Goal: Task Accomplishment & Management: Manage account settings

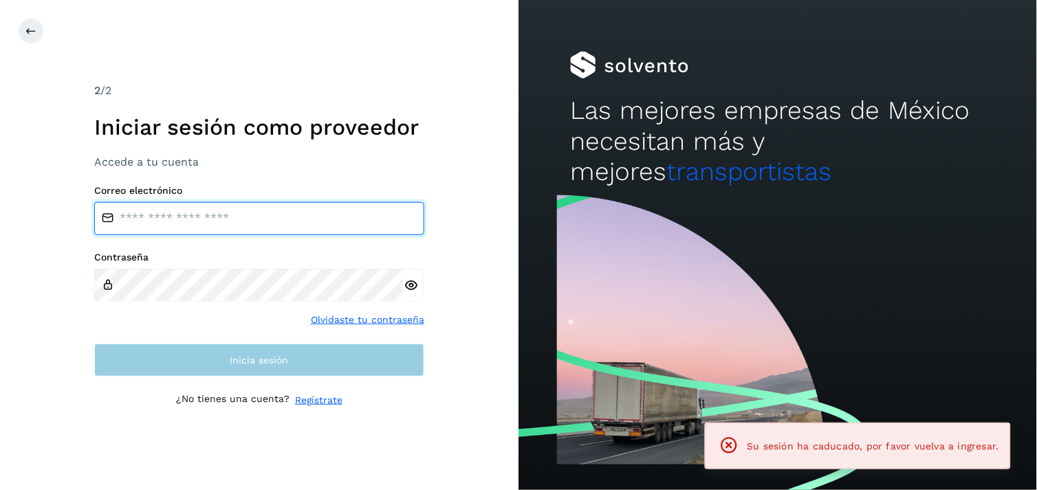
type input "**********"
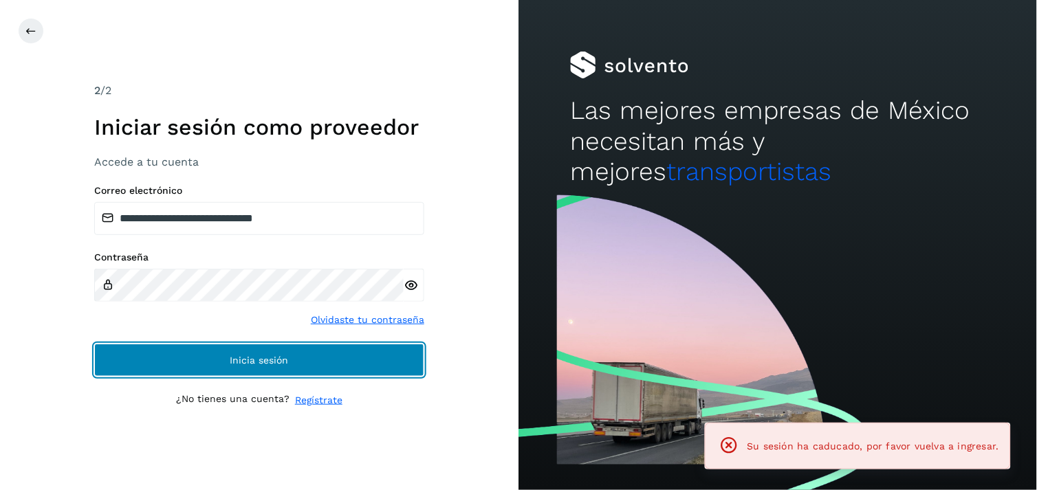
click at [234, 365] on span "Inicia sesión" at bounding box center [259, 360] width 58 height 10
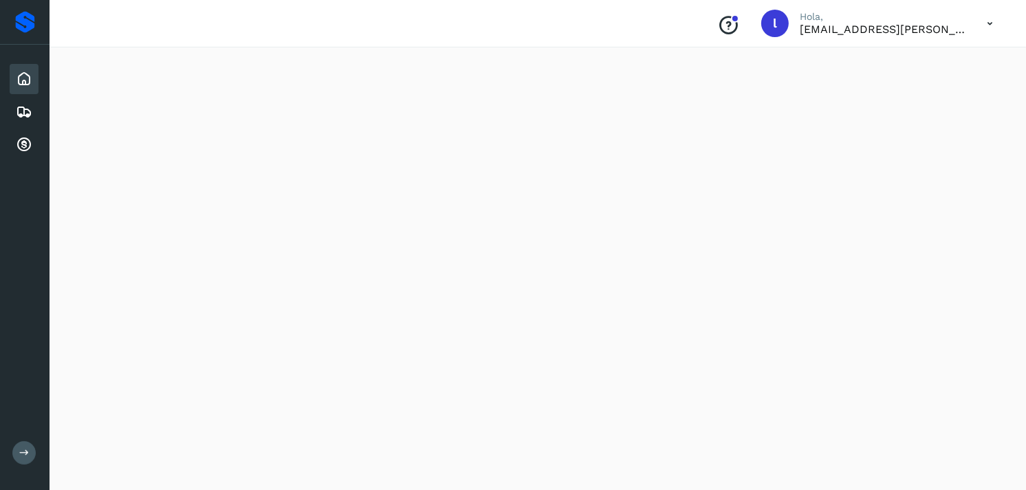
scroll to position [1260, 0]
click at [21, 104] on icon at bounding box center [24, 112] width 17 height 17
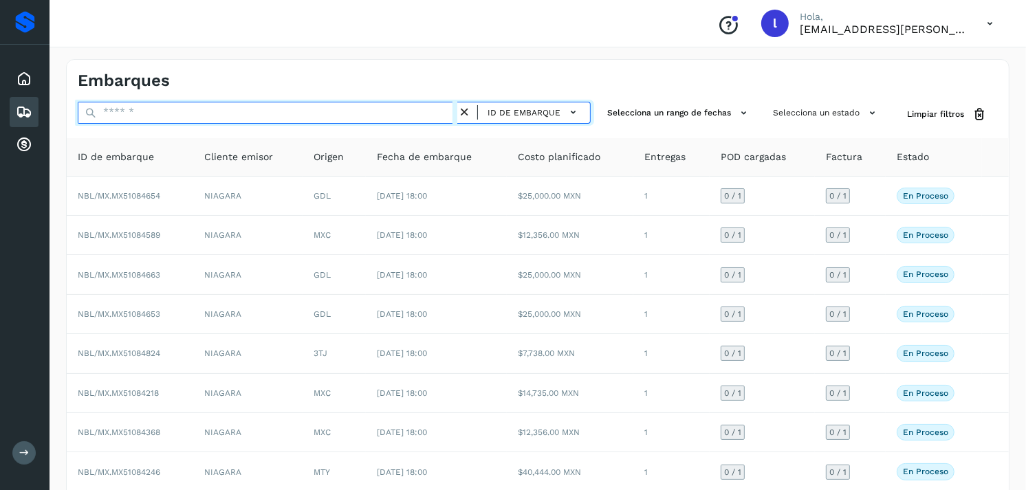
click at [173, 113] on input "text" at bounding box center [268, 113] width 380 height 22
paste input "**********"
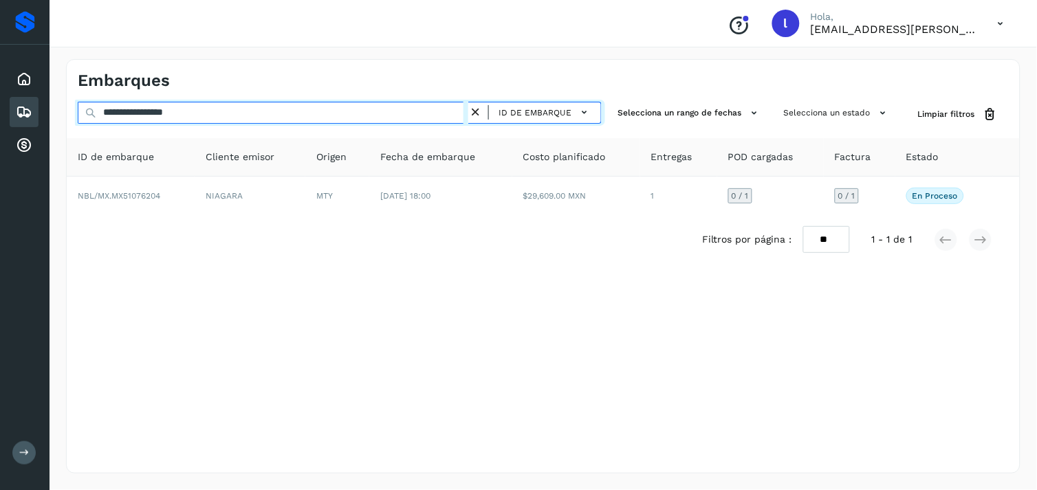
type input "**********"
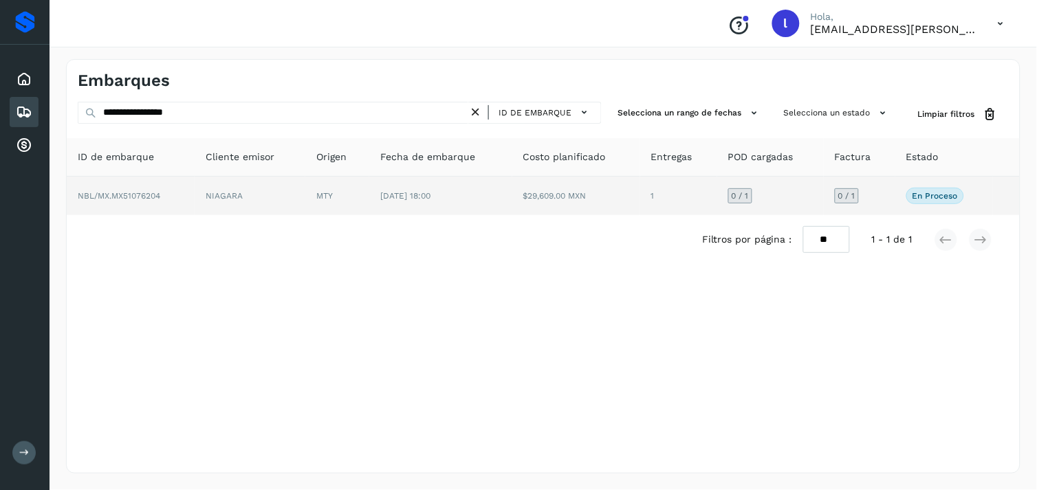
click at [152, 186] on td "NBL/MX.MX51076204" at bounding box center [131, 196] width 128 height 39
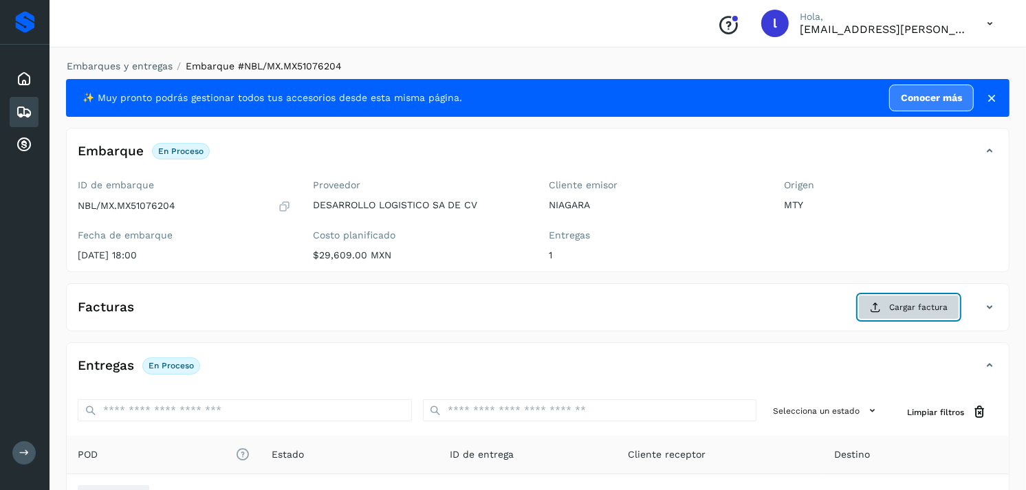
click at [936, 313] on span "Cargar factura" at bounding box center [918, 307] width 58 height 12
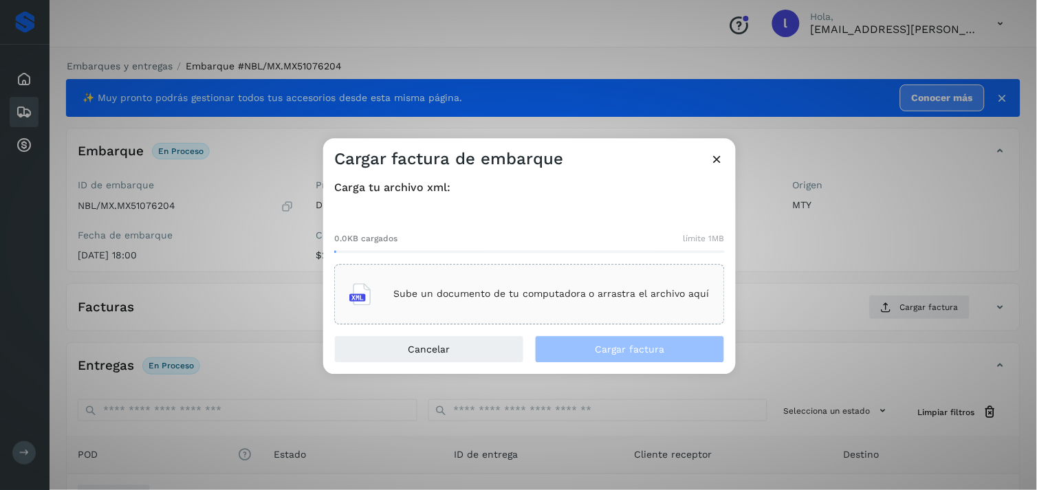
click at [599, 292] on p "Sube un documento de tu computadora o arrastra el archivo aquí" at bounding box center [551, 295] width 316 height 12
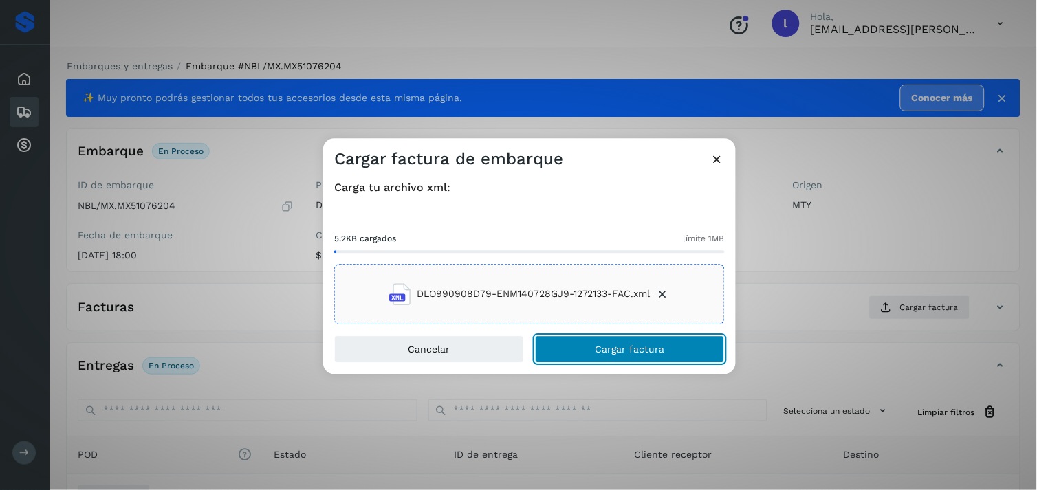
click at [620, 345] on span "Cargar factura" at bounding box center [629, 349] width 69 height 10
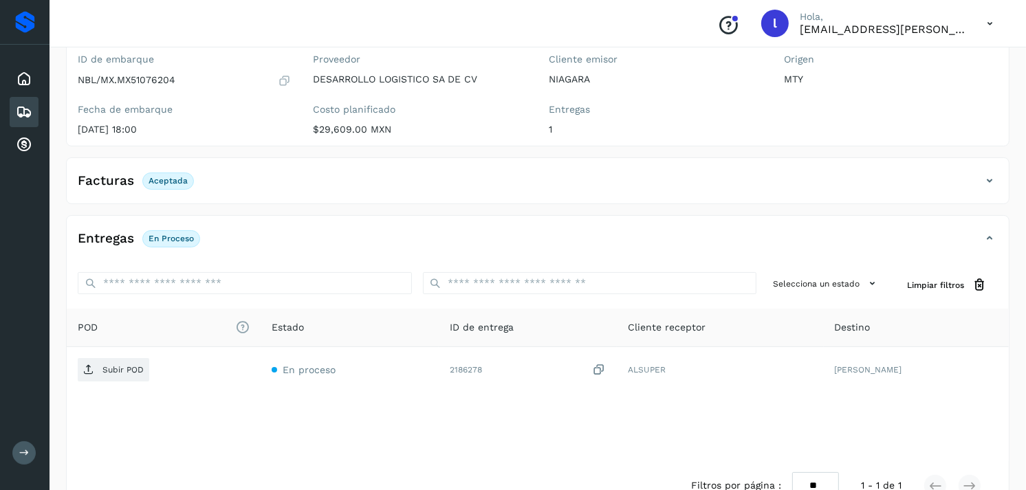
scroll to position [163, 0]
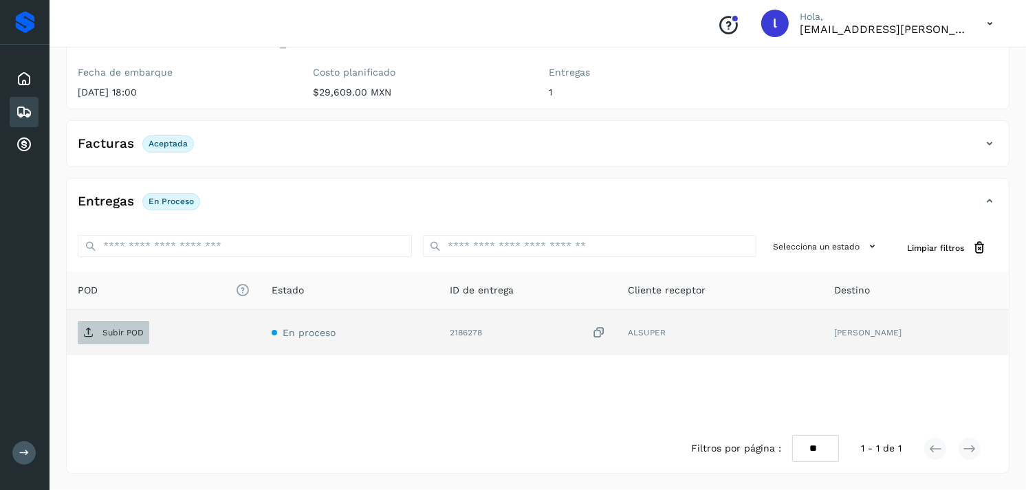
click at [118, 335] on p "Subir POD" at bounding box center [122, 333] width 41 height 10
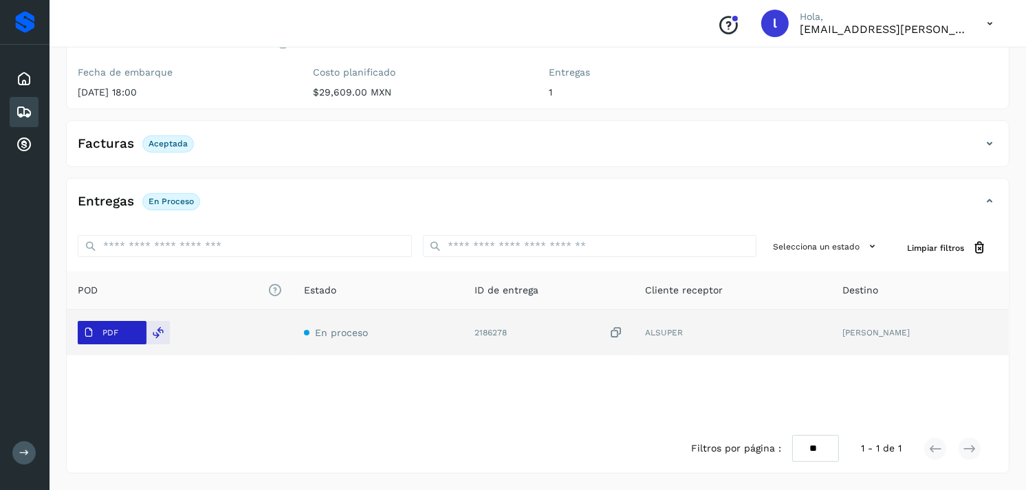
click at [107, 329] on p "PDF" at bounding box center [110, 333] width 16 height 10
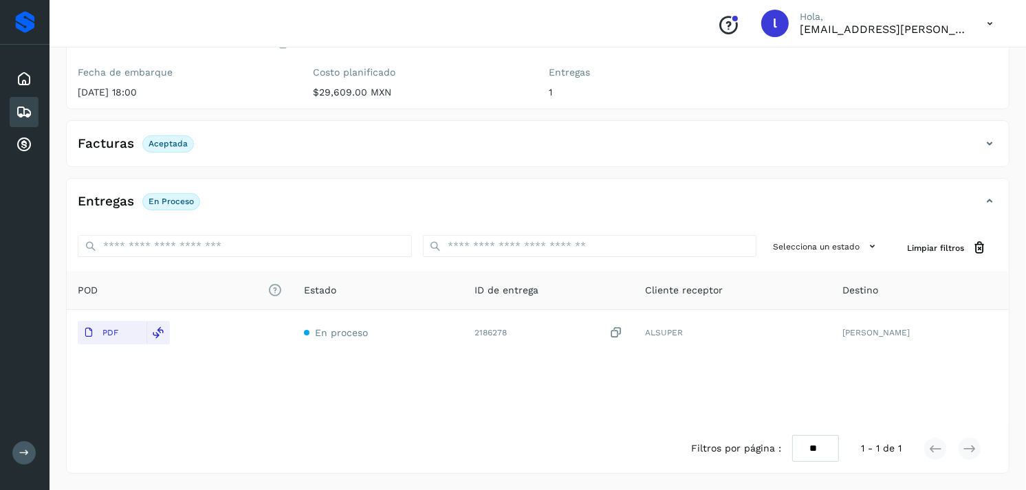
click at [28, 110] on icon at bounding box center [24, 112] width 17 height 17
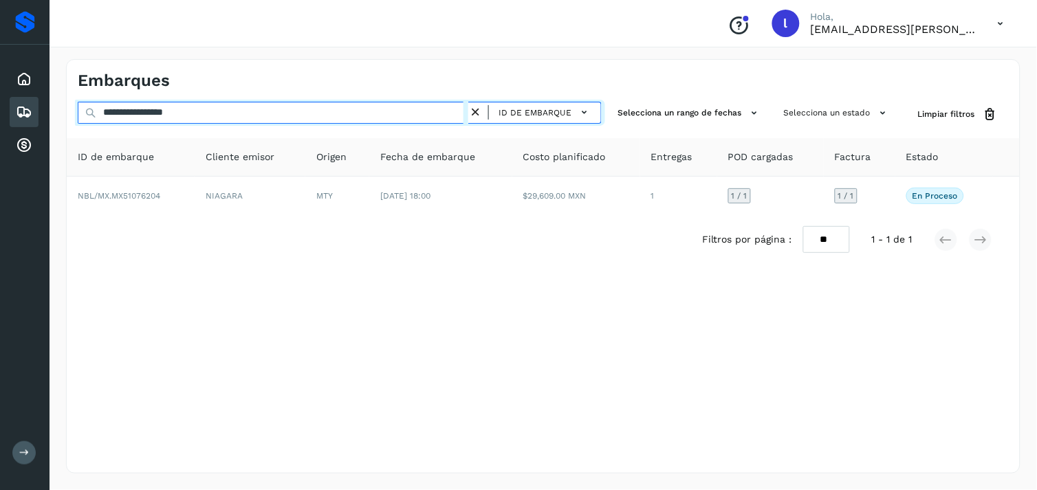
drag, startPoint x: 370, startPoint y: 115, endPoint x: 166, endPoint y: 112, distance: 203.6
click at [50, 112] on div "**********" at bounding box center [543, 267] width 987 height 448
paste input "text"
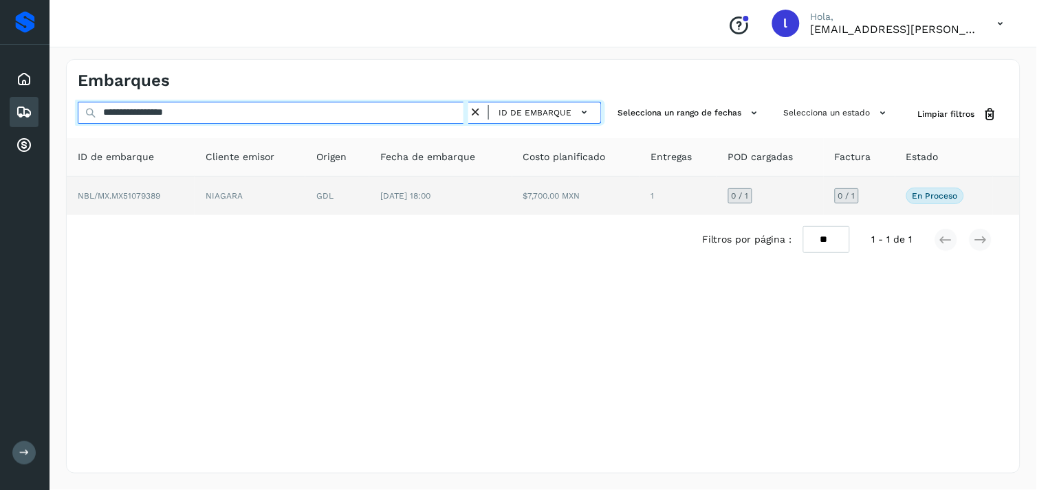
type input "**********"
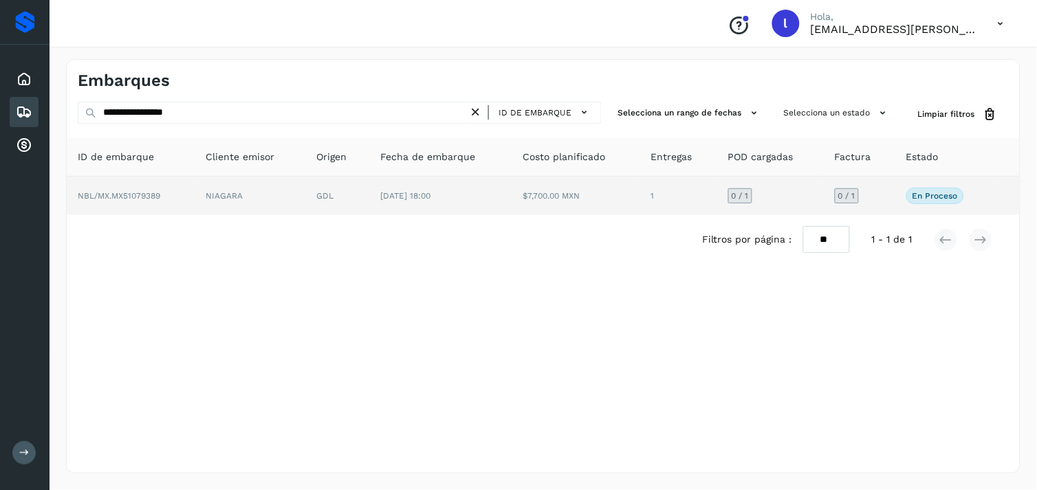
click at [113, 193] on span "NBL/MX.MX51079389" at bounding box center [119, 196] width 83 height 10
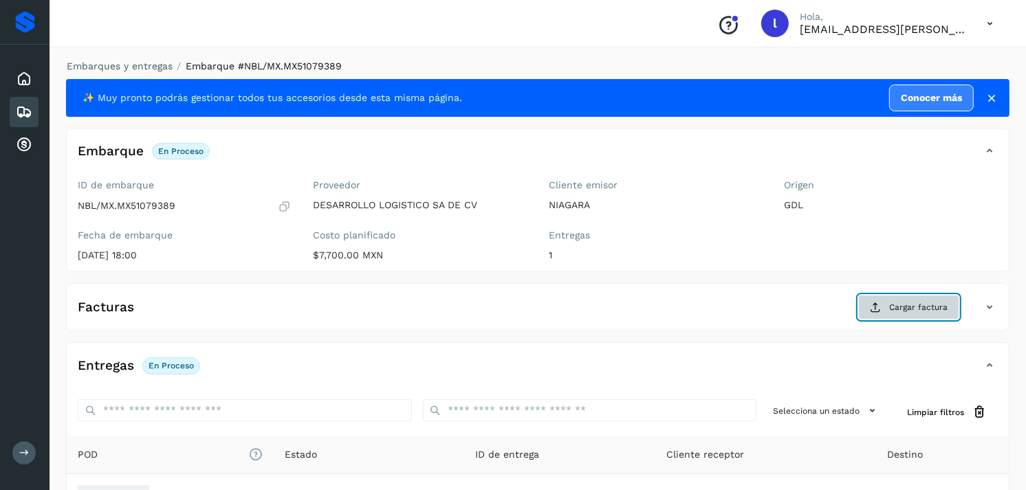
click at [906, 308] on span "Cargar factura" at bounding box center [918, 307] width 58 height 12
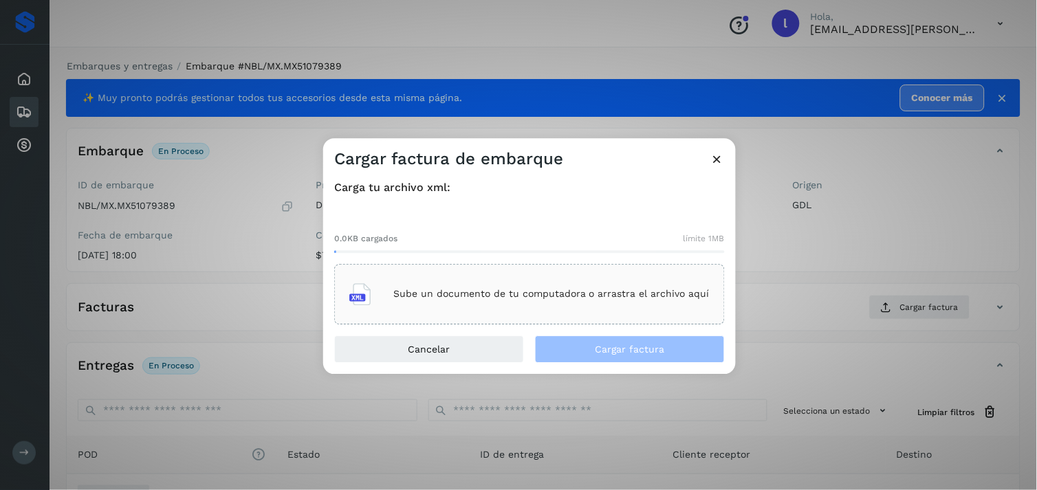
click at [475, 296] on p "Sube un documento de tu computadora o arrastra el archivo aquí" at bounding box center [551, 295] width 316 height 12
click at [715, 161] on icon at bounding box center [717, 159] width 14 height 14
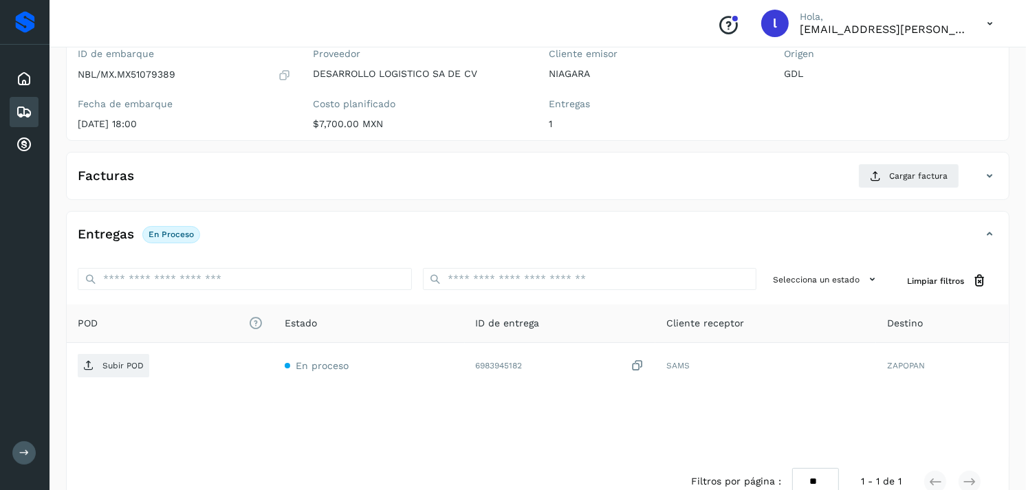
scroll to position [132, 0]
click at [926, 169] on span "Cargar factura" at bounding box center [918, 175] width 58 height 12
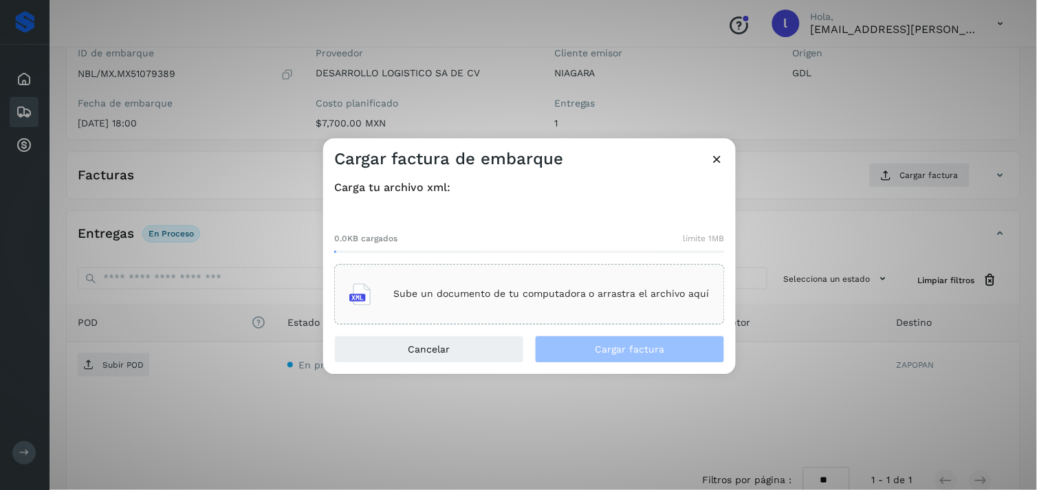
click at [527, 273] on div "Sube un documento de tu computadora o arrastra el archivo aquí" at bounding box center [529, 294] width 391 height 61
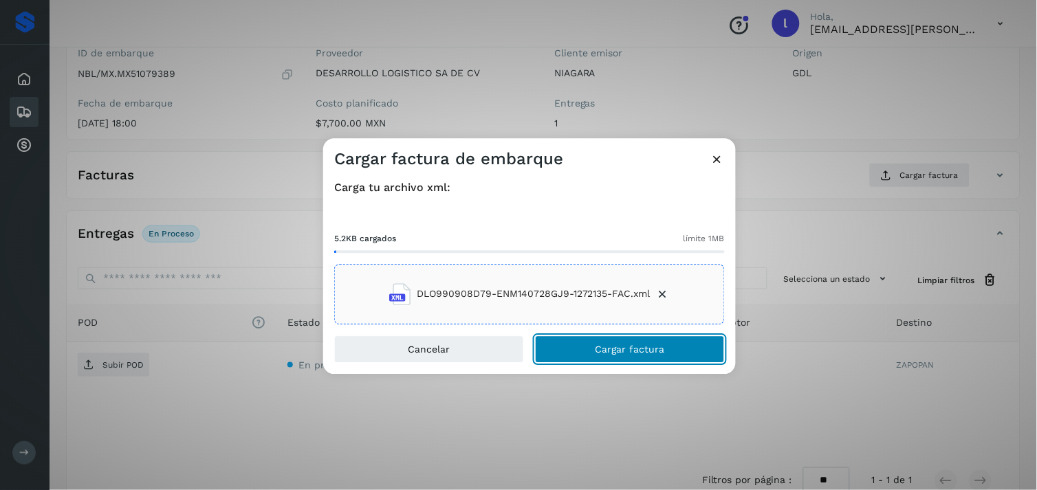
click at [634, 349] on span "Cargar factura" at bounding box center [629, 349] width 69 height 10
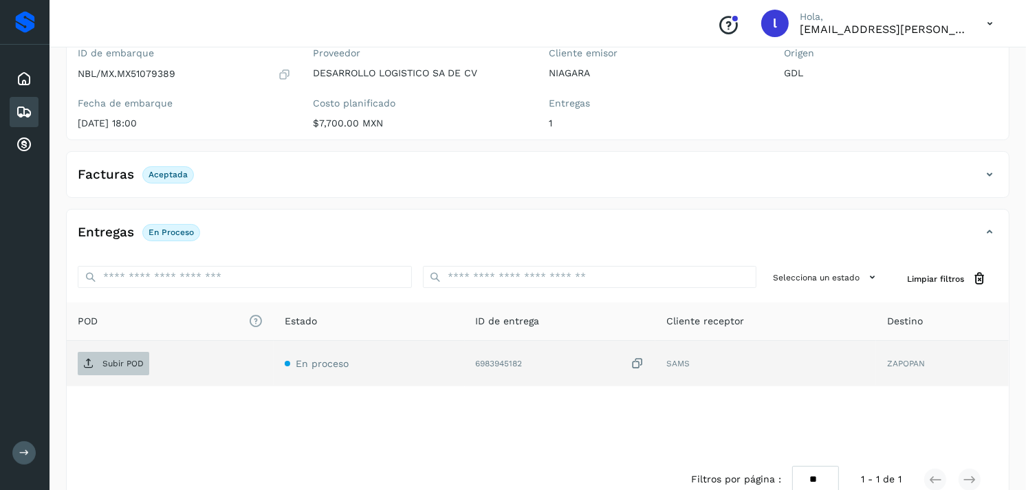
click at [112, 373] on span "Subir POD" at bounding box center [114, 364] width 72 height 22
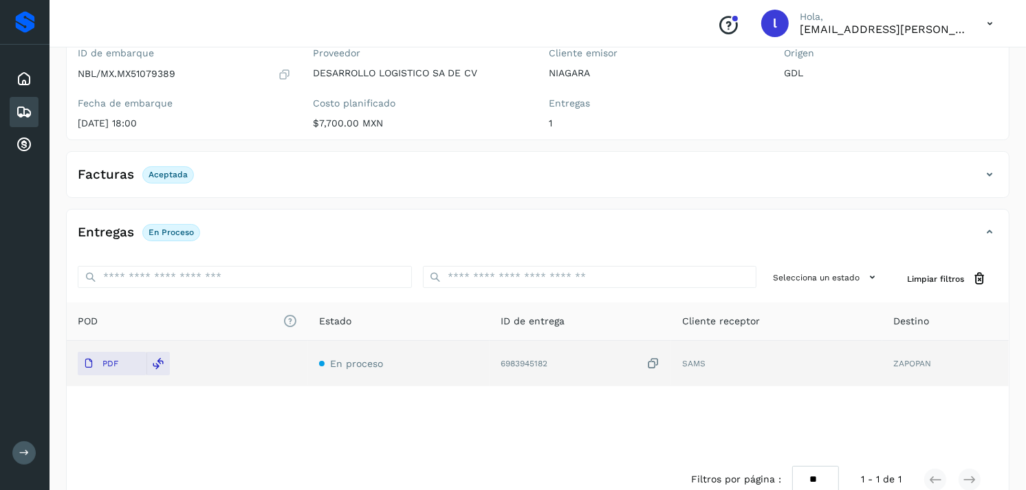
click at [23, 106] on icon at bounding box center [24, 112] width 17 height 17
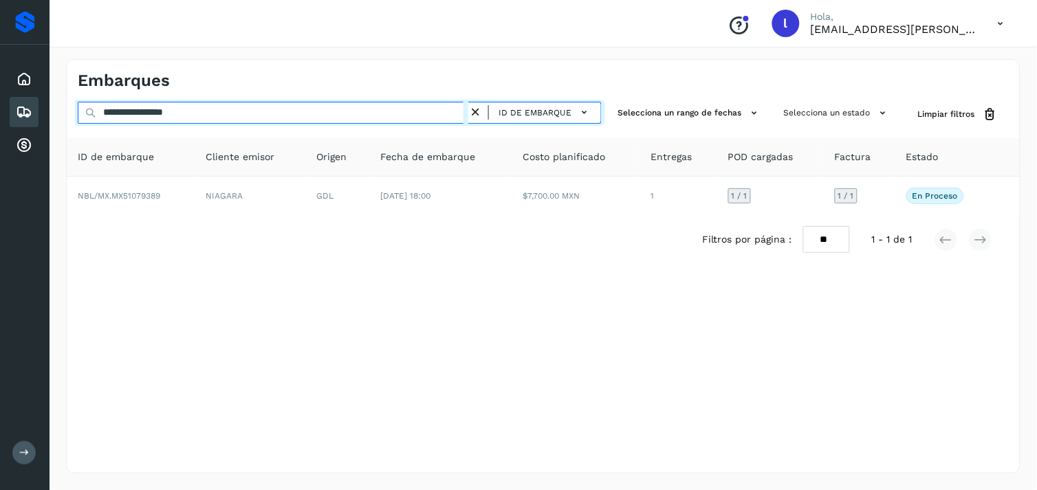
drag, startPoint x: 348, startPoint y: 110, endPoint x: -3, endPoint y: 120, distance: 351.5
click at [0, 120] on html "**********" at bounding box center [518, 245] width 1037 height 490
paste input "text"
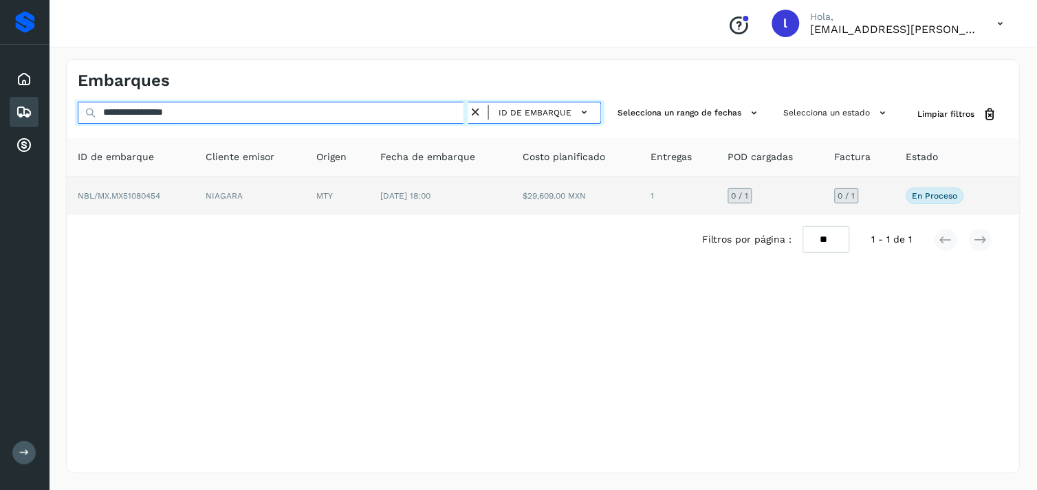
type input "**********"
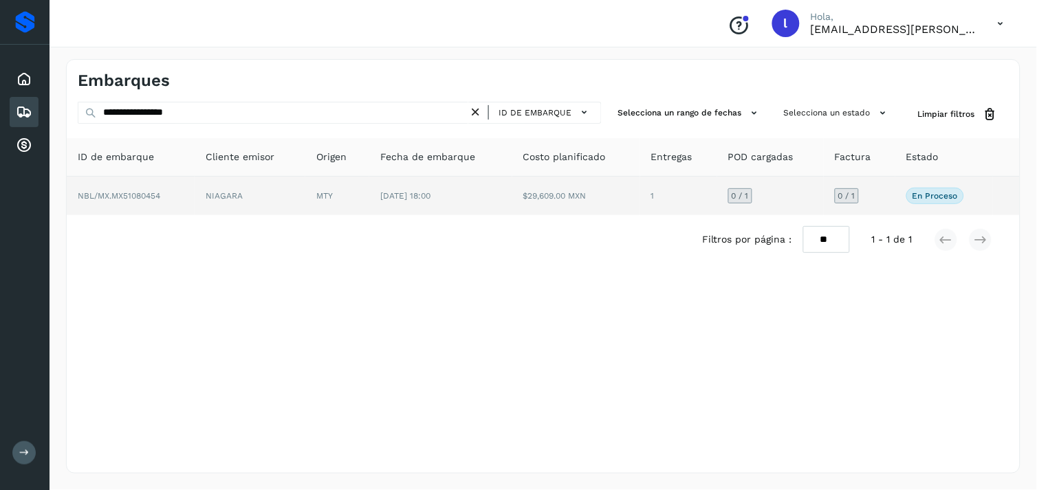
click at [117, 188] on td "NBL/MX.MX51080454" at bounding box center [131, 196] width 128 height 39
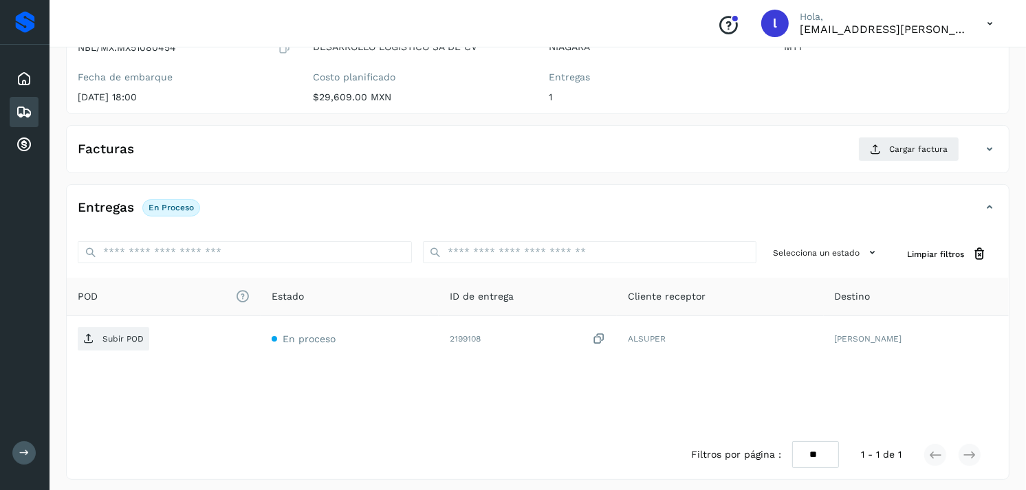
scroll to position [159, 0]
click at [894, 146] on span "Cargar factura" at bounding box center [918, 148] width 58 height 12
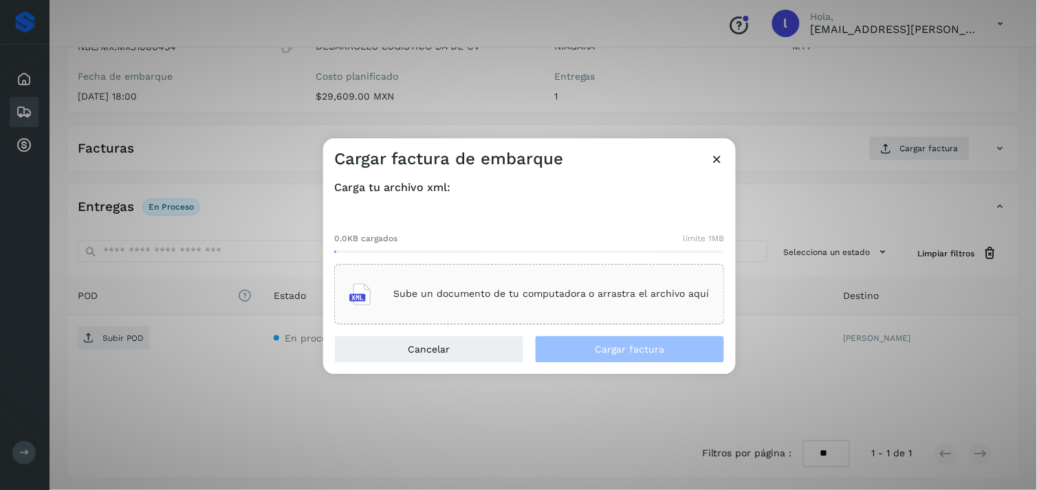
click at [442, 289] on p "Sube un documento de tu computadora o arrastra el archivo aquí" at bounding box center [551, 295] width 316 height 12
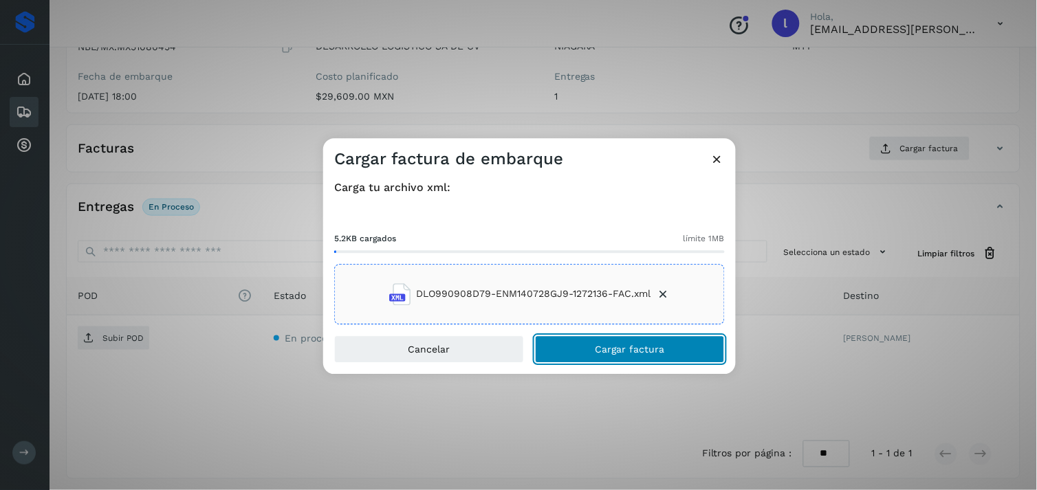
click at [637, 342] on button "Cargar factura" at bounding box center [630, 350] width 190 height 28
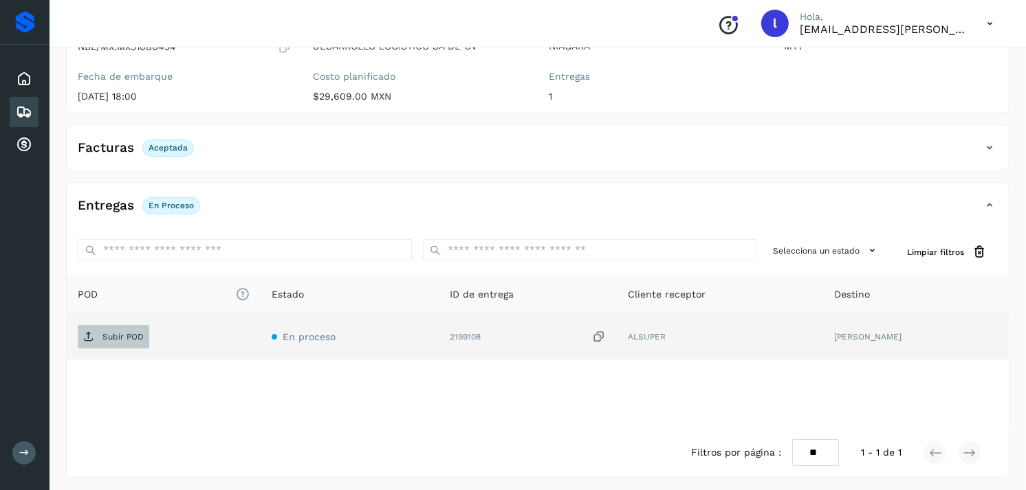
click at [122, 338] on p "Subir POD" at bounding box center [122, 337] width 41 height 10
click at [111, 339] on p "Subir POD" at bounding box center [122, 337] width 41 height 10
click at [31, 104] on icon at bounding box center [24, 112] width 17 height 17
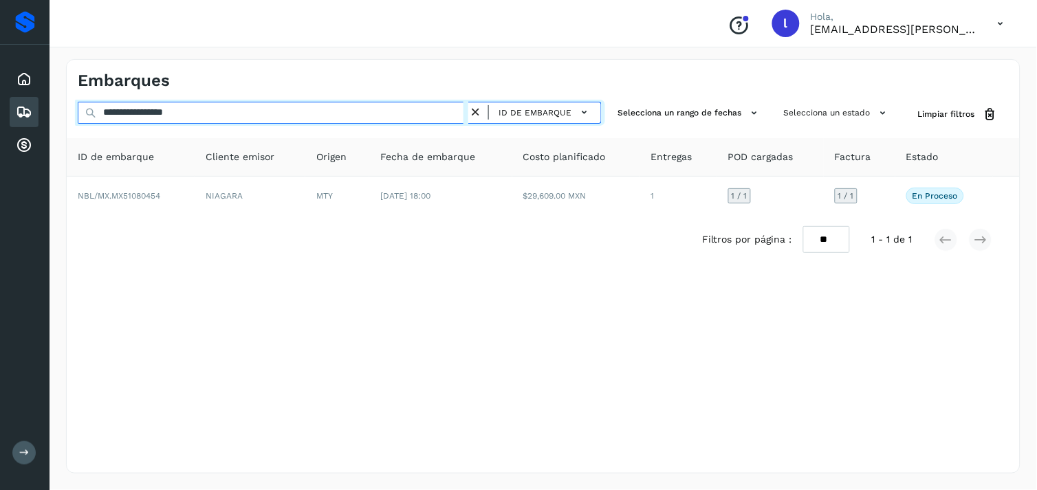
drag, startPoint x: 320, startPoint y: 118, endPoint x: 0, endPoint y: 113, distance: 319.8
click at [0, 113] on html "**********" at bounding box center [518, 245] width 1037 height 490
paste input "text"
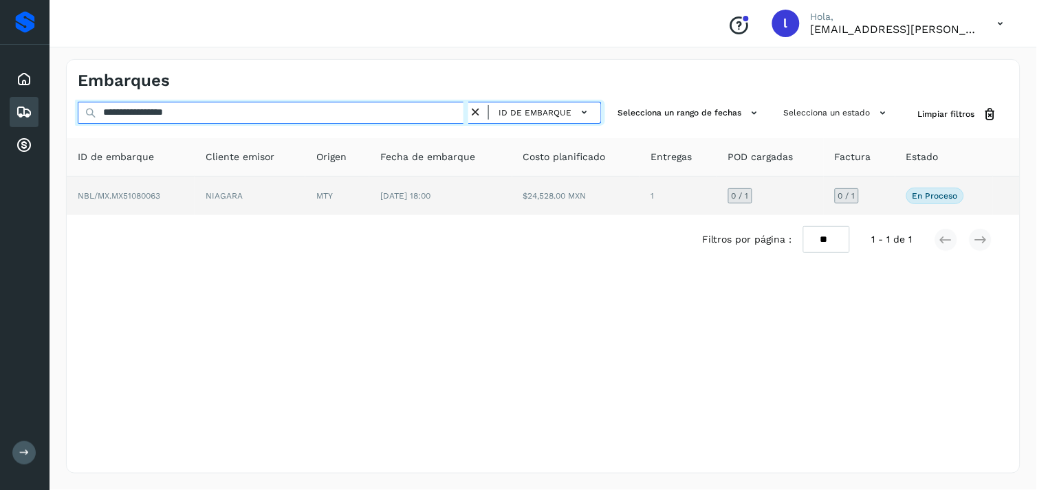
type input "**********"
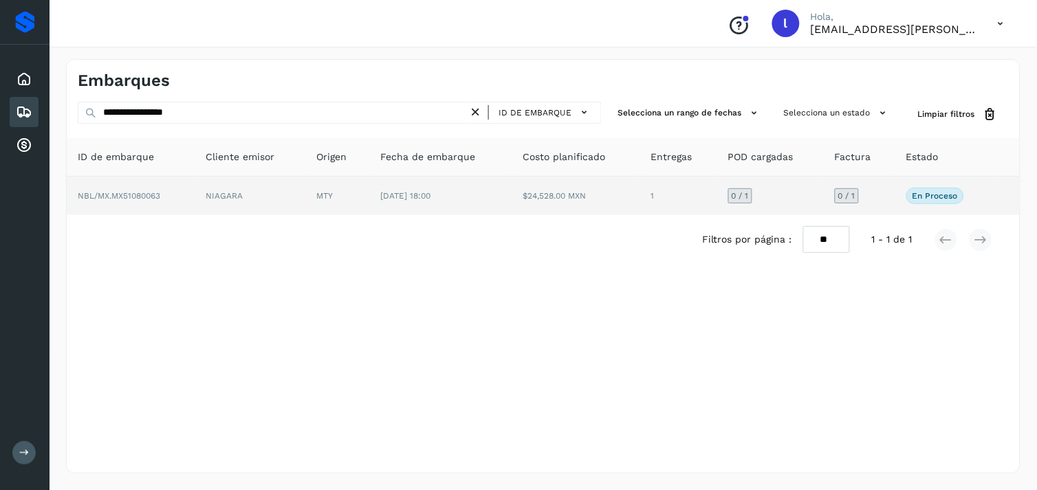
click at [176, 200] on td "NBL/MX.MX51080063" at bounding box center [131, 196] width 128 height 39
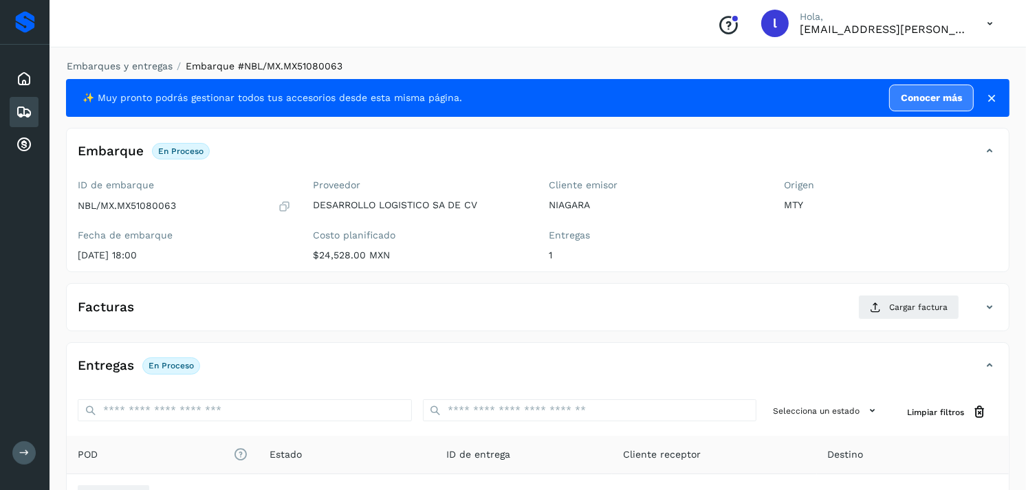
scroll to position [165, 0]
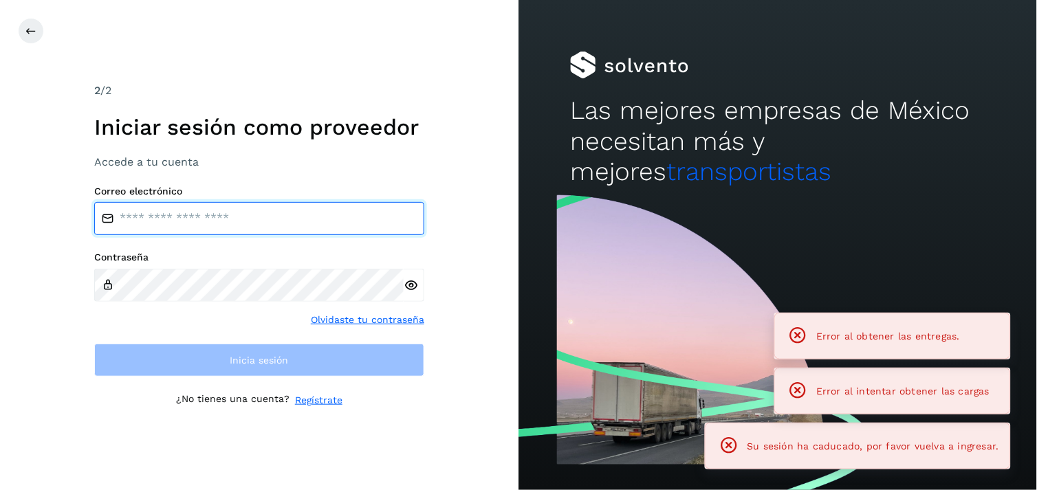
type input "**********"
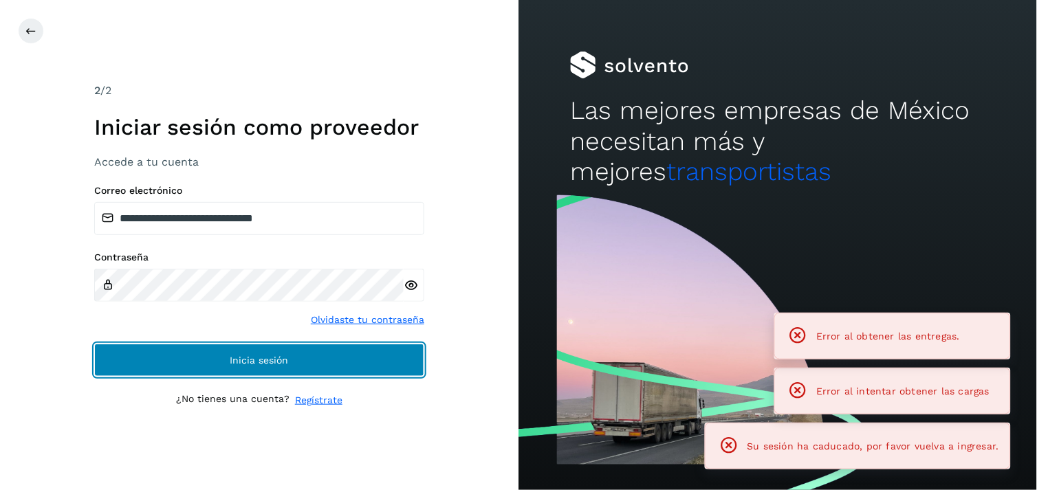
click at [267, 355] on span "Inicia sesión" at bounding box center [259, 360] width 58 height 10
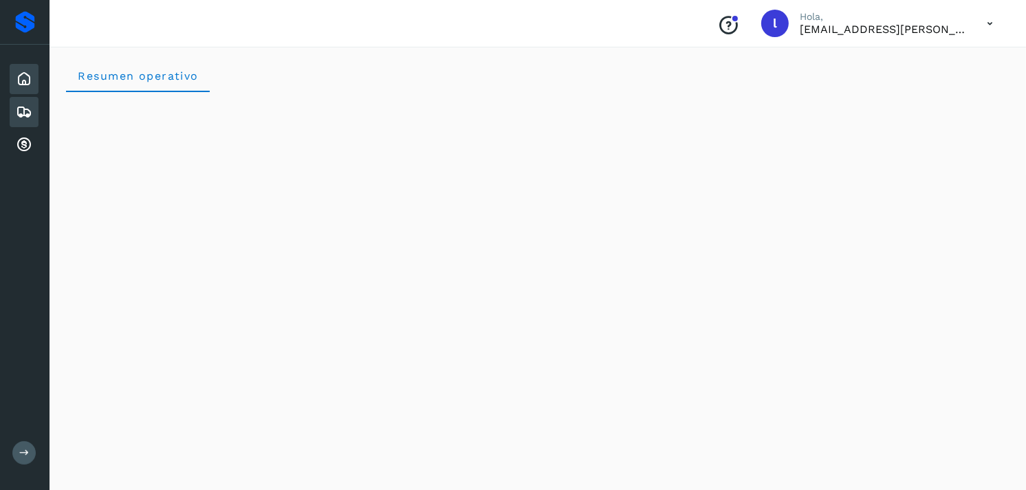
click at [25, 115] on icon at bounding box center [24, 112] width 17 height 17
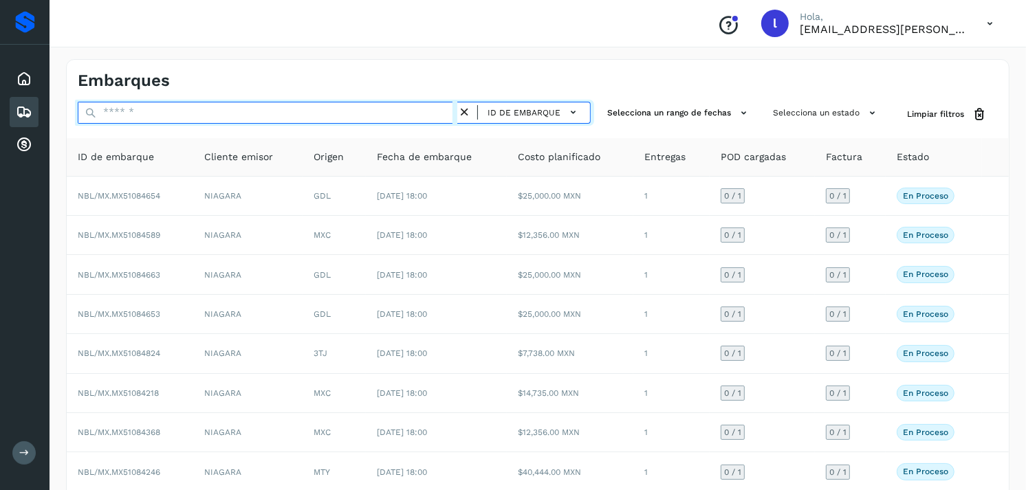
paste input "**********"
click at [231, 106] on input "text" at bounding box center [268, 113] width 380 height 22
click at [231, 107] on input "**********" at bounding box center [268, 113] width 380 height 22
paste input "**********"
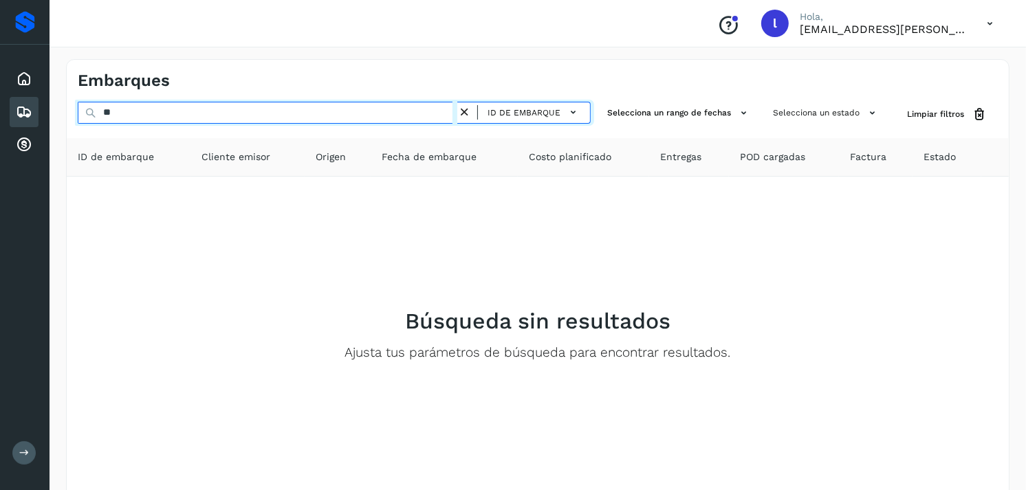
type input "*"
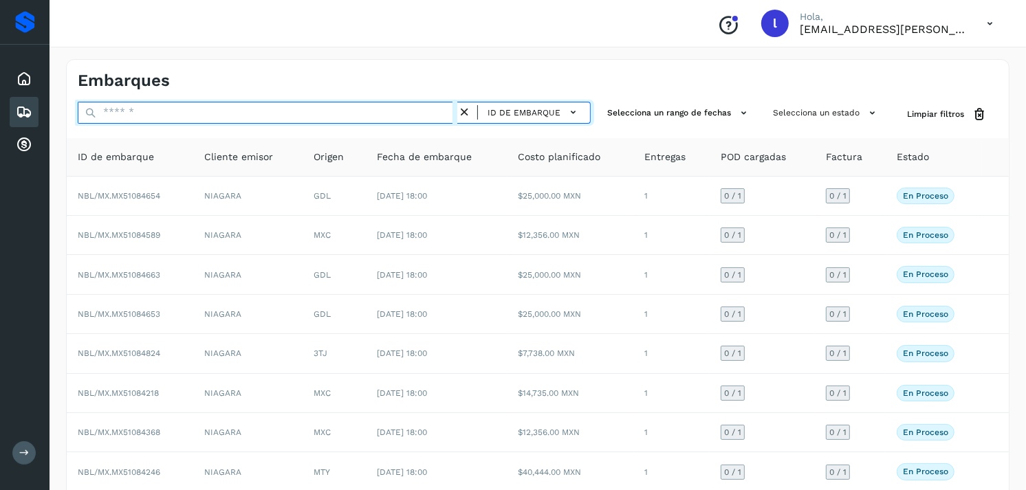
paste input "**********"
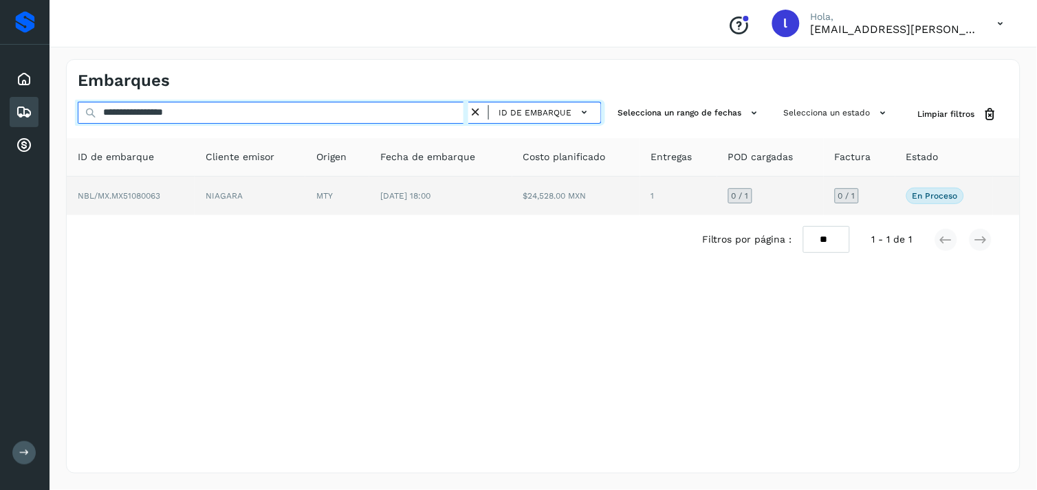
type input "**********"
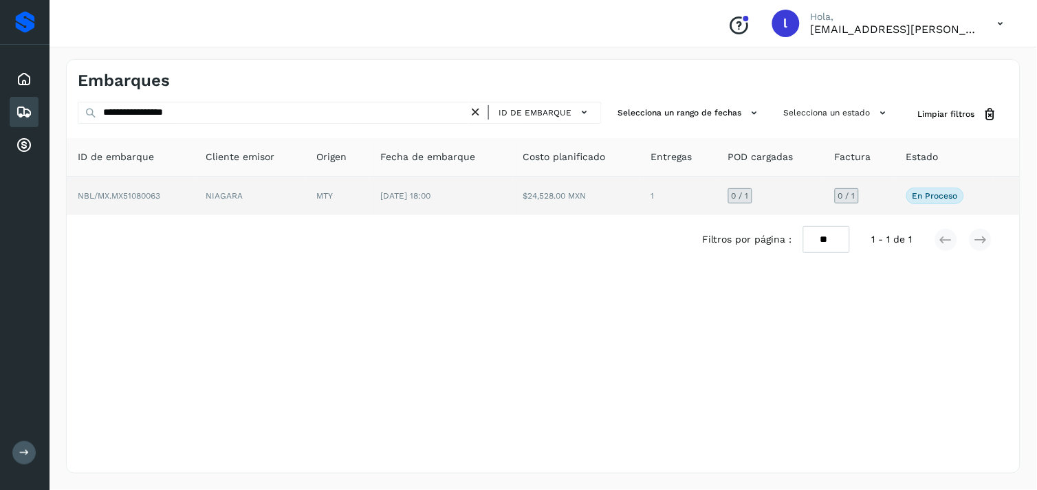
click at [161, 188] on td "NBL/MX.MX51080063" at bounding box center [131, 196] width 128 height 39
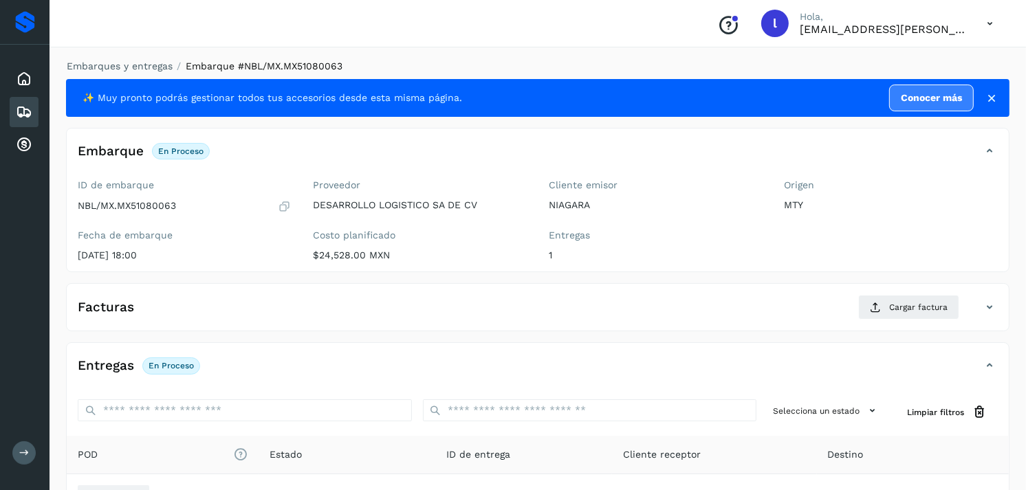
scroll to position [165, 0]
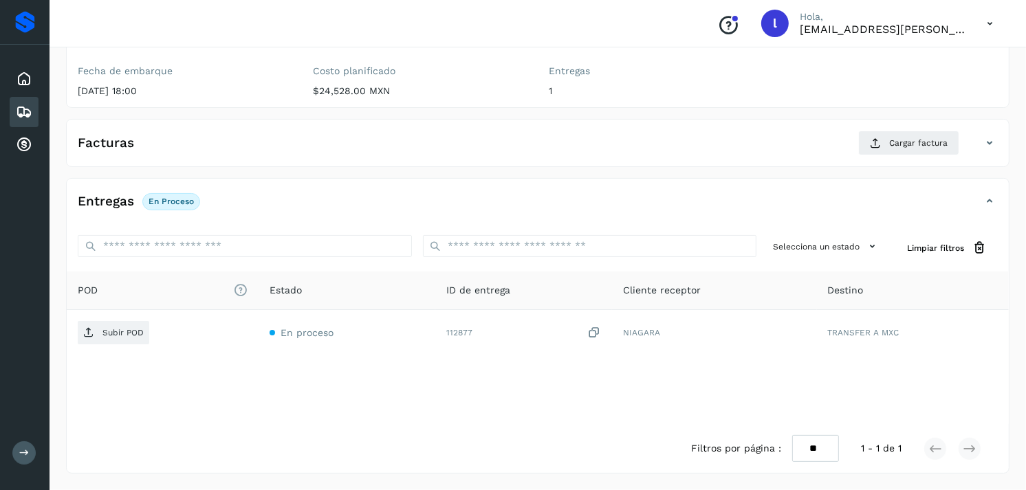
click at [299, 141] on div "Facturas Cargar factura" at bounding box center [524, 143] width 915 height 25
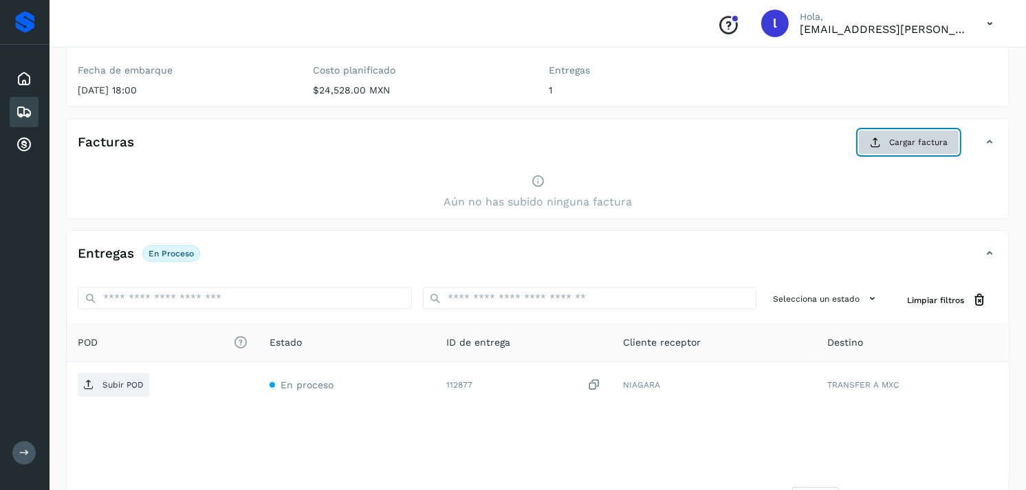
click at [916, 140] on span "Cargar factura" at bounding box center [918, 142] width 58 height 12
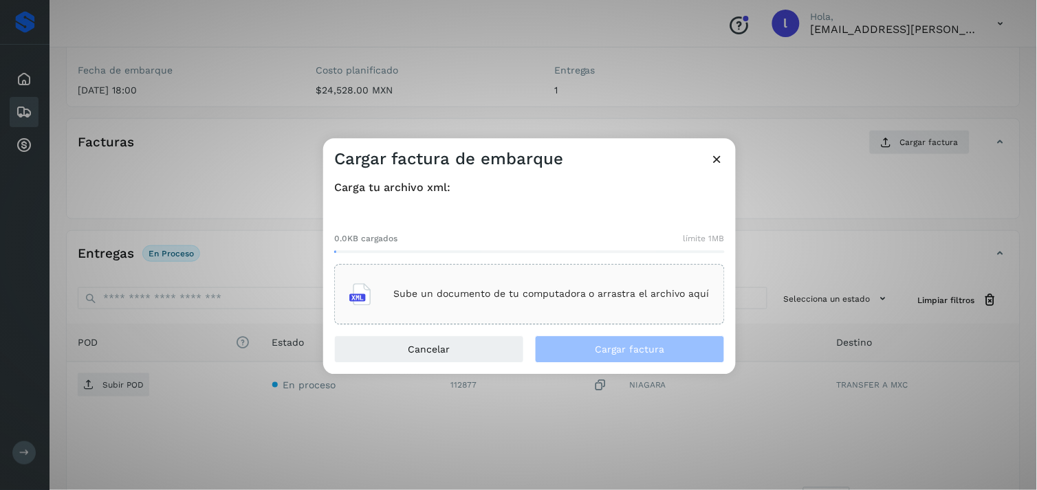
click at [567, 289] on p "Sube un documento de tu computadora o arrastra el archivo aquí" at bounding box center [551, 295] width 316 height 12
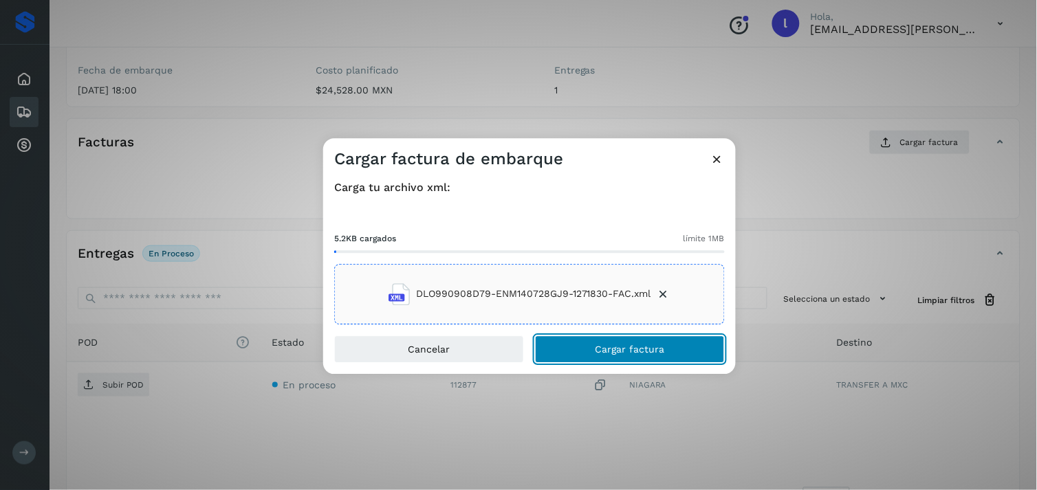
click at [628, 347] on span "Cargar factura" at bounding box center [629, 349] width 69 height 10
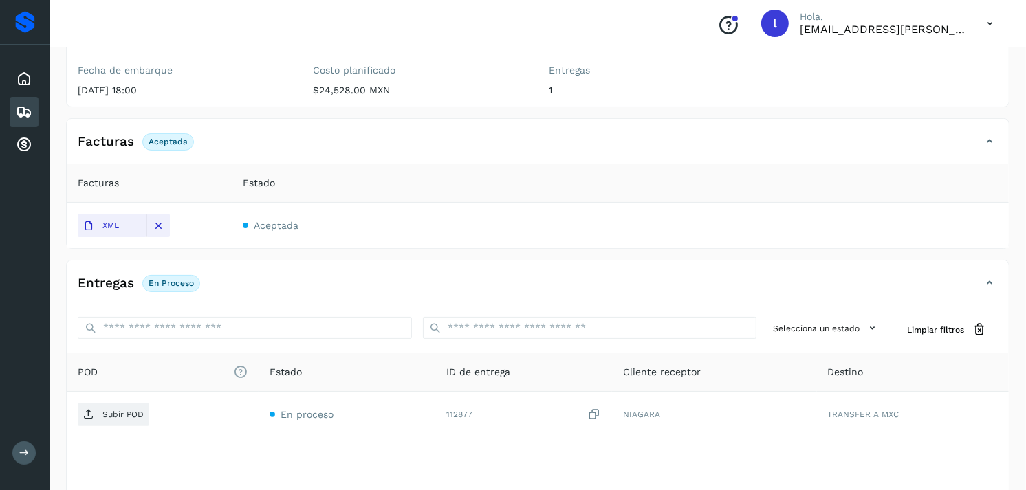
scroll to position [204, 0]
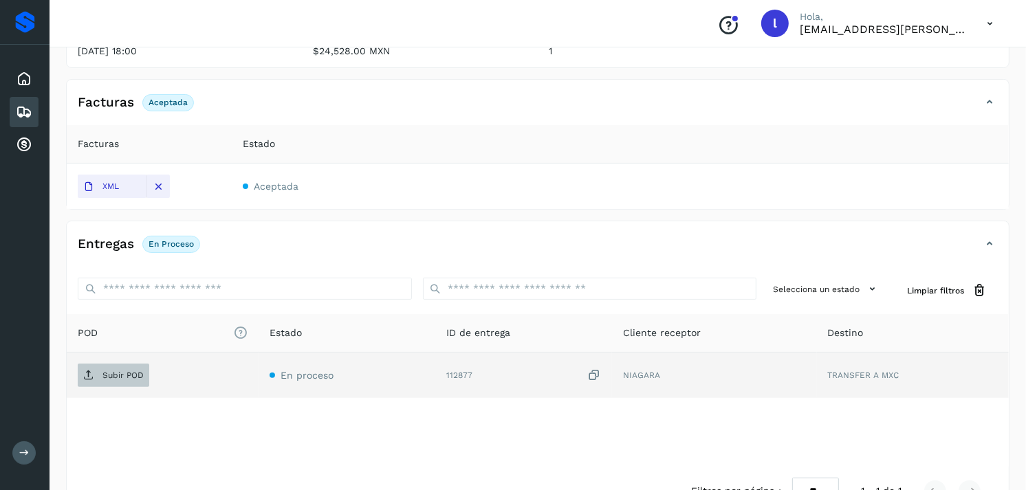
click at [124, 371] on p "Subir POD" at bounding box center [122, 376] width 41 height 10
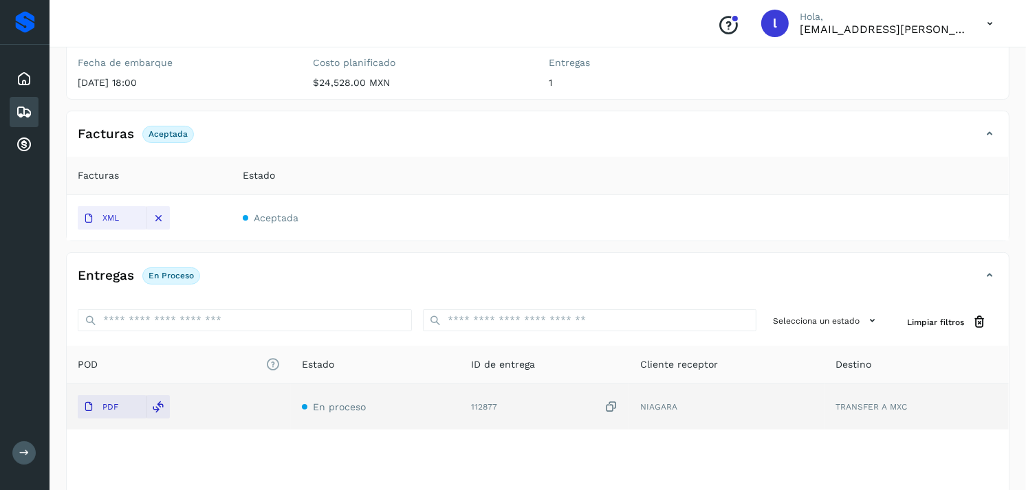
scroll to position [0, 0]
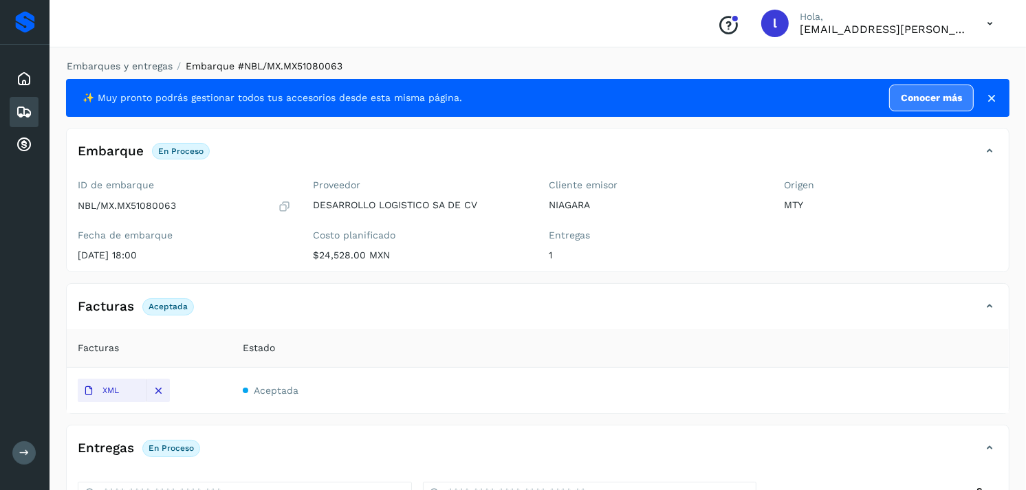
click at [25, 105] on icon at bounding box center [24, 112] width 17 height 17
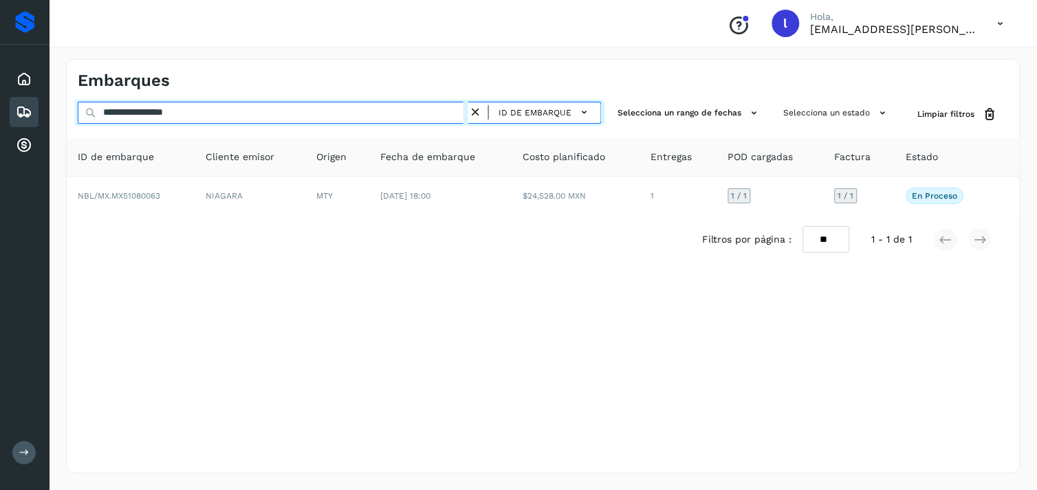
drag, startPoint x: 267, startPoint y: 113, endPoint x: 2, endPoint y: 114, distance: 264.7
click at [2, 114] on div "**********" at bounding box center [518, 245] width 1037 height 490
paste input "text"
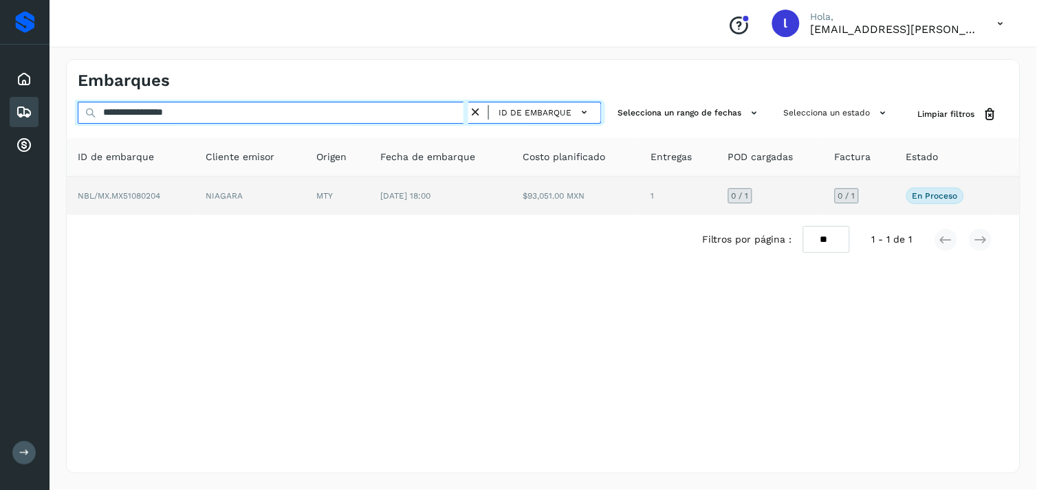
type input "**********"
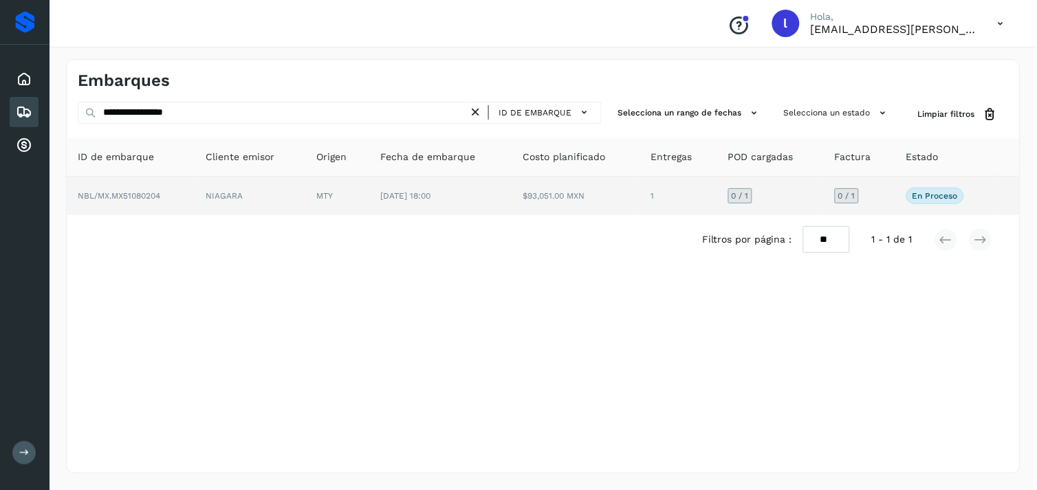
click at [136, 201] on td "NBL/MX.MX51080204" at bounding box center [131, 196] width 128 height 39
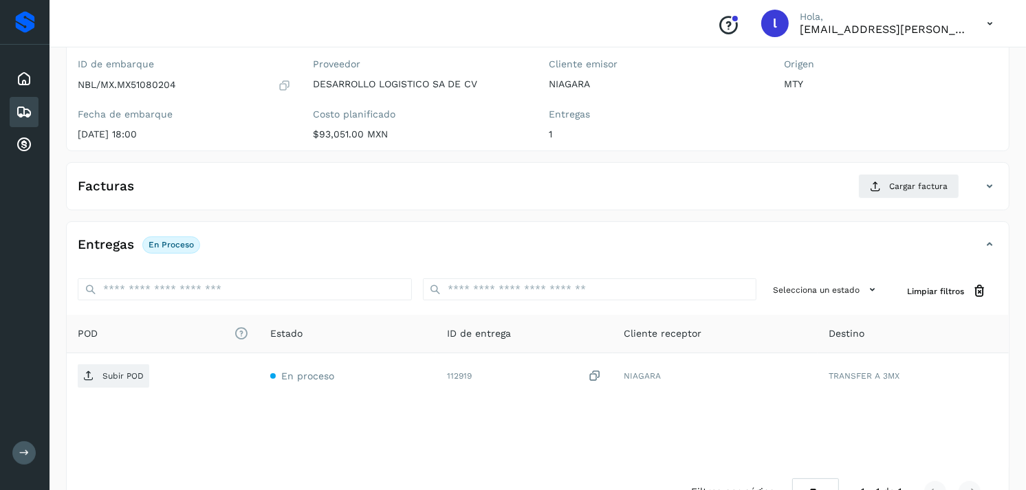
scroll to position [122, 0]
click at [297, 182] on div "Facturas Cargar factura" at bounding box center [524, 185] width 915 height 25
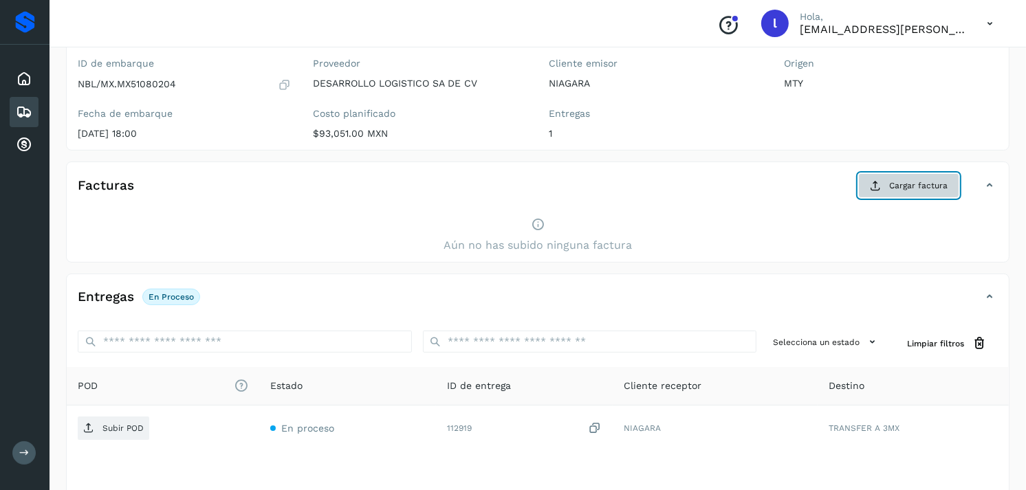
click at [883, 182] on button "Cargar factura" at bounding box center [908, 185] width 101 height 25
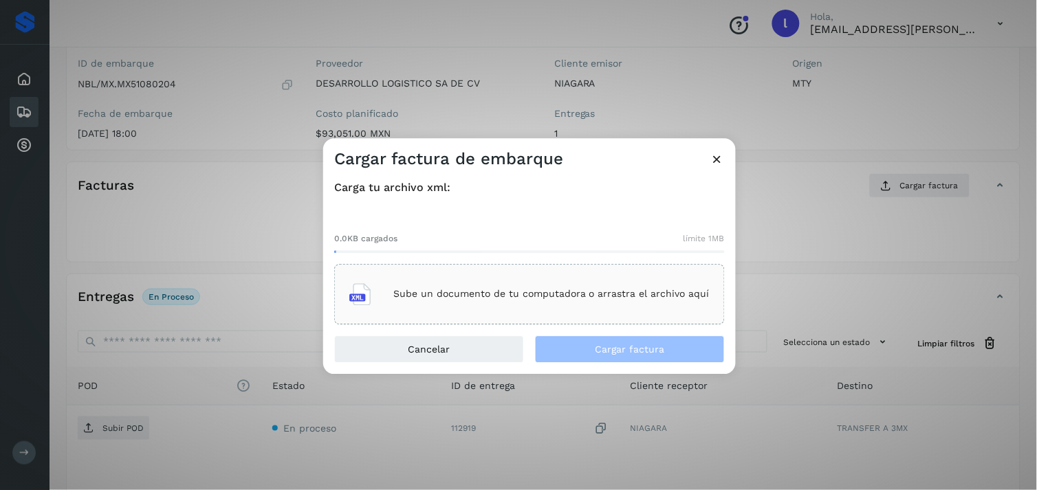
click at [623, 291] on p "Sube un documento de tu computadora o arrastra el archivo aquí" at bounding box center [551, 295] width 316 height 12
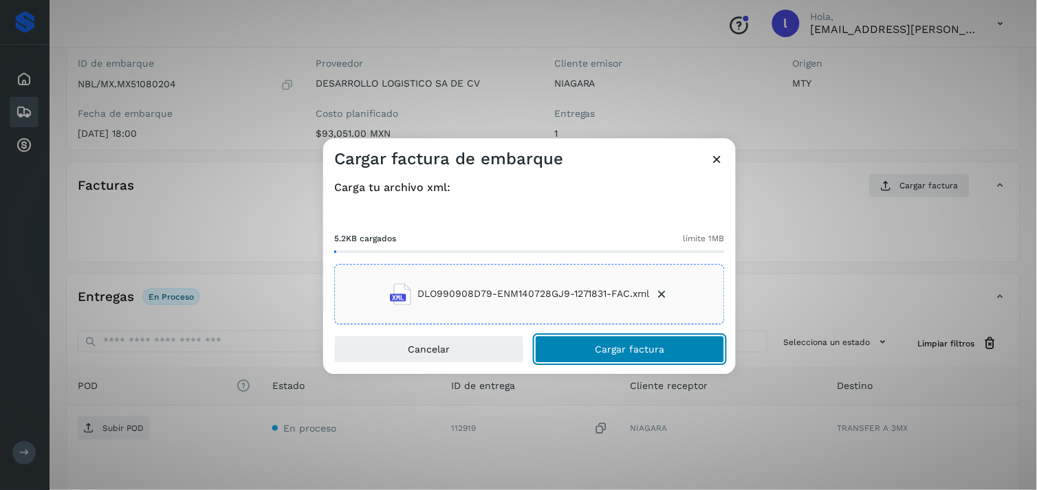
click at [643, 348] on span "Cargar factura" at bounding box center [629, 349] width 69 height 10
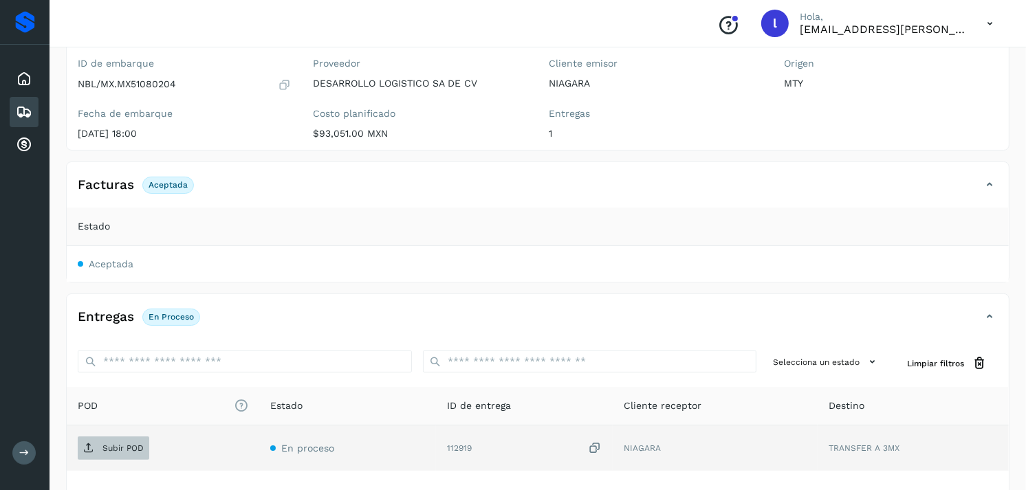
click at [129, 444] on p "Subir POD" at bounding box center [122, 449] width 41 height 10
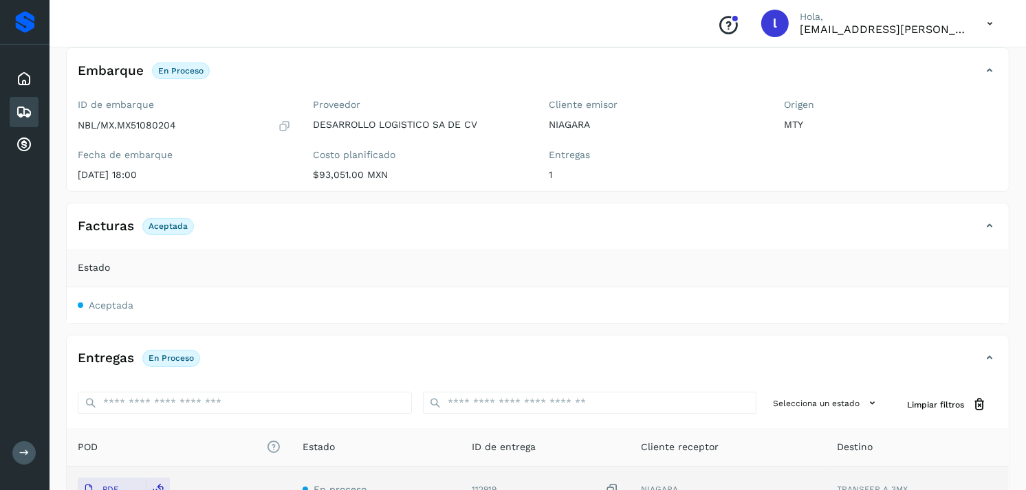
scroll to position [76, 0]
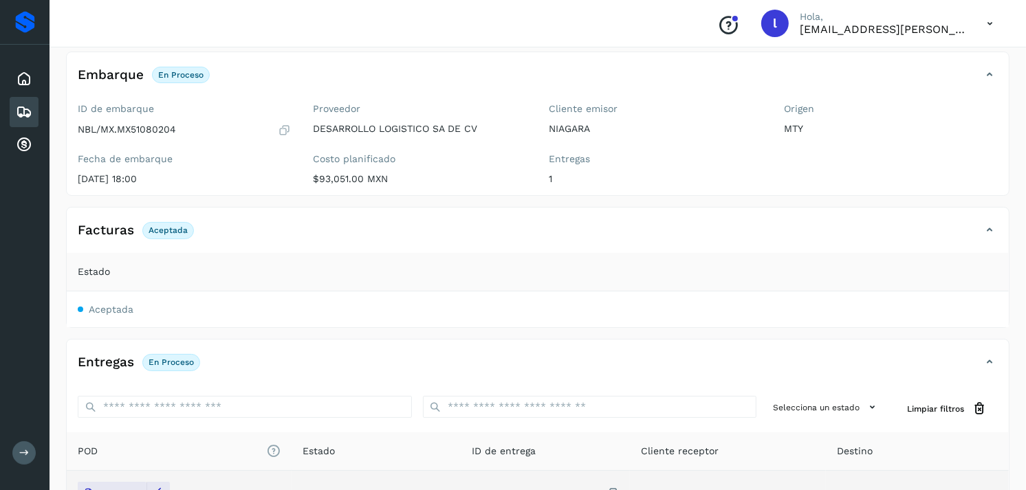
click at [31, 105] on icon at bounding box center [24, 112] width 17 height 17
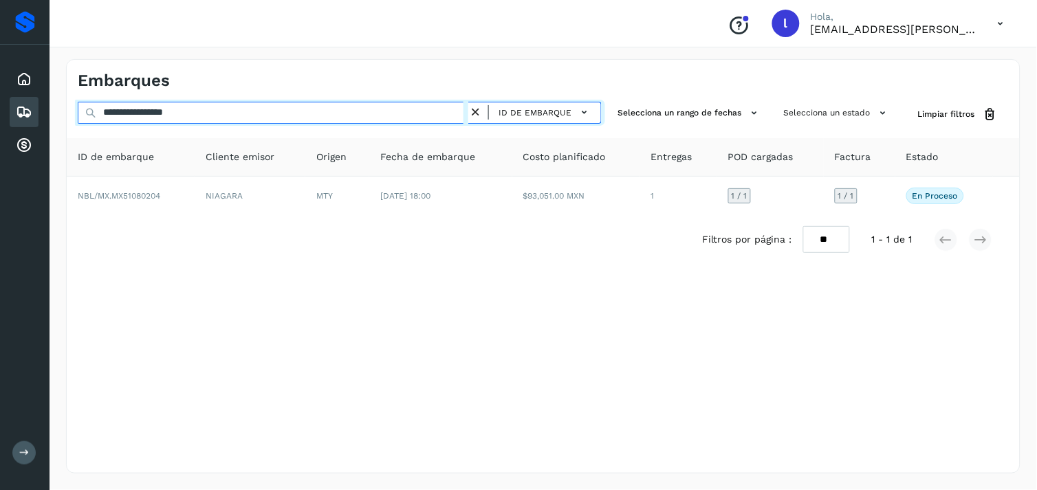
drag, startPoint x: 229, startPoint y: 108, endPoint x: 58, endPoint y: 107, distance: 170.5
click at [58, 107] on div "**********" at bounding box center [543, 267] width 987 height 448
paste input "text"
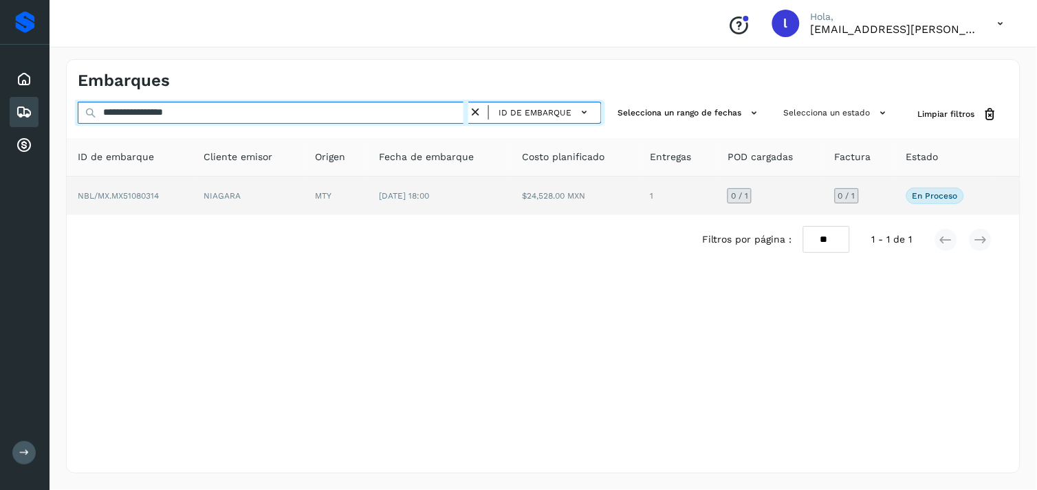
type input "**********"
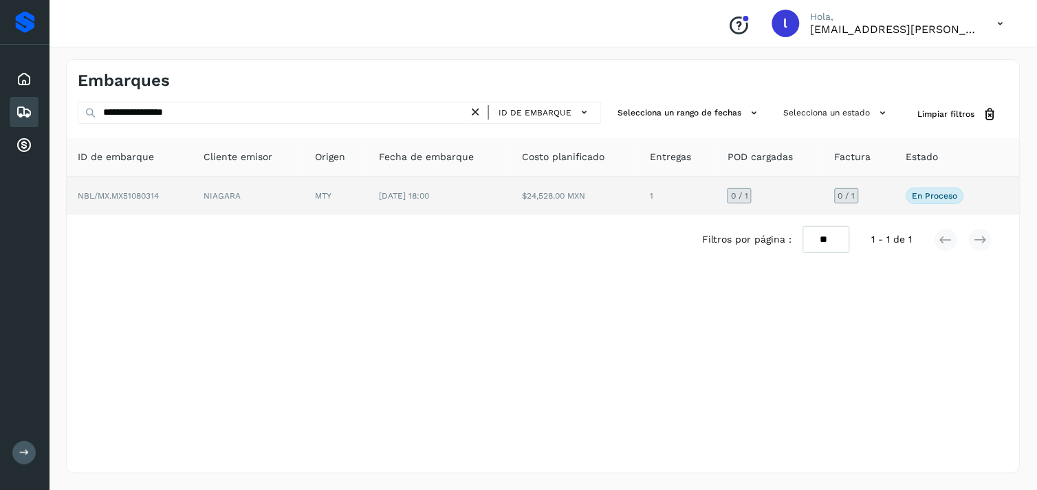
click at [121, 184] on td "NBL/MX.MX51080314" at bounding box center [130, 196] width 127 height 39
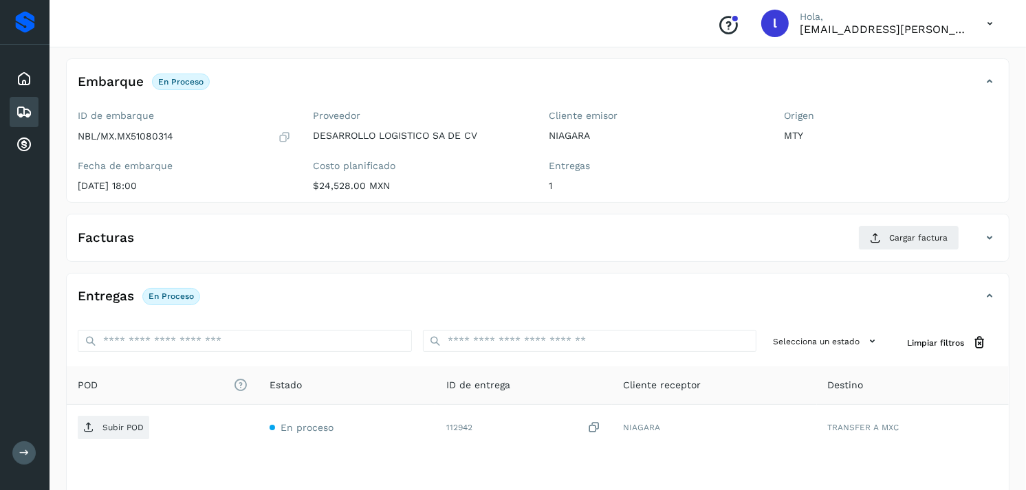
scroll to position [70, 0]
click at [890, 237] on span "Cargar factura" at bounding box center [918, 237] width 58 height 12
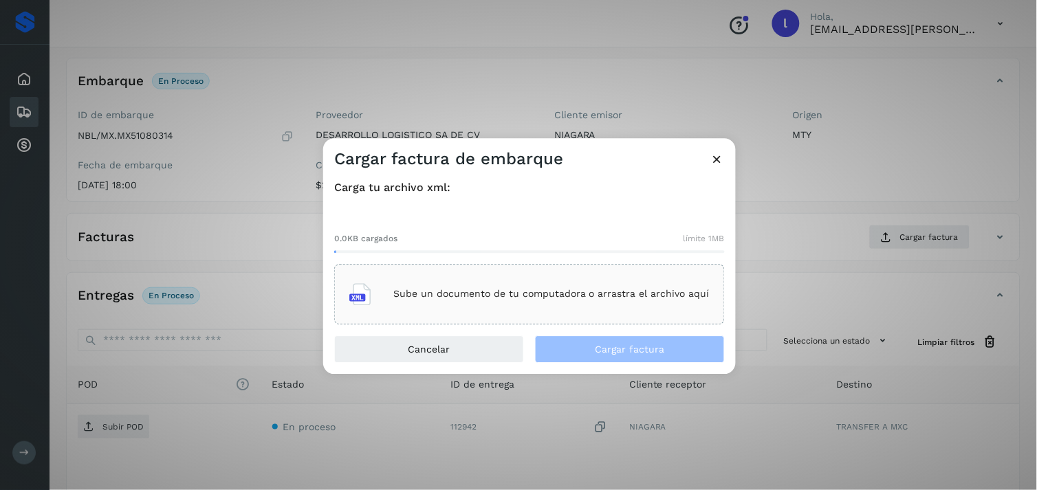
click at [606, 289] on p "Sube un documento de tu computadora o arrastra el archivo aquí" at bounding box center [551, 295] width 316 height 12
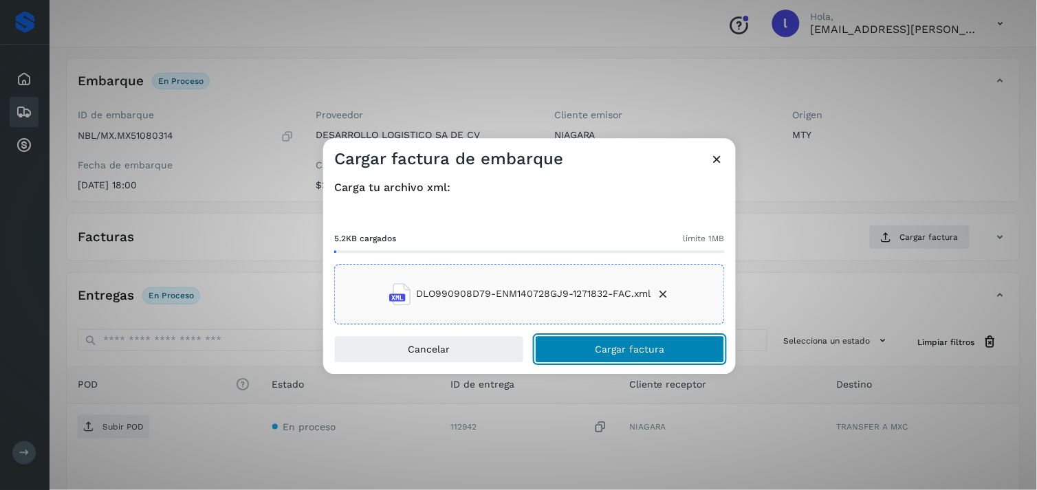
click at [604, 344] on span "Cargar factura" at bounding box center [629, 349] width 69 height 10
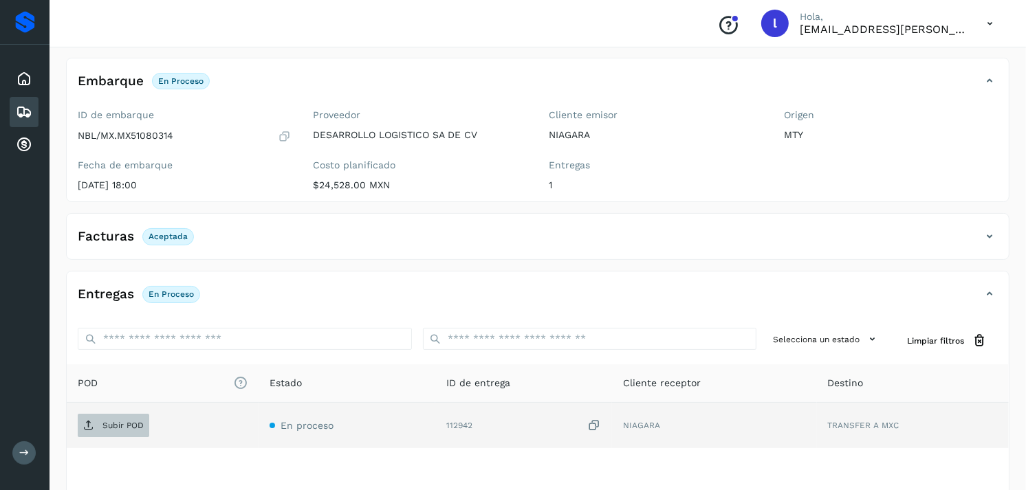
click at [126, 428] on p "Subir POD" at bounding box center [122, 426] width 41 height 10
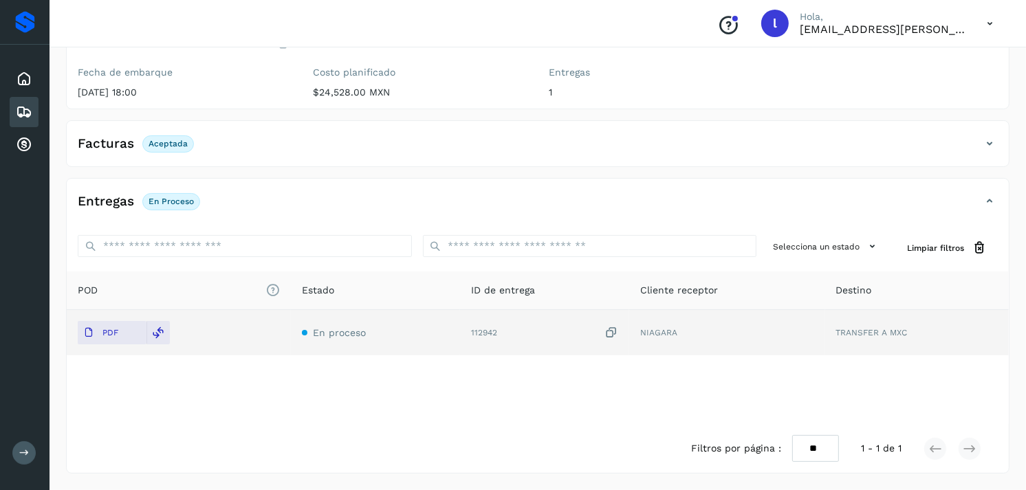
scroll to position [0, 0]
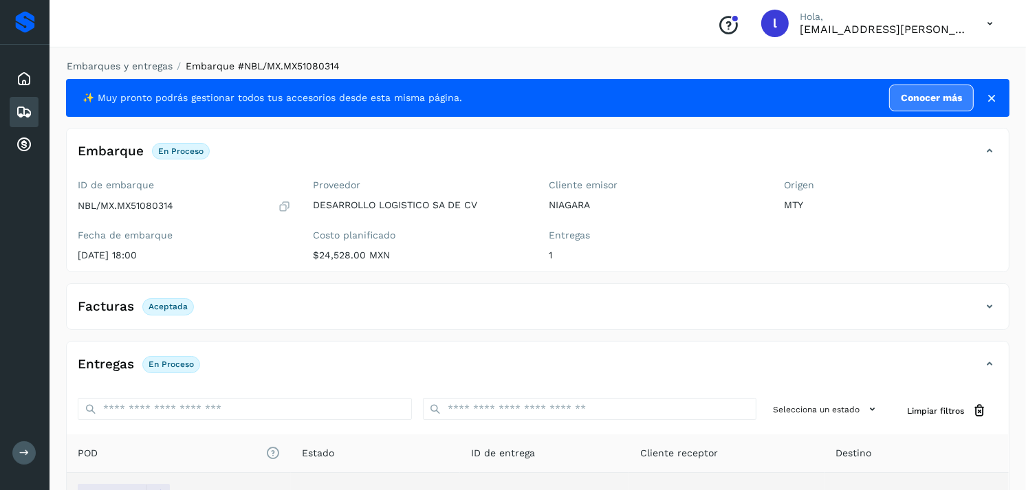
click at [512, 305] on div "Facturas Aceptada" at bounding box center [524, 306] width 915 height 23
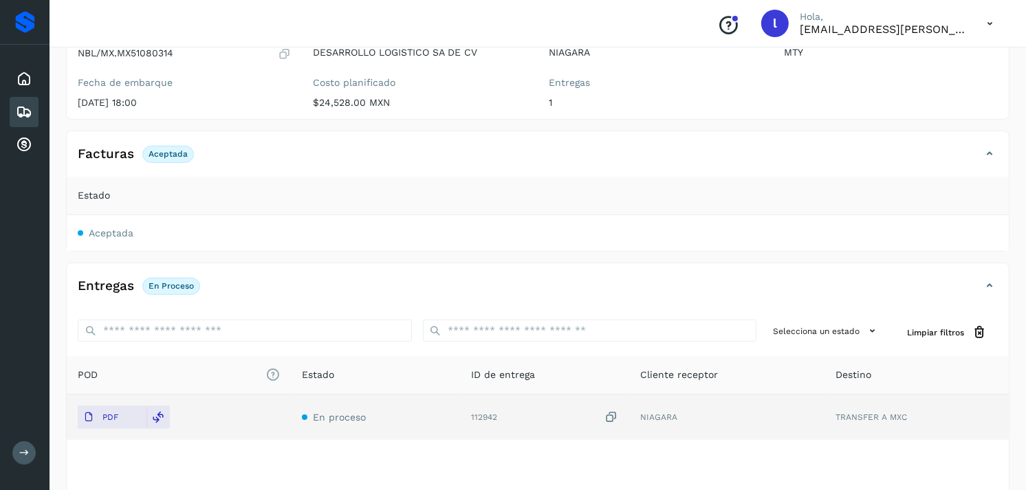
scroll to position [152, 0]
click at [26, 111] on icon at bounding box center [24, 112] width 17 height 17
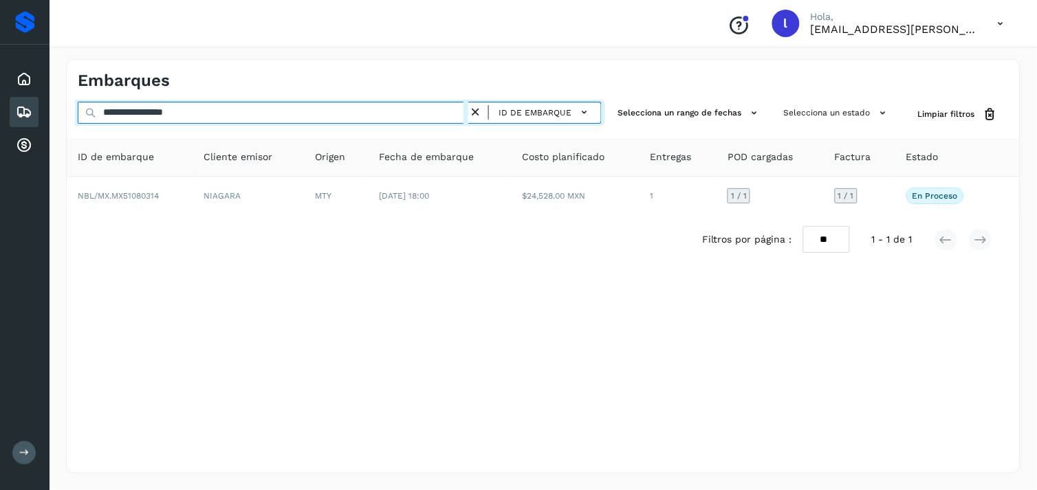
drag, startPoint x: 248, startPoint y: 109, endPoint x: 23, endPoint y: 111, distance: 224.9
click at [23, 111] on div "**********" at bounding box center [518, 245] width 1037 height 490
paste input "text"
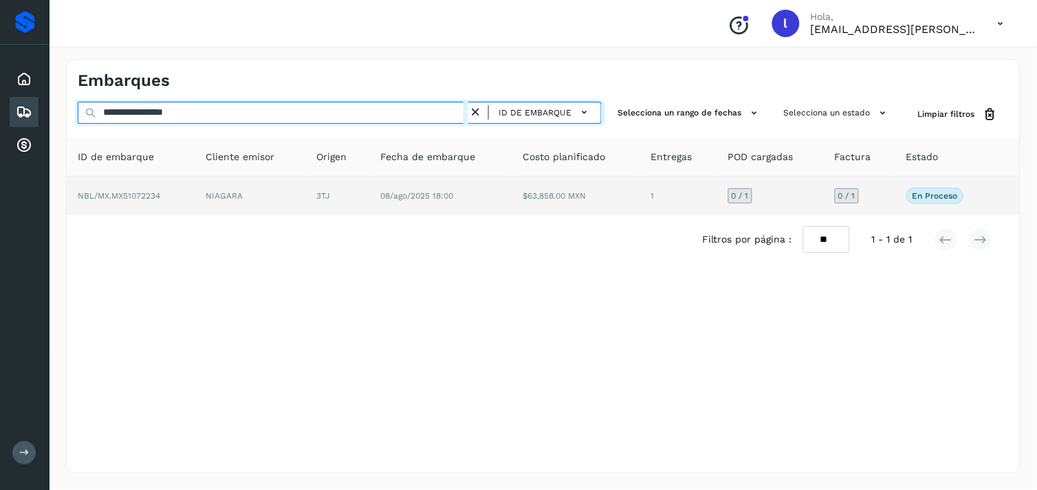
type input "**********"
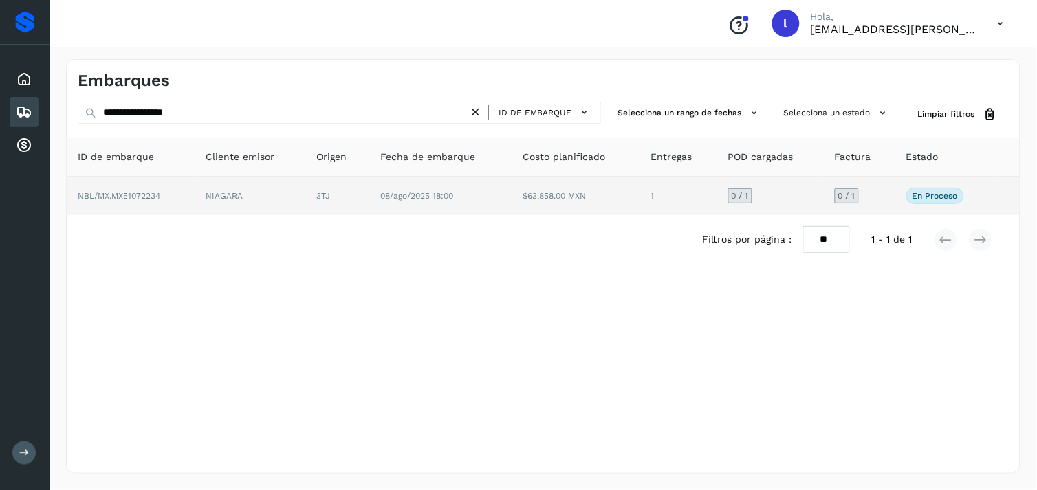
click at [136, 191] on span "NBL/MX.MX51072234" at bounding box center [119, 196] width 83 height 10
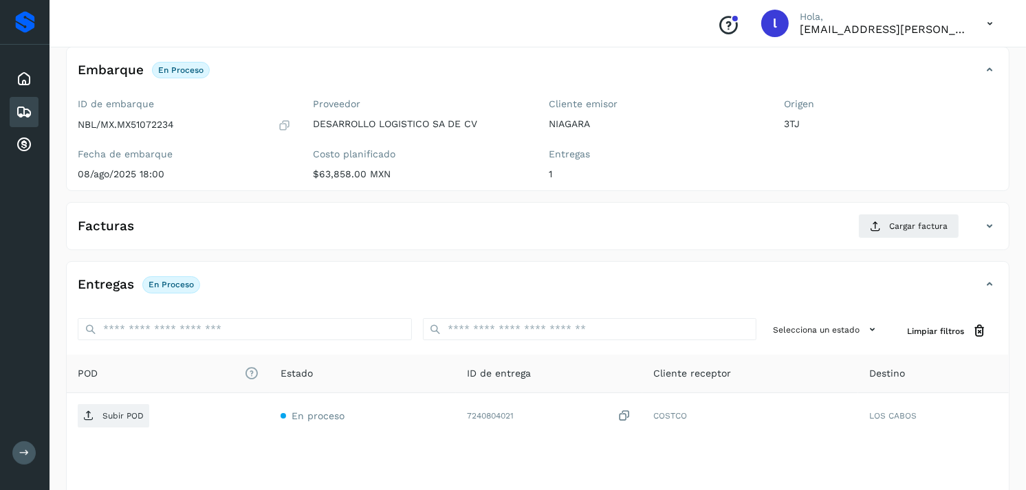
scroll to position [83, 0]
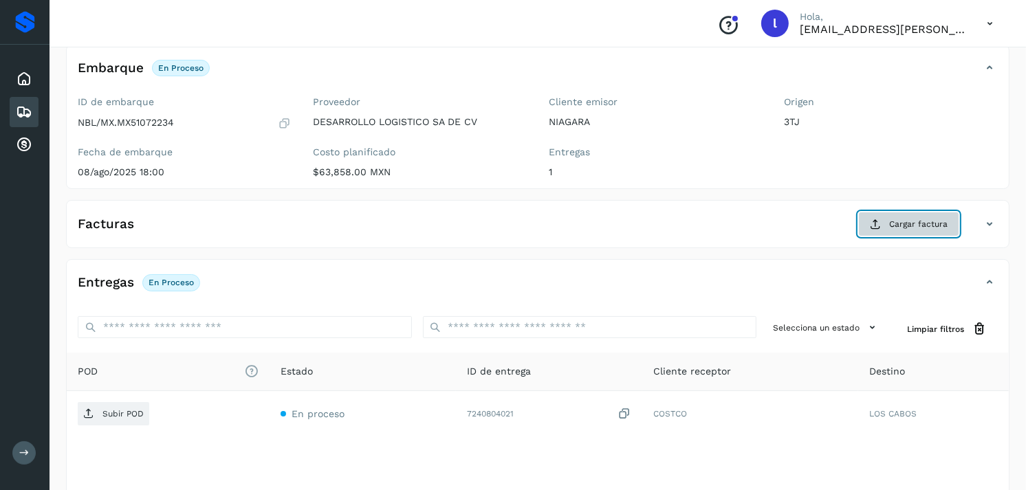
click at [905, 223] on span "Cargar factura" at bounding box center [918, 224] width 58 height 12
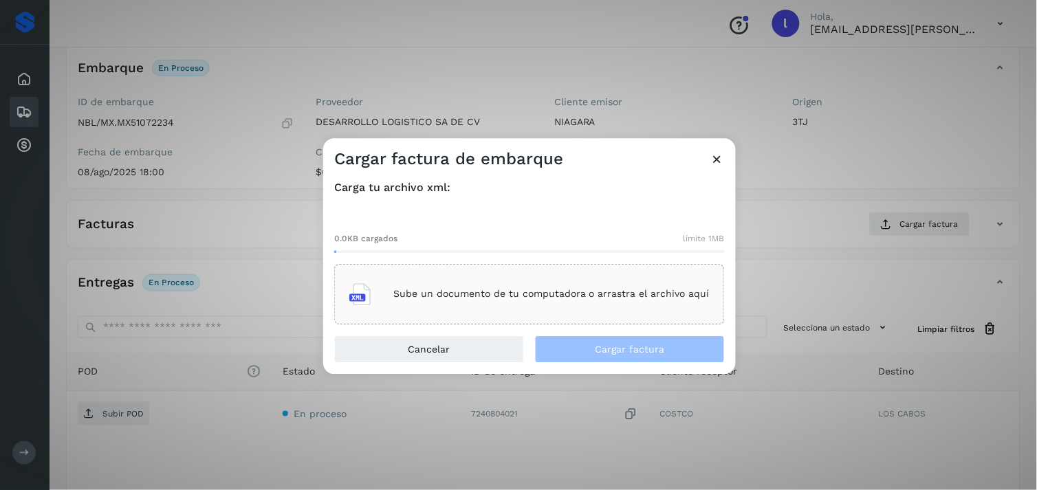
click at [578, 296] on p "Sube un documento de tu computadora o arrastra el archivo aquí" at bounding box center [551, 295] width 316 height 12
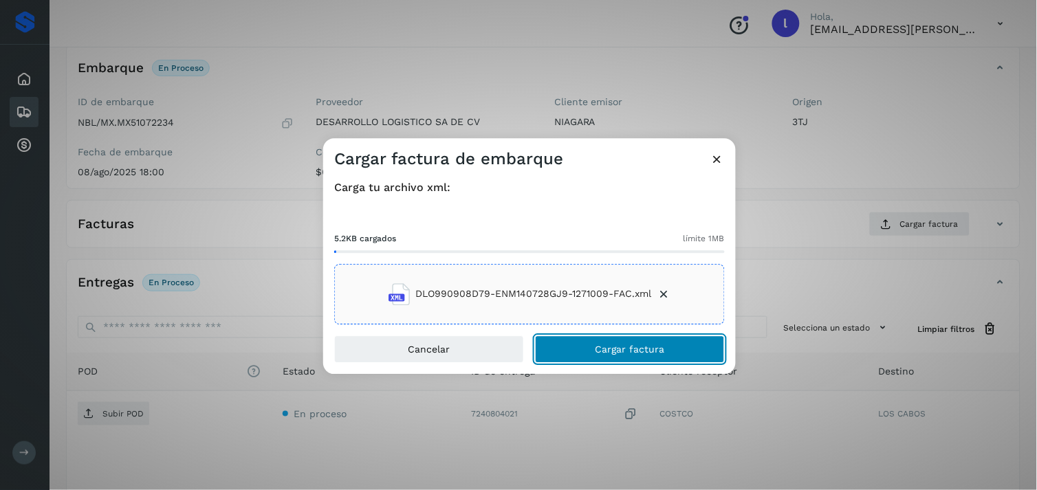
click at [617, 349] on span "Cargar factura" at bounding box center [629, 349] width 69 height 10
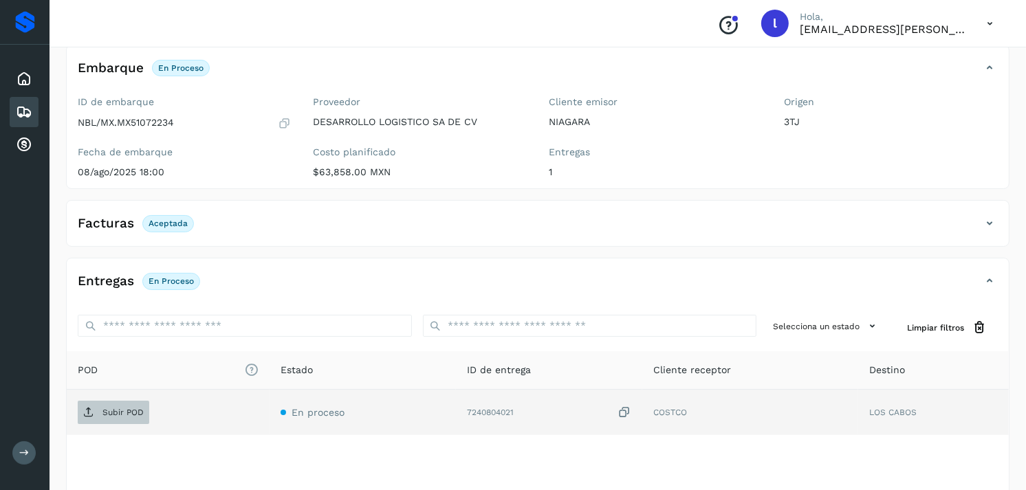
click at [108, 409] on p "Subir POD" at bounding box center [122, 413] width 41 height 10
click at [115, 409] on p "Subir POD" at bounding box center [122, 413] width 41 height 10
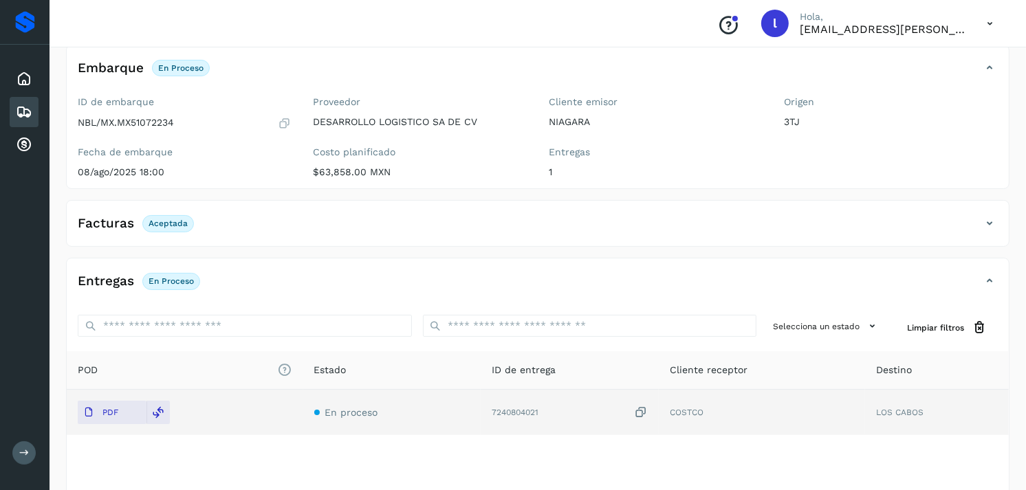
scroll to position [0, 0]
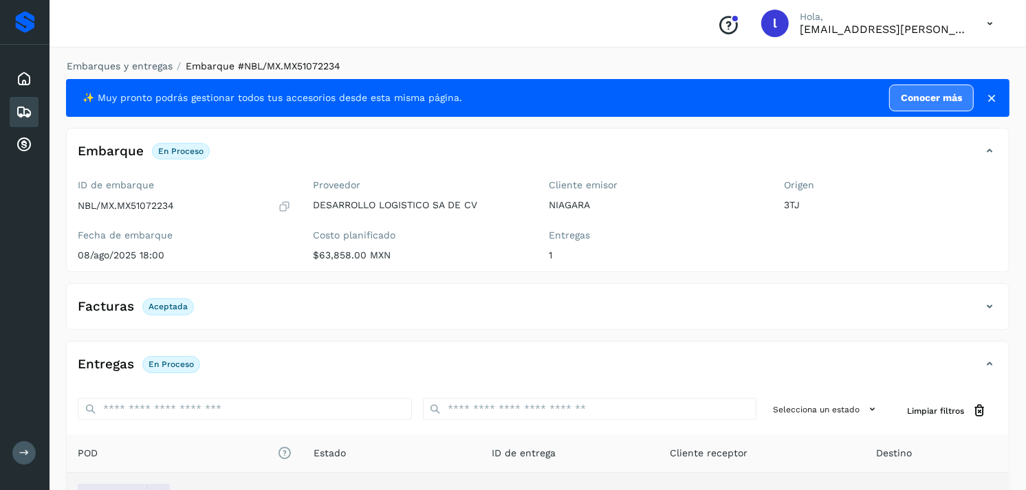
click at [17, 107] on icon at bounding box center [24, 112] width 17 height 17
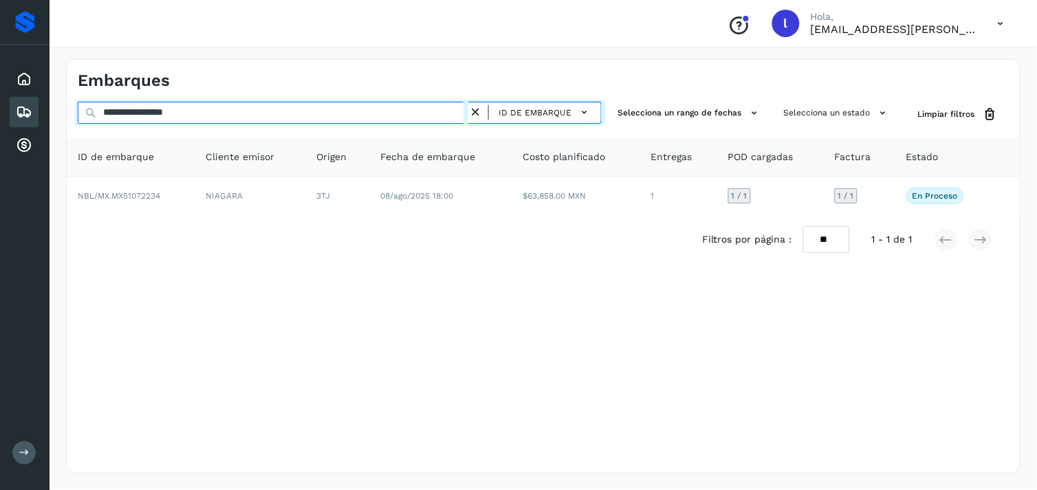
drag, startPoint x: 278, startPoint y: 112, endPoint x: 43, endPoint y: 104, distance: 236.0
click at [43, 104] on div "**********" at bounding box center [518, 245] width 1037 height 490
paste input "text"
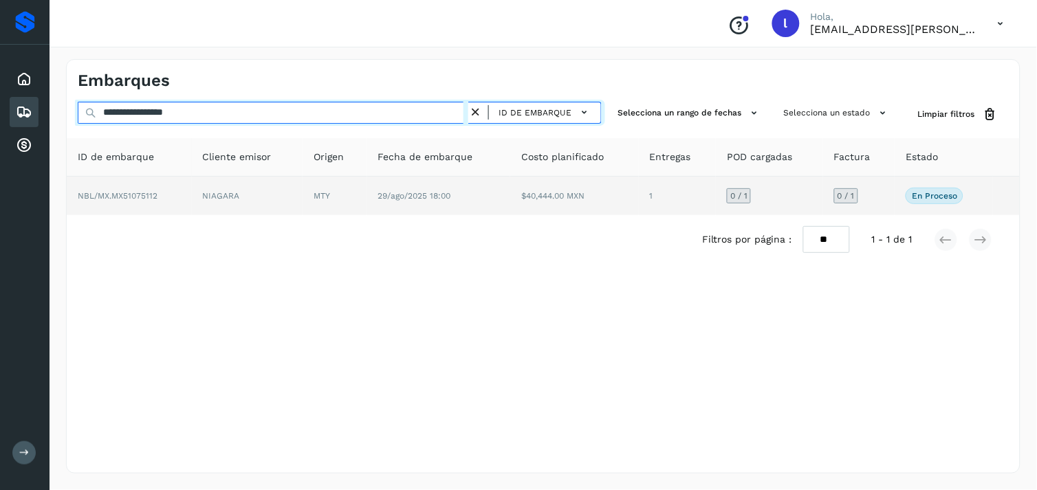
type input "**********"
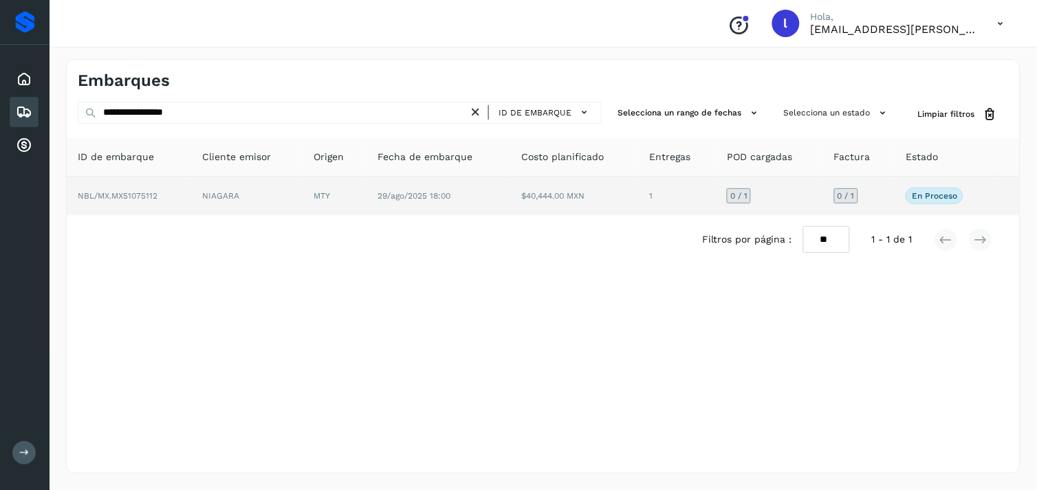
click at [139, 193] on span "NBL/MX.MX51075112" at bounding box center [118, 196] width 80 height 10
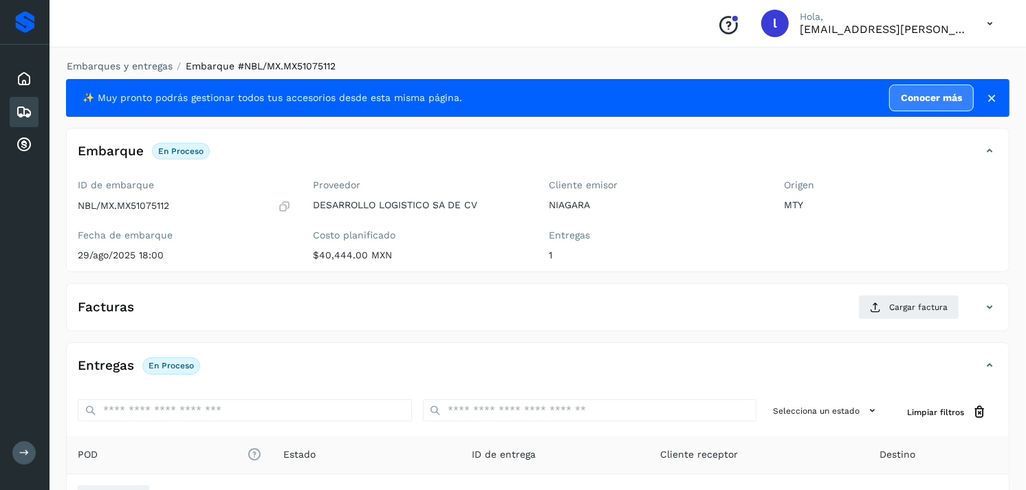
scroll to position [165, 0]
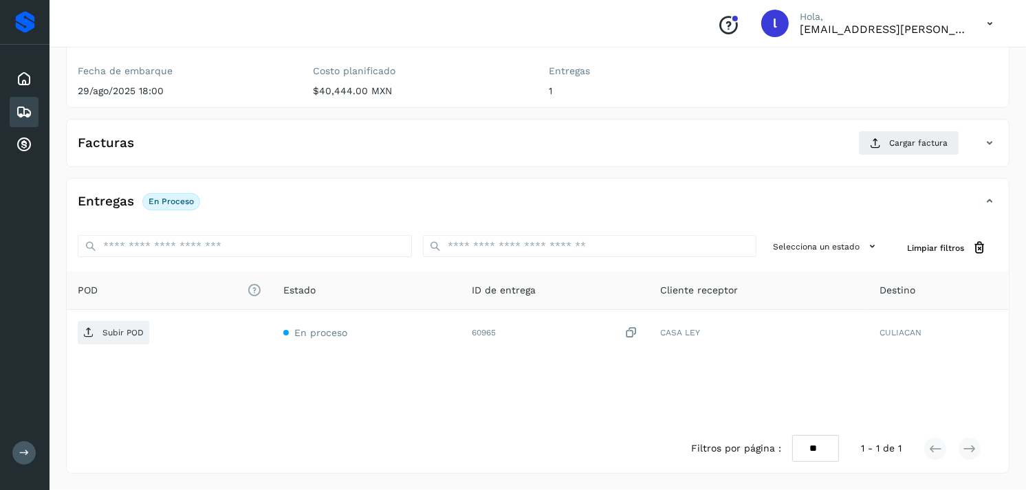
click at [153, 140] on div "Facturas Cargar factura" at bounding box center [524, 143] width 915 height 25
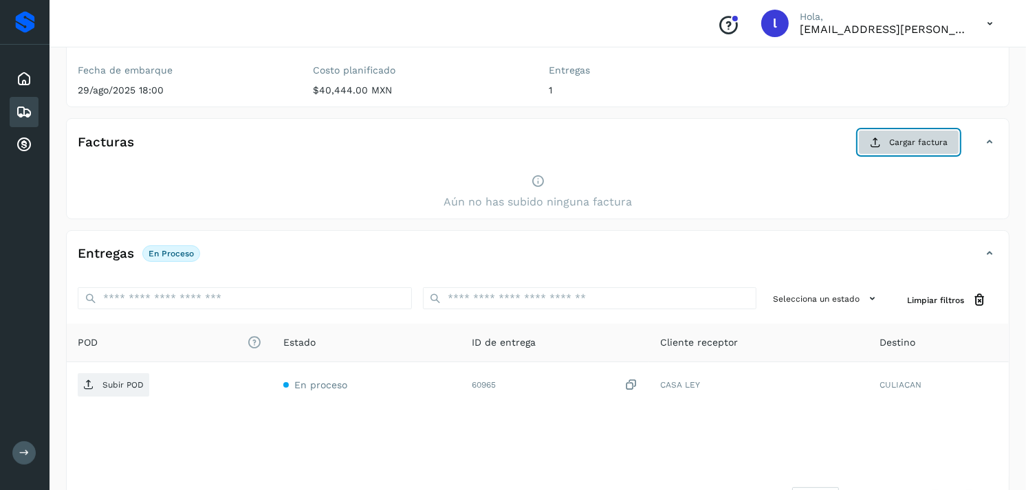
click at [905, 131] on button "Cargar factura" at bounding box center [908, 142] width 101 height 25
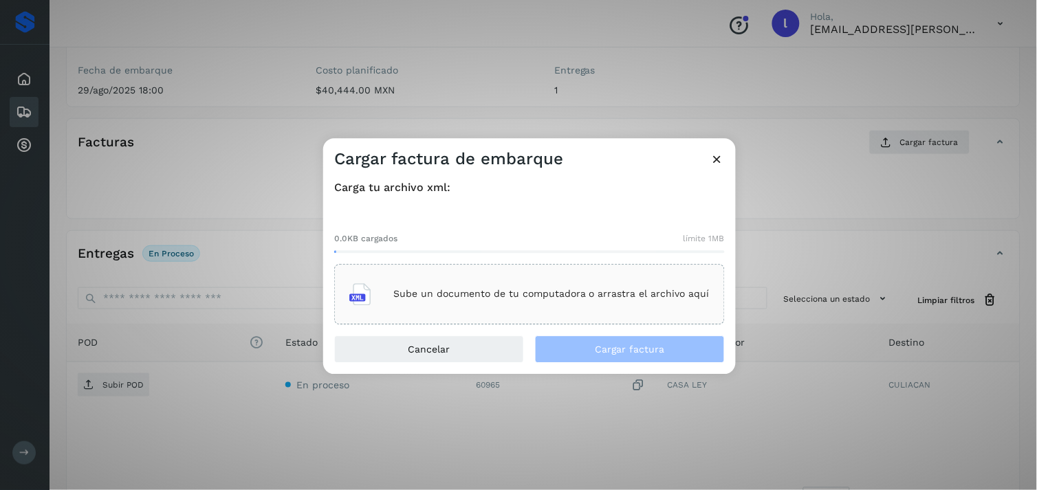
click at [589, 278] on div "Sube un documento de tu computadora o arrastra el archivo aquí" at bounding box center [529, 294] width 360 height 37
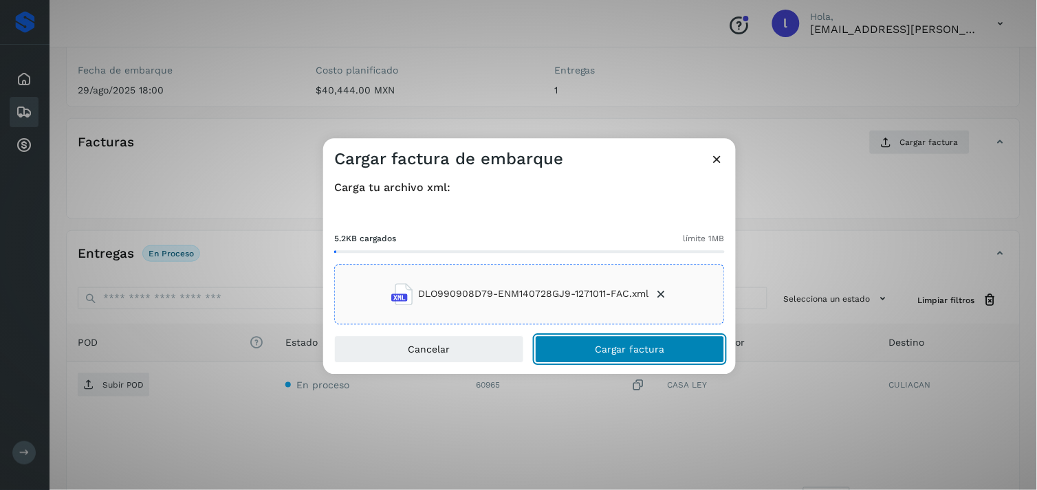
click at [631, 344] on span "Cargar factura" at bounding box center [629, 349] width 69 height 10
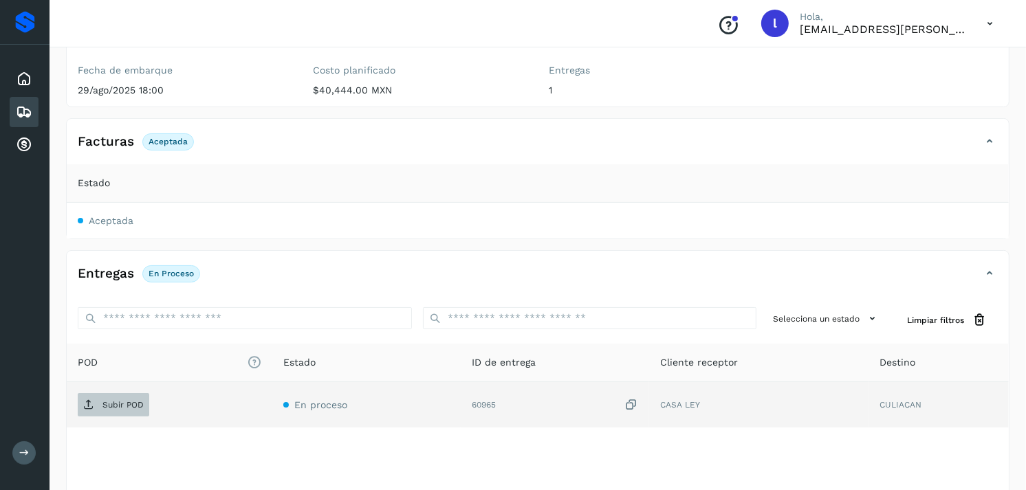
click at [114, 406] on p "Subir POD" at bounding box center [122, 405] width 41 height 10
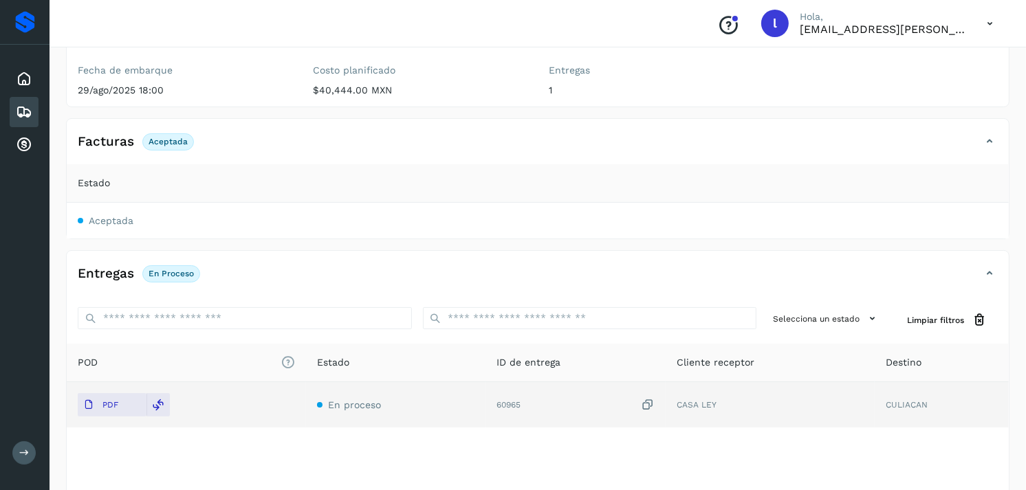
scroll to position [124, 0]
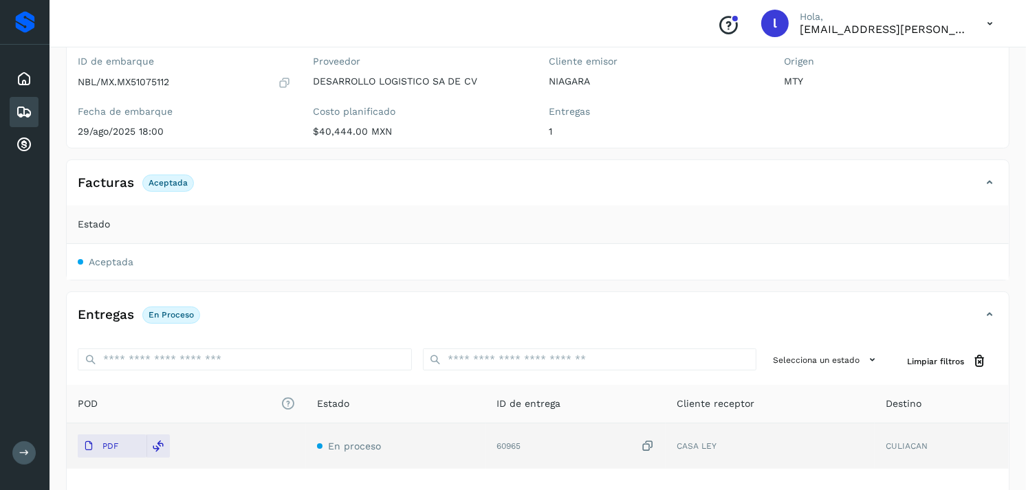
click at [28, 107] on icon at bounding box center [24, 112] width 17 height 17
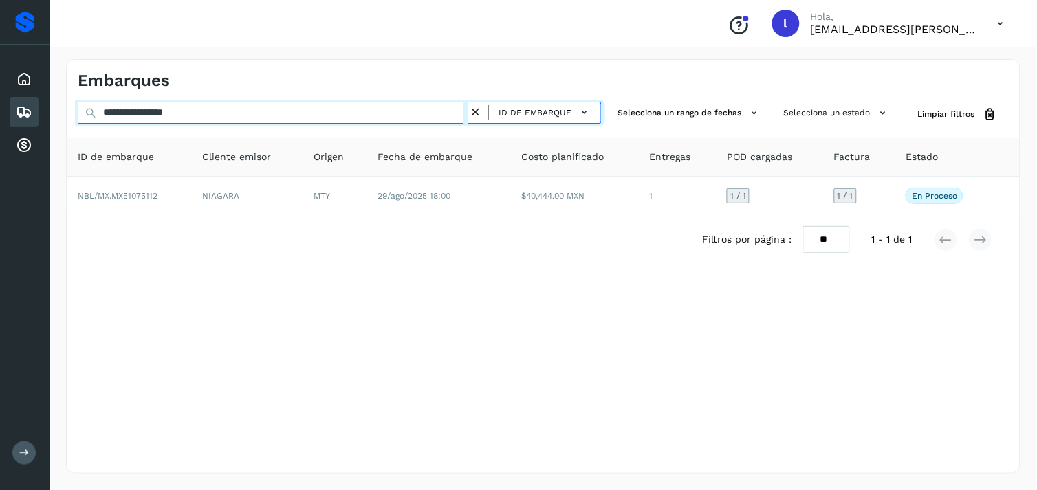
drag, startPoint x: 245, startPoint y: 107, endPoint x: 32, endPoint y: 100, distance: 212.6
click at [32, 100] on div "**********" at bounding box center [518, 245] width 1037 height 490
paste input "text"
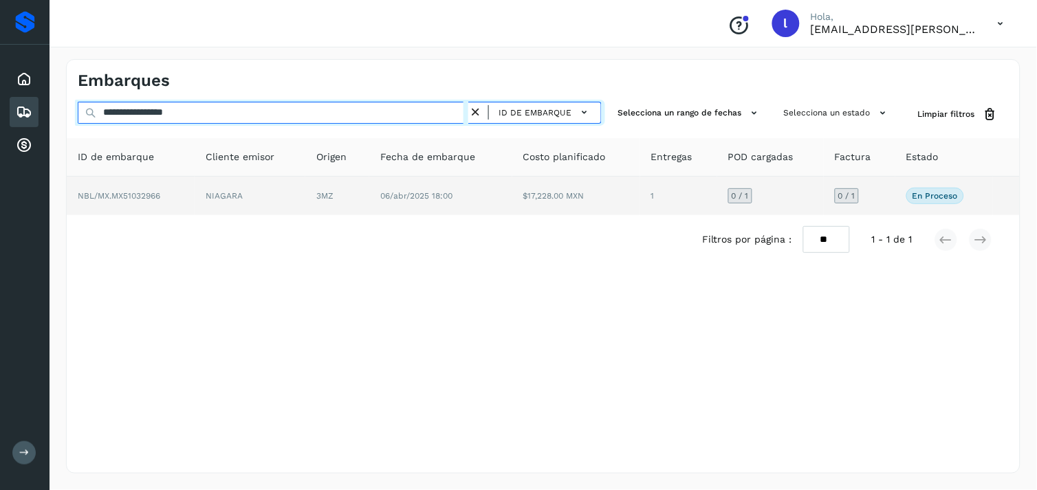
type input "**********"
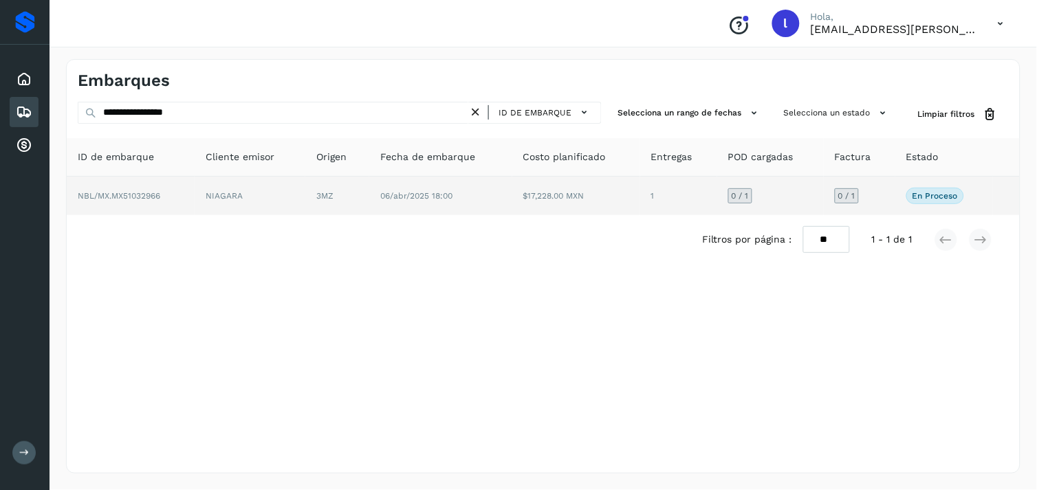
click at [132, 188] on td "NBL/MX.MX51032966" at bounding box center [131, 196] width 128 height 39
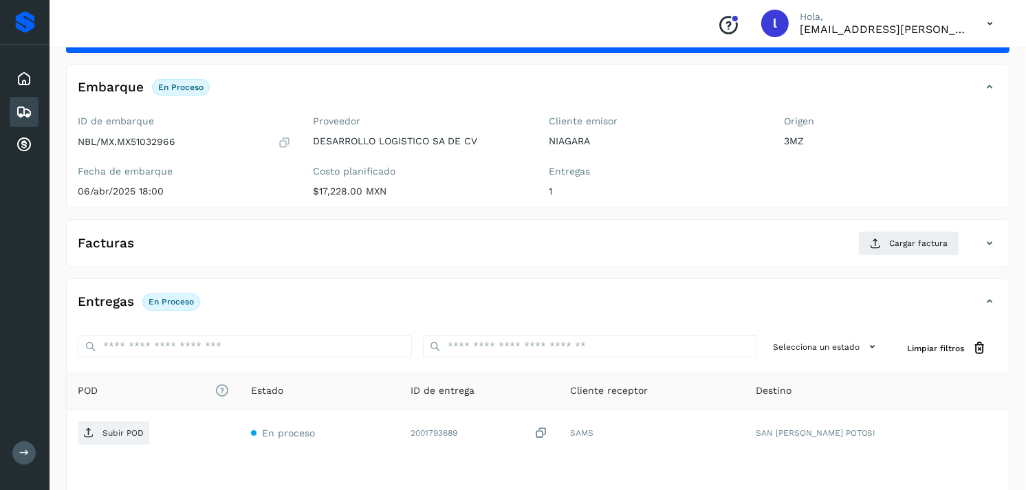
scroll to position [65, 0]
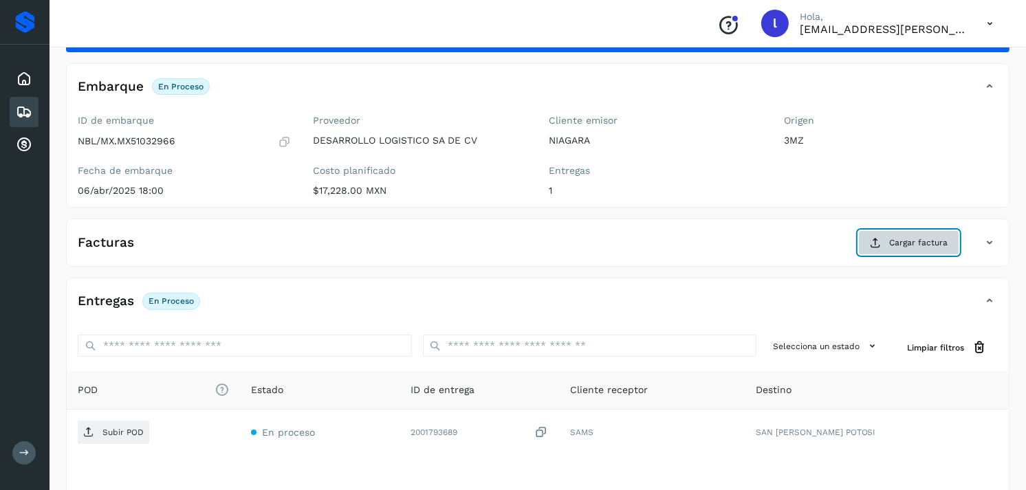
click at [927, 237] on span "Cargar factura" at bounding box center [918, 243] width 58 height 12
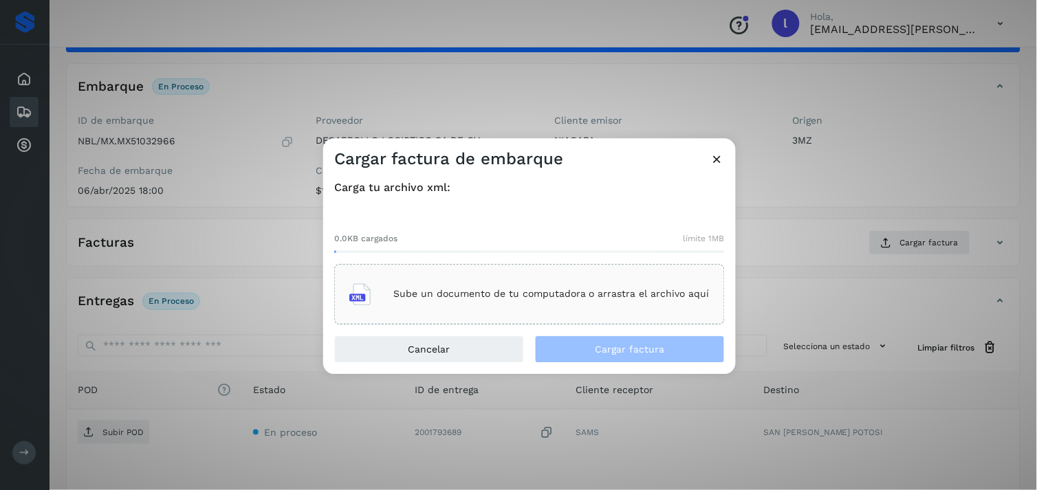
click at [719, 157] on icon at bounding box center [717, 159] width 14 height 14
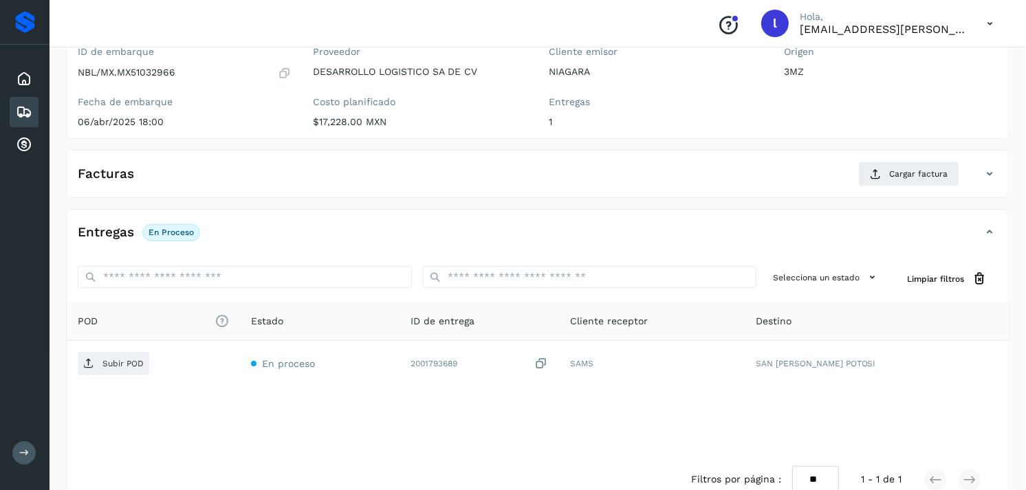
scroll to position [135, 0]
click at [911, 173] on span "Cargar factura" at bounding box center [918, 172] width 58 height 12
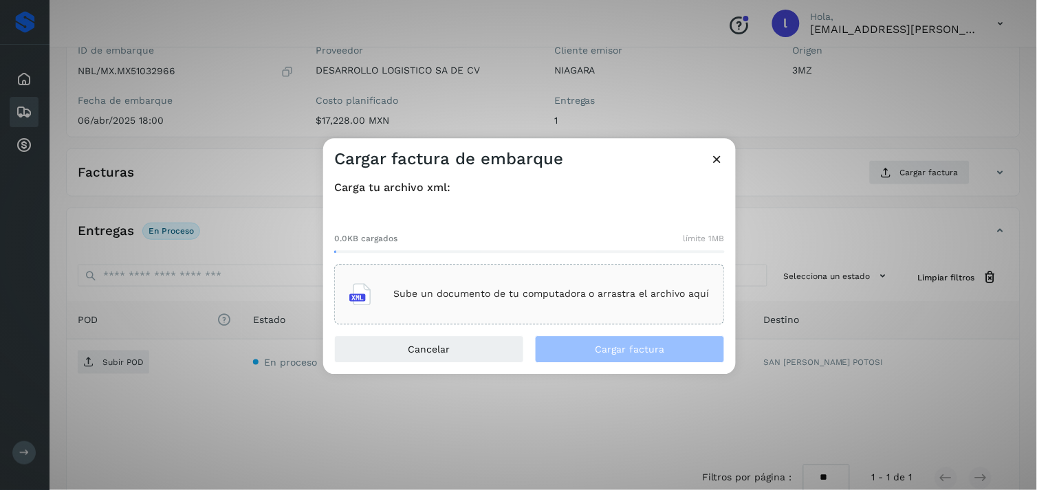
click at [606, 296] on p "Sube un documento de tu computadora o arrastra el archivo aquí" at bounding box center [551, 295] width 316 height 12
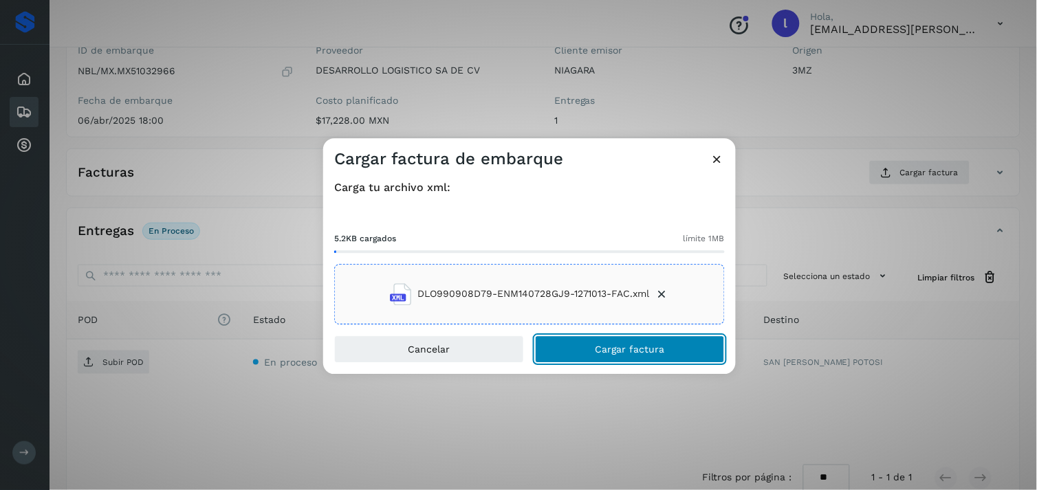
click at [710, 345] on button "Cargar factura" at bounding box center [630, 350] width 190 height 28
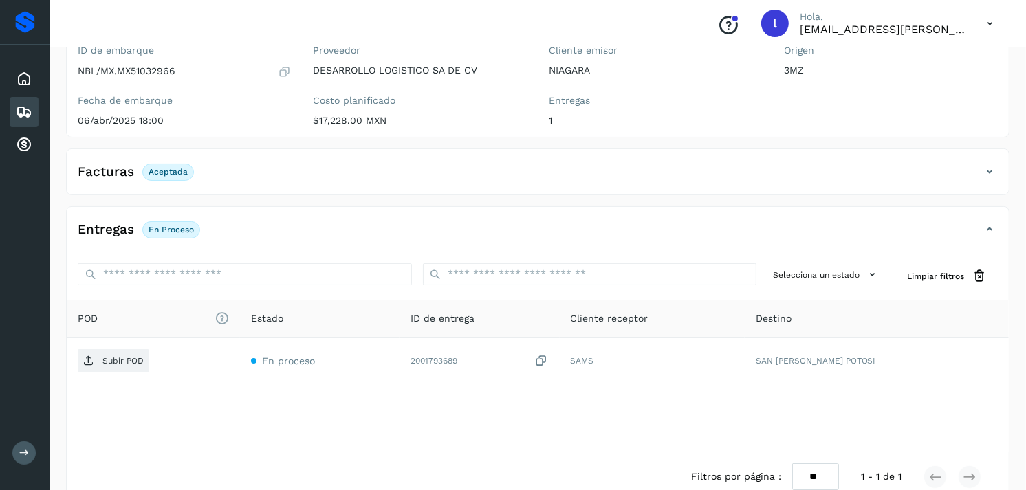
click at [230, 173] on div "Facturas Aceptada" at bounding box center [524, 171] width 915 height 23
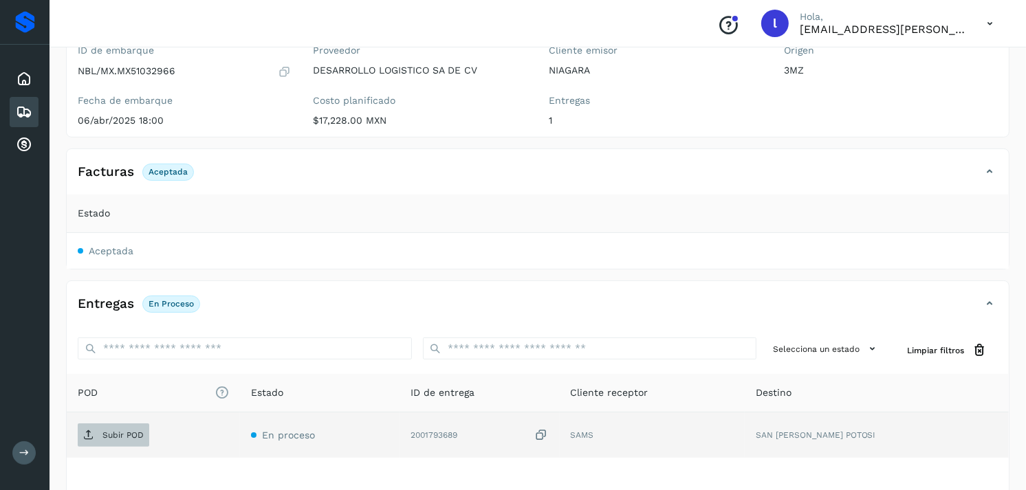
click at [127, 443] on span "Subir POD" at bounding box center [114, 435] width 72 height 22
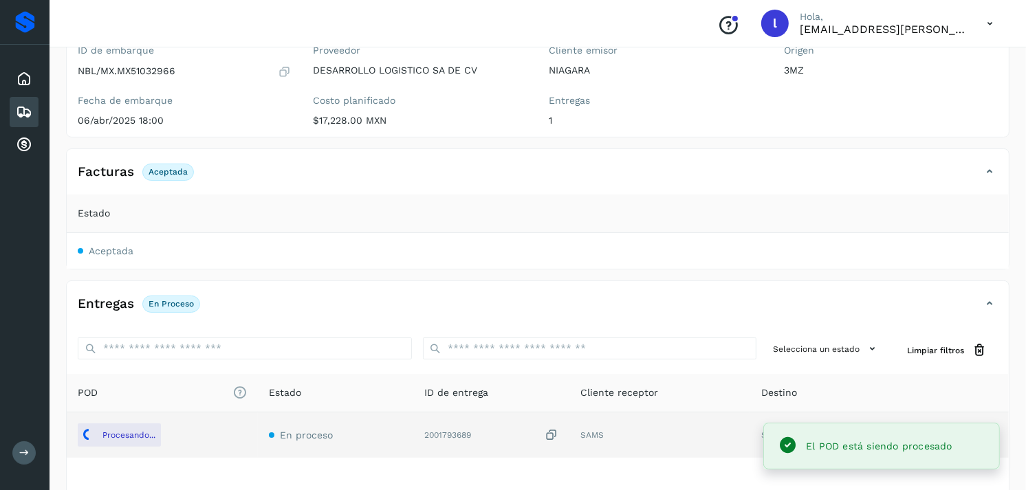
scroll to position [0, 0]
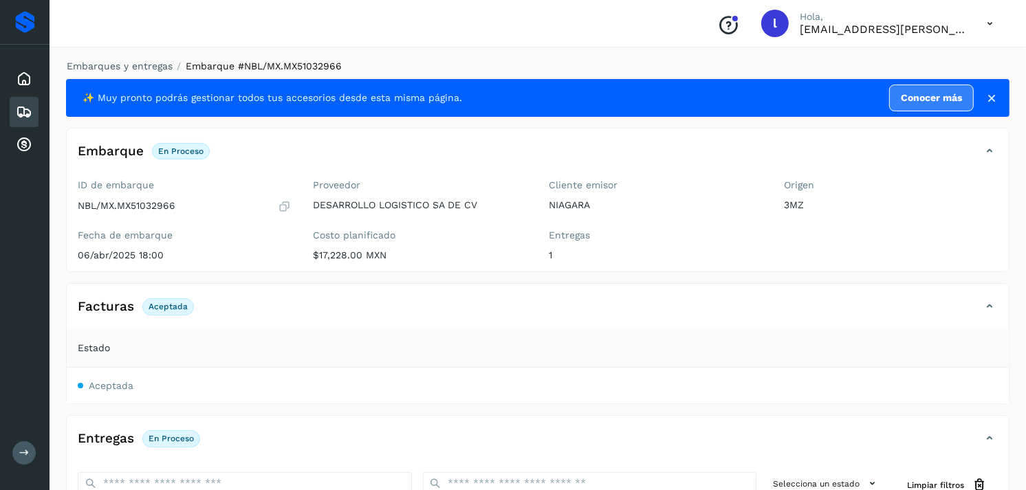
click at [21, 113] on icon at bounding box center [24, 112] width 17 height 17
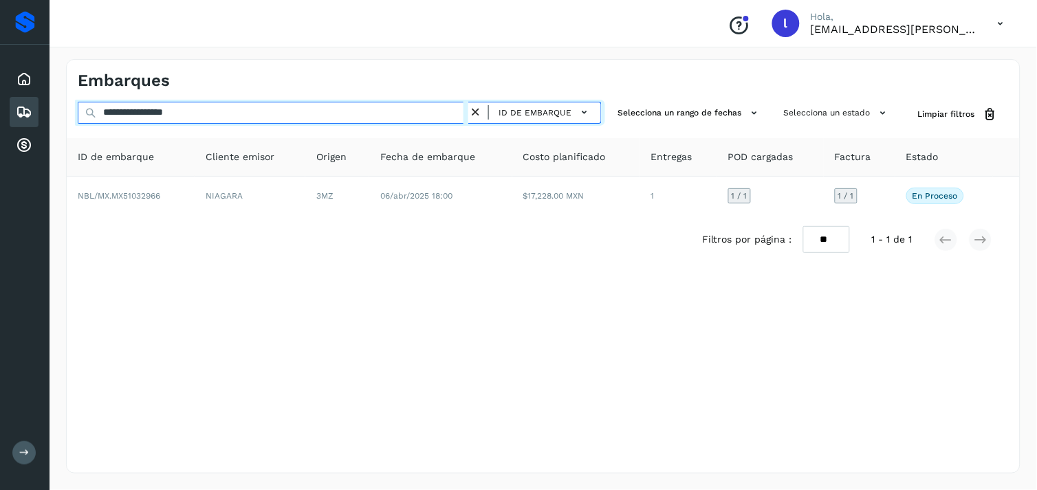
drag, startPoint x: 336, startPoint y: 113, endPoint x: 61, endPoint y: 100, distance: 275.3
click at [61, 100] on div "**********" at bounding box center [543, 267] width 987 height 448
paste input "text"
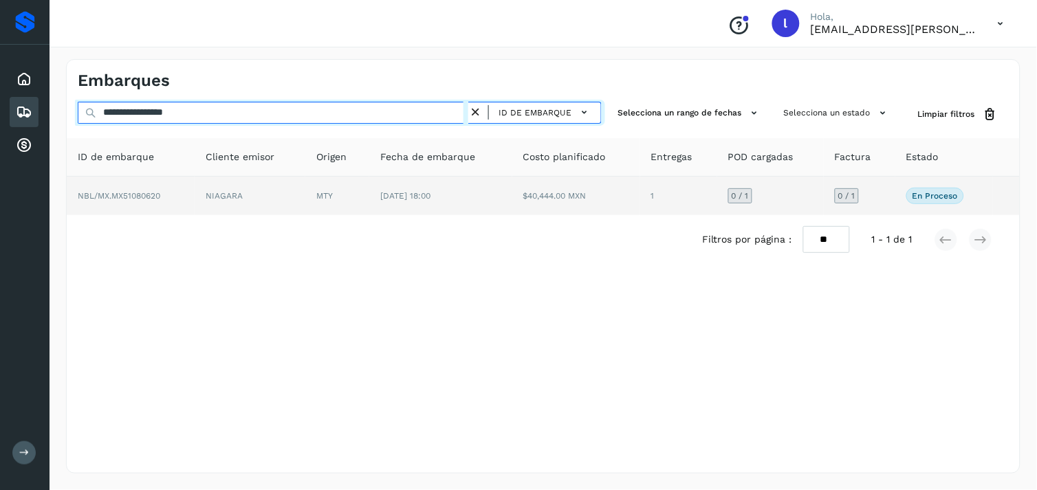
type input "**********"
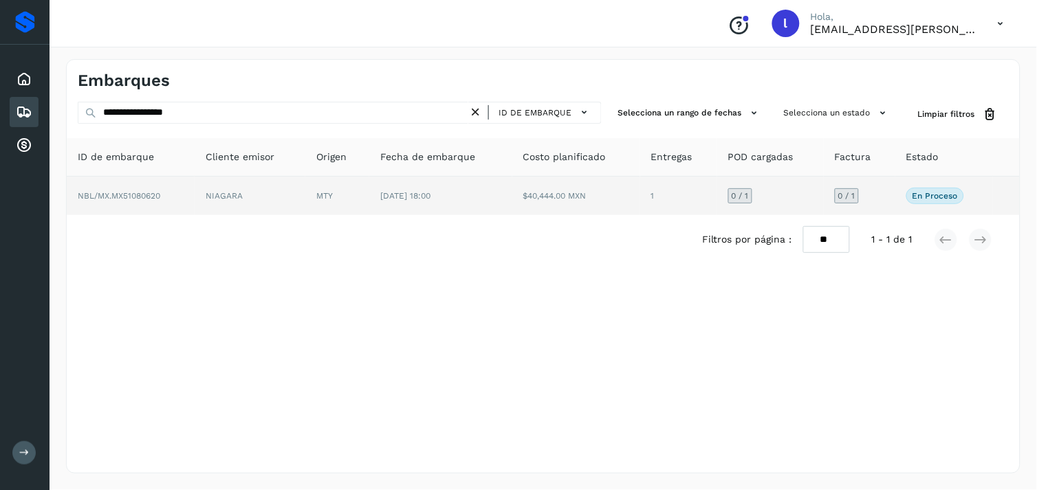
click at [144, 198] on span "NBL/MX.MX51080620" at bounding box center [119, 196] width 83 height 10
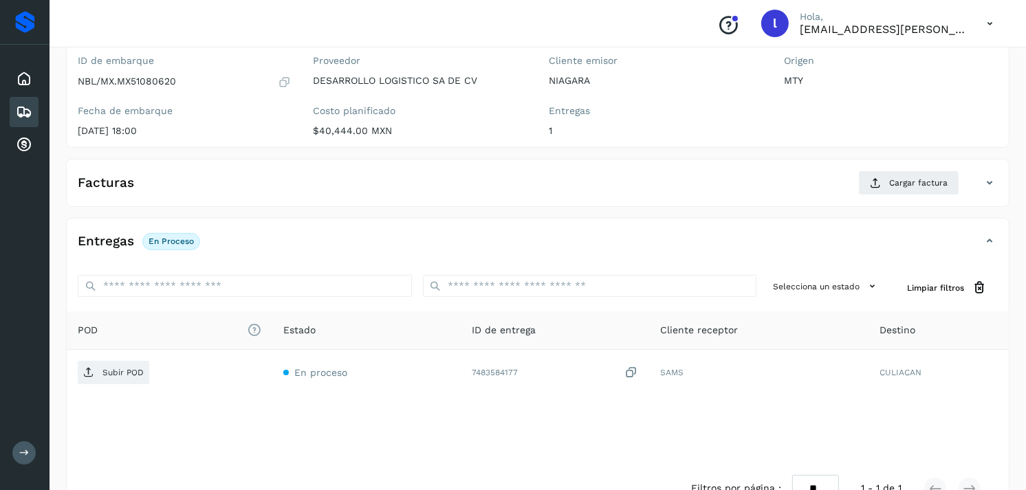
scroll to position [126, 0]
click at [893, 179] on span "Cargar factura" at bounding box center [918, 181] width 58 height 12
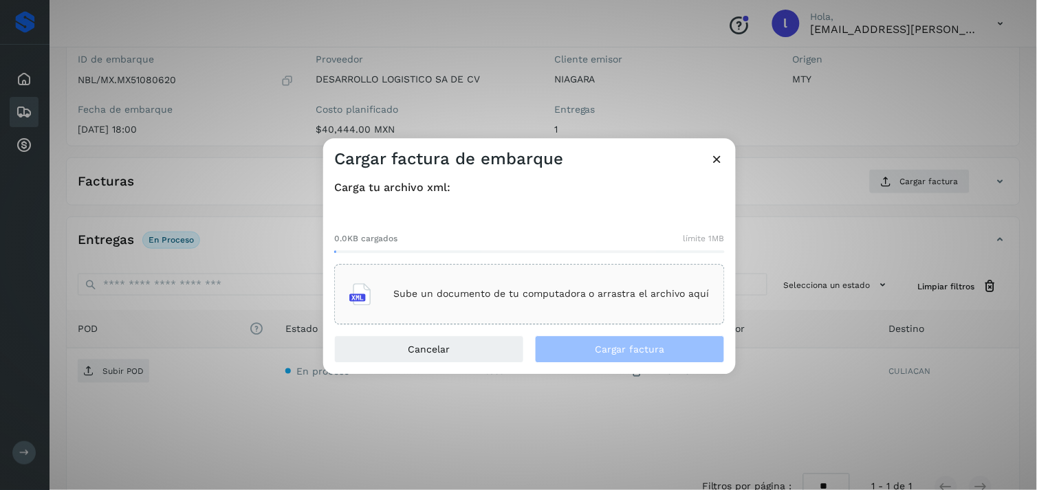
click at [539, 289] on p "Sube un documento de tu computadora o arrastra el archivo aquí" at bounding box center [551, 295] width 316 height 12
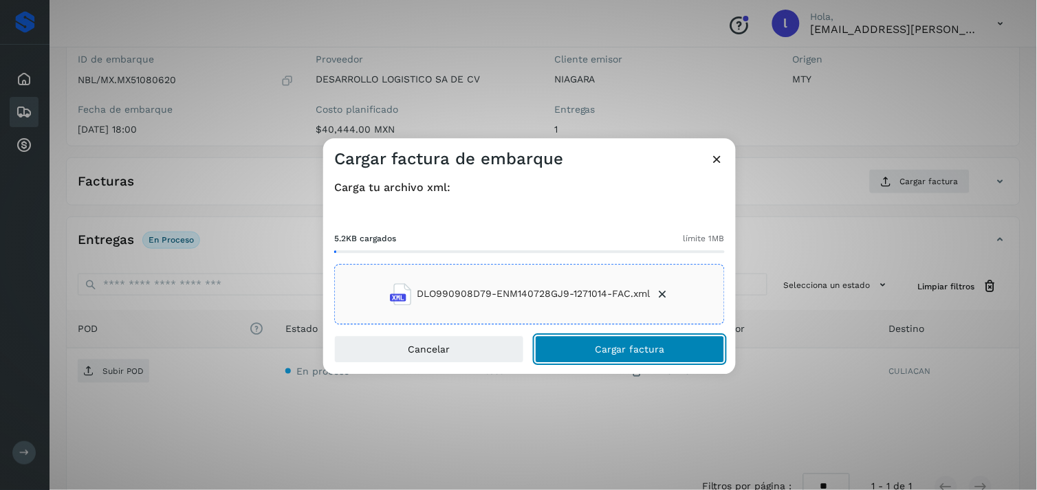
click at [612, 340] on button "Cargar factura" at bounding box center [630, 350] width 190 height 28
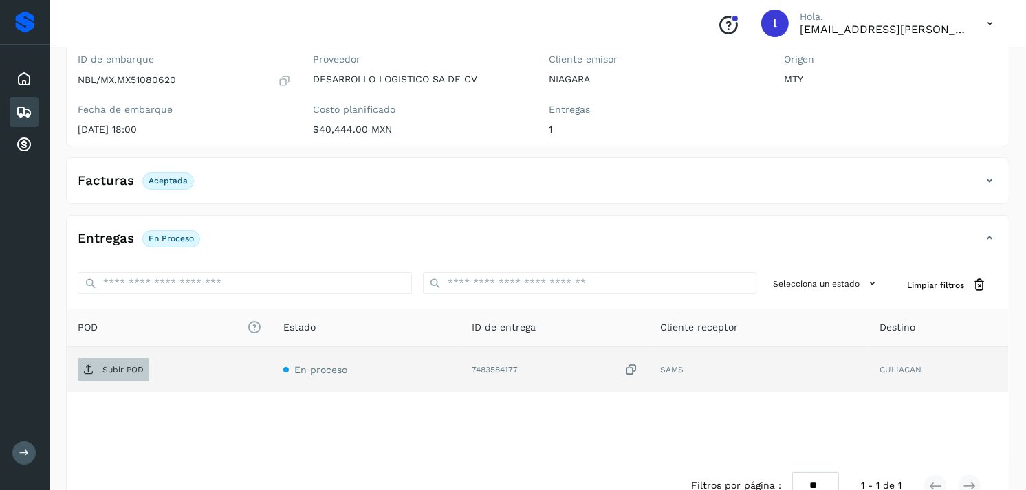
click at [128, 368] on p "Subir POD" at bounding box center [122, 370] width 41 height 10
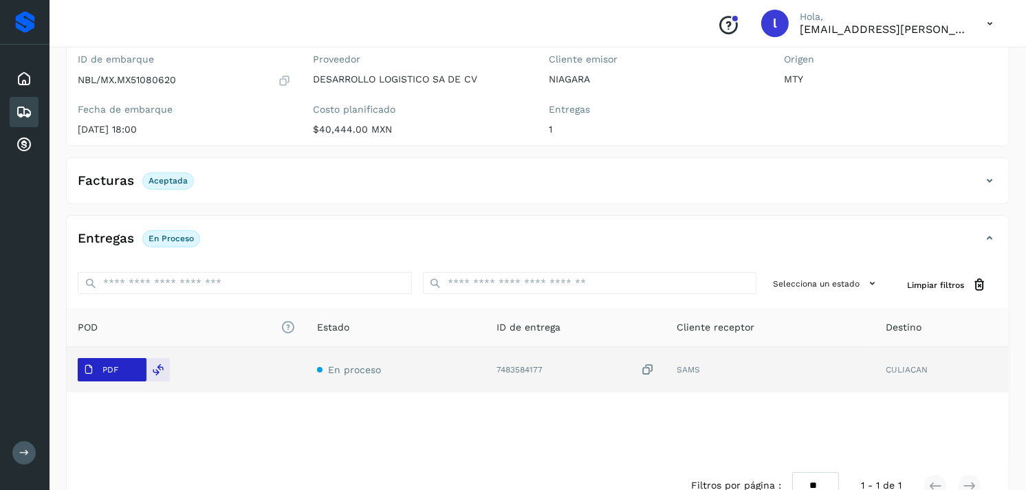
click at [80, 369] on span "PDF" at bounding box center [101, 370] width 46 height 22
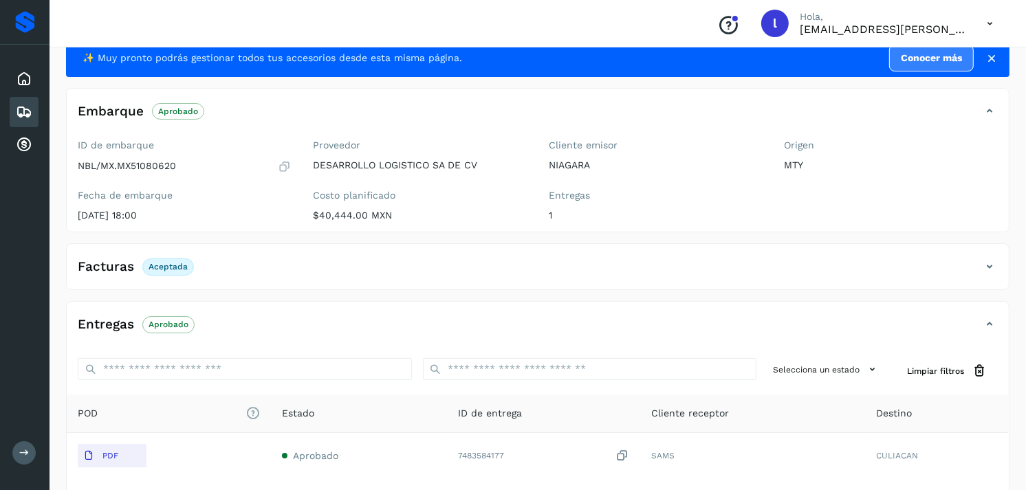
scroll to position [39, 0]
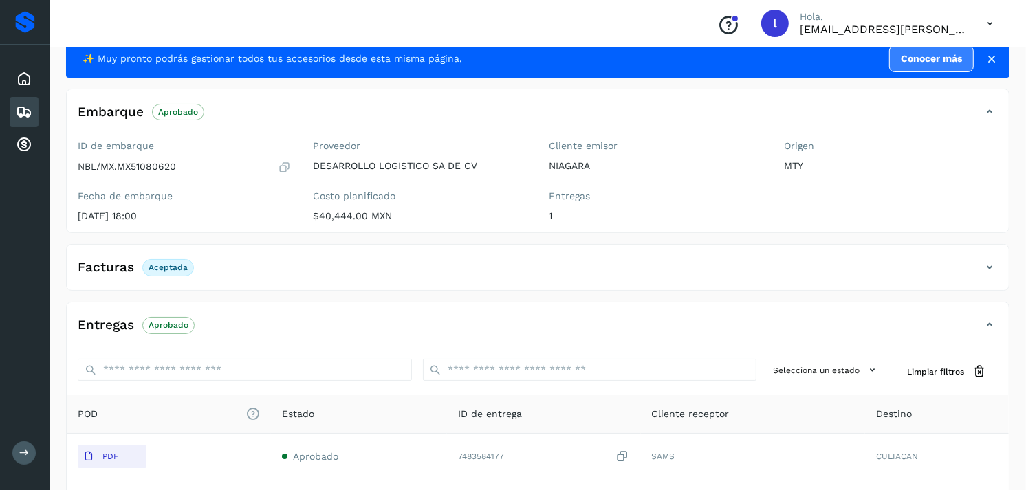
click at [32, 107] on div "Embarques" at bounding box center [24, 112] width 29 height 30
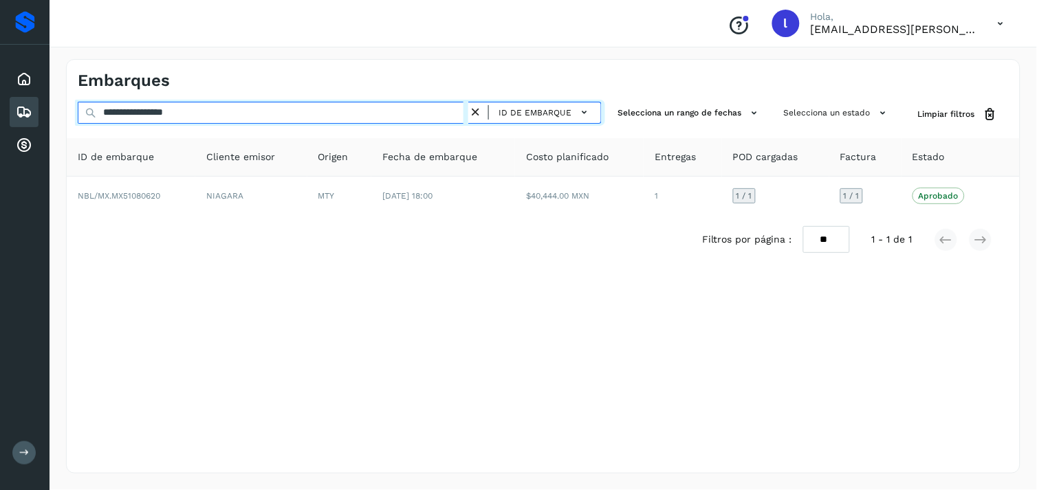
drag, startPoint x: 263, startPoint y: 118, endPoint x: 36, endPoint y: 104, distance: 228.1
click at [36, 104] on div "**********" at bounding box center [518, 245] width 1037 height 490
paste input "text"
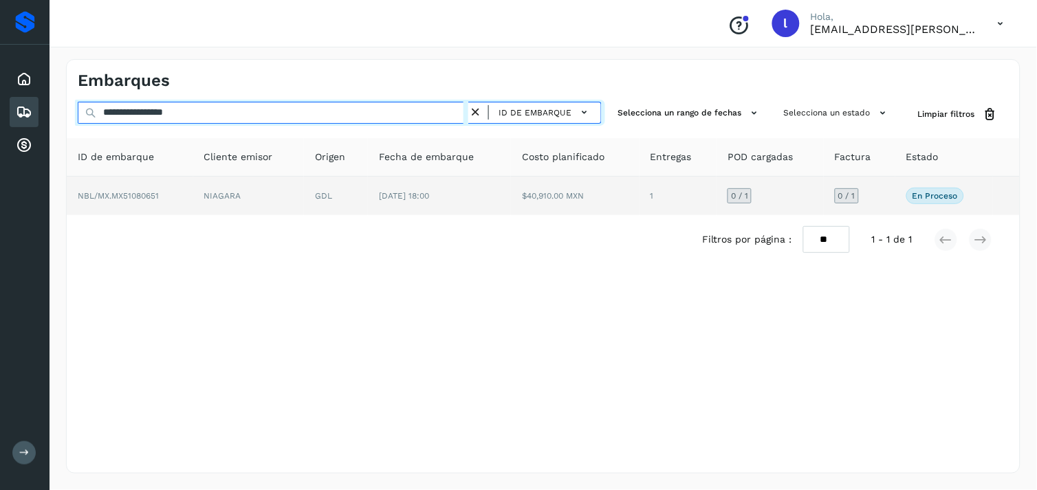
type input "**********"
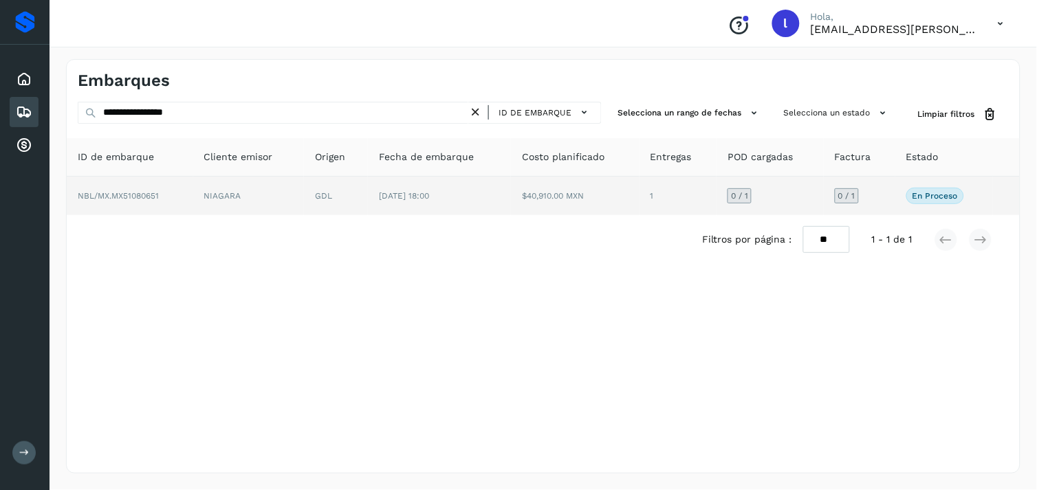
click at [124, 195] on span "NBL/MX.MX51080651" at bounding box center [118, 196] width 81 height 10
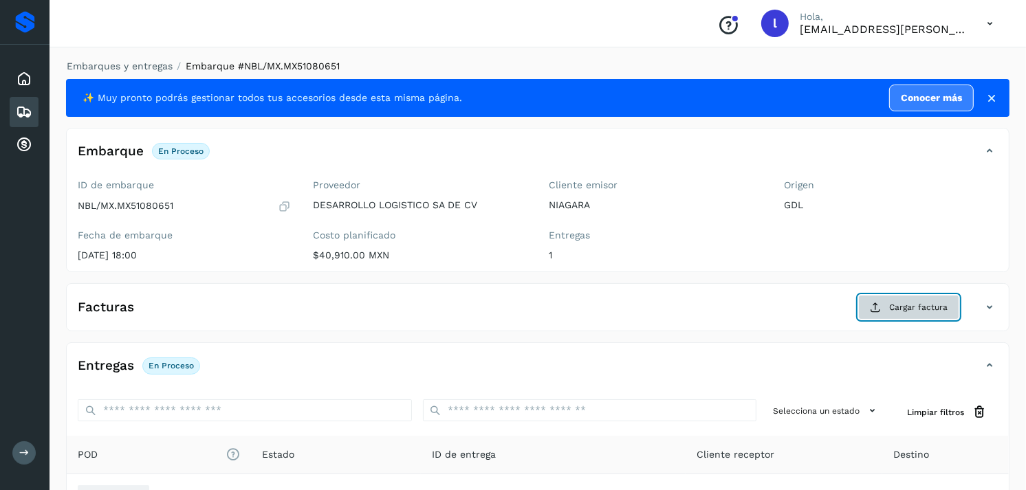
click at [906, 303] on span "Cargar factura" at bounding box center [918, 307] width 58 height 12
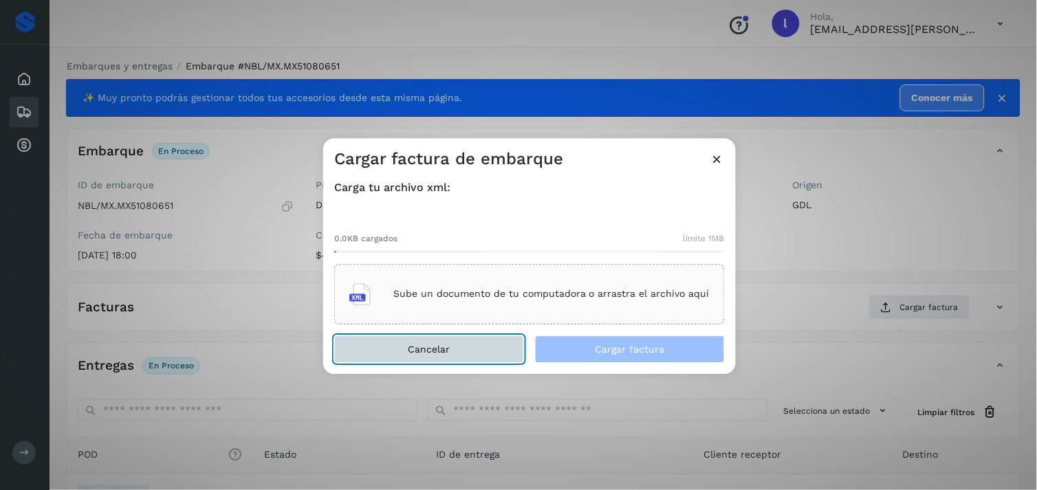
click at [440, 354] on span "Cancelar" at bounding box center [429, 349] width 42 height 10
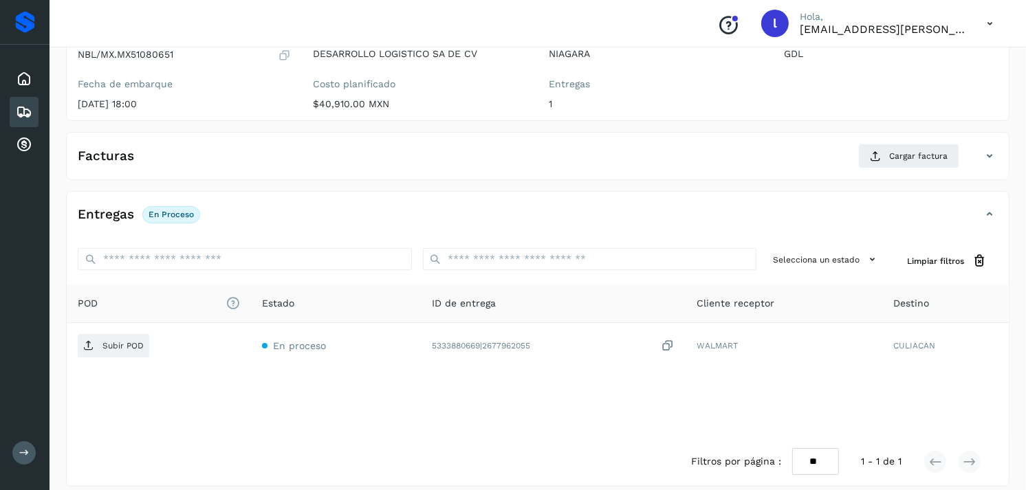
scroll to position [152, 0]
click at [899, 160] on span "Cargar factura" at bounding box center [918, 155] width 58 height 12
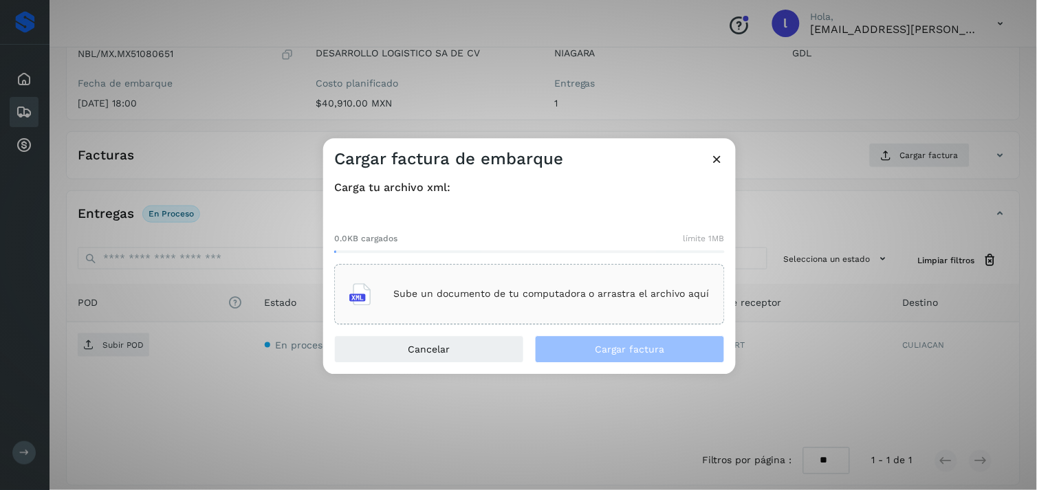
click at [579, 293] on p "Sube un documento de tu computadora o arrastra el archivo aquí" at bounding box center [551, 295] width 316 height 12
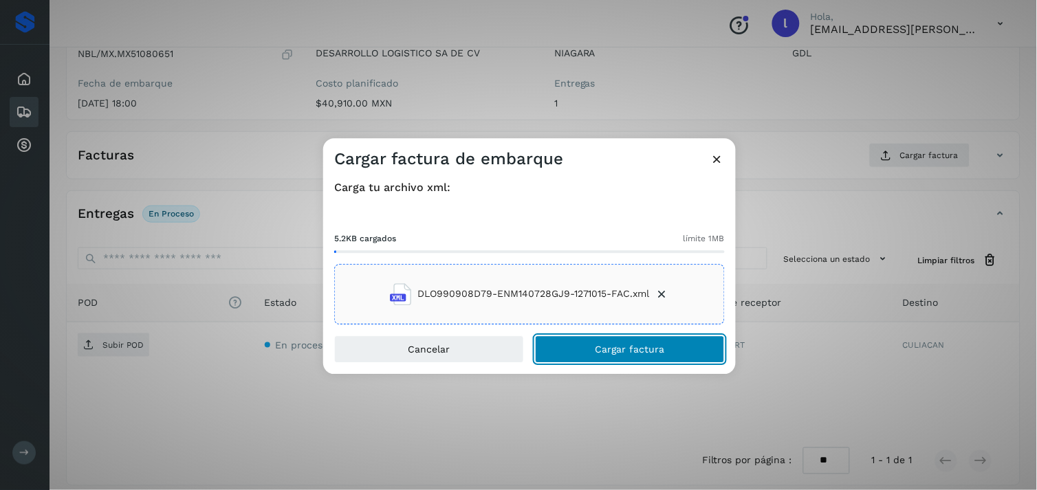
click at [648, 353] on span "Cargar factura" at bounding box center [629, 349] width 69 height 10
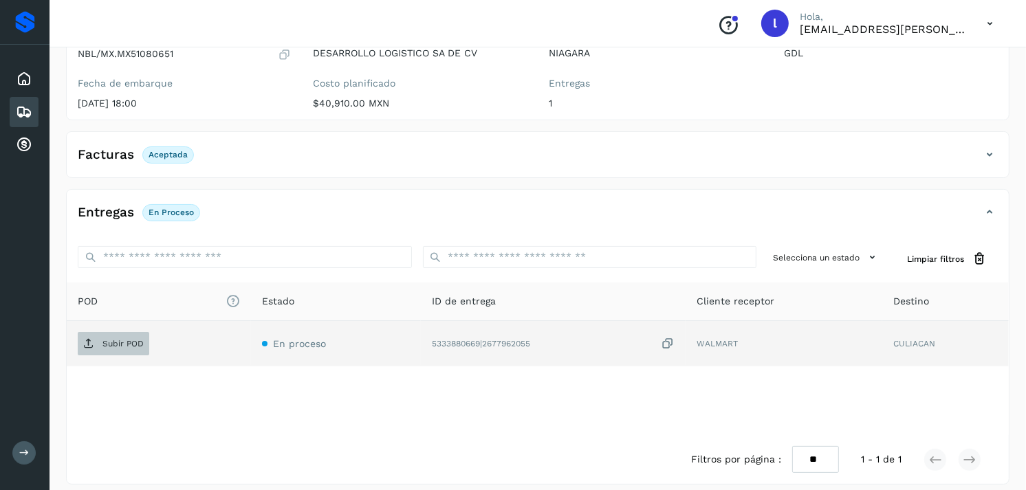
click at [107, 349] on span "Subir POD" at bounding box center [114, 344] width 72 height 22
click at [205, 156] on div "Facturas Aceptada" at bounding box center [524, 154] width 915 height 23
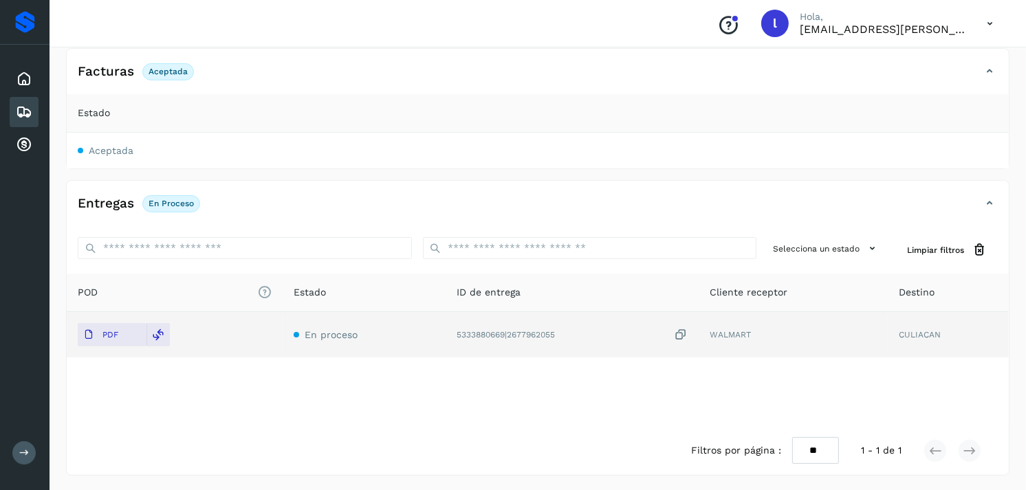
scroll to position [237, 0]
click at [25, 104] on icon at bounding box center [24, 112] width 17 height 17
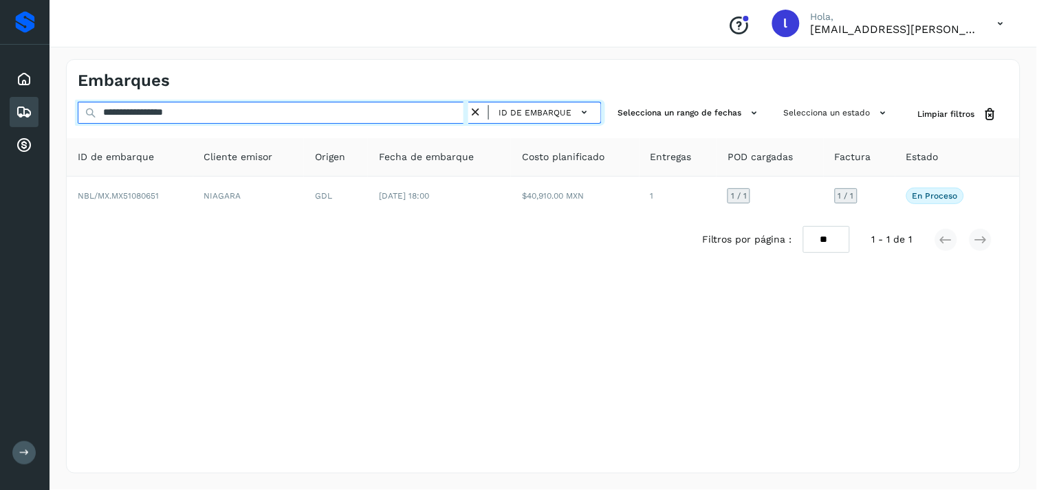
drag, startPoint x: 307, startPoint y: 109, endPoint x: 0, endPoint y: 111, distance: 306.7
click at [0, 111] on html "**********" at bounding box center [518, 245] width 1037 height 490
paste input "text"
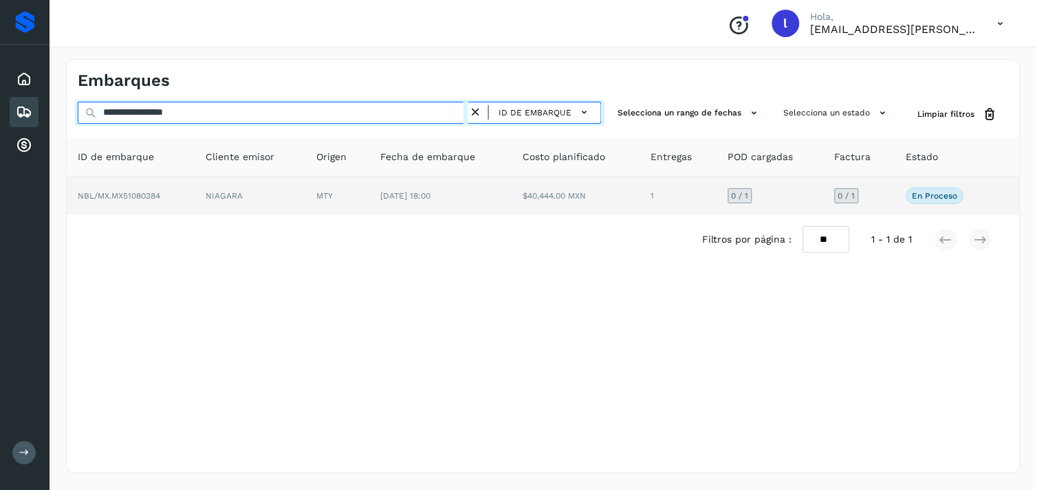
type input "**********"
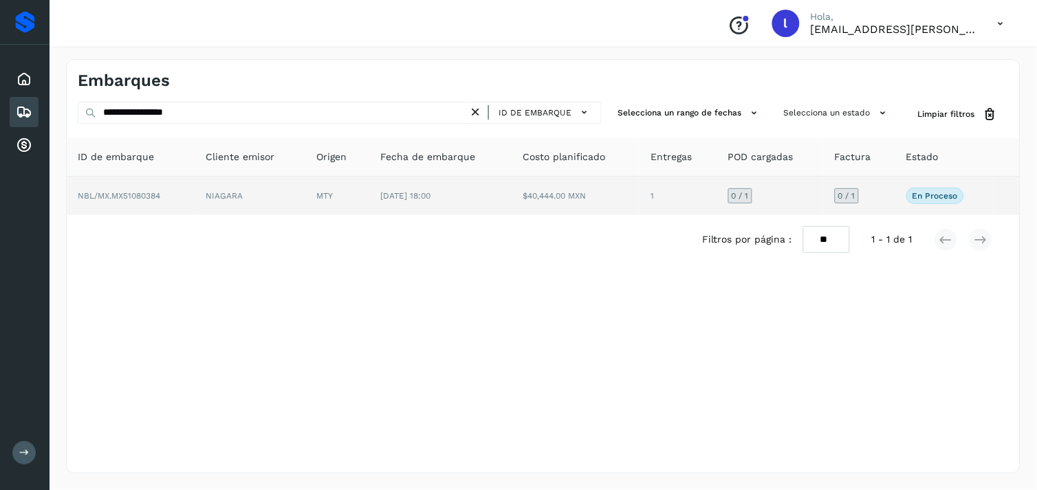
click at [124, 197] on span "NBL/MX.MX51080384" at bounding box center [119, 196] width 83 height 10
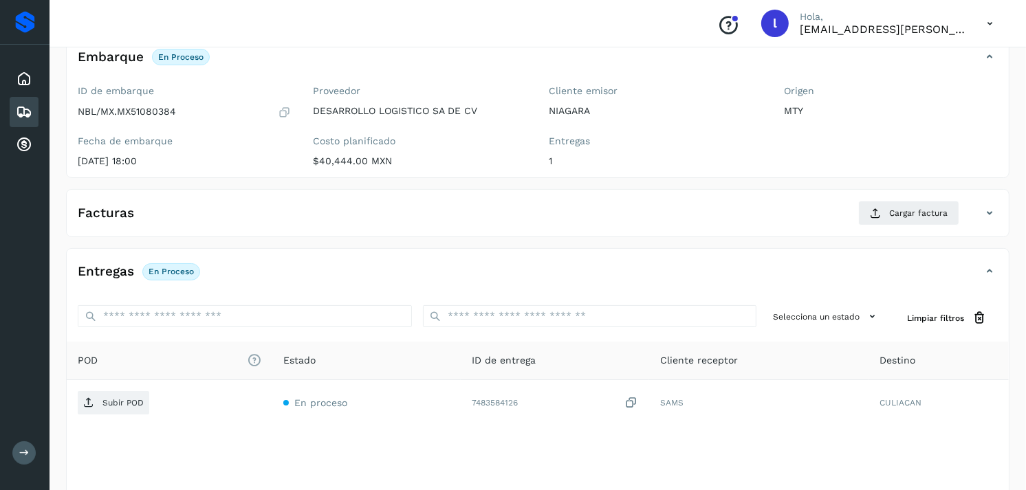
scroll to position [96, 0]
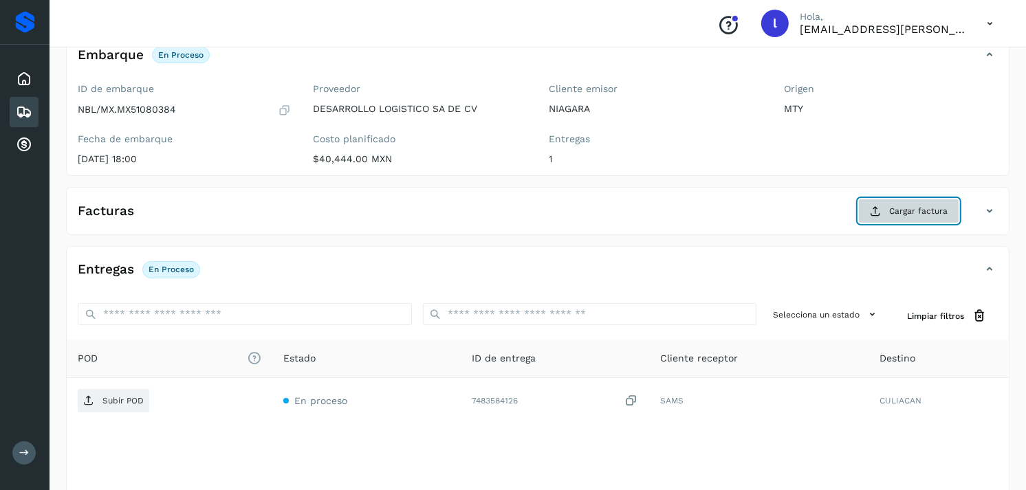
click at [906, 210] on span "Cargar factura" at bounding box center [918, 211] width 58 height 12
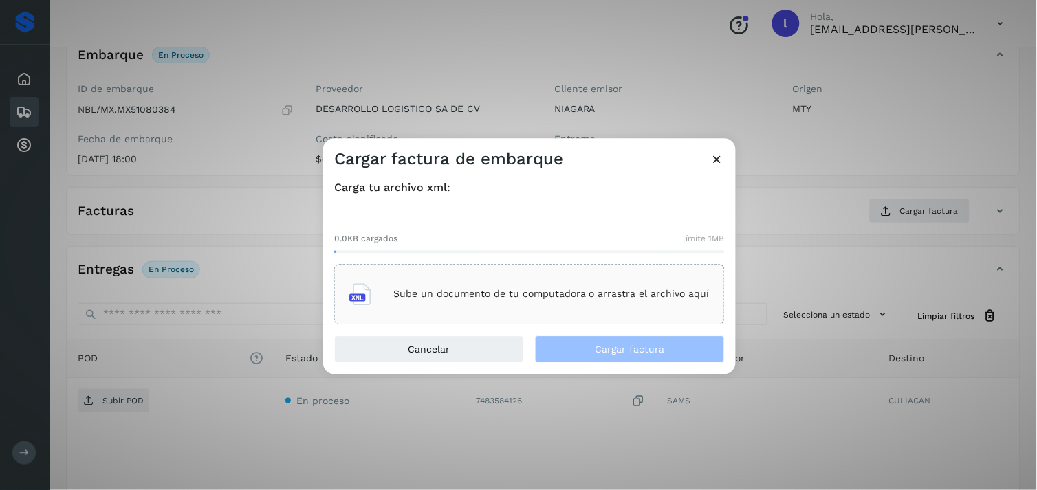
click at [560, 289] on p "Sube un documento de tu computadora o arrastra el archivo aquí" at bounding box center [551, 295] width 316 height 12
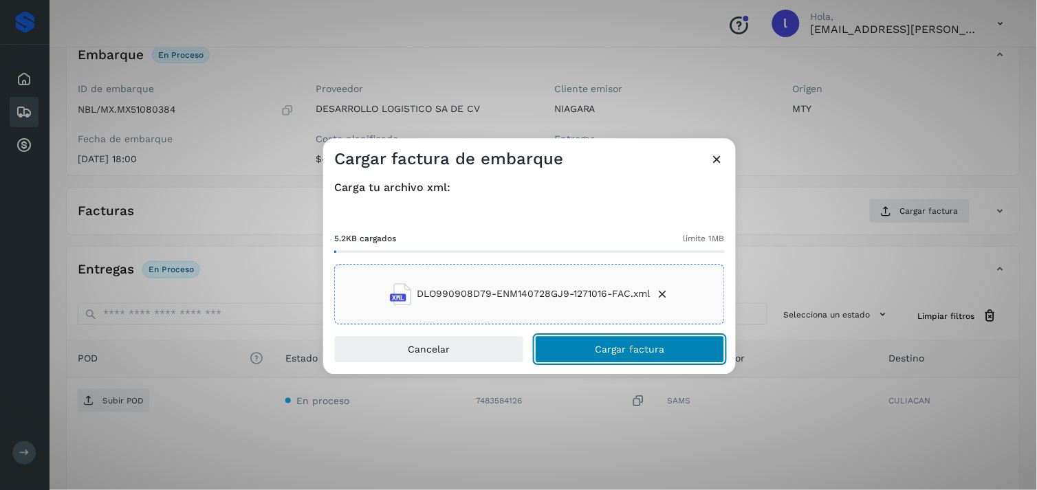
click at [606, 354] on span "Cargar factura" at bounding box center [629, 349] width 69 height 10
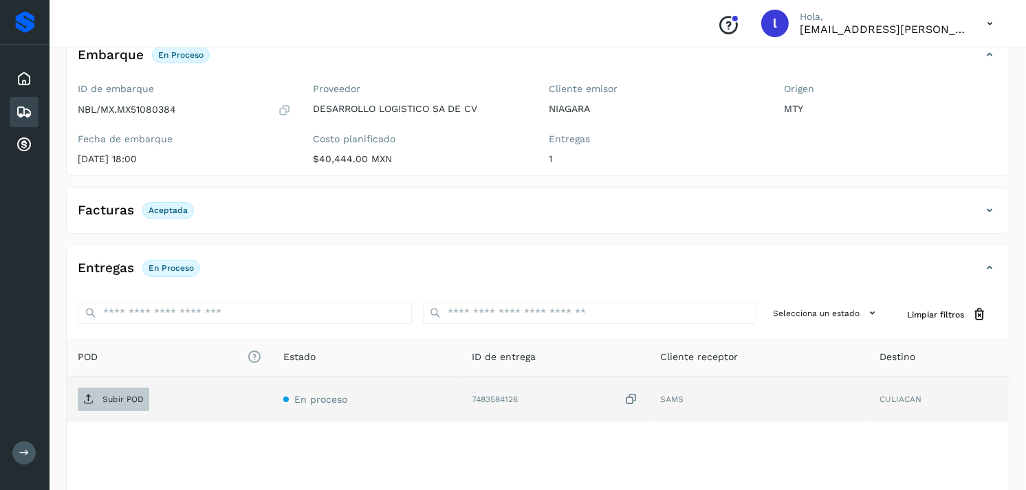
click at [112, 406] on span "Subir POD" at bounding box center [114, 400] width 72 height 22
click at [159, 210] on p "Aceptada" at bounding box center [168, 211] width 39 height 10
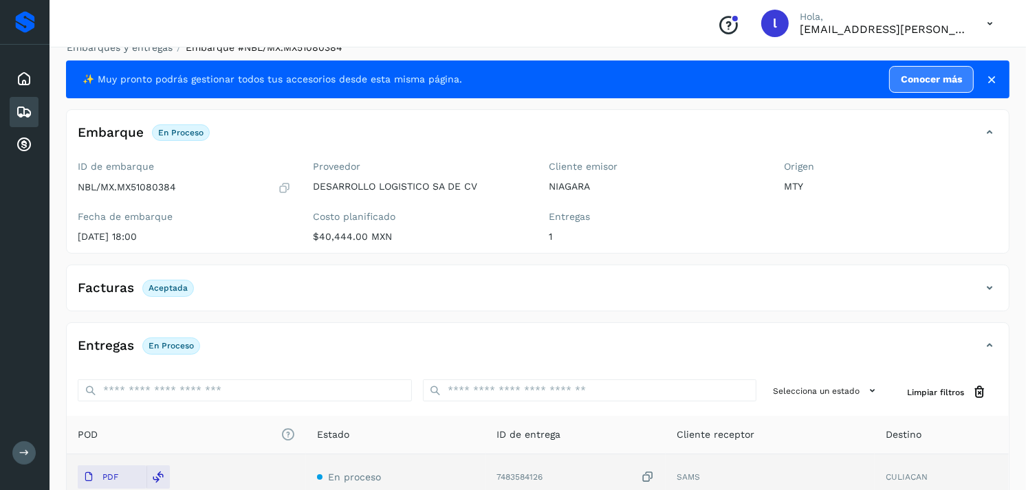
scroll to position [10, 0]
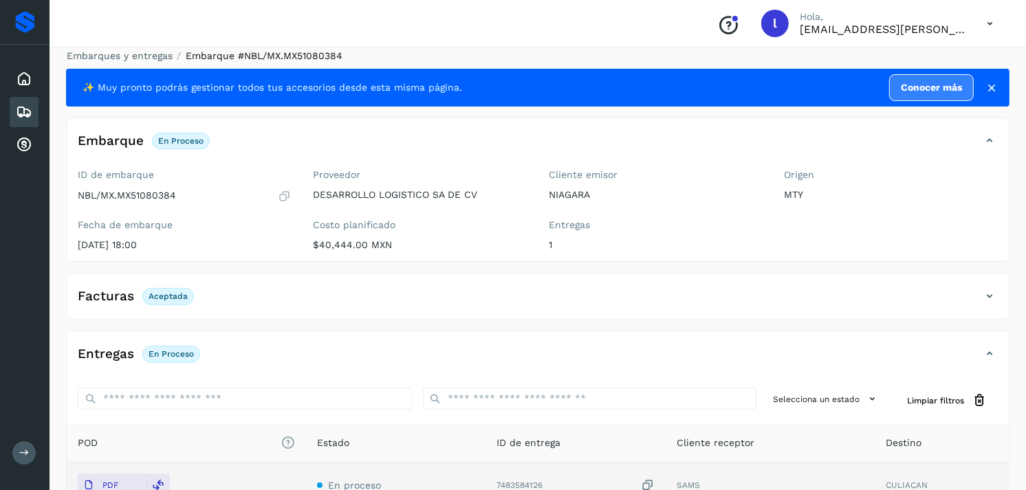
click at [19, 116] on icon at bounding box center [24, 112] width 17 height 17
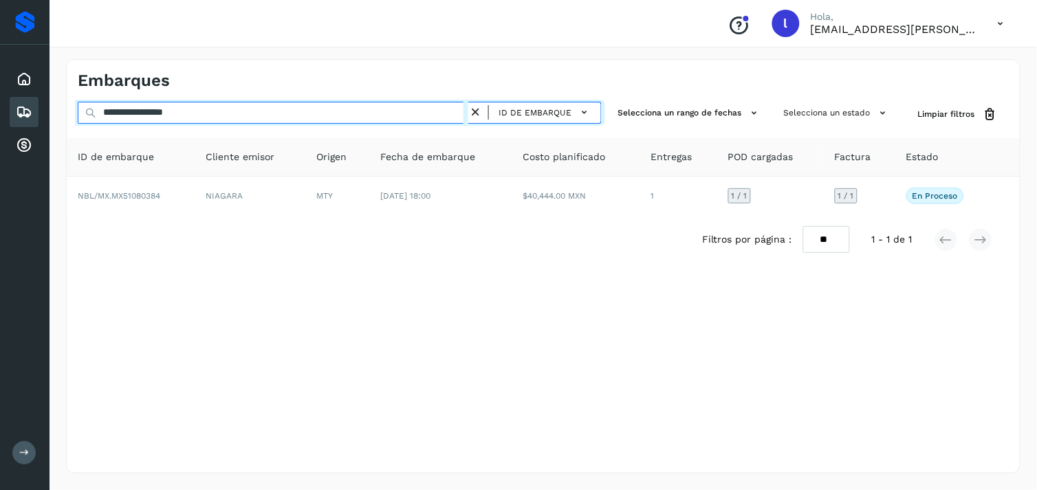
drag, startPoint x: 282, startPoint y: 120, endPoint x: -3, endPoint y: 121, distance: 285.4
click at [0, 121] on html "**********" at bounding box center [518, 245] width 1037 height 490
paste input "text"
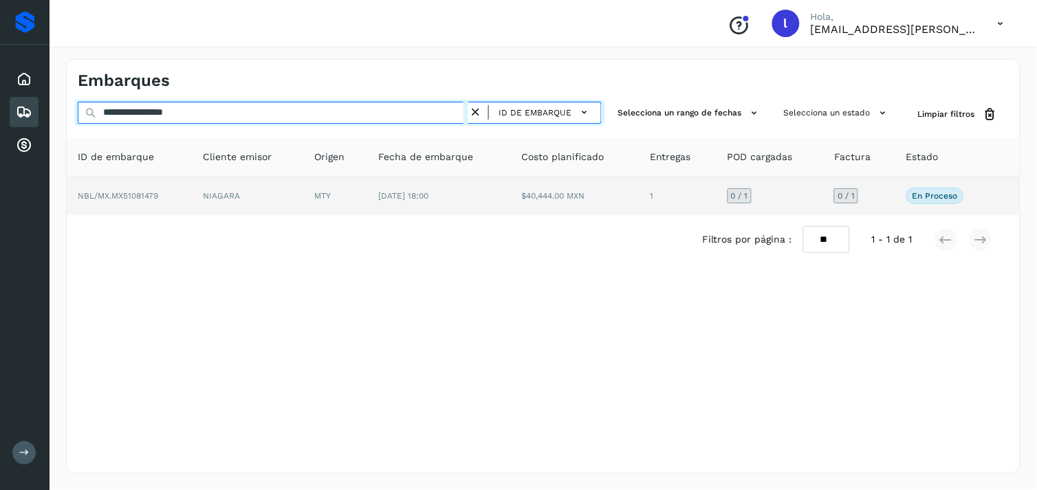
type input "**********"
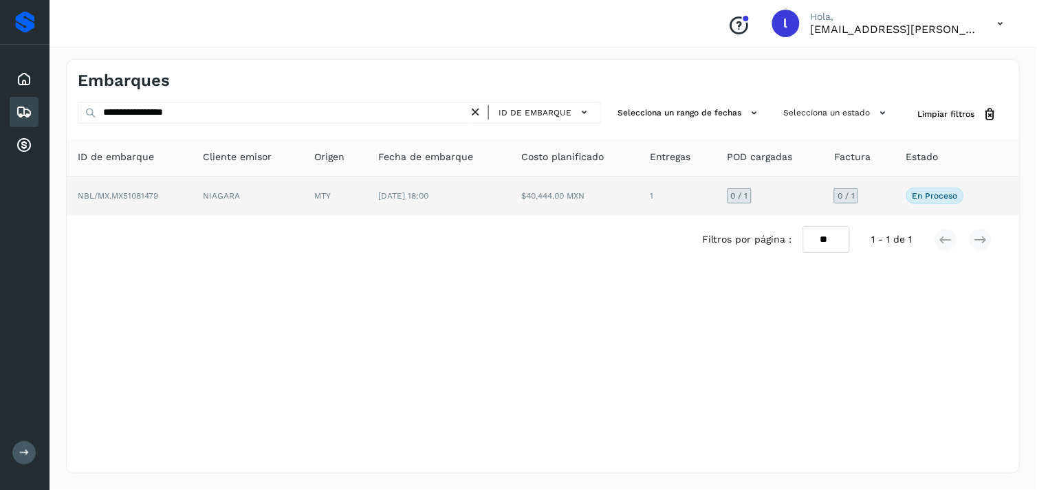
click at [245, 188] on td "NIAGARA" at bounding box center [248, 196] width 111 height 39
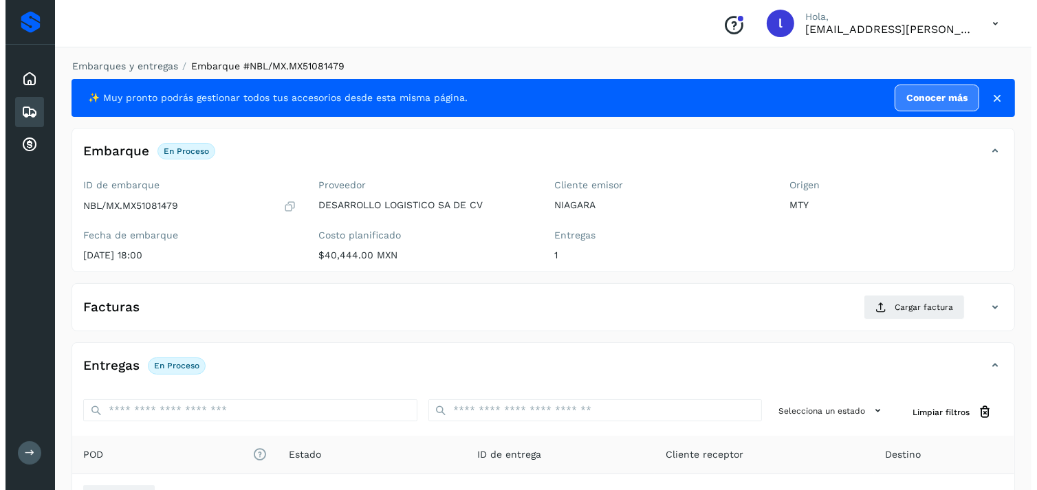
scroll to position [165, 0]
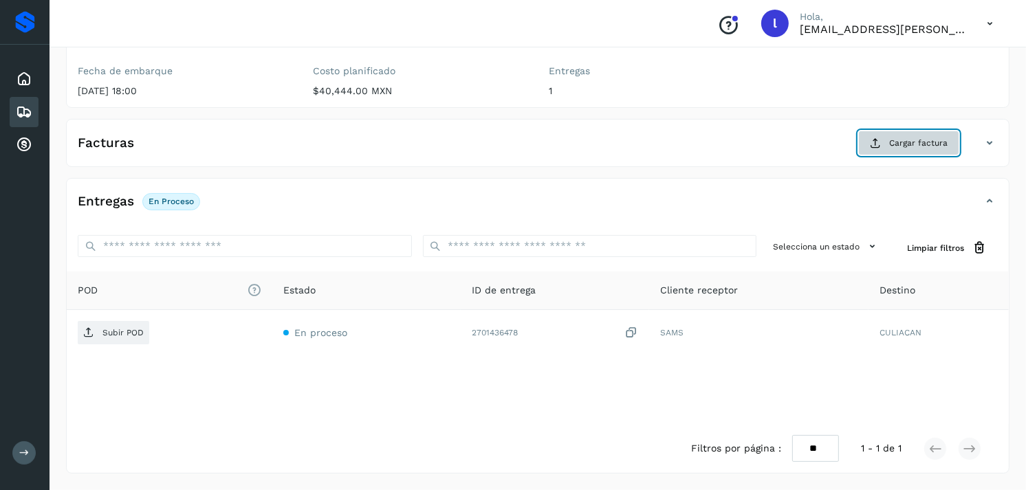
click at [899, 134] on button "Cargar factura" at bounding box center [908, 143] width 101 height 25
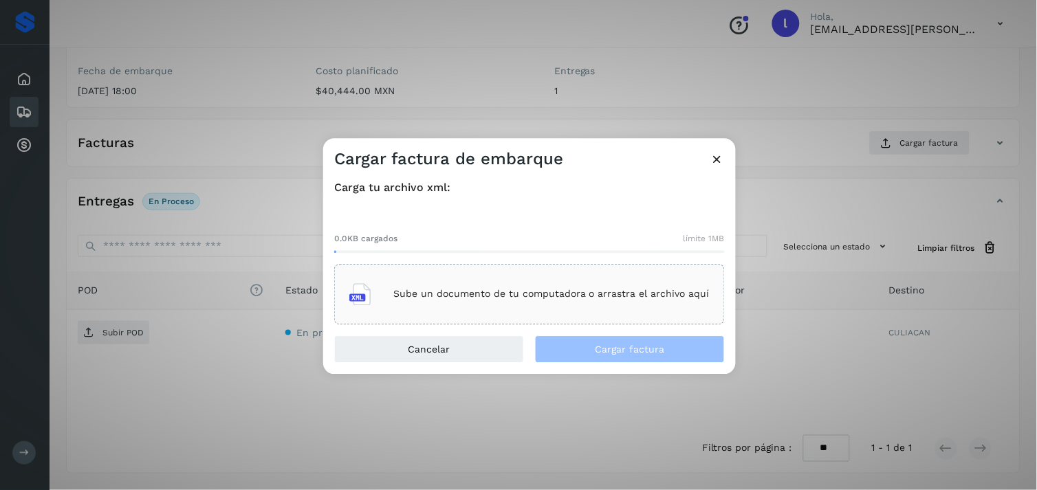
click at [547, 286] on div "Sube un documento de tu computadora o arrastra el archivo aquí" at bounding box center [529, 294] width 360 height 37
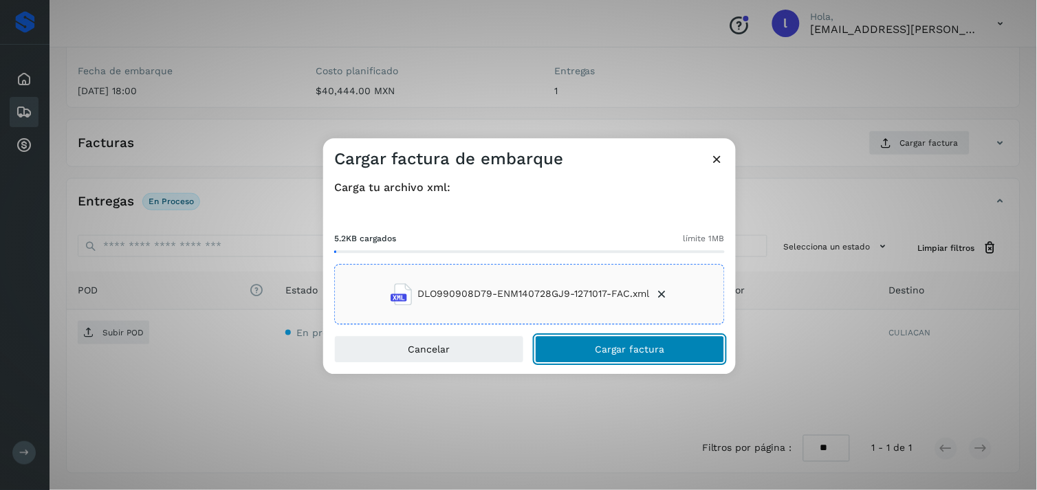
click at [613, 347] on span "Cargar factura" at bounding box center [629, 349] width 69 height 10
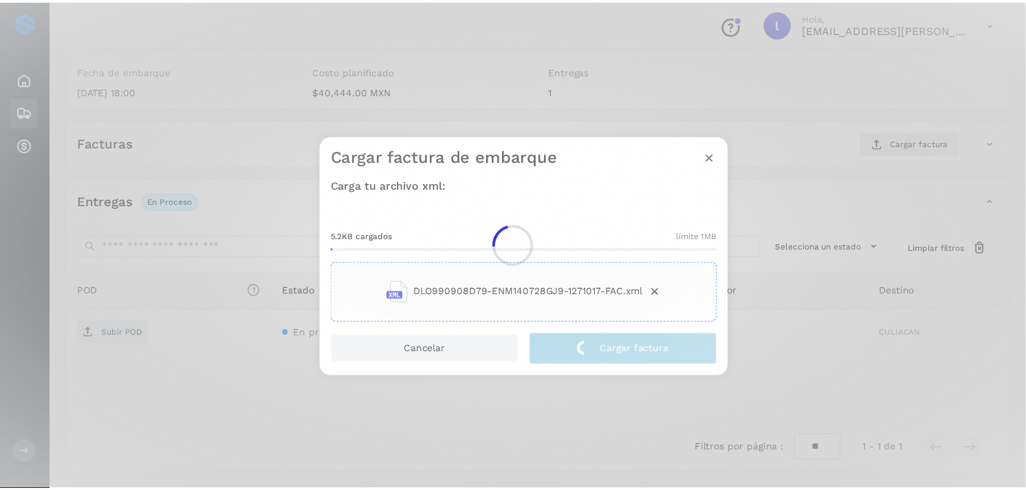
scroll to position [163, 0]
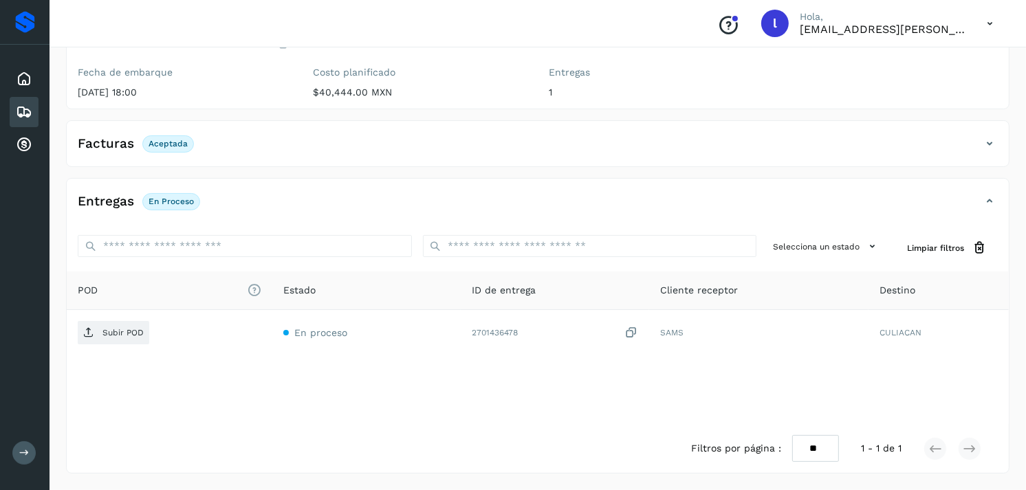
click at [353, 135] on div "Facturas Aceptada" at bounding box center [524, 143] width 915 height 23
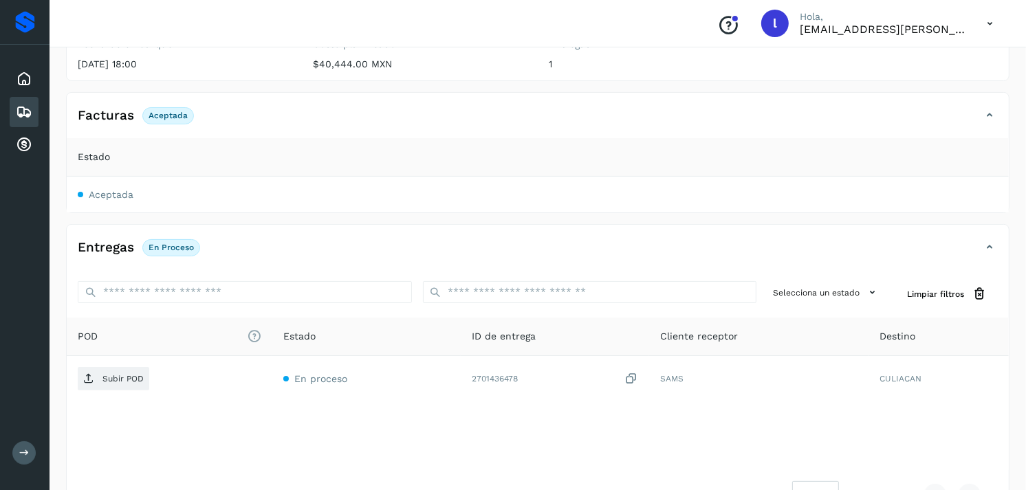
scroll to position [193, 0]
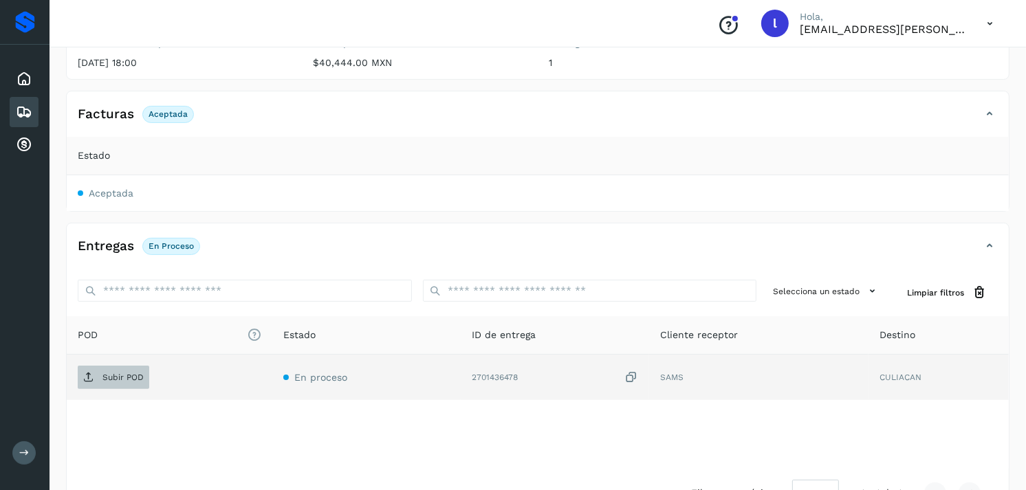
click at [124, 380] on p "Subir POD" at bounding box center [122, 378] width 41 height 10
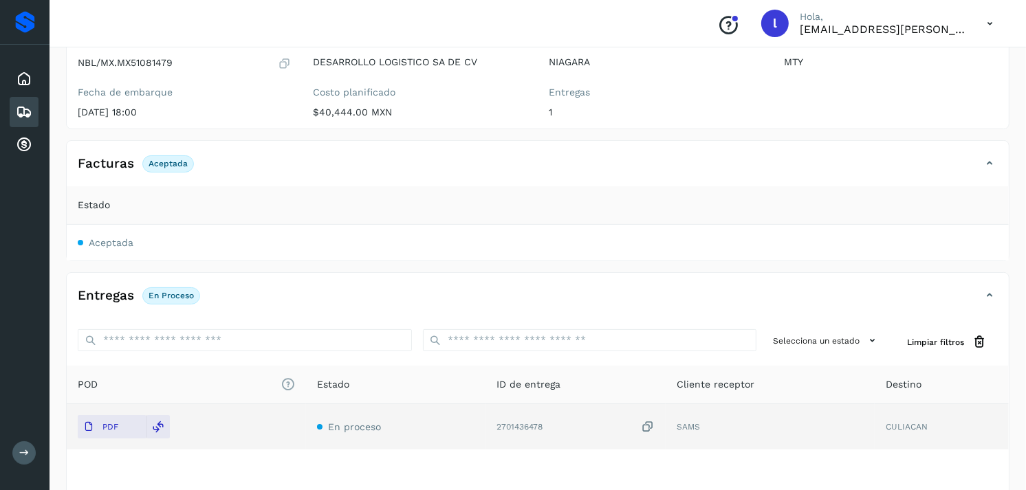
scroll to position [149, 0]
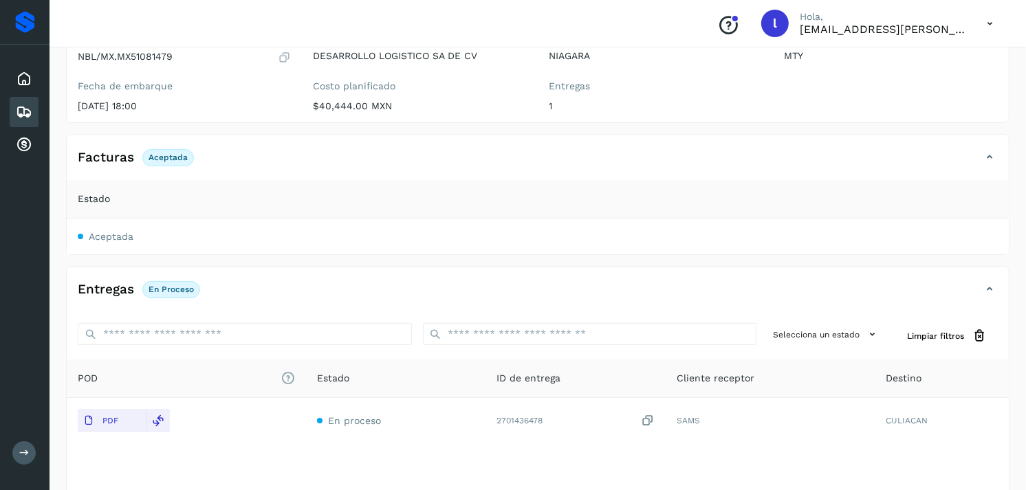
click at [25, 109] on icon at bounding box center [24, 112] width 17 height 17
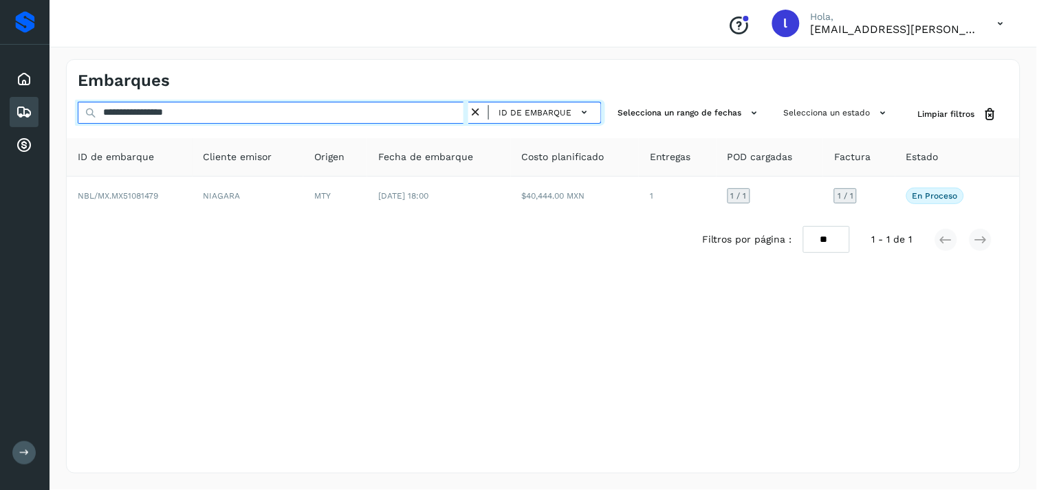
drag, startPoint x: 375, startPoint y: 118, endPoint x: 7, endPoint y: 124, distance: 368.6
click at [7, 124] on div "**********" at bounding box center [518, 245] width 1037 height 490
paste input "text"
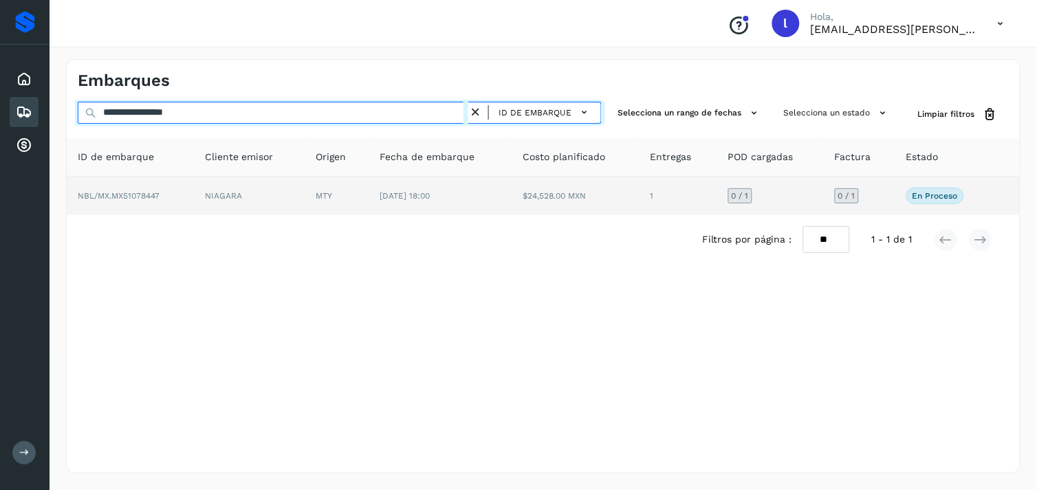
type input "**********"
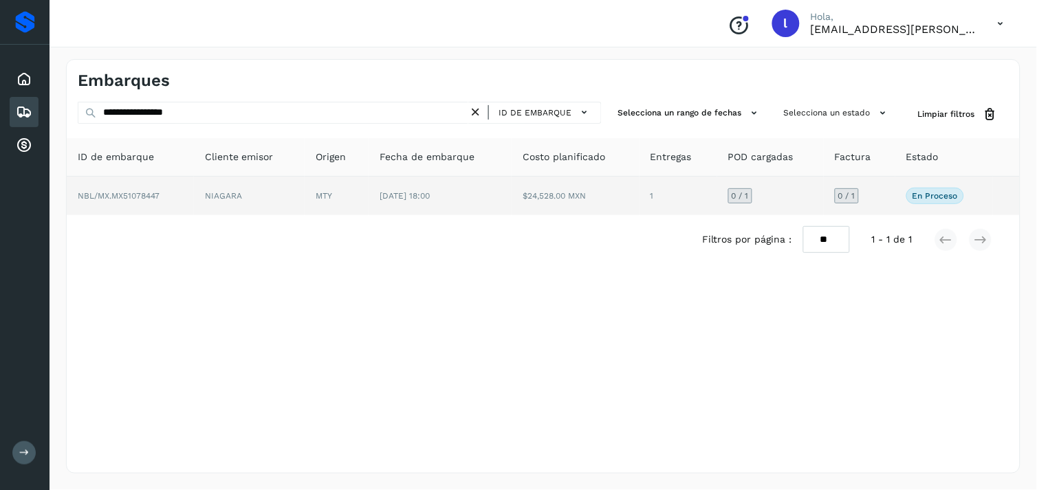
click at [133, 195] on span "NBL/MX.MX51078447" at bounding box center [119, 196] width 82 height 10
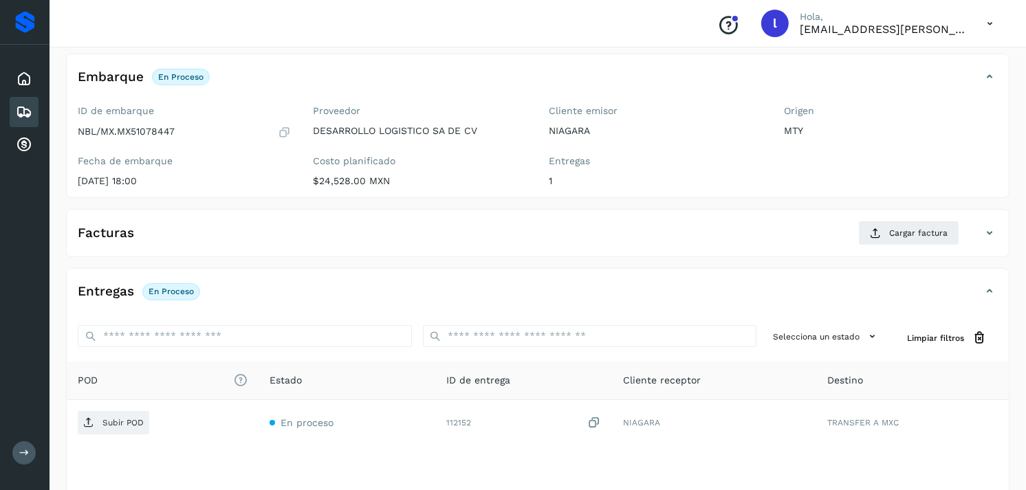
scroll to position [76, 0]
click at [899, 238] on span "Cargar factura" at bounding box center [918, 232] width 58 height 12
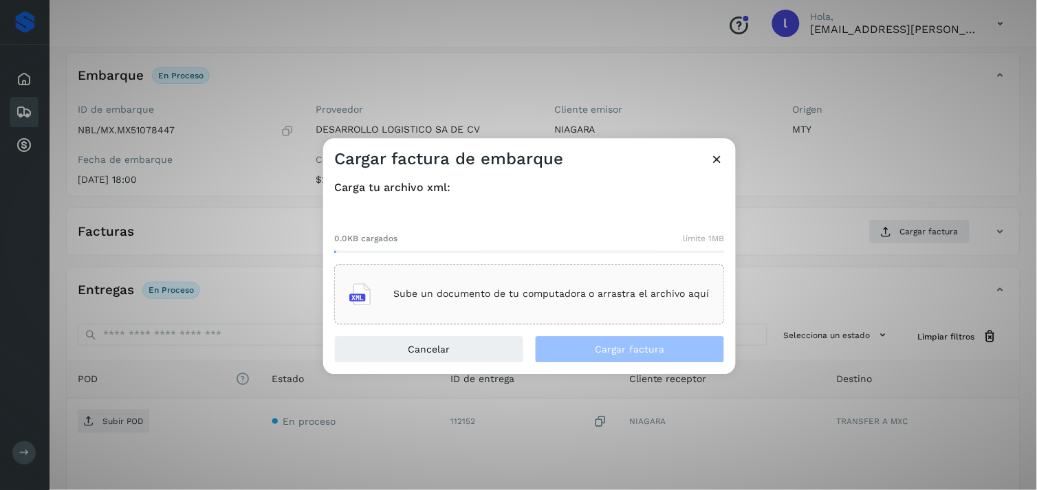
click at [580, 290] on p "Sube un documento de tu computadora o arrastra el archivo aquí" at bounding box center [551, 295] width 316 height 12
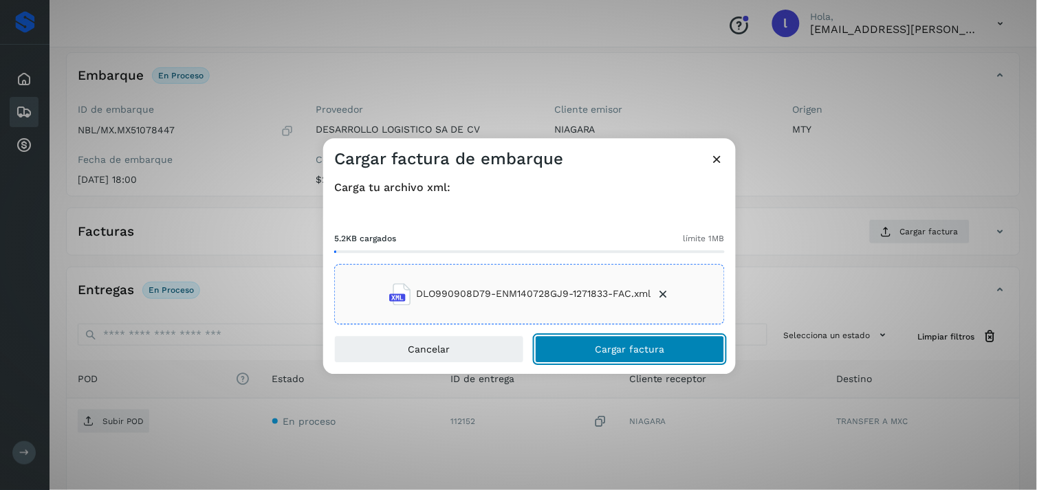
click at [604, 345] on span "Cargar factura" at bounding box center [629, 349] width 69 height 10
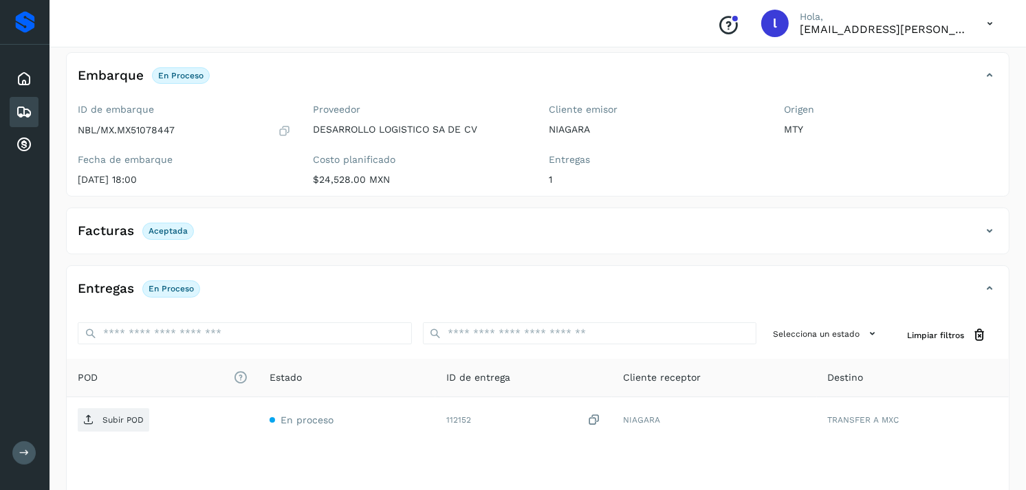
click at [176, 232] on p "Aceptada" at bounding box center [168, 231] width 39 height 10
click at [99, 230] on h4 "Facturas" at bounding box center [106, 231] width 56 height 16
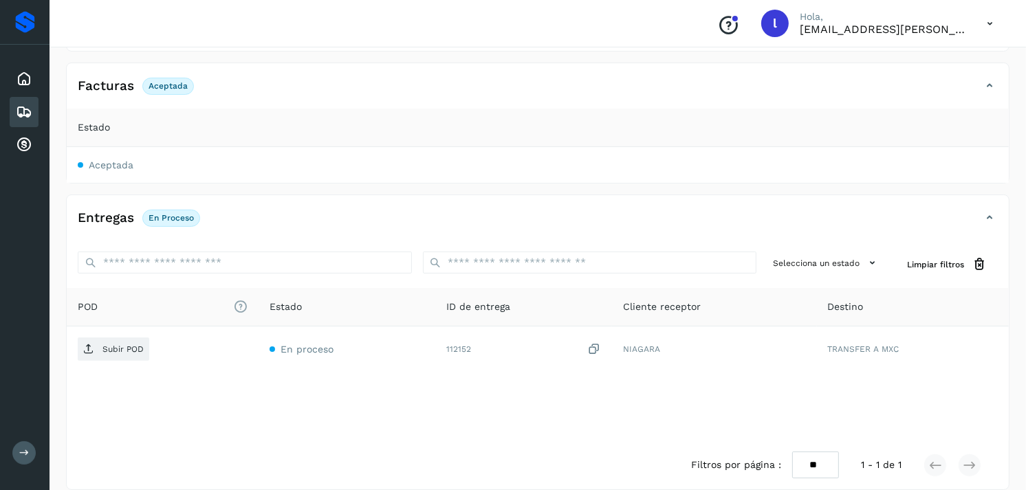
scroll to position [237, 0]
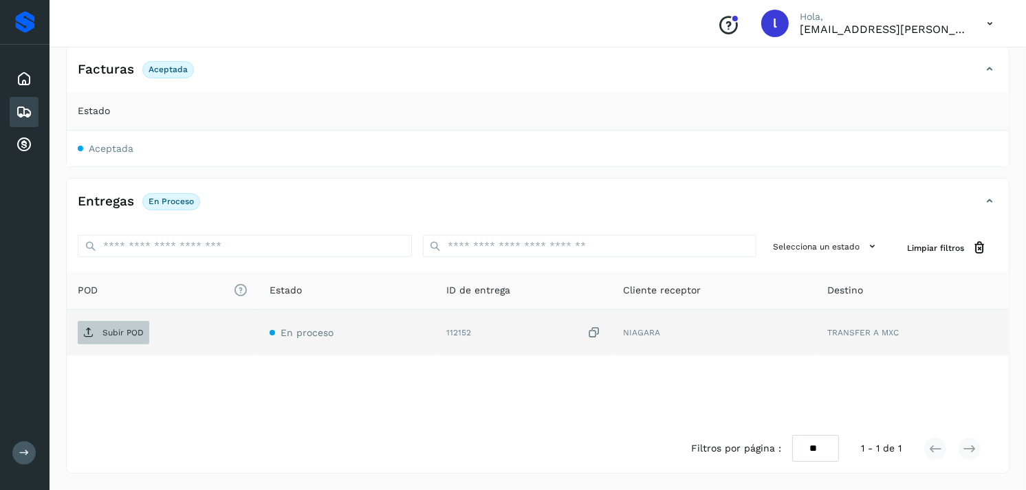
click at [120, 333] on p "Subir POD" at bounding box center [122, 333] width 41 height 10
click at [128, 320] on td "Subir POD" at bounding box center [163, 332] width 192 height 45
click at [117, 331] on p "Subir POD" at bounding box center [122, 333] width 41 height 10
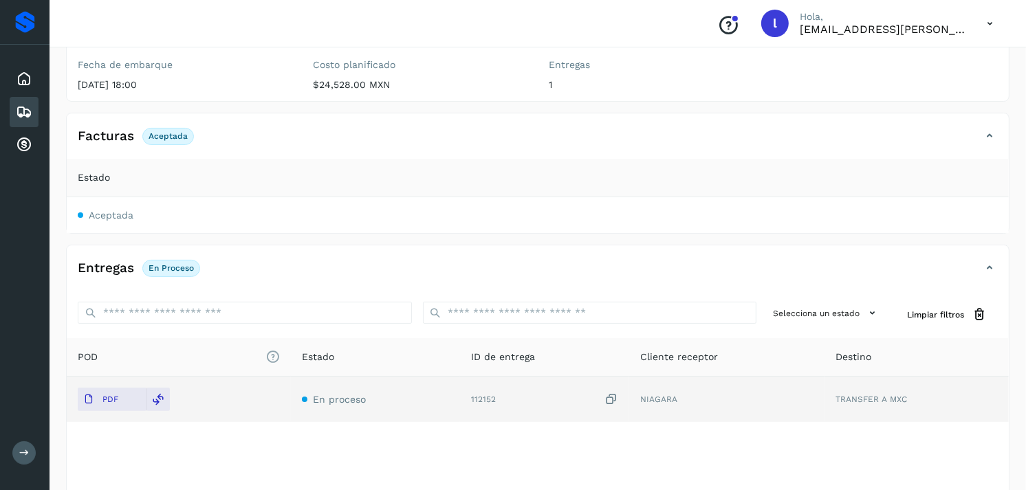
scroll to position [170, 0]
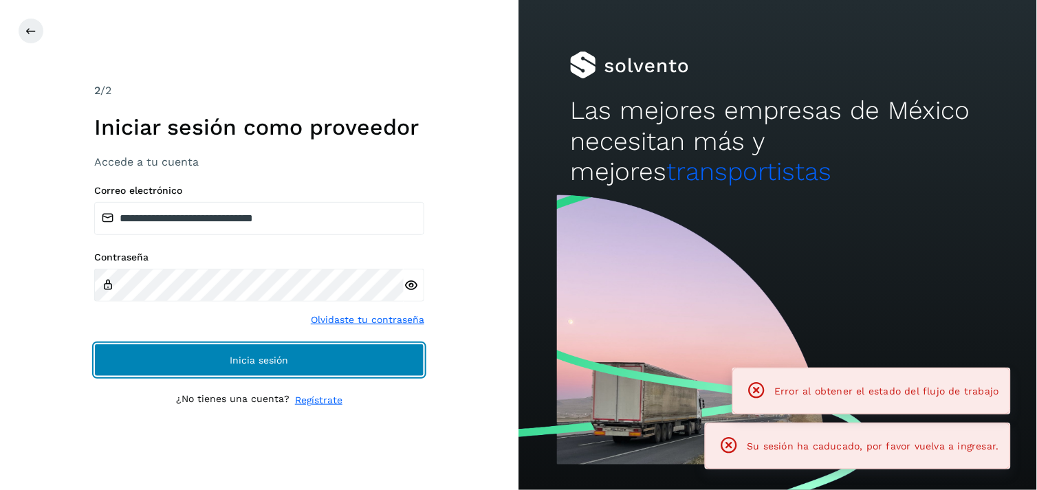
click at [259, 369] on button "Inicia sesión" at bounding box center [259, 360] width 330 height 33
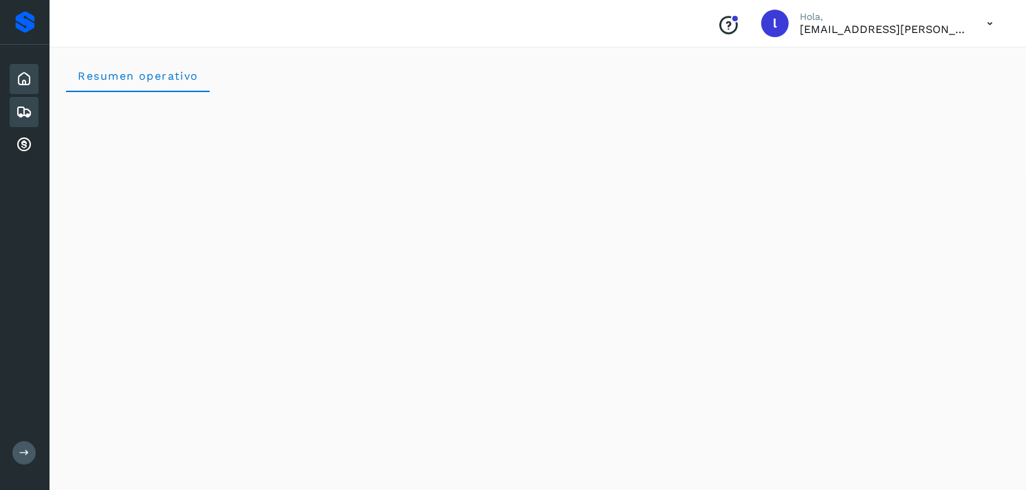
click at [19, 104] on icon at bounding box center [24, 112] width 17 height 17
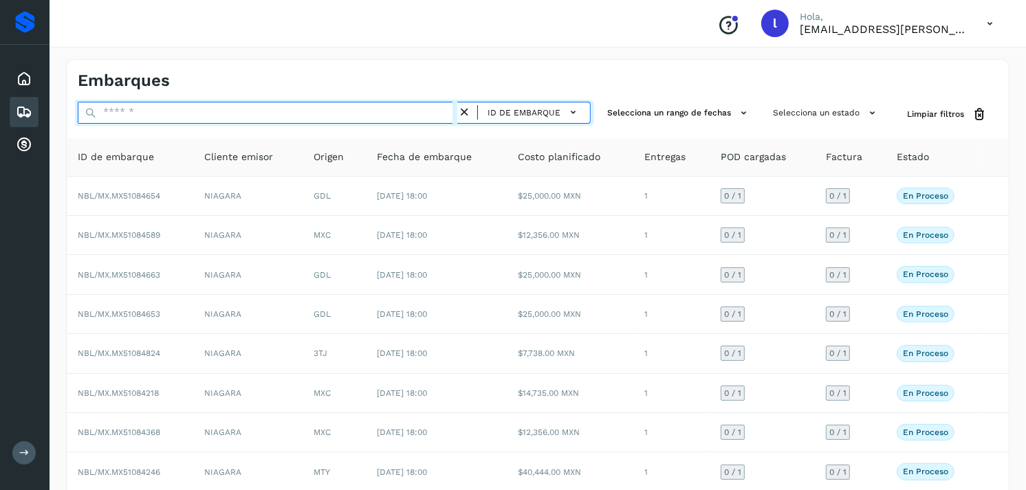
paste input "**********"
click at [220, 107] on input "text" at bounding box center [268, 113] width 380 height 22
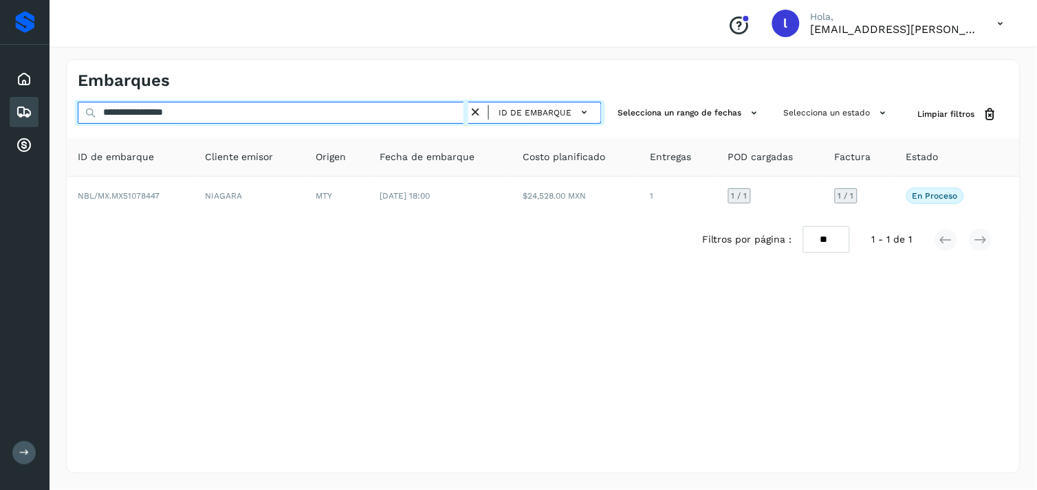
drag, startPoint x: 215, startPoint y: 113, endPoint x: 52, endPoint y: 129, distance: 164.4
click at [52, 129] on div "**********" at bounding box center [543, 267] width 987 height 448
paste input "text"
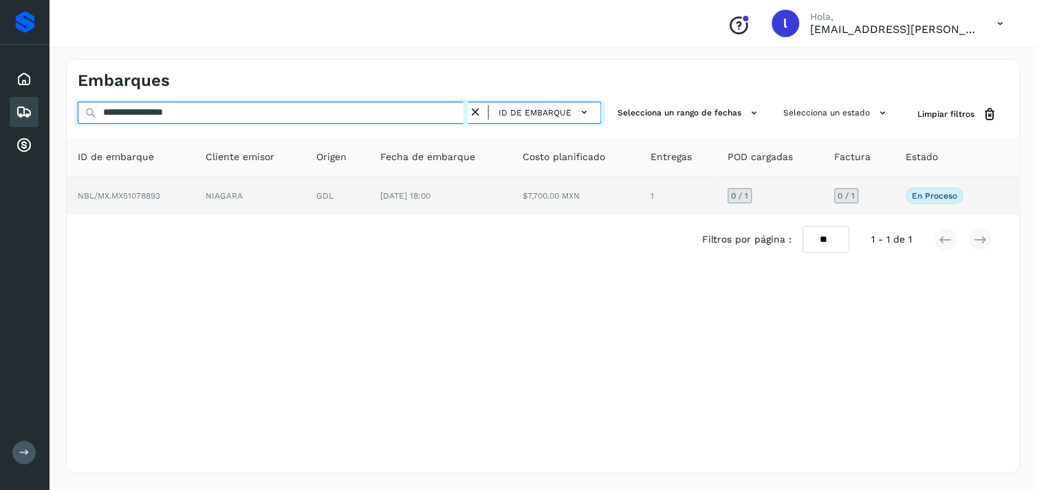
type input "**********"
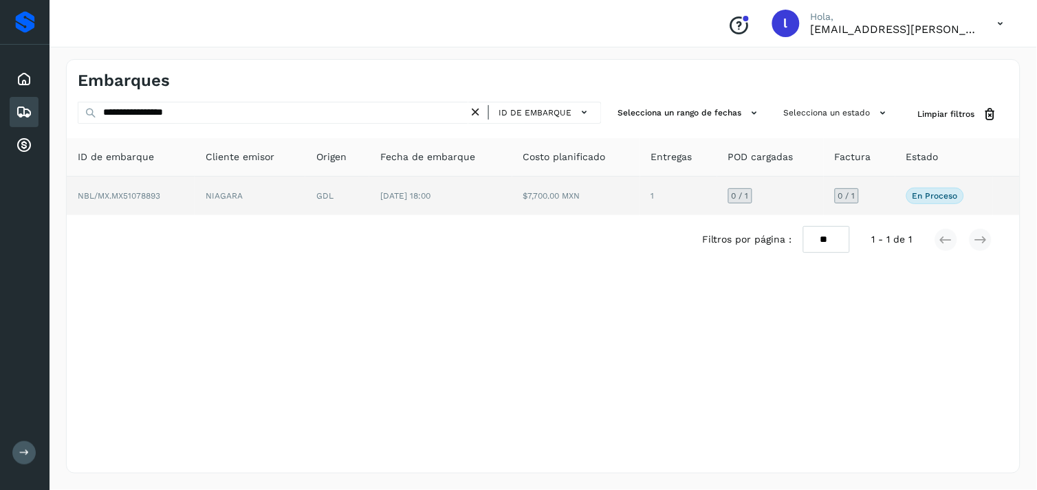
click at [132, 193] on span "NBL/MX.MX51078893" at bounding box center [119, 196] width 83 height 10
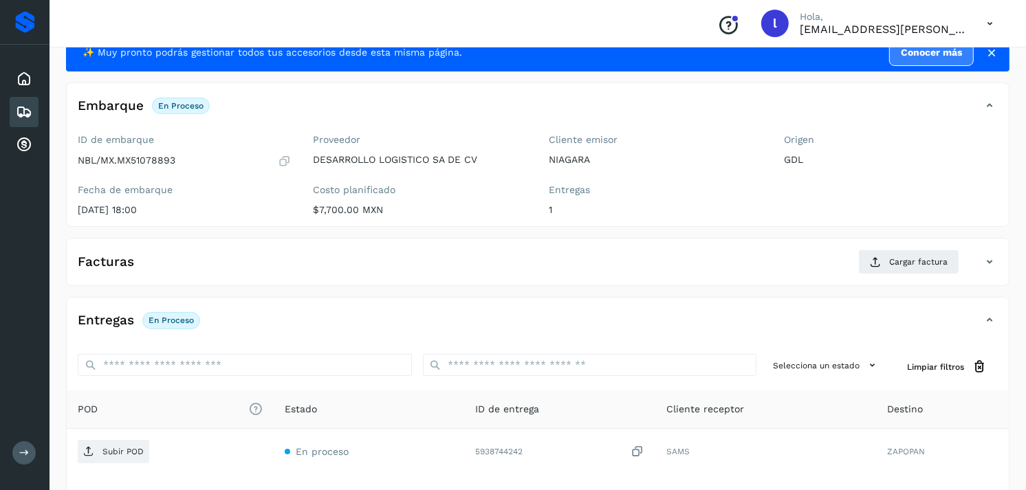
scroll to position [56, 0]
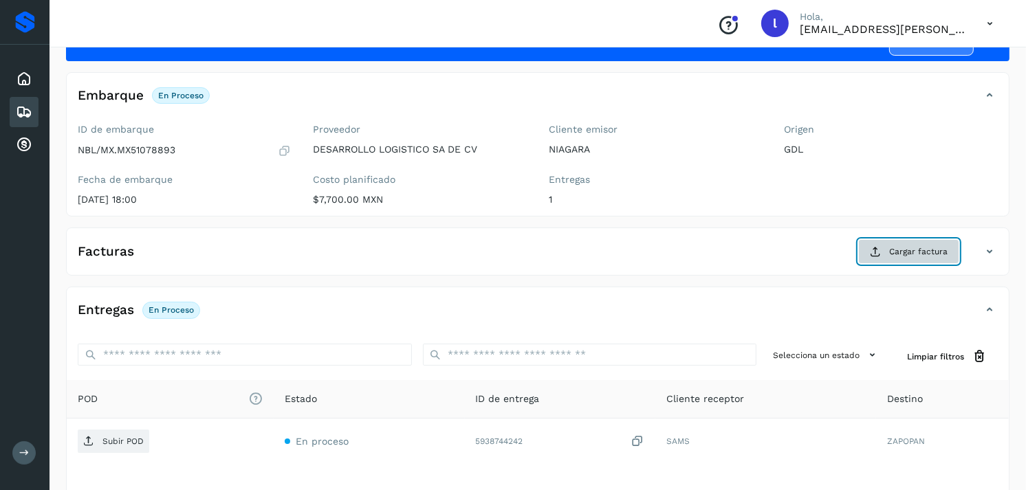
click at [875, 251] on icon at bounding box center [875, 251] width 11 height 11
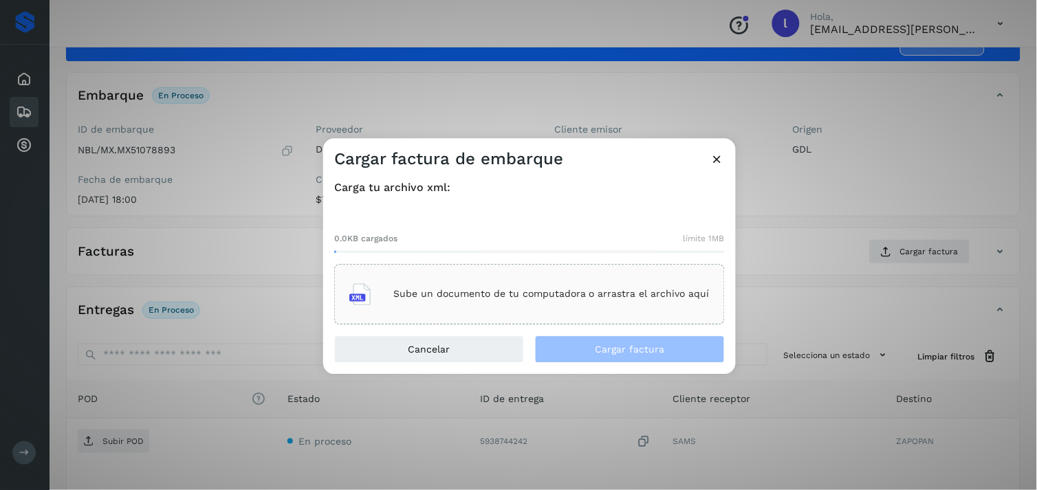
click at [483, 290] on p "Sube un documento de tu computadora o arrastra el archivo aquí" at bounding box center [551, 295] width 316 height 12
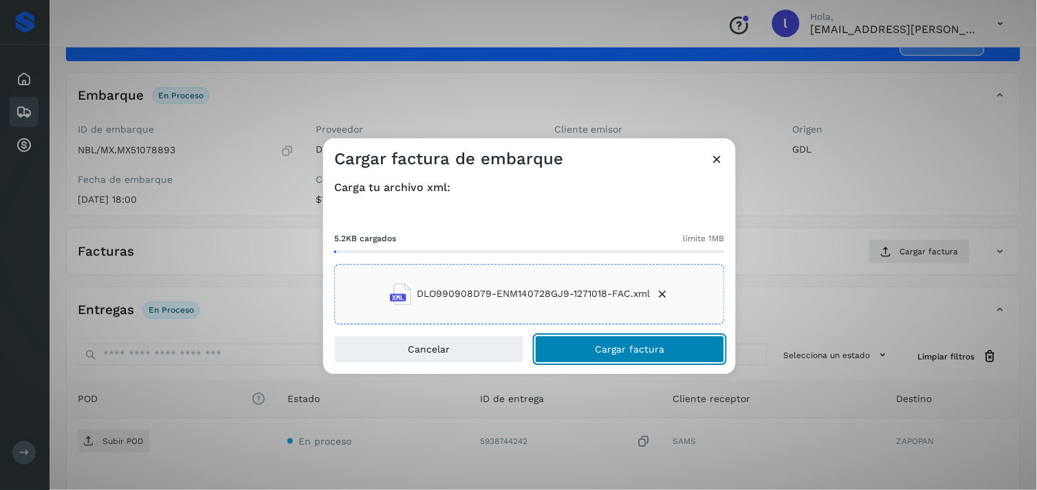
click at [609, 356] on button "Cargar factura" at bounding box center [630, 350] width 190 height 28
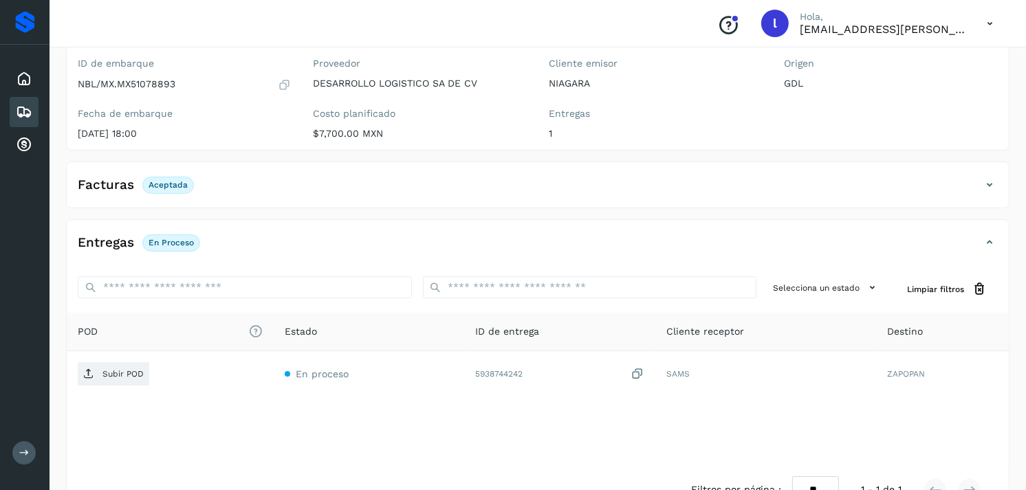
scroll to position [122, 0]
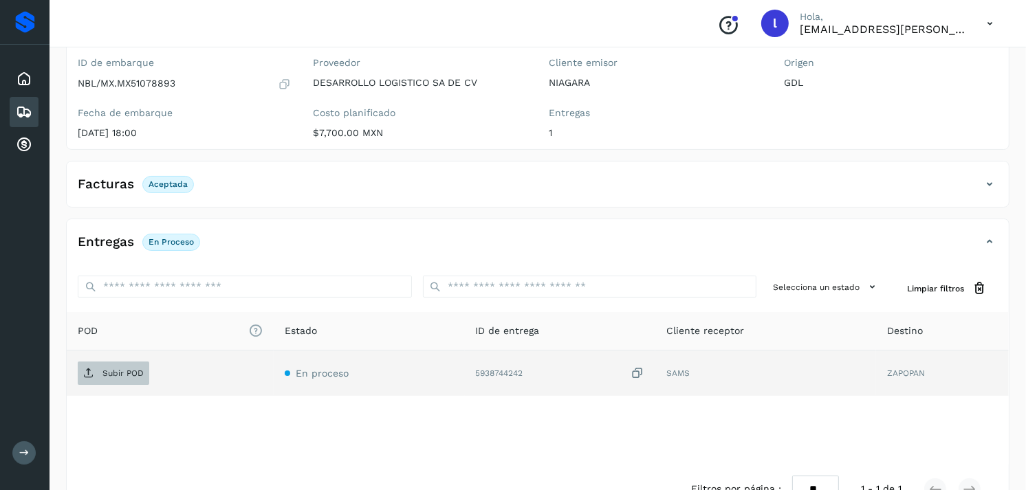
click at [124, 374] on p "Subir POD" at bounding box center [122, 374] width 41 height 10
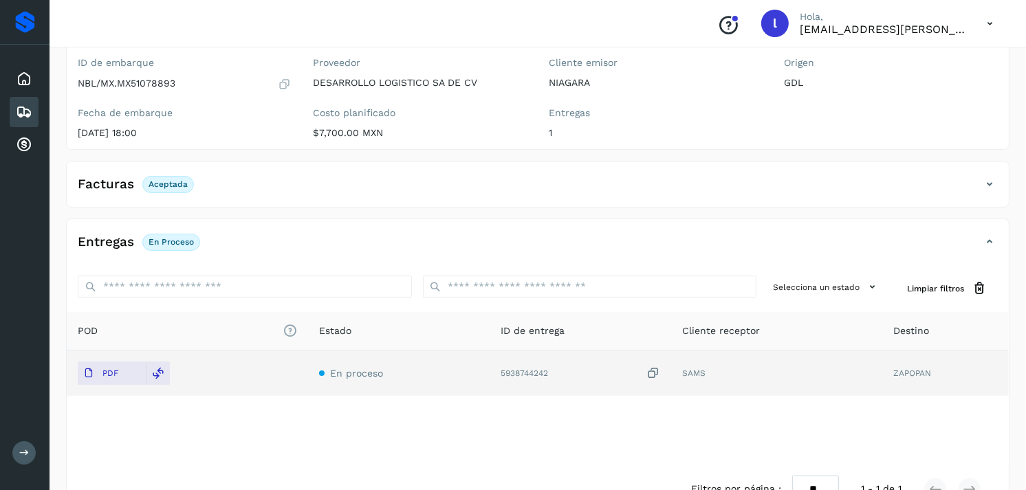
click at [179, 189] on span "Aceptada" at bounding box center [168, 184] width 52 height 17
click at [152, 186] on p "Aceptada" at bounding box center [168, 184] width 39 height 10
click at [113, 179] on h4 "Facturas" at bounding box center [106, 185] width 56 height 16
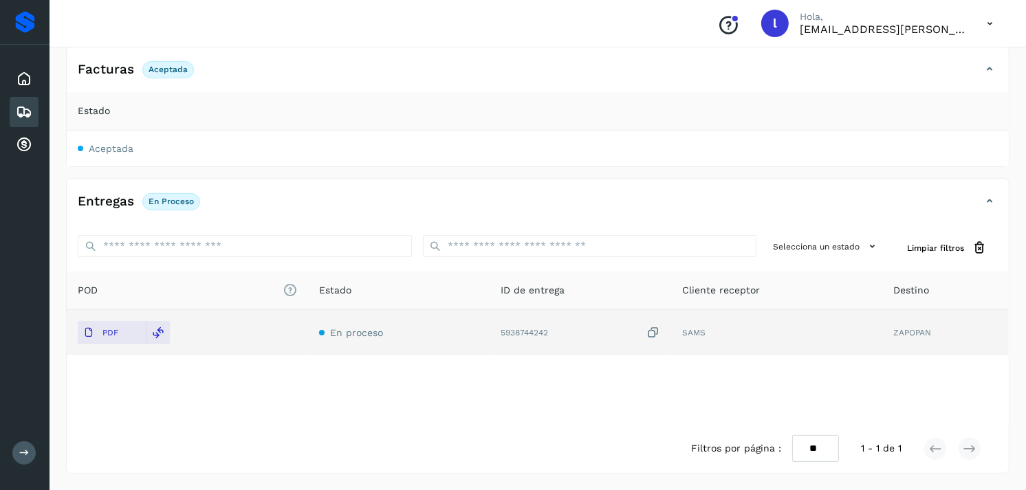
scroll to position [0, 0]
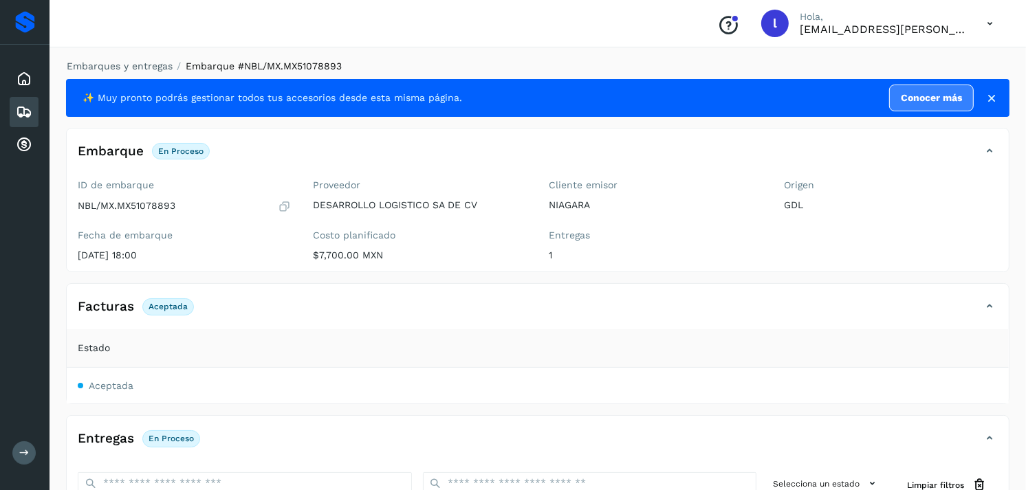
click at [30, 112] on icon at bounding box center [24, 112] width 17 height 17
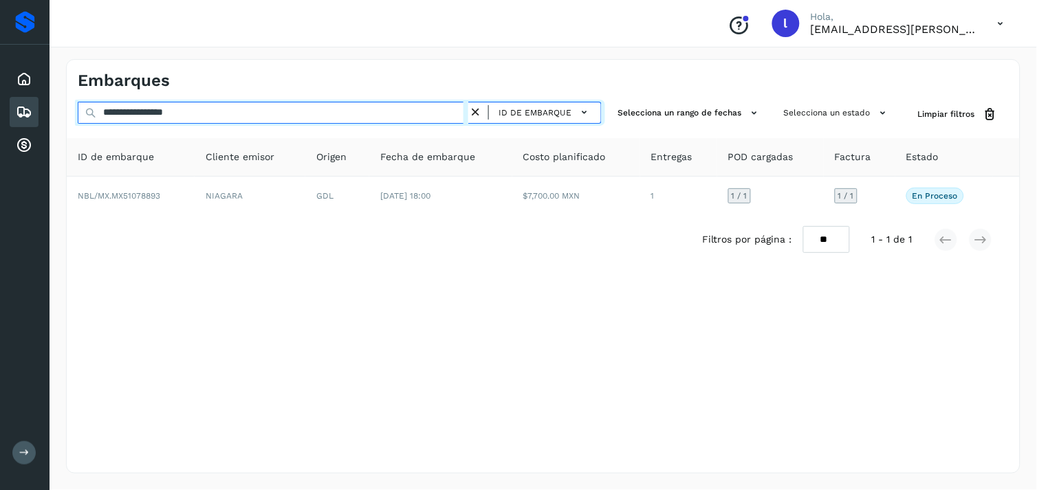
drag, startPoint x: 239, startPoint y: 107, endPoint x: 29, endPoint y: 111, distance: 209.7
click at [29, 111] on div "**********" at bounding box center [518, 245] width 1037 height 490
paste input "text"
type input "**********"
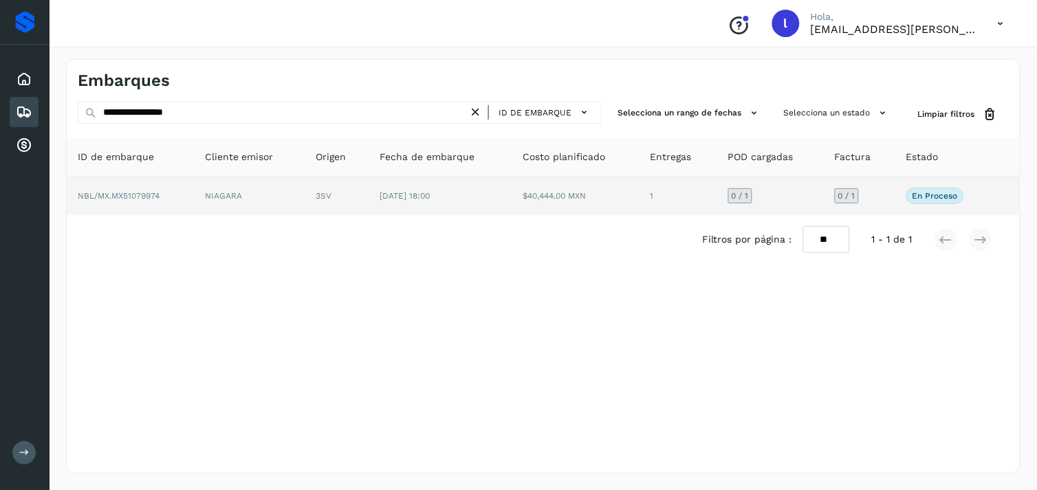
click at [129, 191] on span "NBL/MX.MX51079974" at bounding box center [119, 196] width 82 height 10
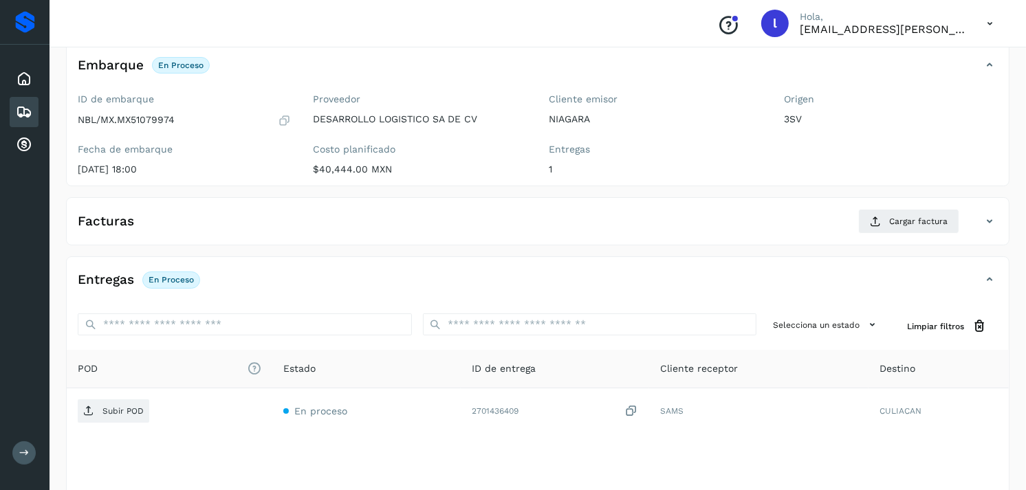
scroll to position [85, 0]
click at [888, 221] on button "Cargar factura" at bounding box center [908, 222] width 101 height 25
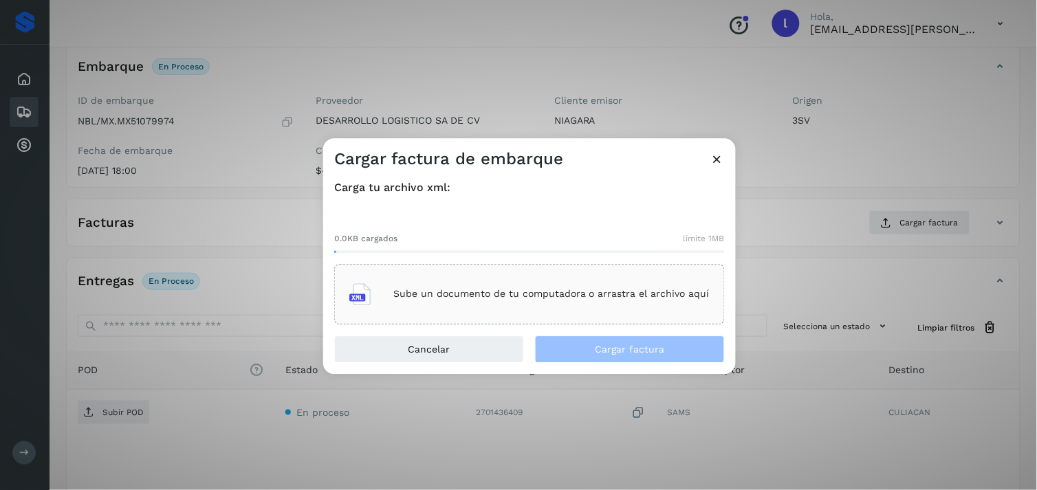
click at [551, 298] on p "Sube un documento de tu computadora o arrastra el archivo aquí" at bounding box center [551, 295] width 316 height 12
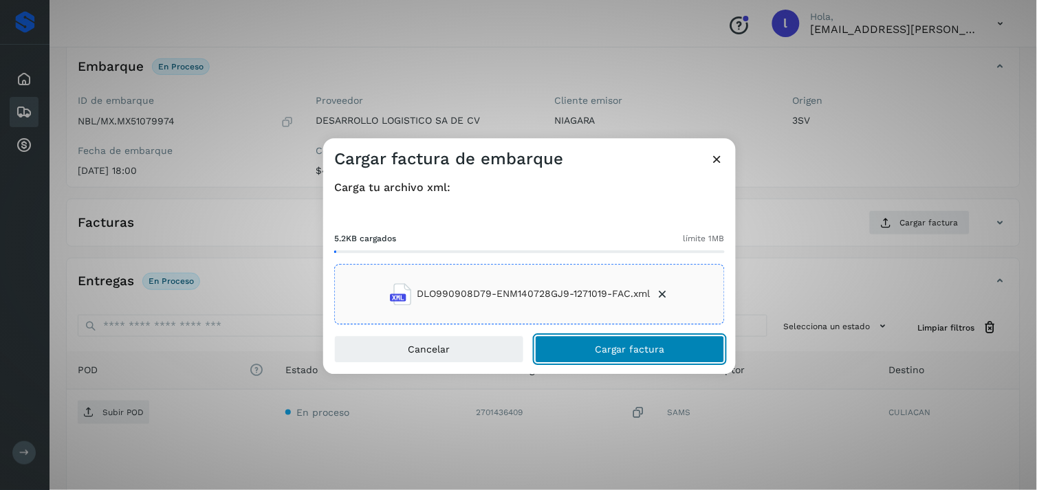
click at [631, 345] on span "Cargar factura" at bounding box center [629, 349] width 69 height 10
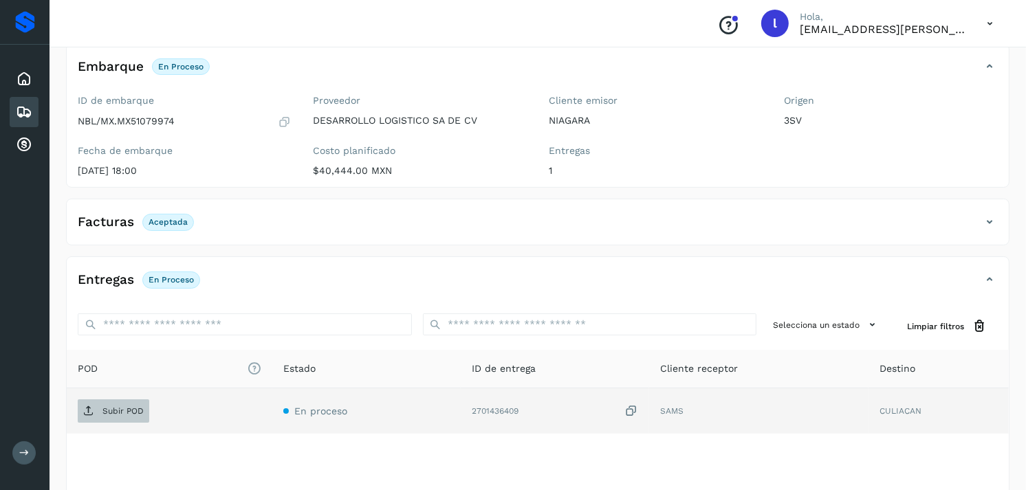
click at [120, 415] on p "Subir POD" at bounding box center [122, 411] width 41 height 10
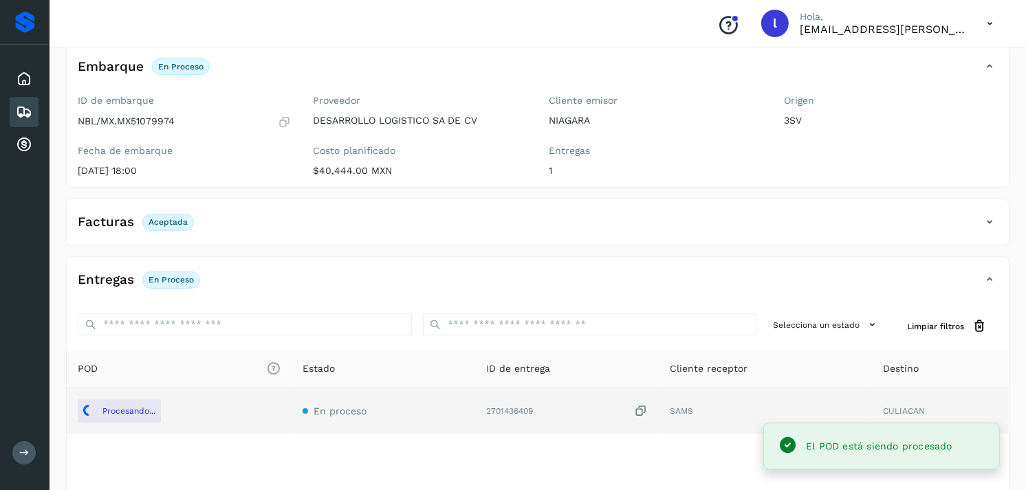
scroll to position [0, 0]
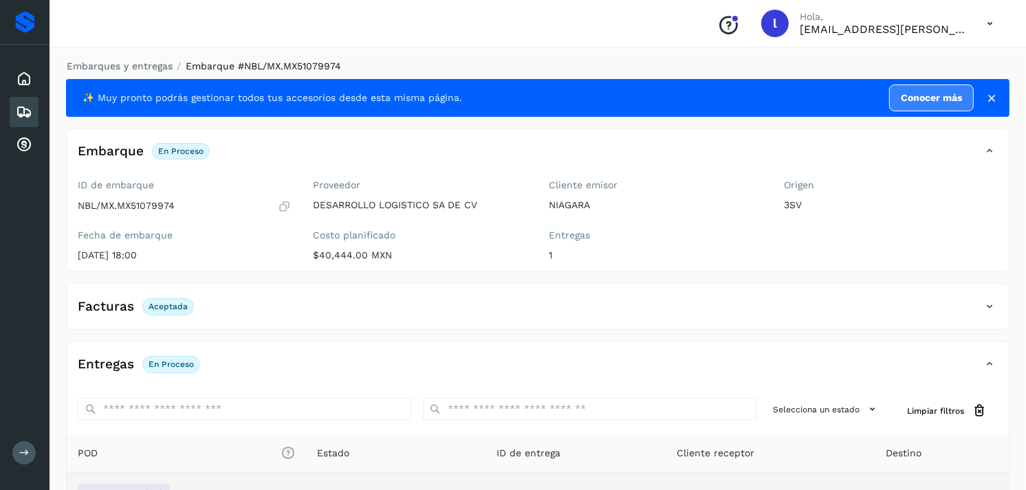
click at [19, 109] on icon at bounding box center [24, 112] width 17 height 17
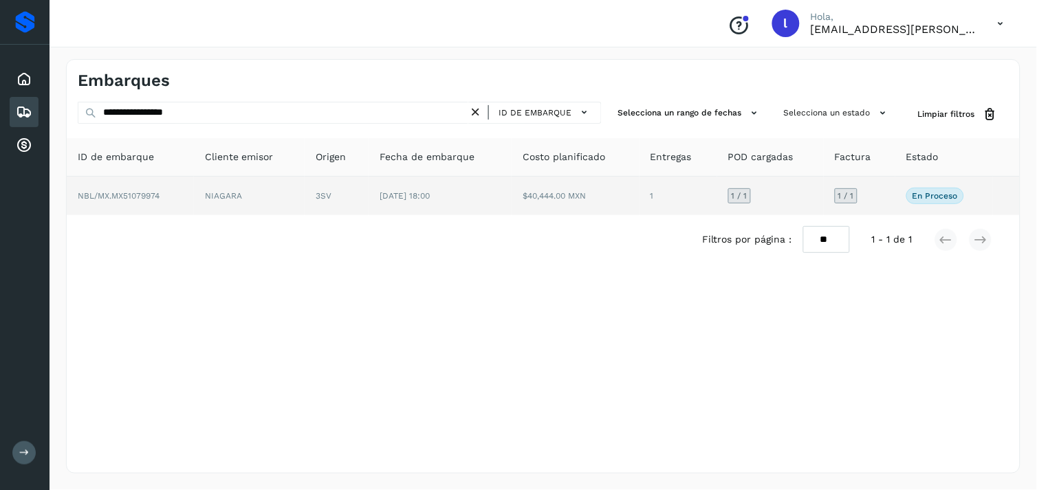
click at [134, 195] on span "NBL/MX.MX51079974" at bounding box center [119, 196] width 82 height 10
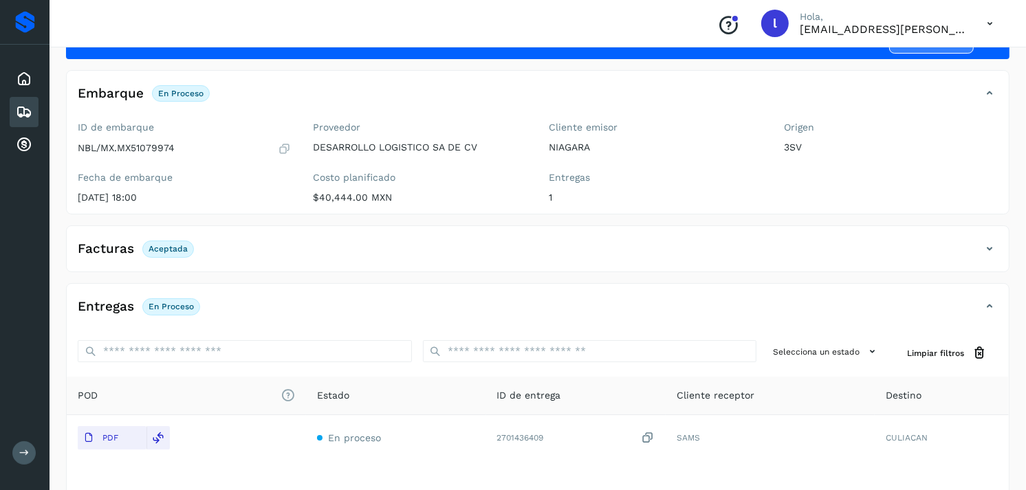
scroll to position [58, 0]
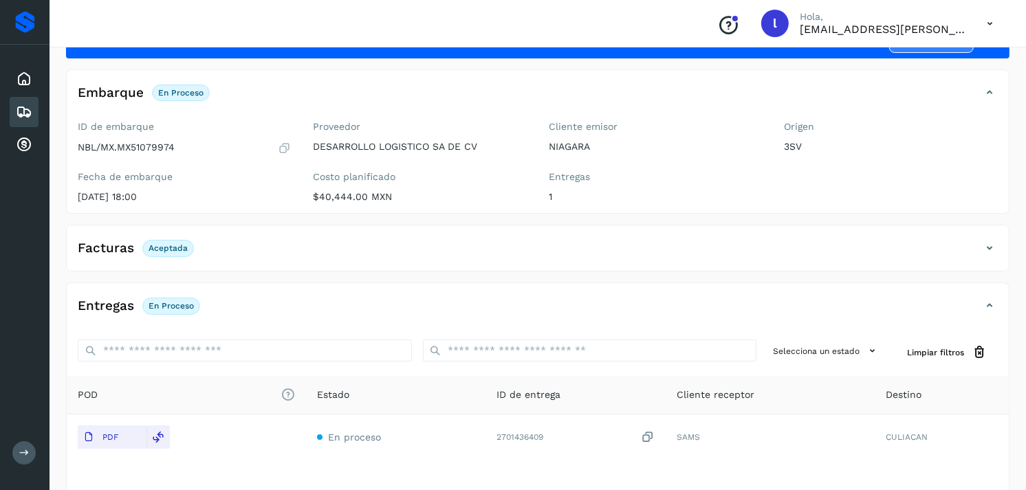
click at [25, 111] on icon at bounding box center [24, 112] width 17 height 17
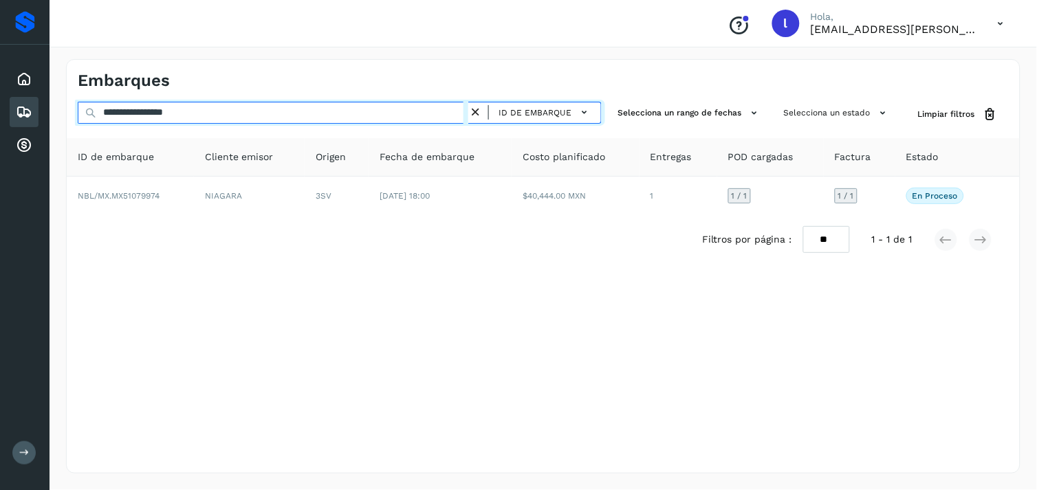
drag, startPoint x: 255, startPoint y: 116, endPoint x: -3, endPoint y: 99, distance: 259.1
click at [0, 99] on html "**********" at bounding box center [518, 245] width 1037 height 490
paste input "text"
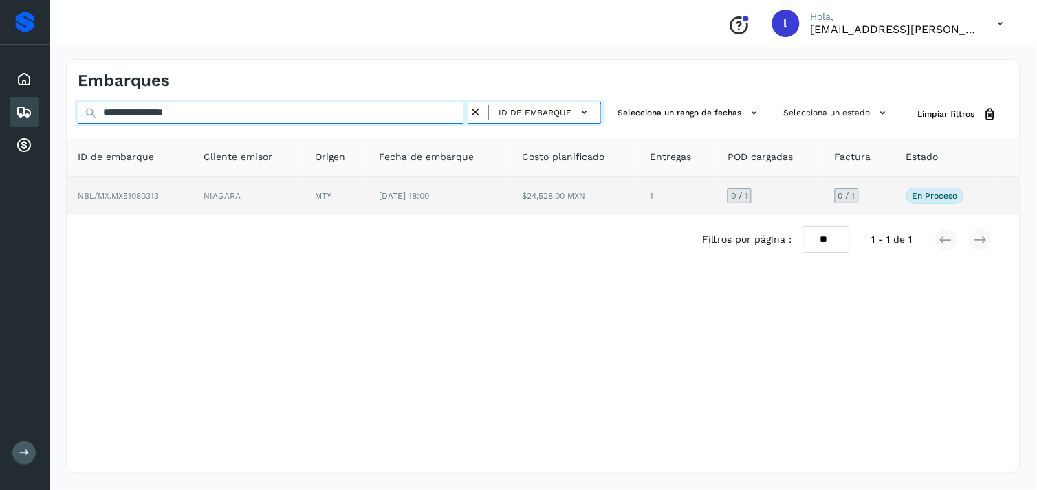
type input "**********"
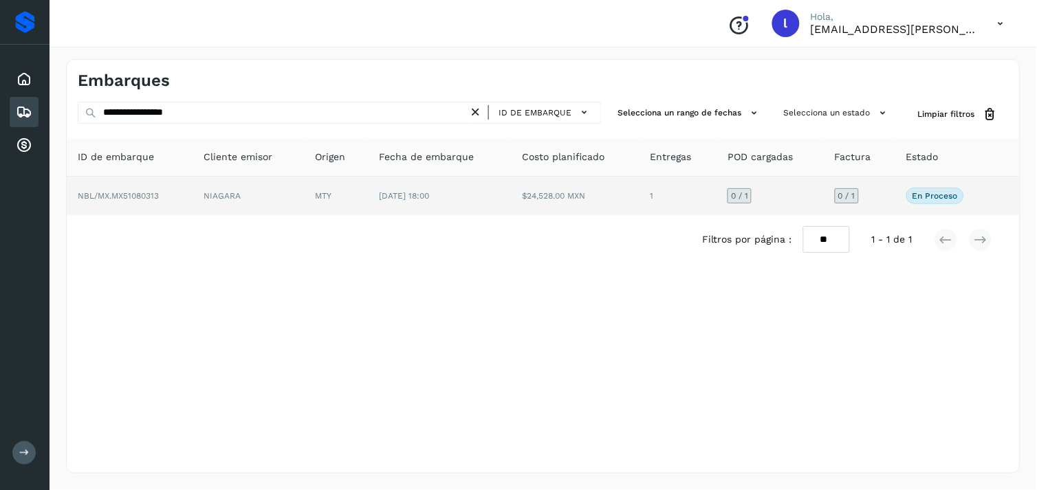
click at [127, 189] on td "NBL/MX.MX51080313" at bounding box center [130, 196] width 127 height 39
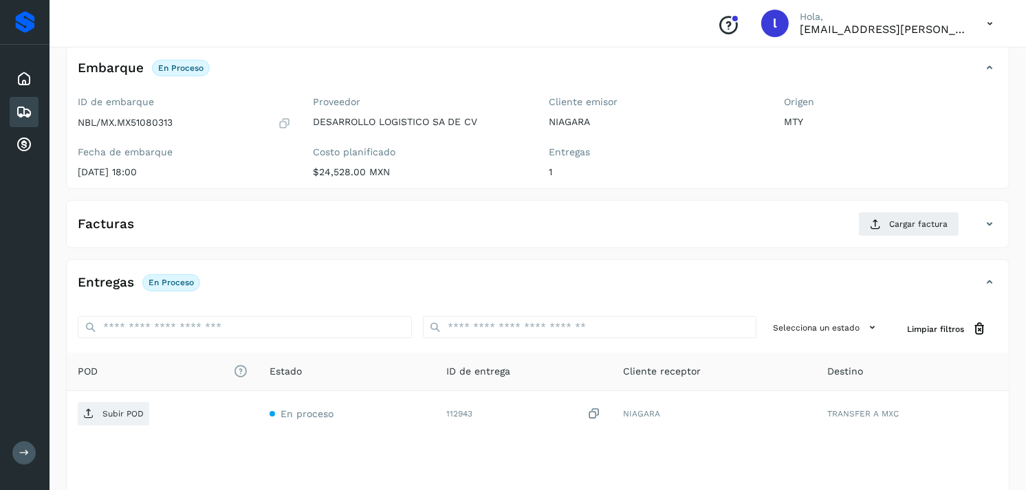
scroll to position [84, 0]
click at [882, 219] on button "Cargar factura" at bounding box center [908, 223] width 101 height 25
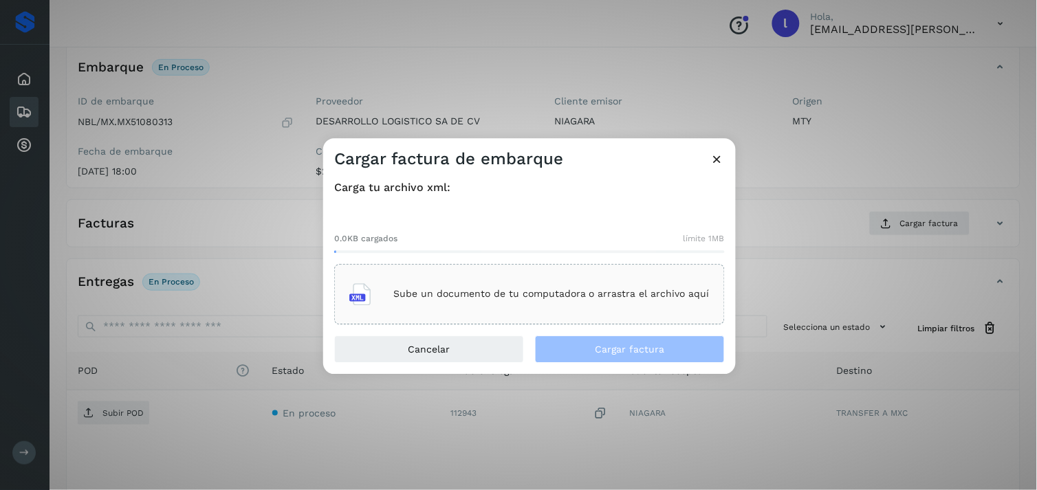
click at [500, 308] on div "Sube un documento de tu computadora o arrastra el archivo aquí" at bounding box center [529, 294] width 360 height 37
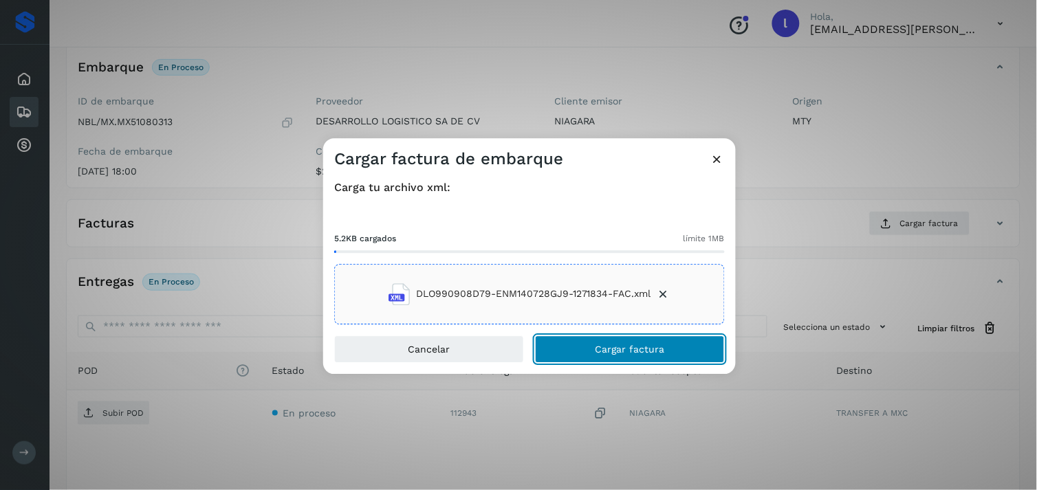
click at [647, 355] on button "Cargar factura" at bounding box center [630, 350] width 190 height 28
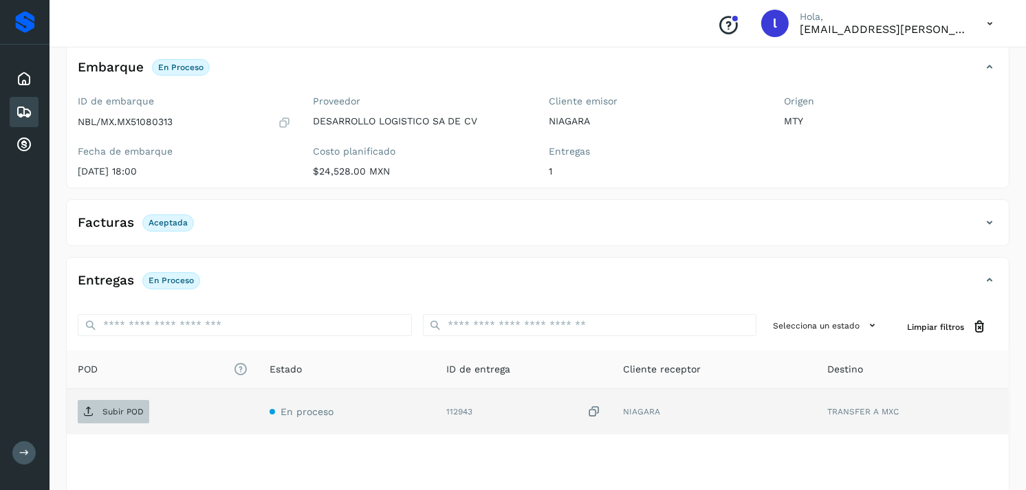
click at [134, 414] on p "Subir POD" at bounding box center [122, 412] width 41 height 10
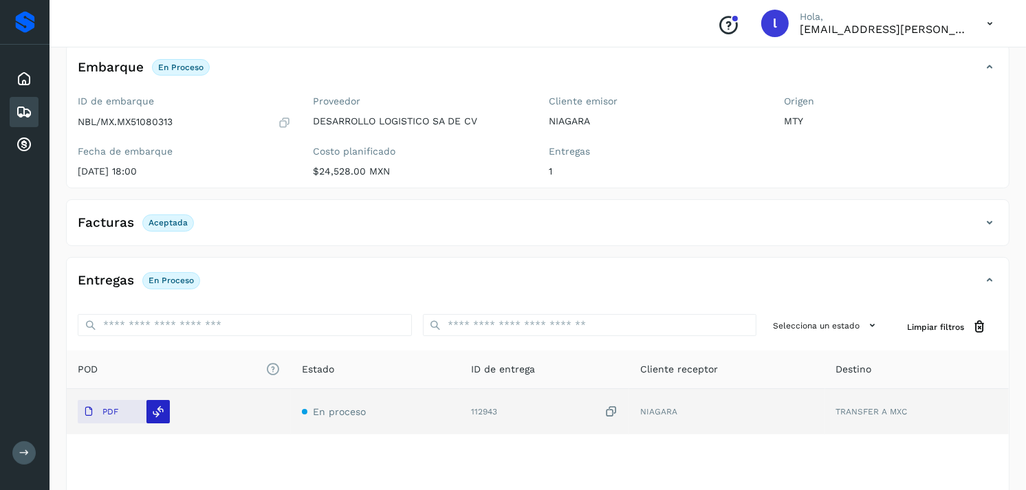
click at [158, 416] on icon at bounding box center [159, 412] width 12 height 12
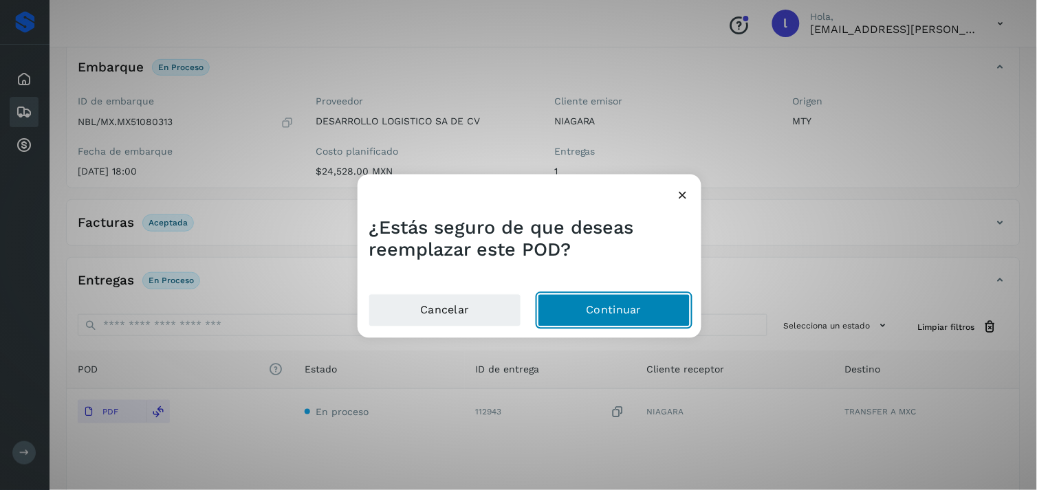
click at [620, 308] on button "Continuar" at bounding box center [614, 310] width 153 height 33
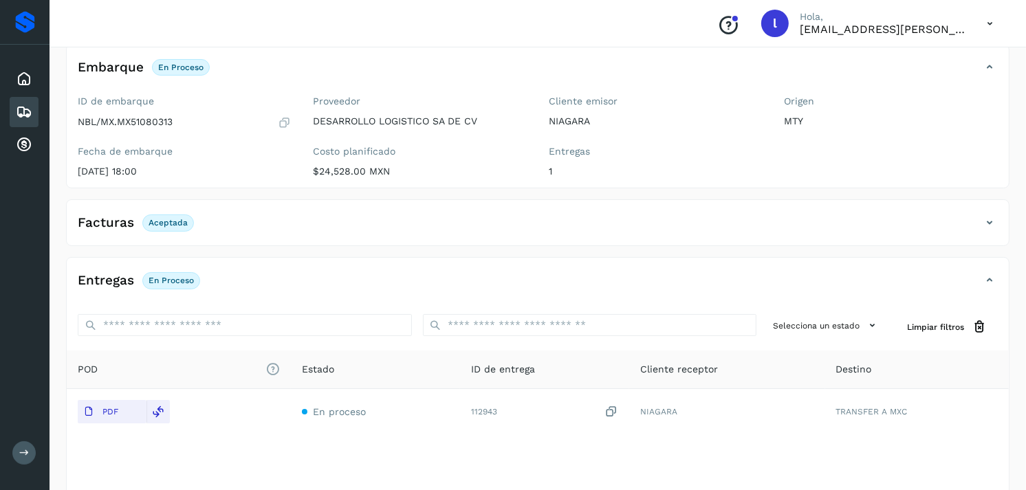
click at [21, 107] on icon at bounding box center [24, 112] width 17 height 17
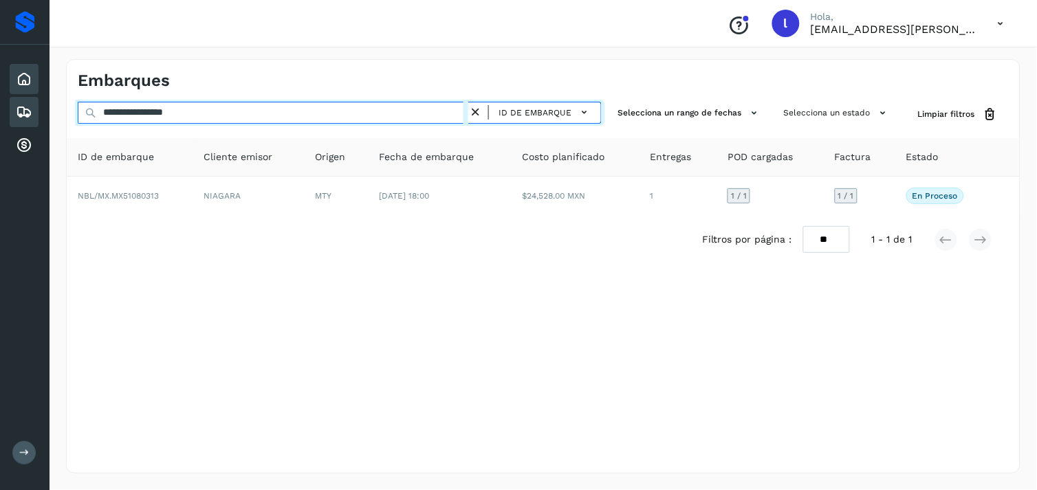
drag, startPoint x: 379, startPoint y: 115, endPoint x: 32, endPoint y: 90, distance: 347.4
click at [32, 90] on div "**********" at bounding box center [518, 245] width 1037 height 490
paste input "text"
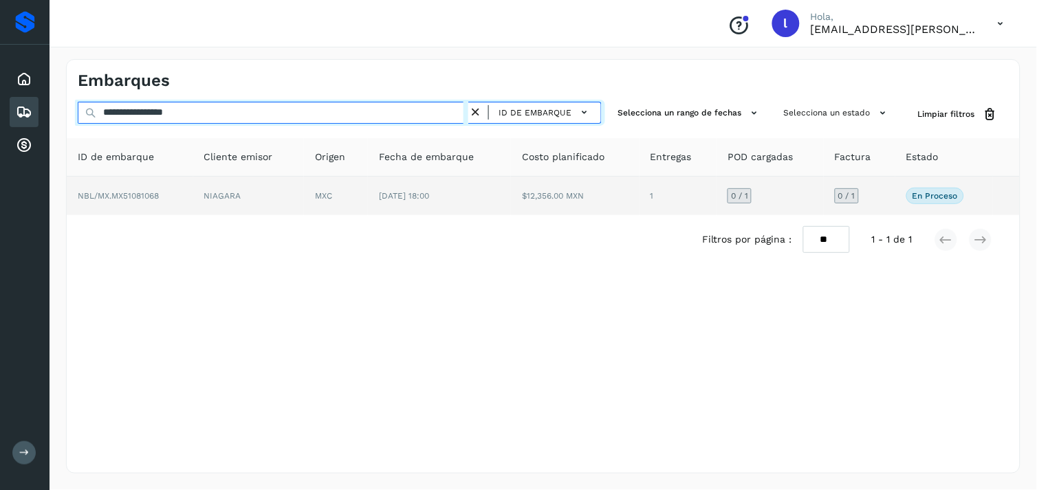
type input "**********"
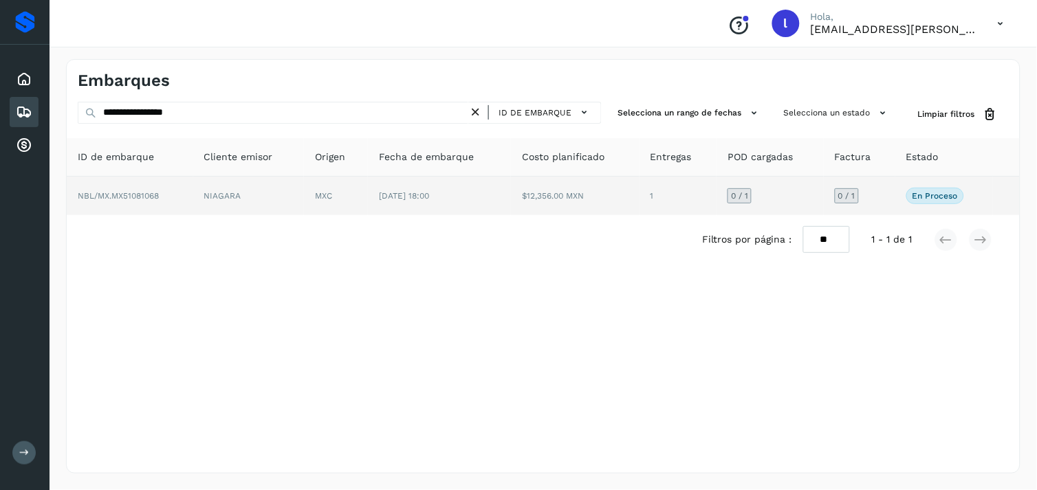
click at [128, 198] on span "NBL/MX.MX51081068" at bounding box center [118, 196] width 81 height 10
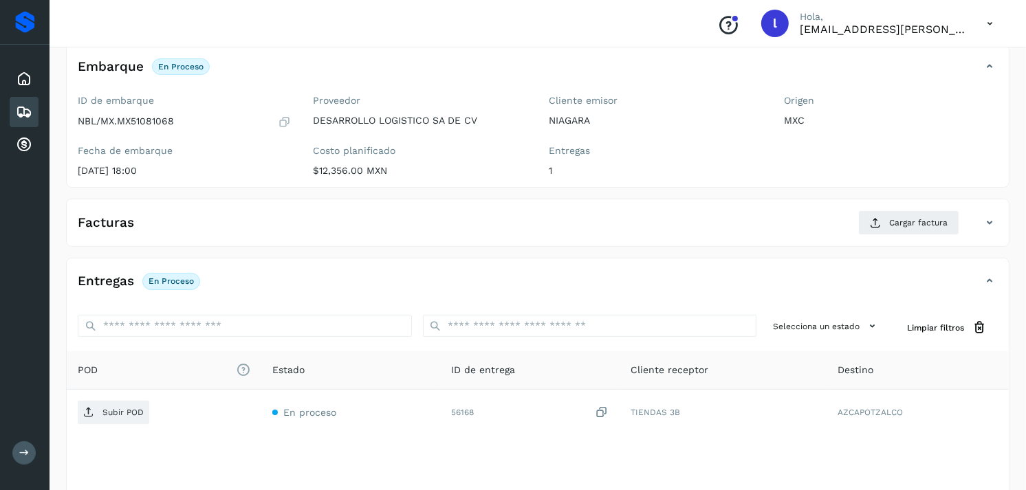
scroll to position [86, 0]
click at [897, 220] on span "Cargar factura" at bounding box center [918, 221] width 58 height 12
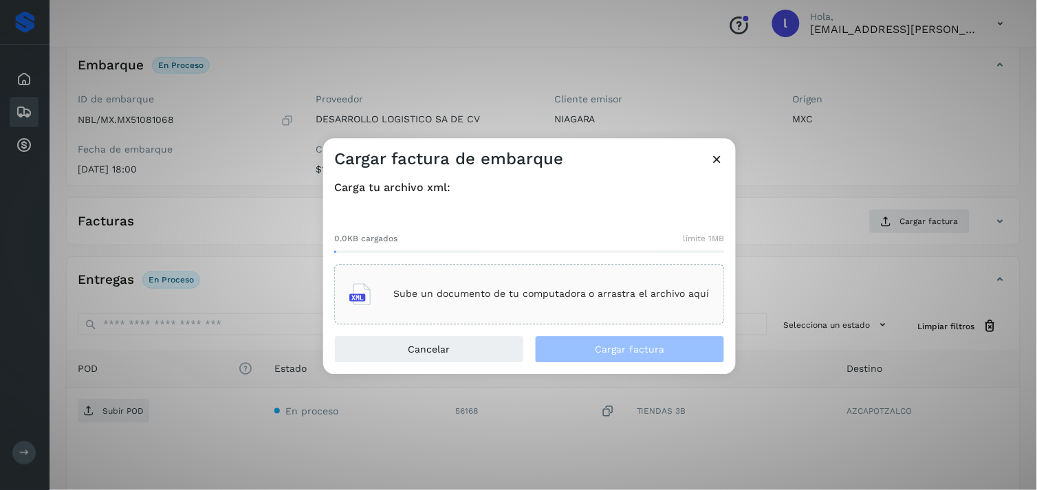
click at [519, 285] on div "Sube un documento de tu computadora o arrastra el archivo aquí" at bounding box center [529, 294] width 360 height 37
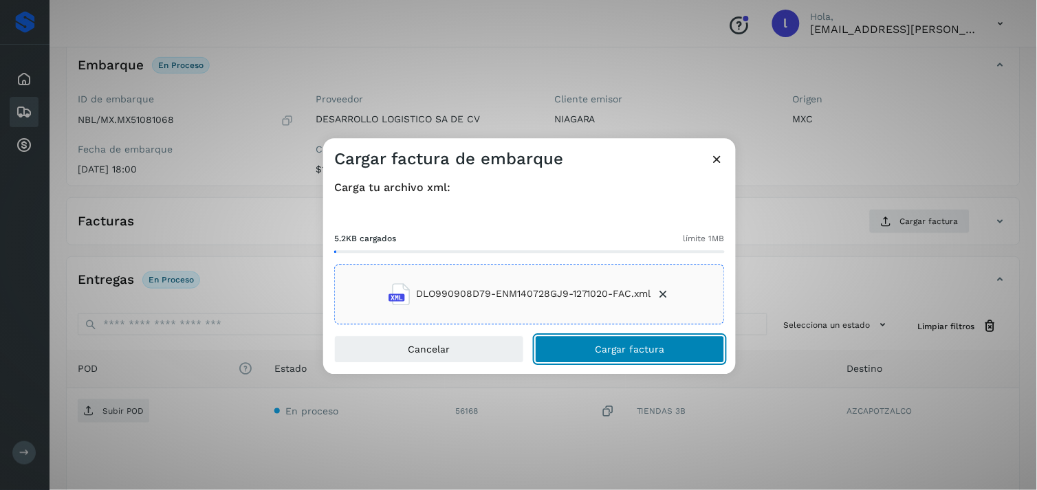
click at [619, 347] on span "Cargar factura" at bounding box center [629, 349] width 69 height 10
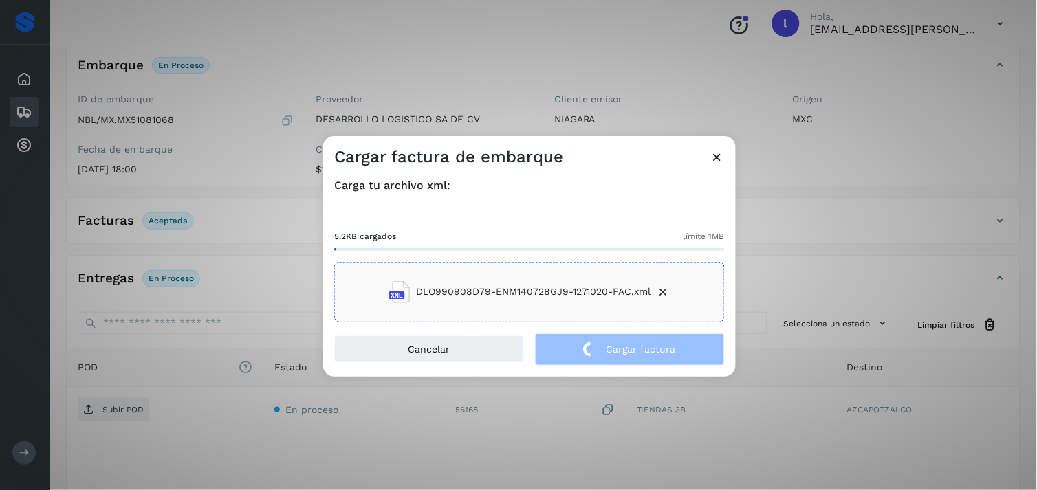
click at [719, 159] on icon at bounding box center [717, 157] width 14 height 14
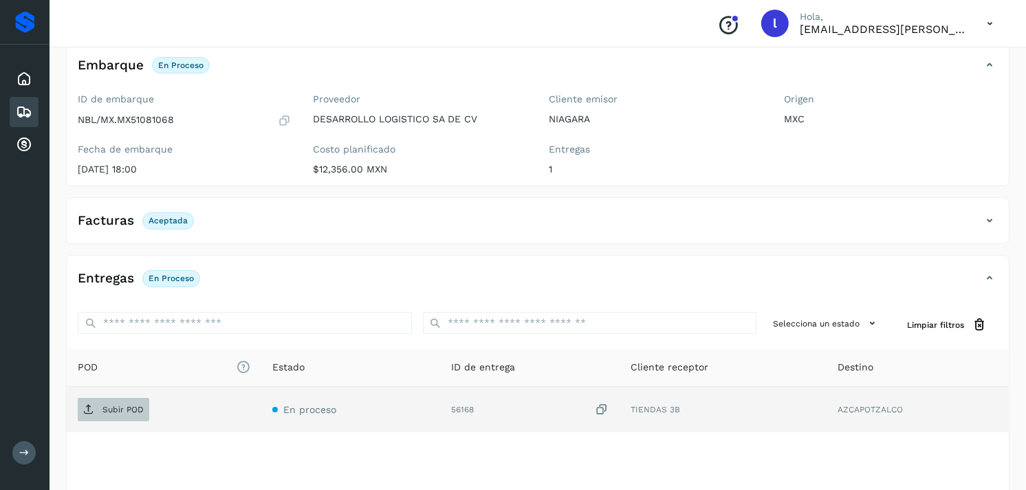
click at [113, 403] on span "Subir POD" at bounding box center [114, 410] width 72 height 22
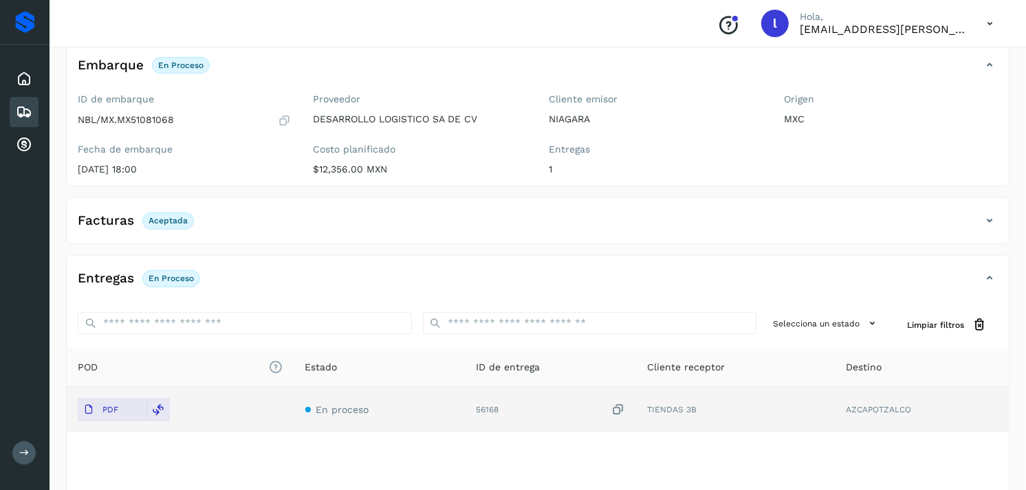
click at [173, 221] on p "Aceptada" at bounding box center [168, 221] width 39 height 10
click at [131, 223] on h4 "Facturas" at bounding box center [106, 221] width 56 height 16
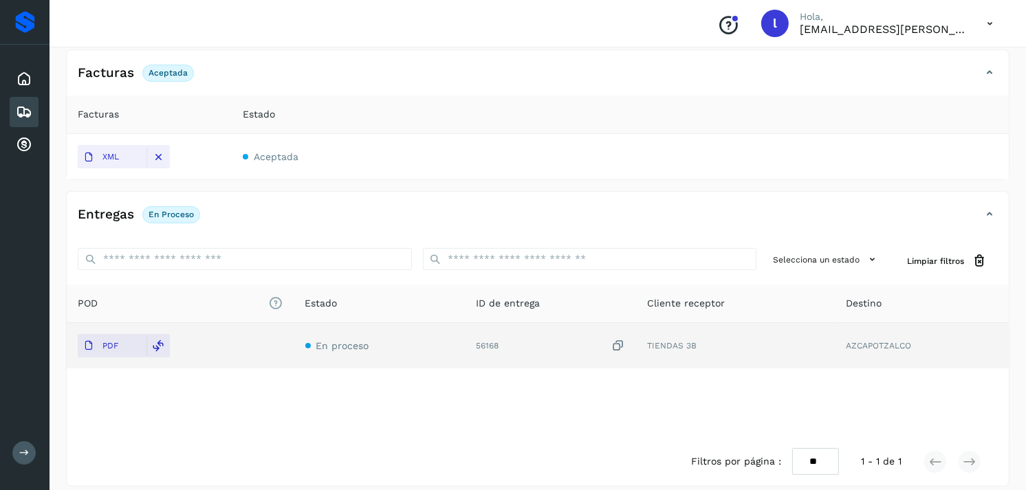
scroll to position [234, 0]
click at [102, 346] on p "PDF" at bounding box center [110, 345] width 16 height 10
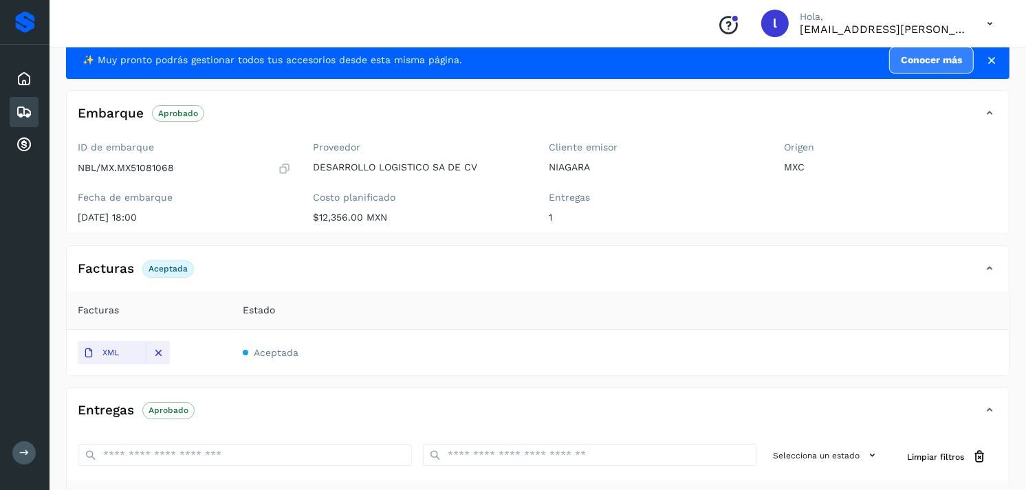
scroll to position [30, 0]
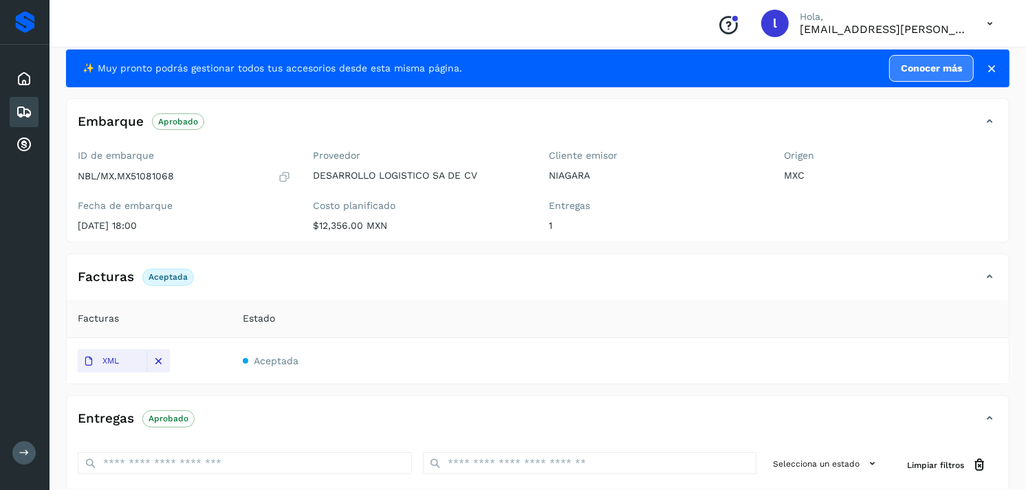
click at [25, 107] on icon at bounding box center [24, 112] width 17 height 17
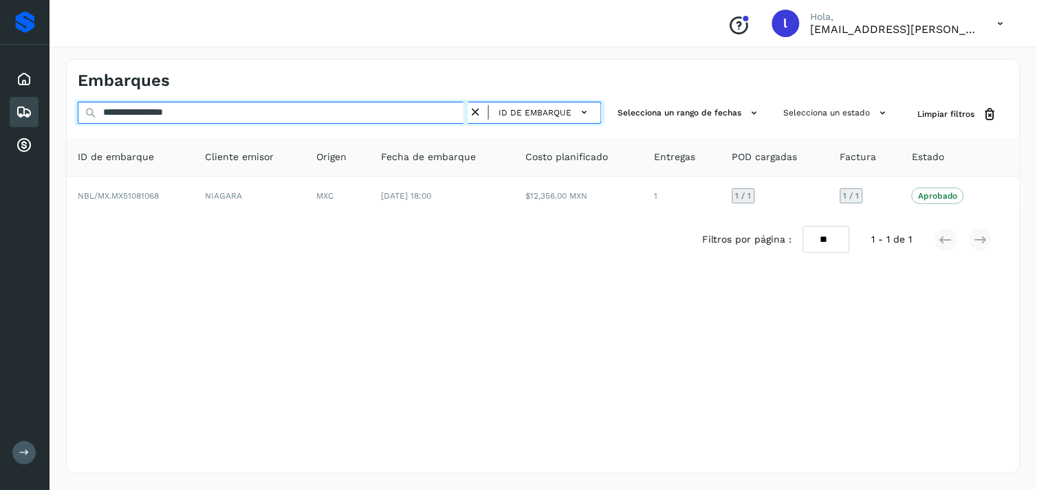
drag, startPoint x: 239, startPoint y: 105, endPoint x: 0, endPoint y: 85, distance: 239.4
click at [0, 85] on html "**********" at bounding box center [518, 245] width 1037 height 490
paste input "text"
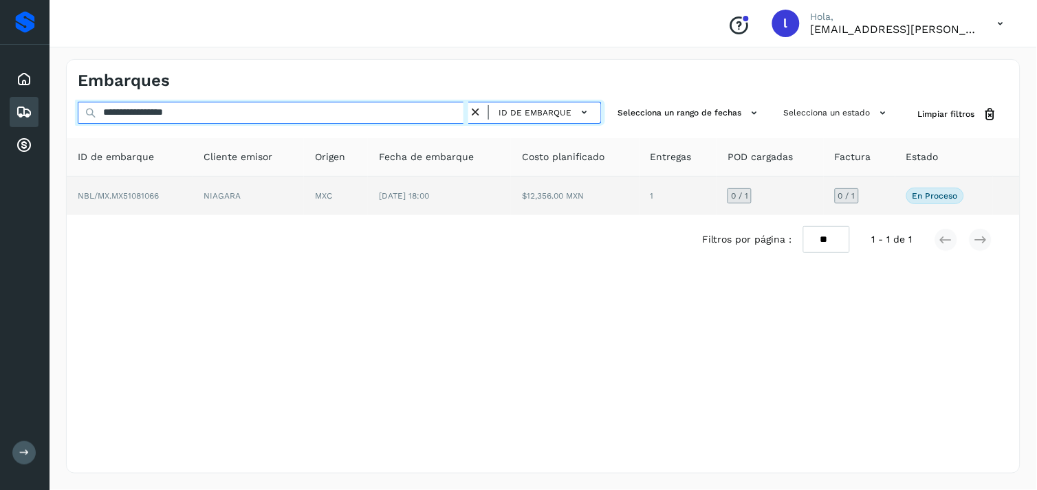
type input "**********"
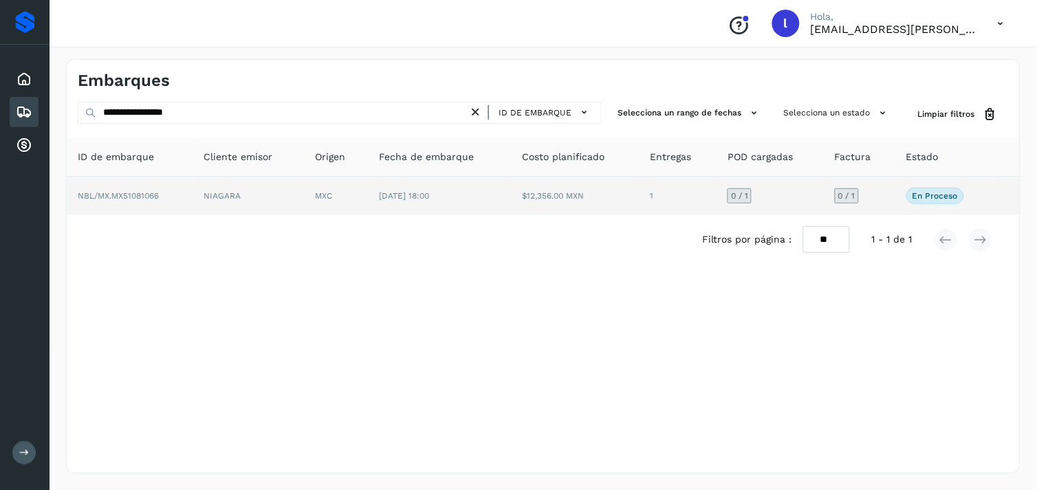
click at [142, 193] on span "NBL/MX.MX51081066" at bounding box center [118, 196] width 81 height 10
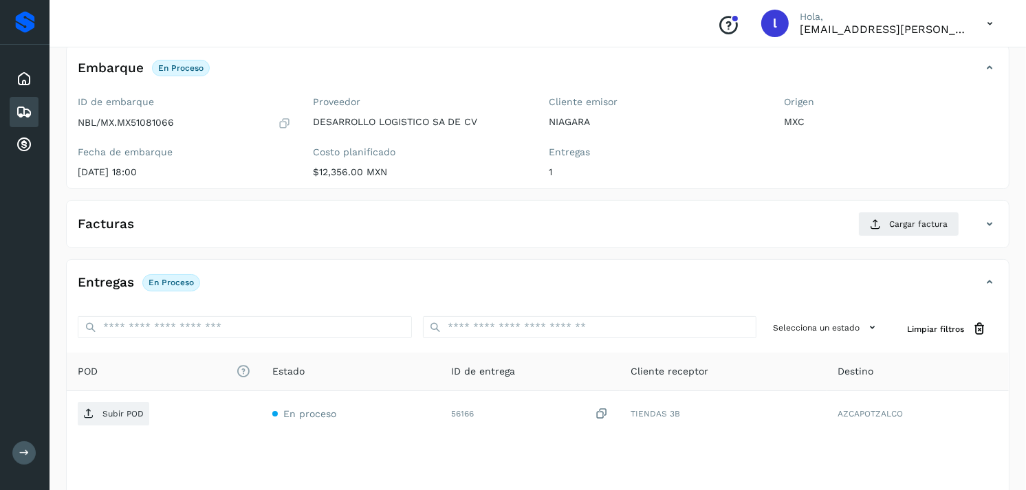
scroll to position [84, 0]
click at [906, 224] on span "Cargar factura" at bounding box center [918, 223] width 58 height 12
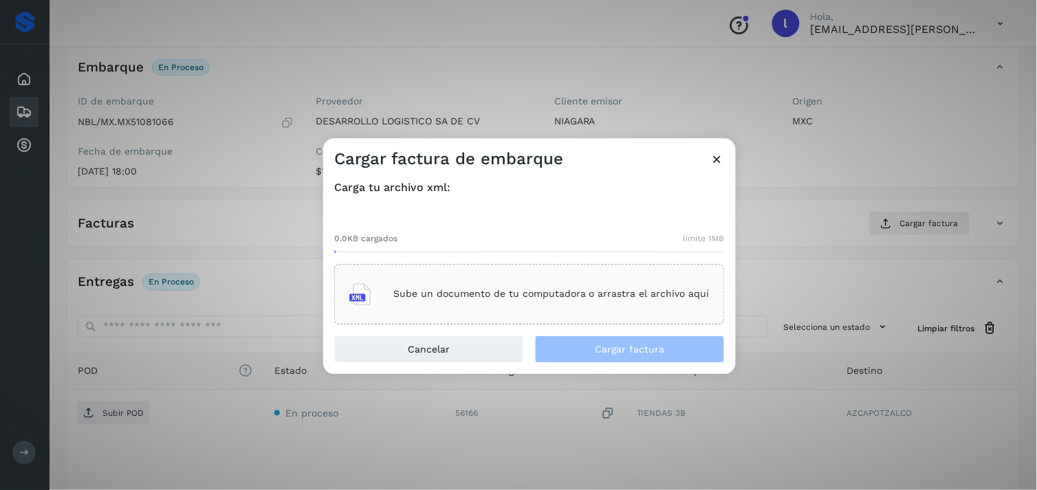
click at [595, 298] on p "Sube un documento de tu computadora o arrastra el archivo aquí" at bounding box center [551, 295] width 316 height 12
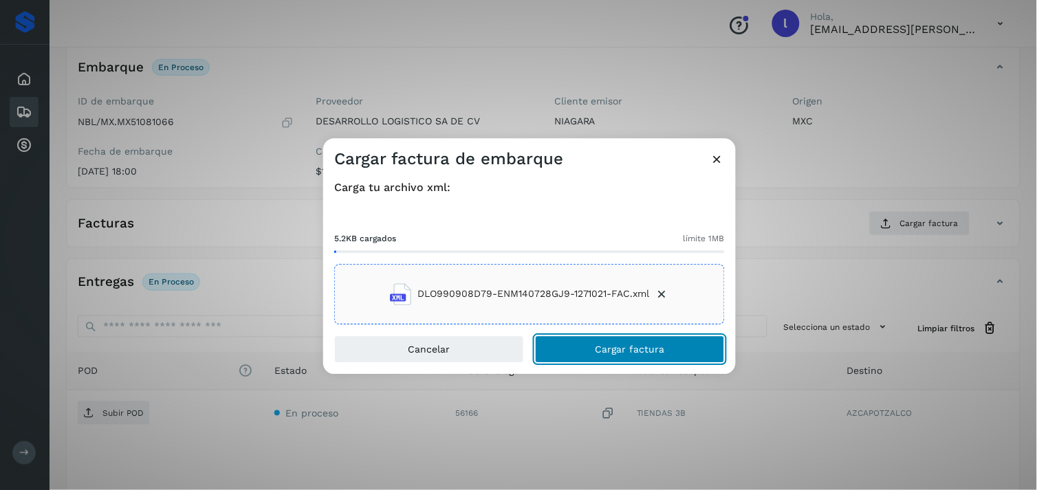
click at [601, 342] on button "Cargar factura" at bounding box center [630, 350] width 190 height 28
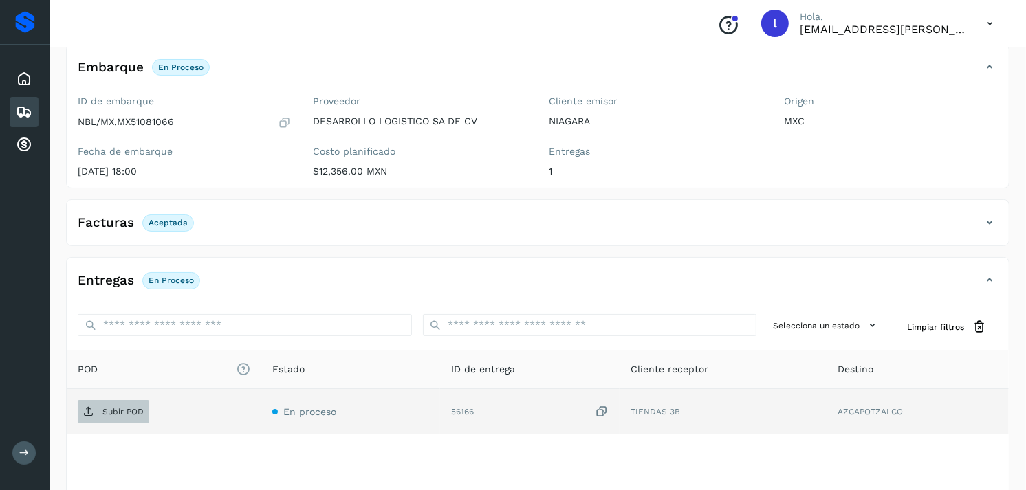
click at [118, 410] on p "Subir POD" at bounding box center [122, 412] width 41 height 10
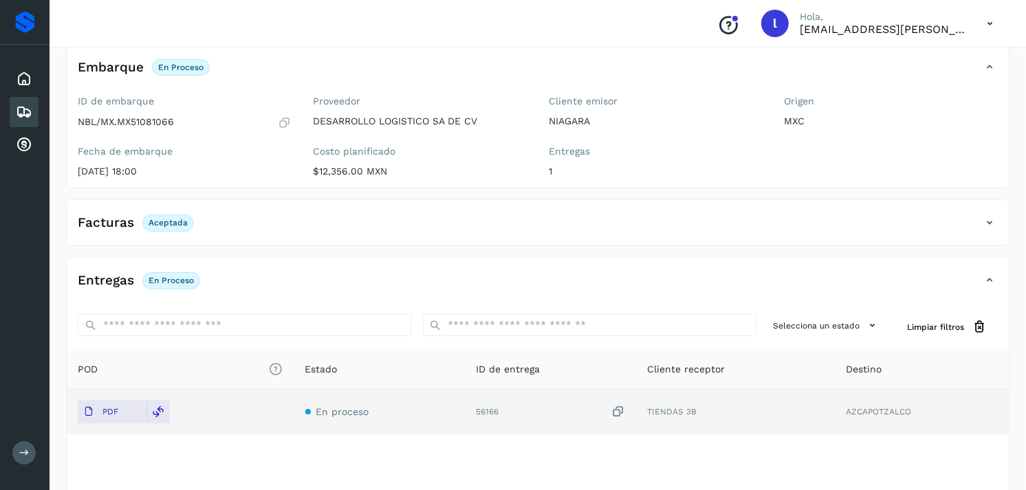
click at [18, 112] on icon at bounding box center [24, 112] width 17 height 17
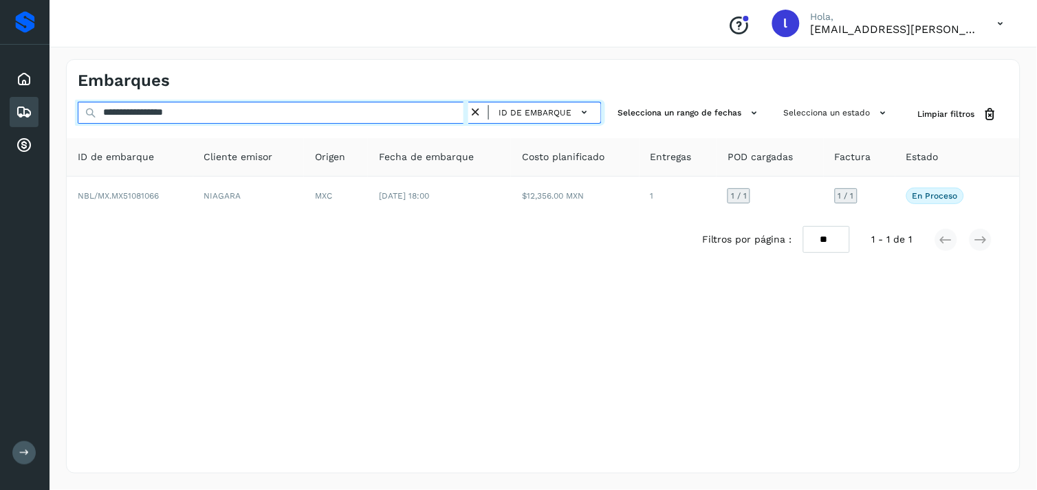
drag, startPoint x: 243, startPoint y: 108, endPoint x: -3, endPoint y: 108, distance: 246.9
click at [0, 108] on html "**********" at bounding box center [518, 245] width 1037 height 490
paste input "text"
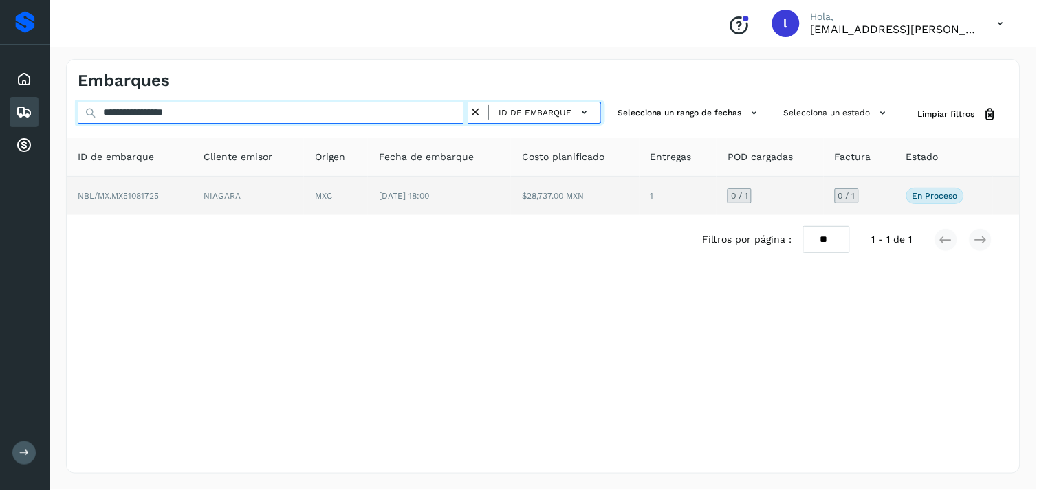
type input "**********"
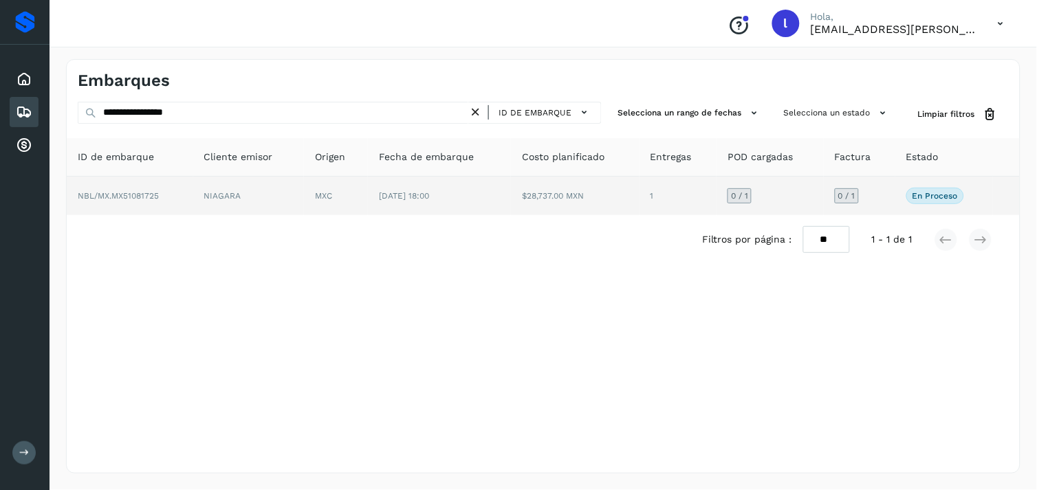
click at [135, 197] on span "NBL/MX.MX51081725" at bounding box center [118, 196] width 81 height 10
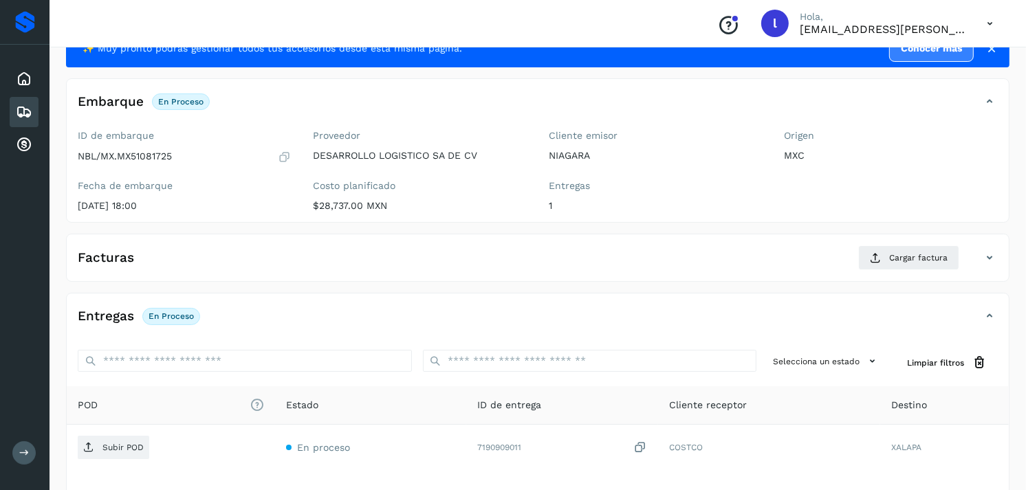
scroll to position [51, 0]
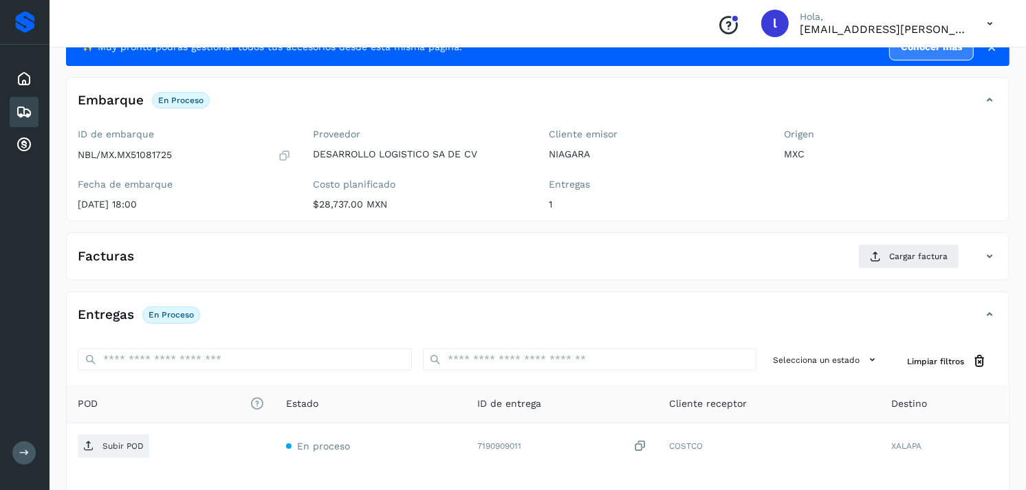
click at [355, 227] on div "✨ Muy pronto podrás gestionar todos tus accesorios desde esta misma página. Con…" at bounding box center [537, 307] width 943 height 559
click at [391, 251] on div "Facturas Cargar factura" at bounding box center [524, 256] width 915 height 25
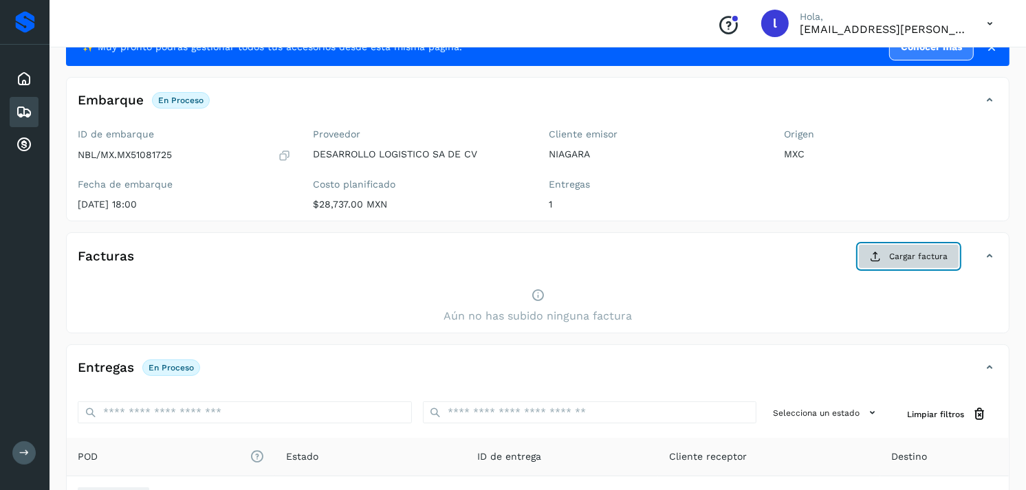
click at [904, 253] on span "Cargar factura" at bounding box center [918, 256] width 58 height 12
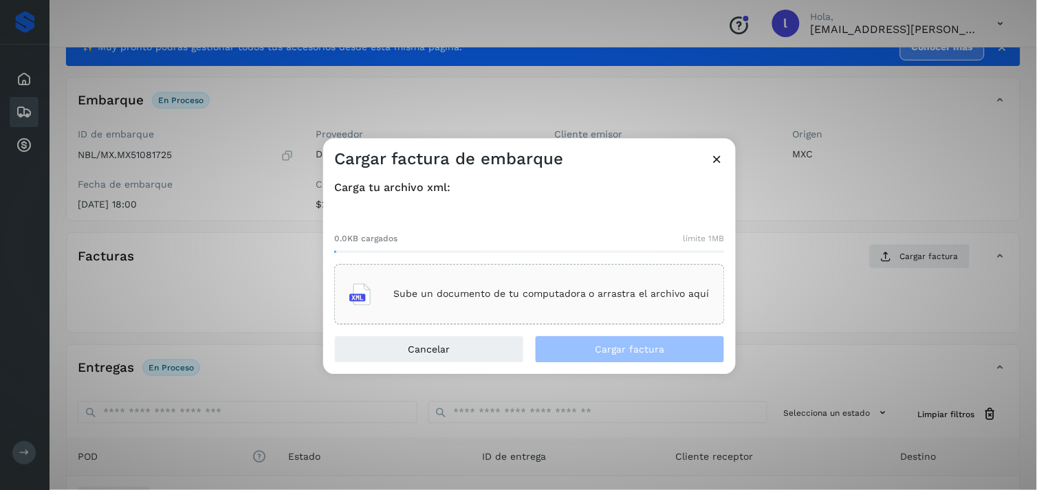
click at [503, 292] on p "Sube un documento de tu computadora o arrastra el archivo aquí" at bounding box center [551, 295] width 316 height 12
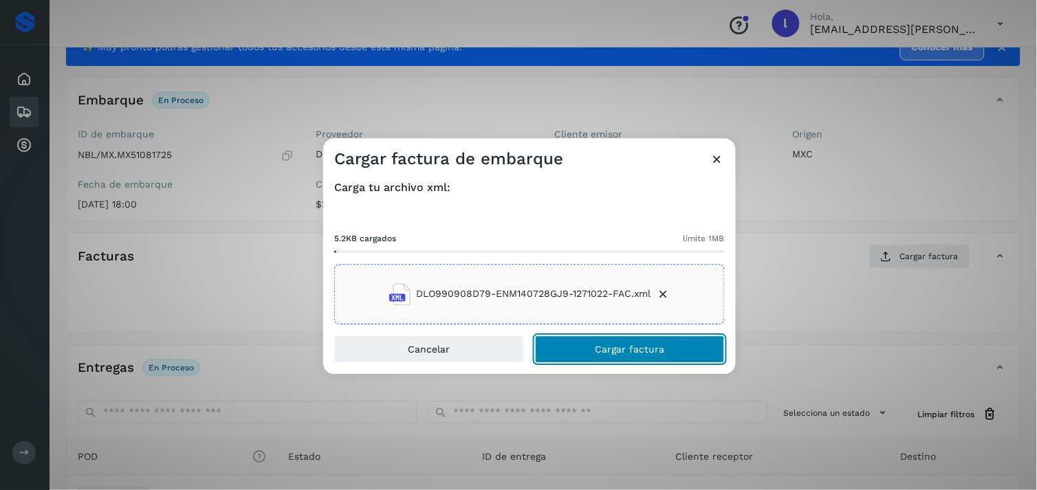
click at [613, 349] on span "Cargar factura" at bounding box center [629, 349] width 69 height 10
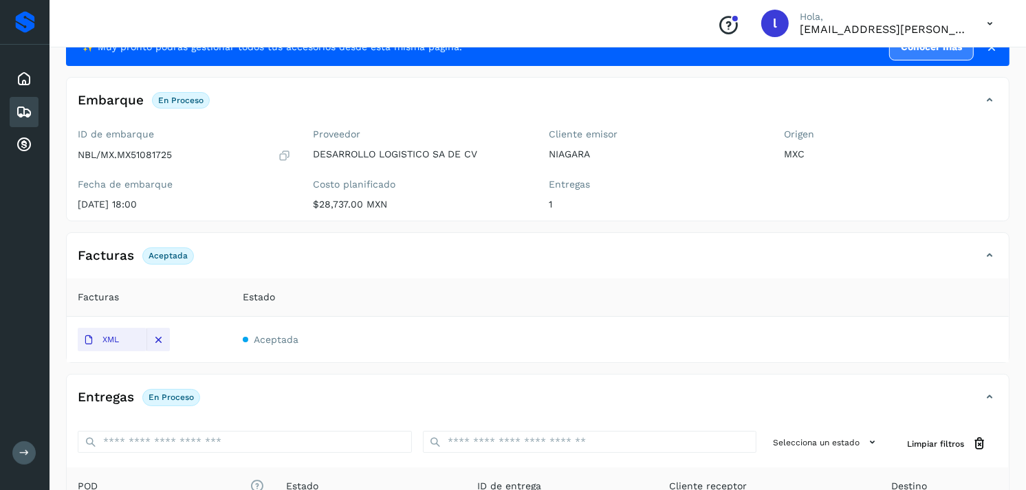
scroll to position [154, 0]
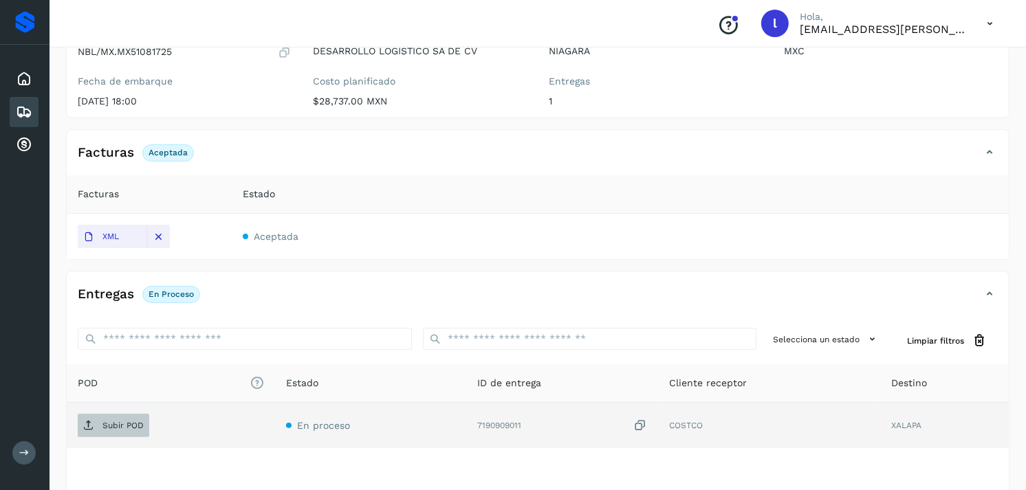
click at [115, 422] on p "Subir POD" at bounding box center [122, 426] width 41 height 10
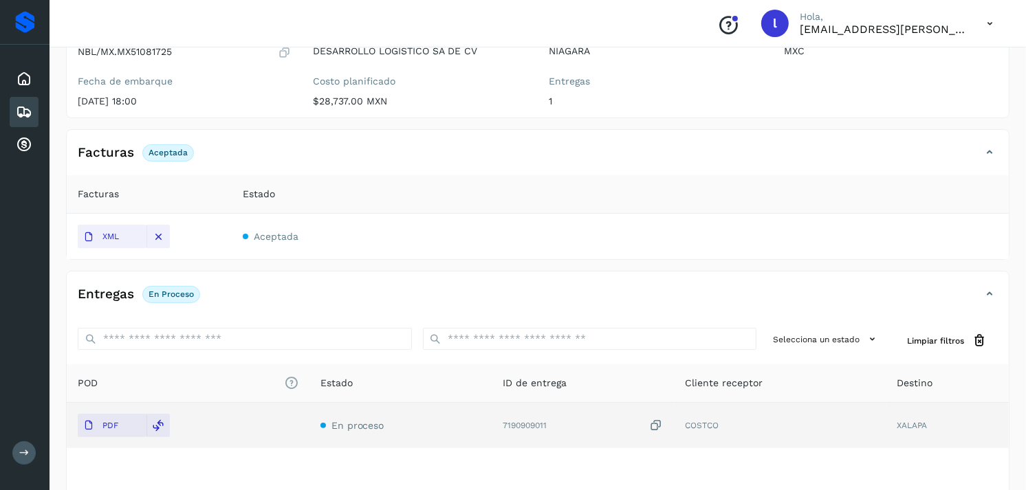
click at [28, 112] on icon at bounding box center [24, 112] width 17 height 17
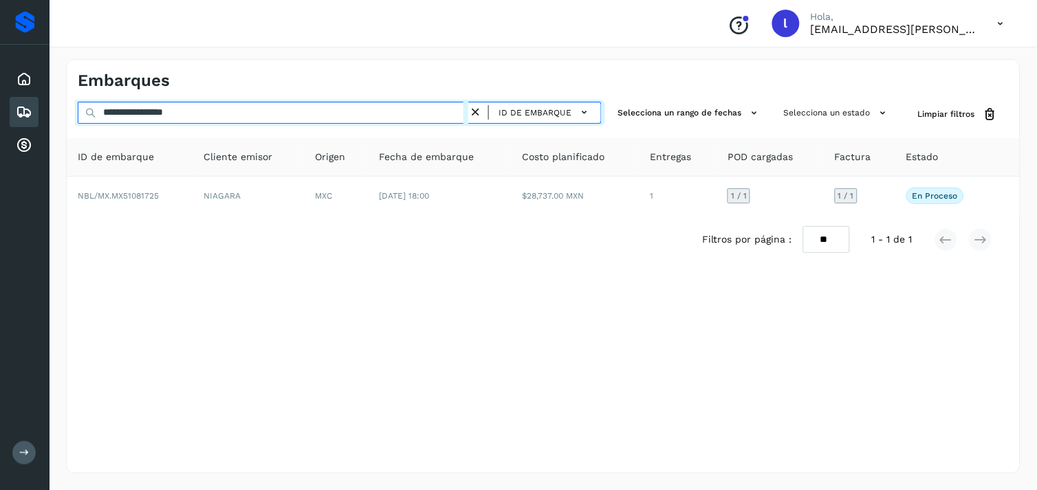
drag, startPoint x: 282, startPoint y: 112, endPoint x: 48, endPoint y: 109, distance: 233.8
click at [48, 109] on div "**********" at bounding box center [518, 245] width 1037 height 490
paste input "text"
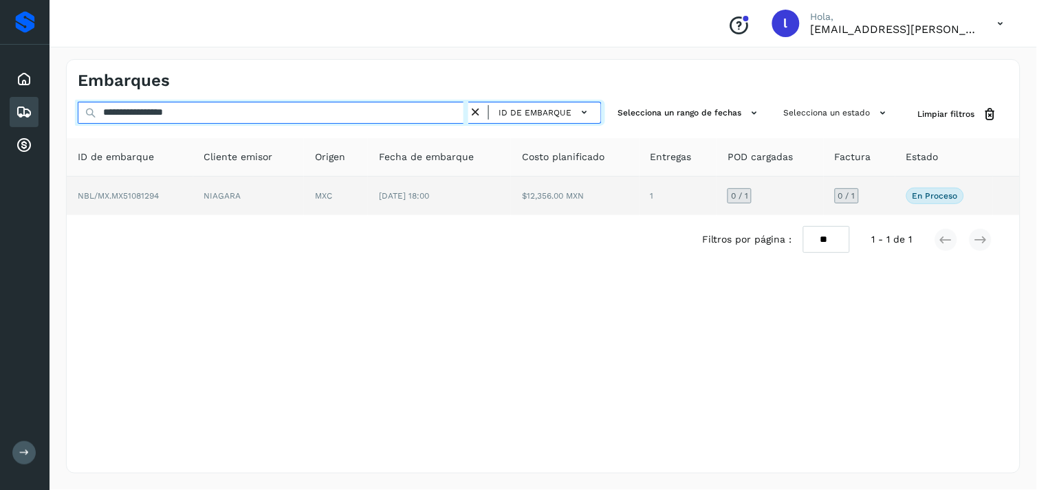
type input "**********"
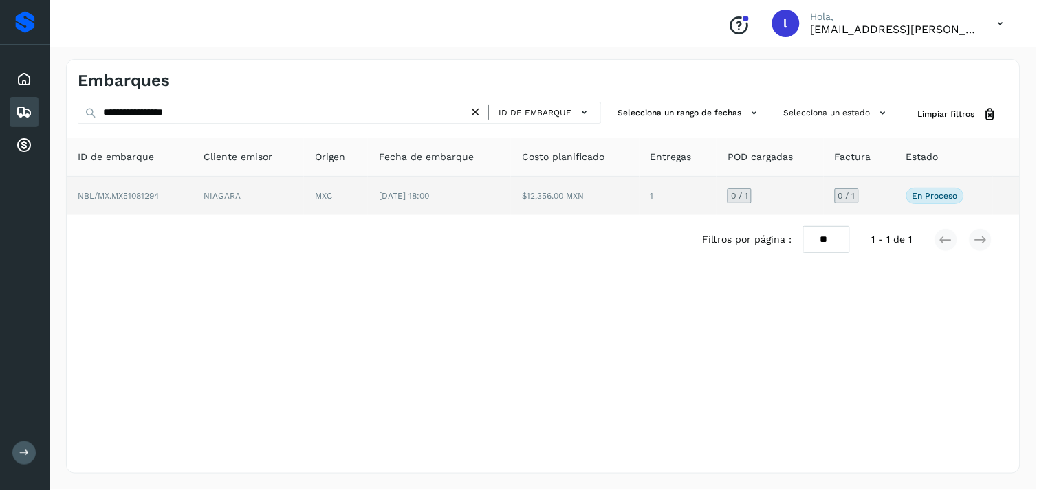
click at [149, 193] on span "NBL/MX.MX51081294" at bounding box center [118, 196] width 81 height 10
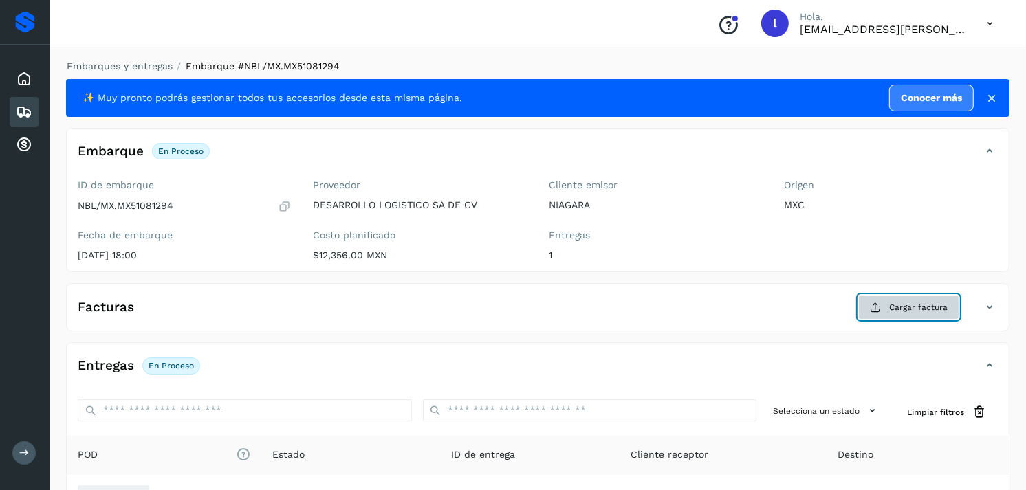
click at [901, 310] on span "Cargar factura" at bounding box center [918, 307] width 58 height 12
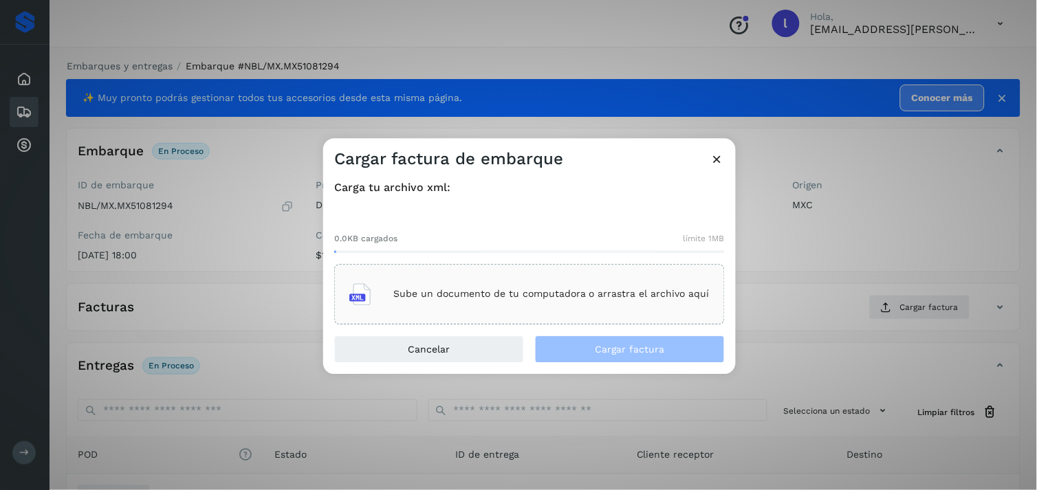
click at [542, 285] on div "Sube un documento de tu computadora o arrastra el archivo aquí" at bounding box center [529, 294] width 360 height 37
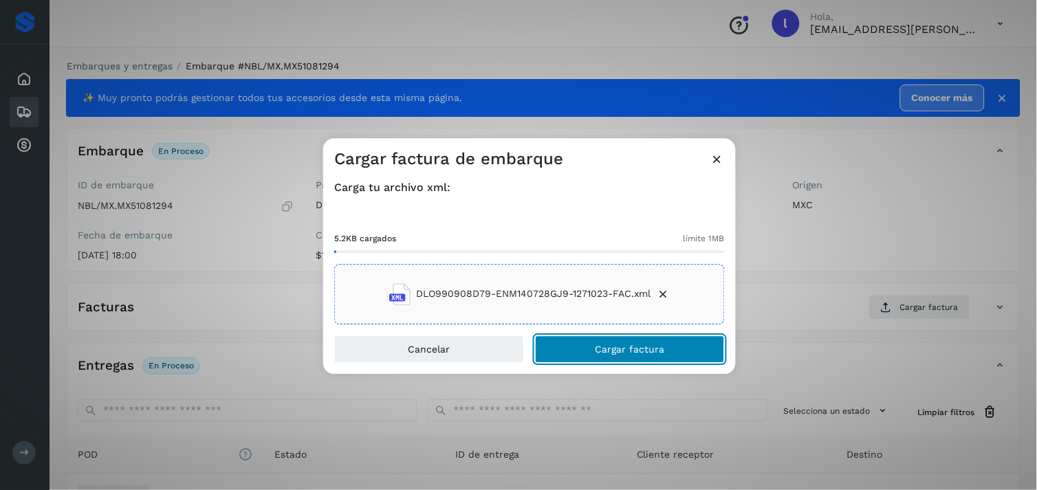
click at [595, 340] on button "Cargar factura" at bounding box center [630, 350] width 190 height 28
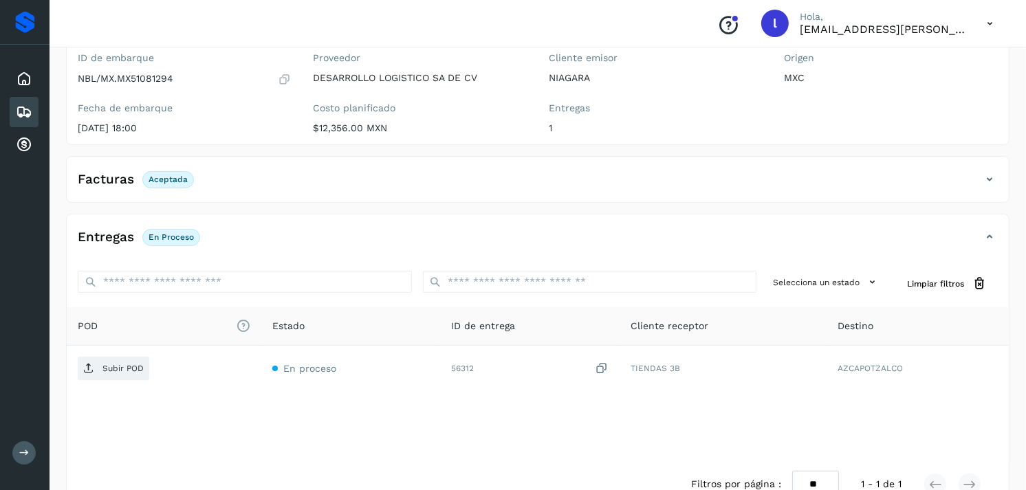
scroll to position [135, 0]
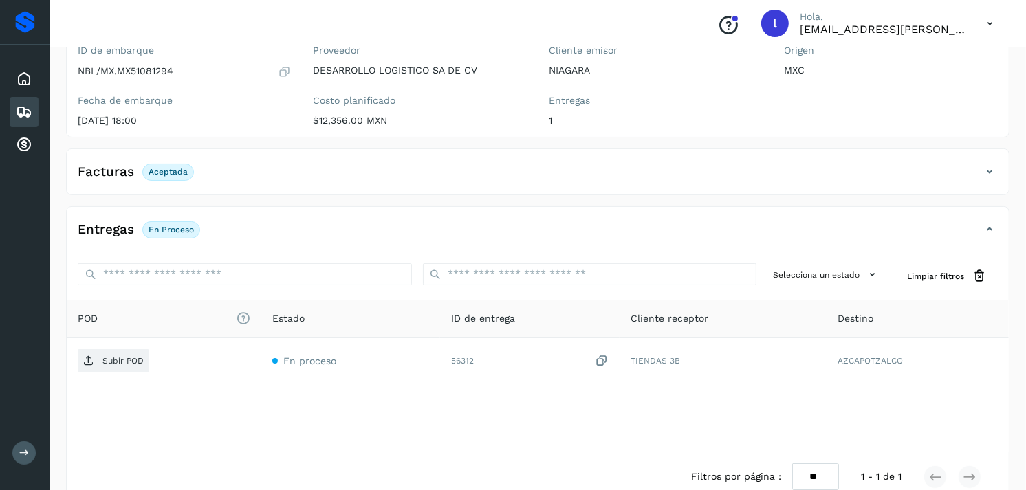
click at [122, 173] on h4 "Facturas" at bounding box center [106, 172] width 56 height 16
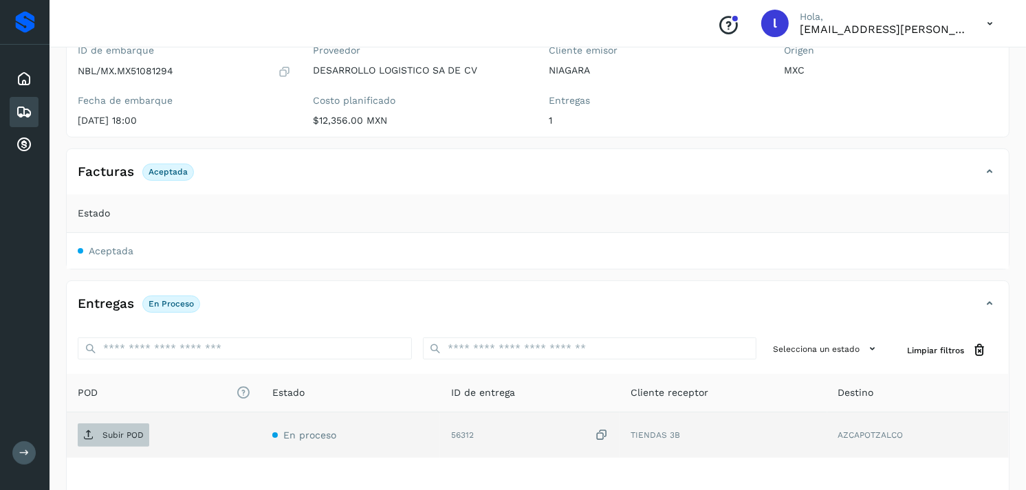
click at [122, 430] on p "Subir POD" at bounding box center [122, 435] width 41 height 10
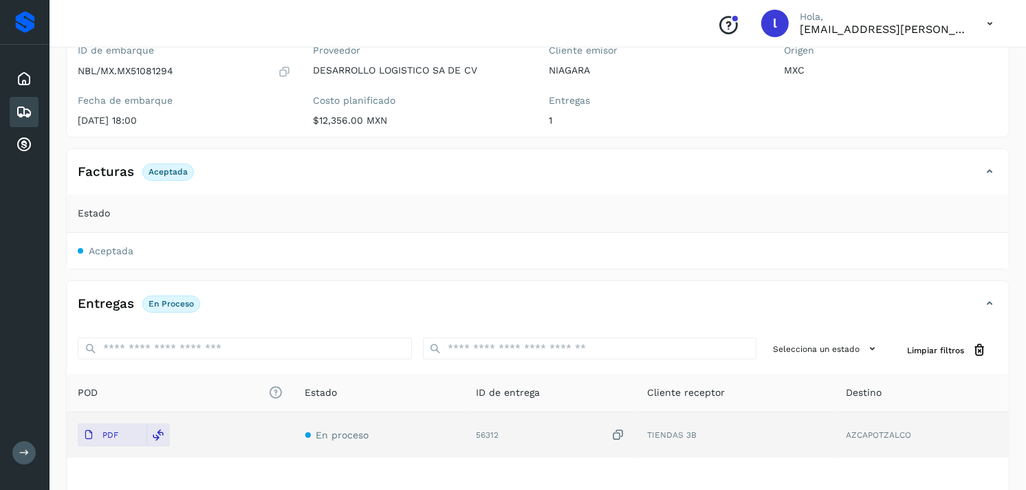
click at [24, 107] on icon at bounding box center [24, 112] width 17 height 17
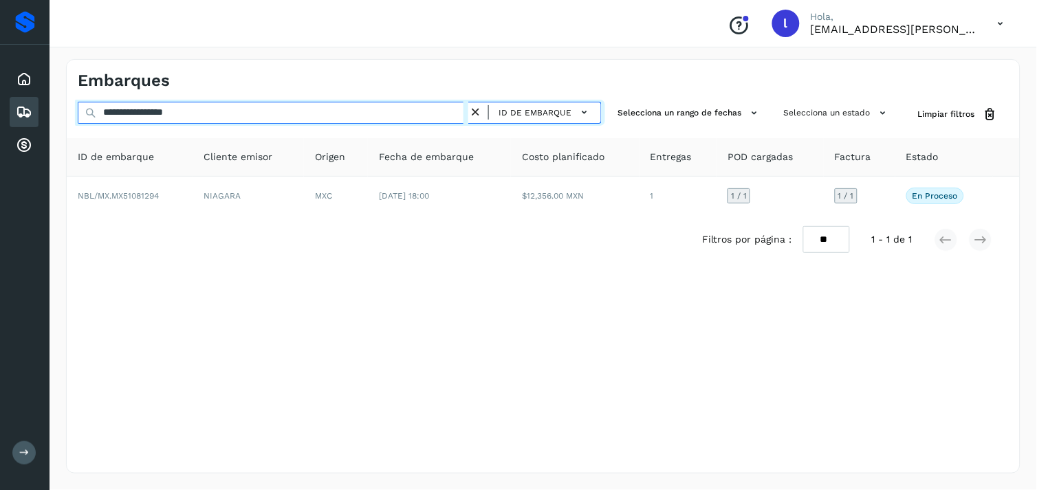
drag, startPoint x: 270, startPoint y: 115, endPoint x: 4, endPoint y: 102, distance: 266.4
click at [4, 102] on div "**********" at bounding box center [518, 245] width 1037 height 490
paste input "text"
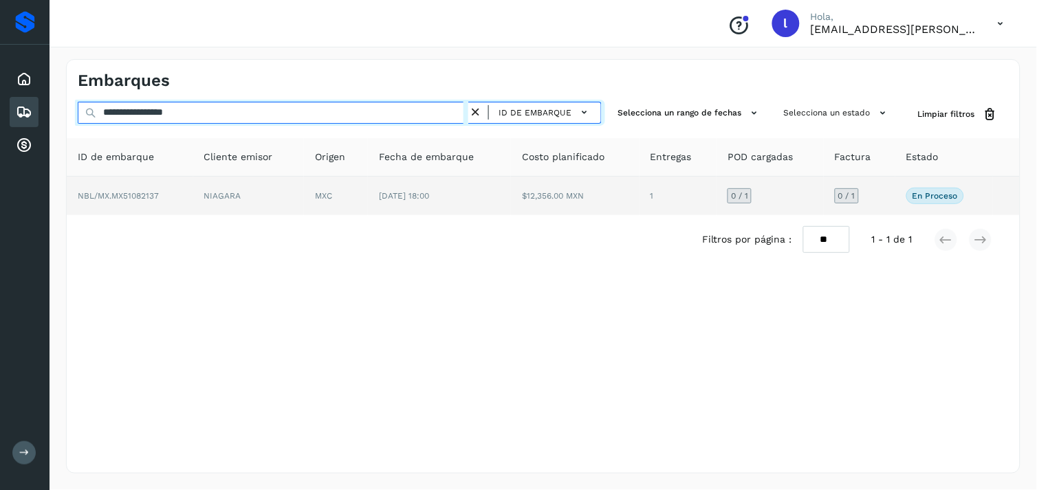
type input "**********"
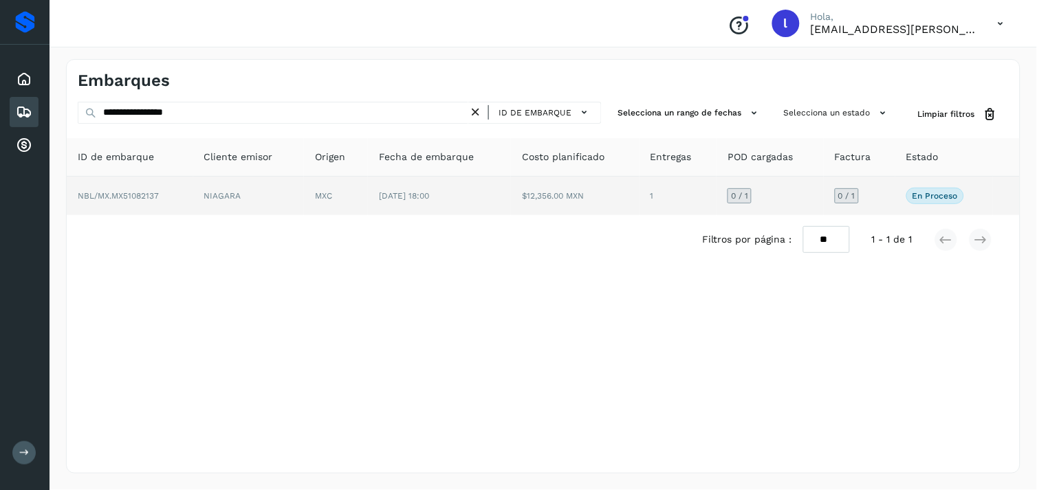
click at [127, 191] on span "NBL/MX.MX51082137" at bounding box center [118, 196] width 81 height 10
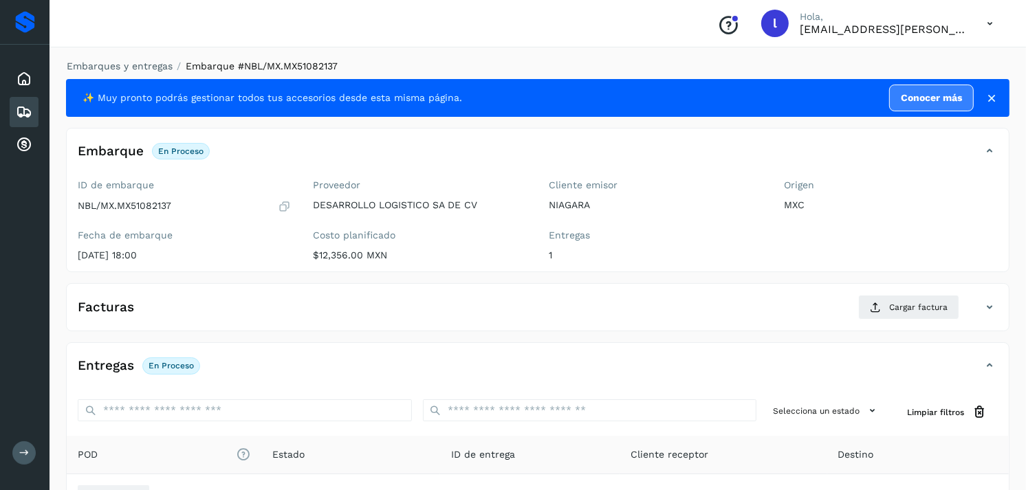
click at [113, 309] on h4 "Facturas" at bounding box center [106, 308] width 56 height 16
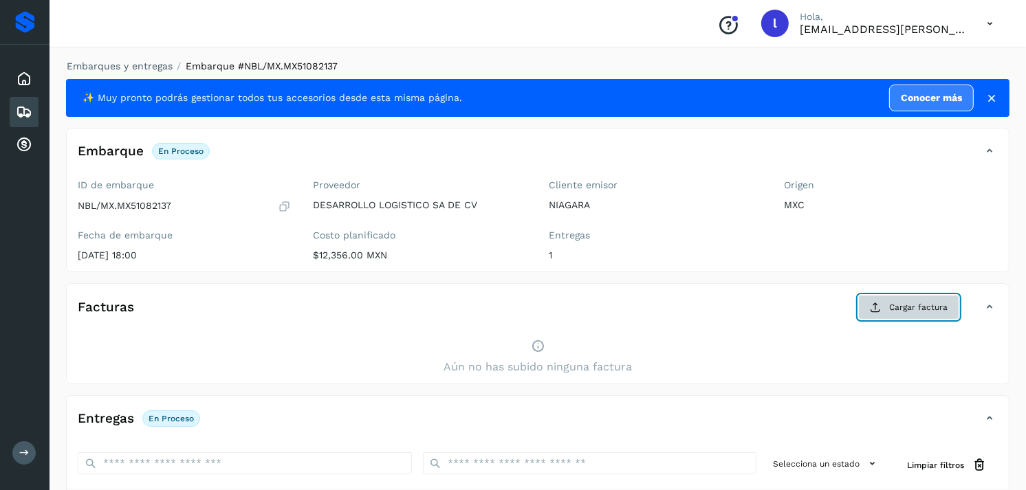
click at [901, 311] on span "Cargar factura" at bounding box center [918, 307] width 58 height 12
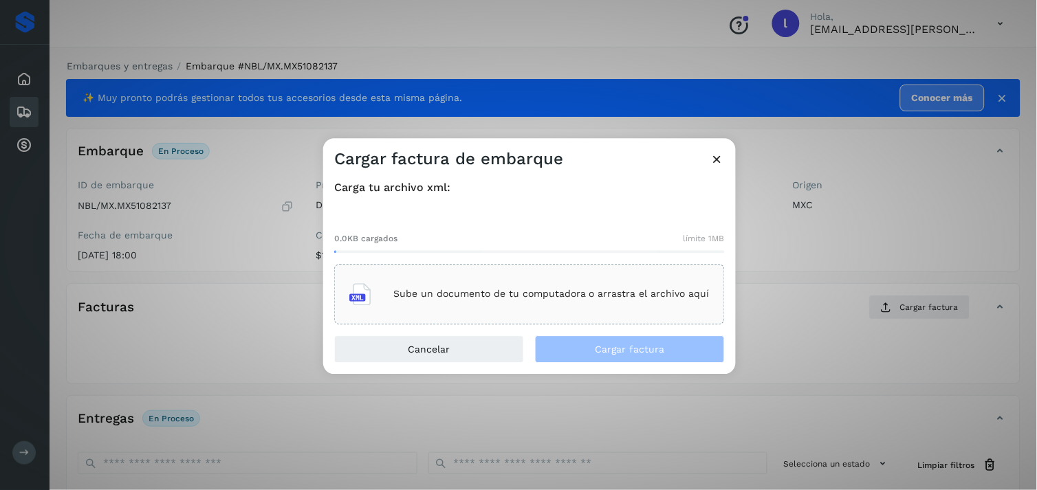
click at [511, 283] on div "Sube un documento de tu computadora o arrastra el archivo aquí" at bounding box center [529, 294] width 360 height 37
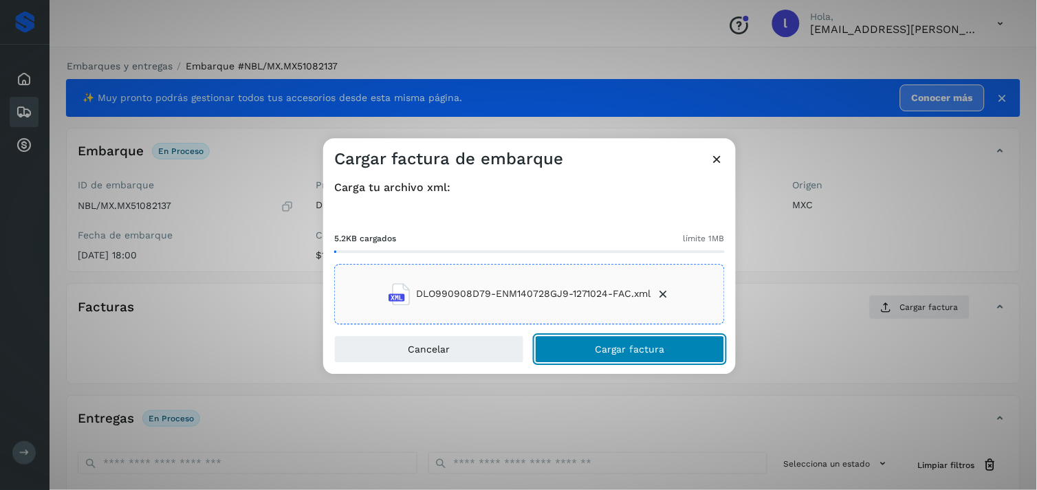
click at [593, 353] on button "Cargar factura" at bounding box center [630, 350] width 190 height 28
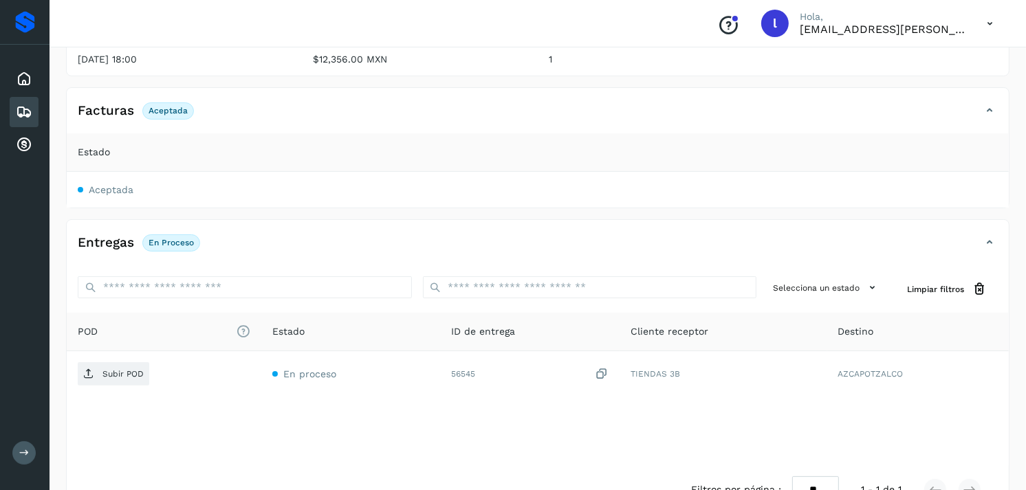
scroll to position [197, 0]
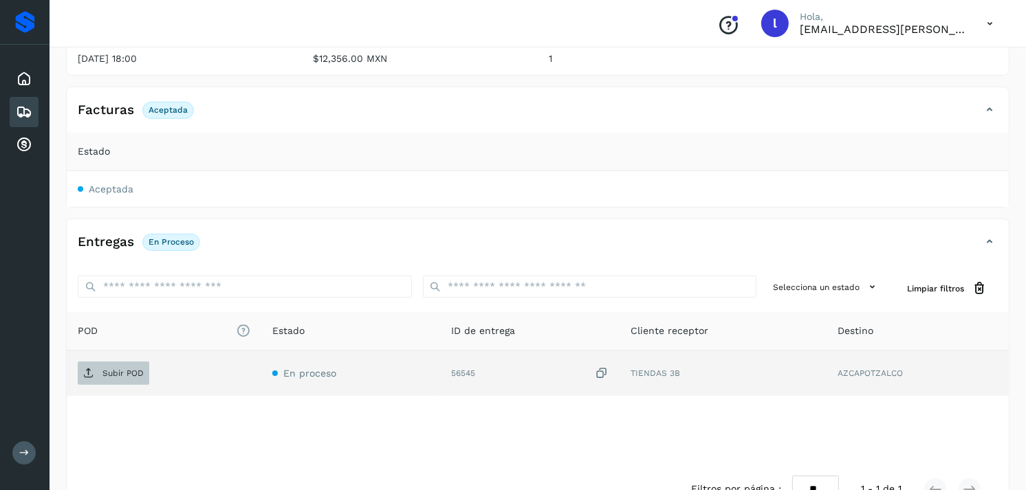
click at [122, 370] on p "Subir POD" at bounding box center [122, 374] width 41 height 10
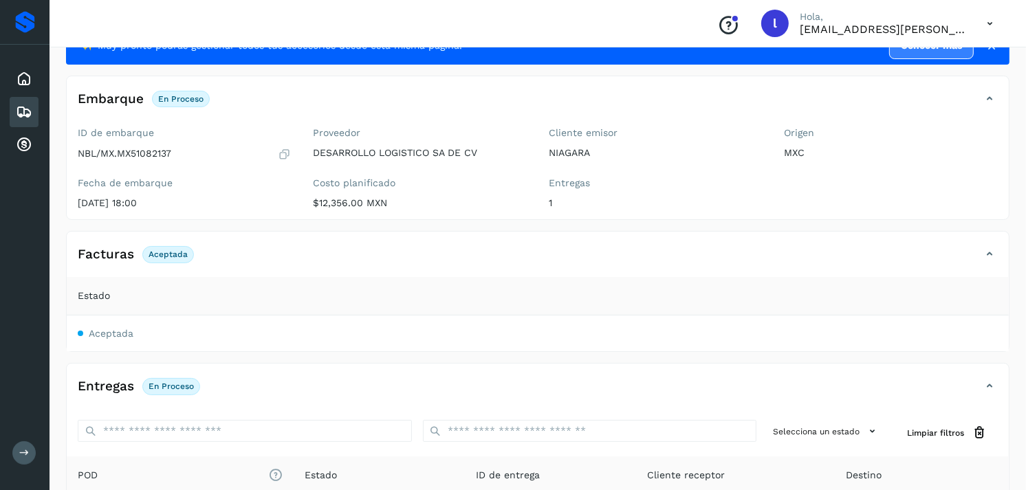
scroll to position [38, 0]
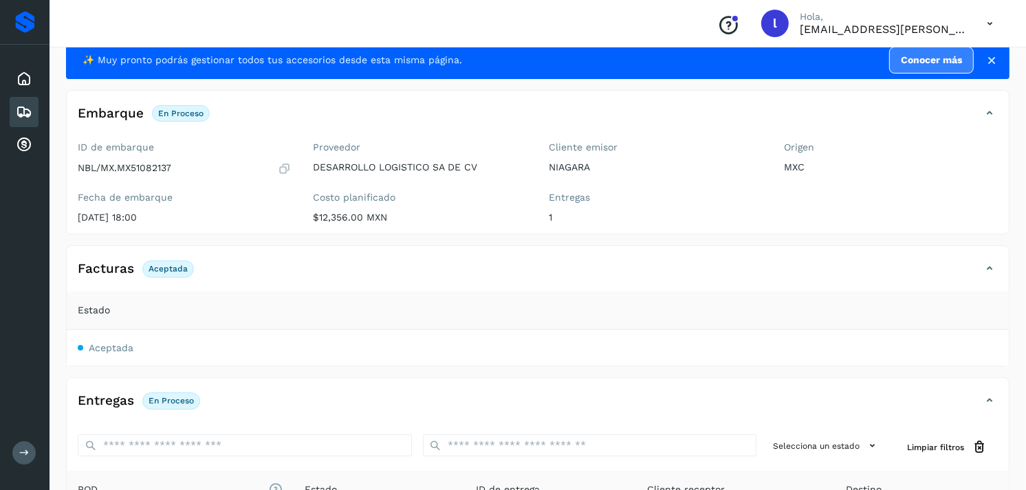
click at [21, 106] on icon at bounding box center [24, 112] width 17 height 17
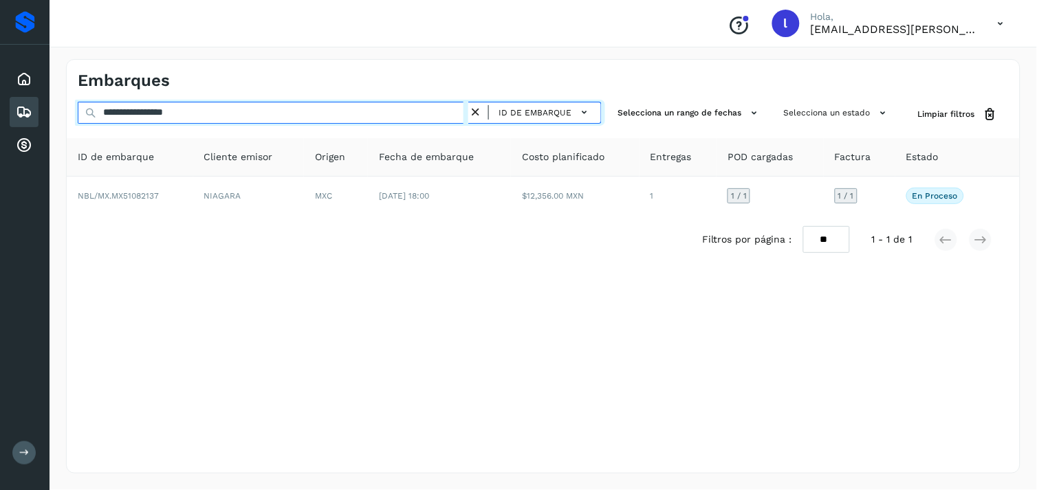
drag, startPoint x: 226, startPoint y: 111, endPoint x: -3, endPoint y: 114, distance: 229.0
click at [0, 114] on html "**********" at bounding box center [518, 245] width 1037 height 490
paste input "text"
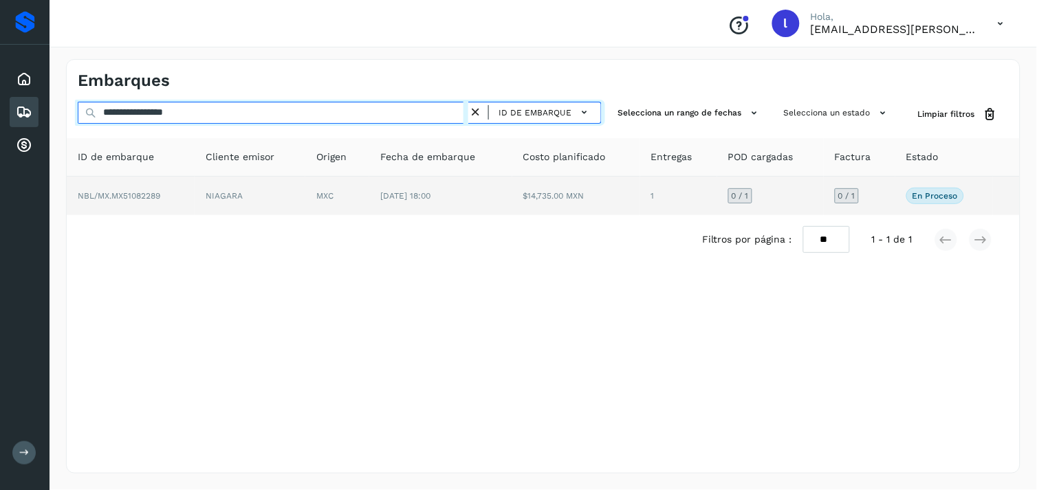
type input "**********"
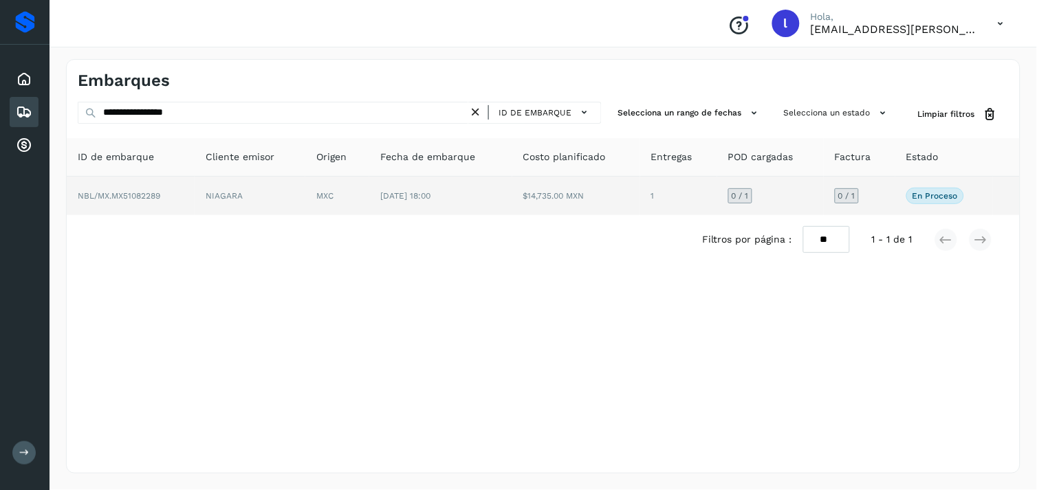
click at [146, 201] on td "NBL/MX.MX51082289" at bounding box center [131, 196] width 128 height 39
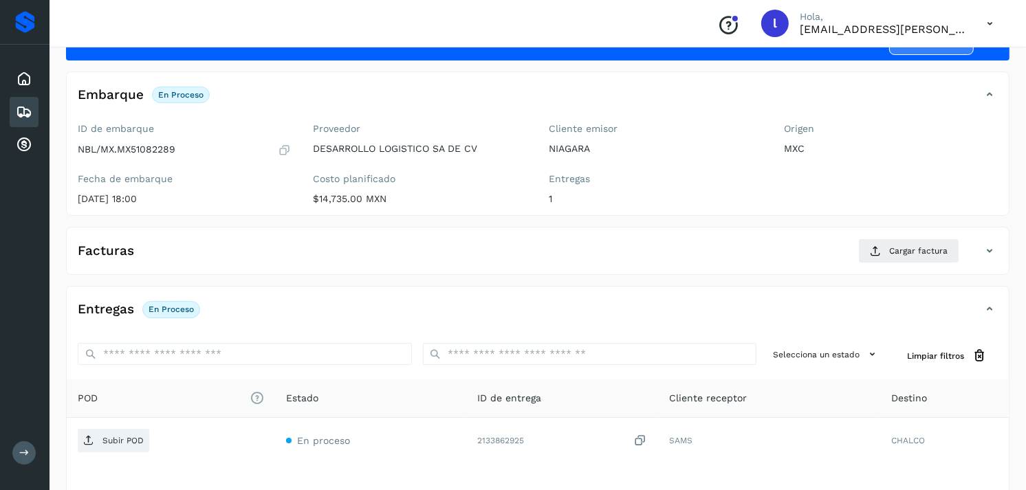
scroll to position [57, 0]
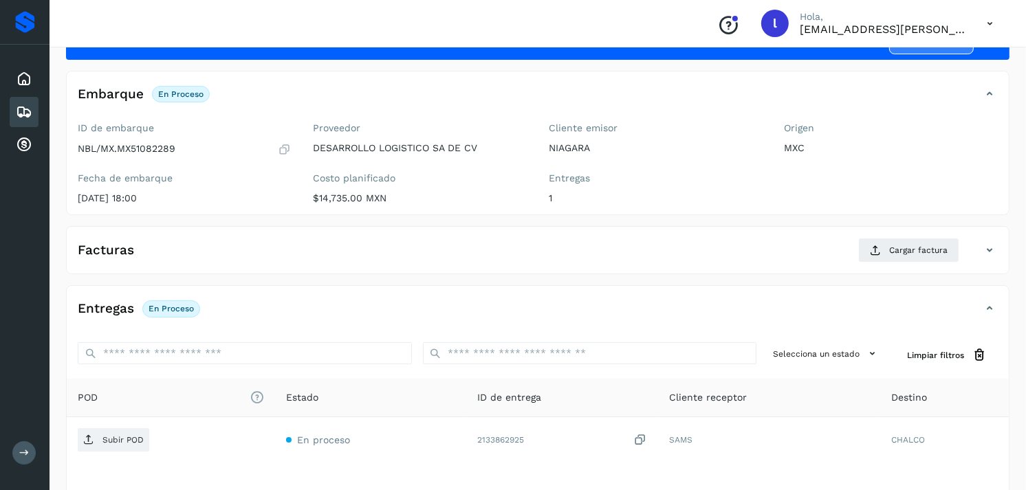
click at [422, 245] on div "Facturas Cargar factura" at bounding box center [524, 250] width 915 height 25
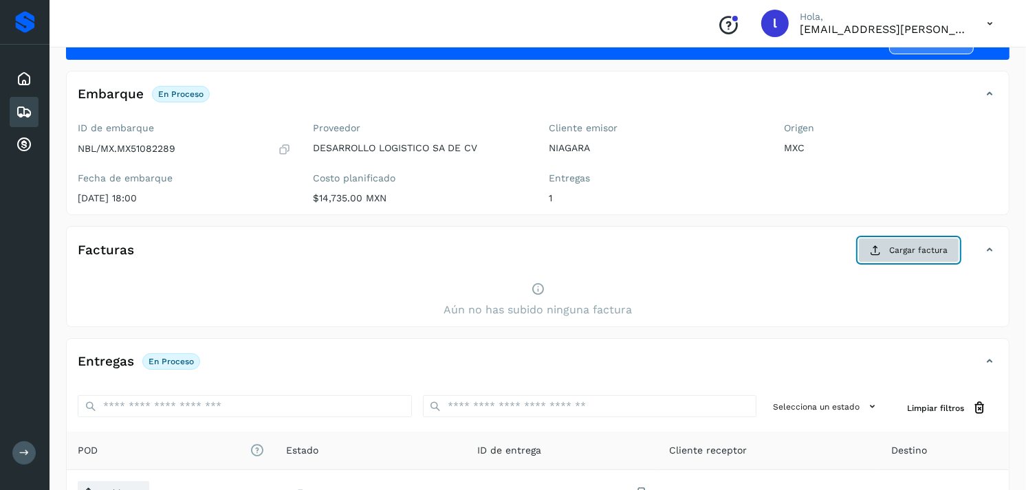
click at [931, 241] on button "Cargar factura" at bounding box center [908, 250] width 101 height 25
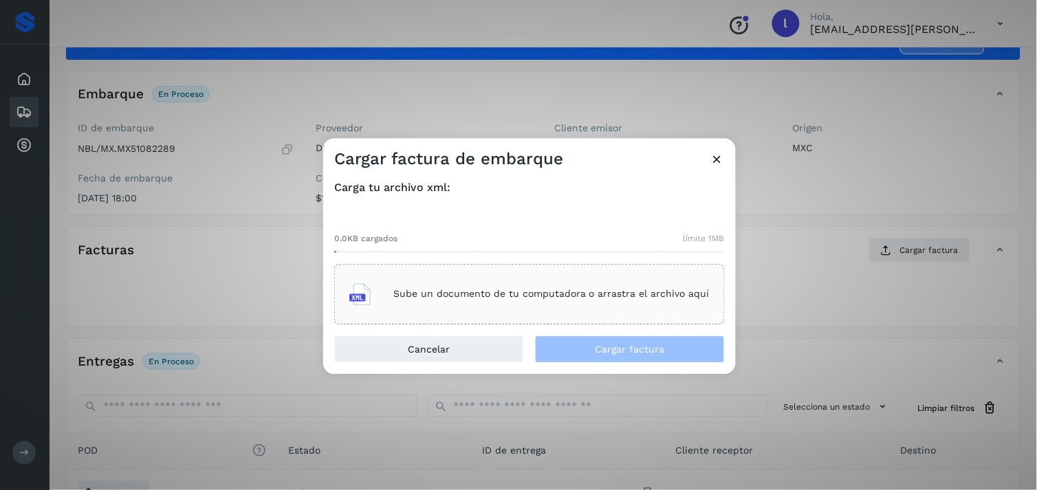
click at [561, 279] on div "Sube un documento de tu computadora o arrastra el archivo aquí" at bounding box center [529, 294] width 360 height 37
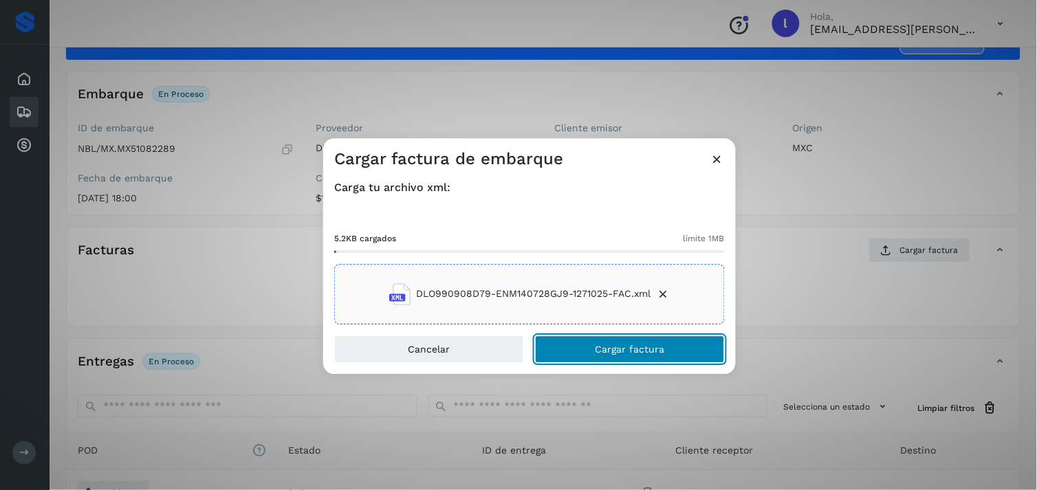
click at [615, 342] on button "Cargar factura" at bounding box center [630, 350] width 190 height 28
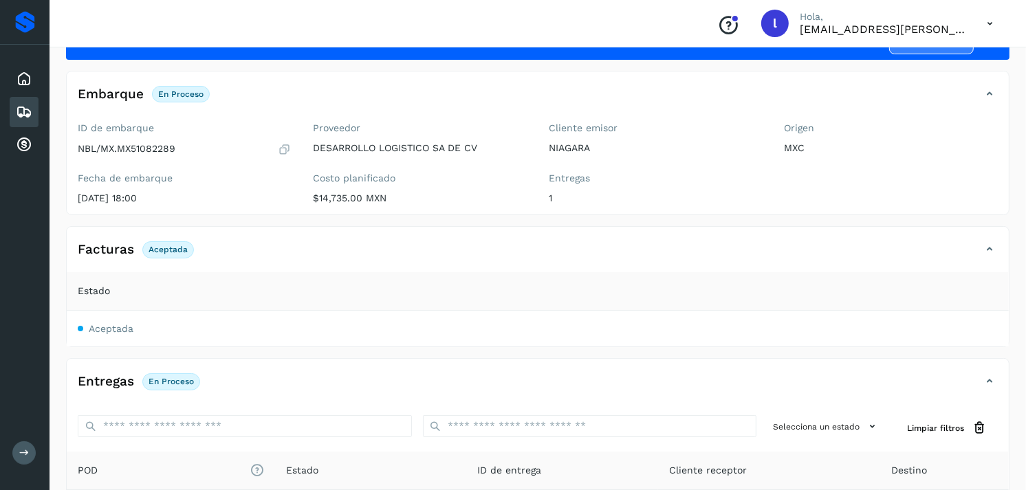
scroll to position [237, 0]
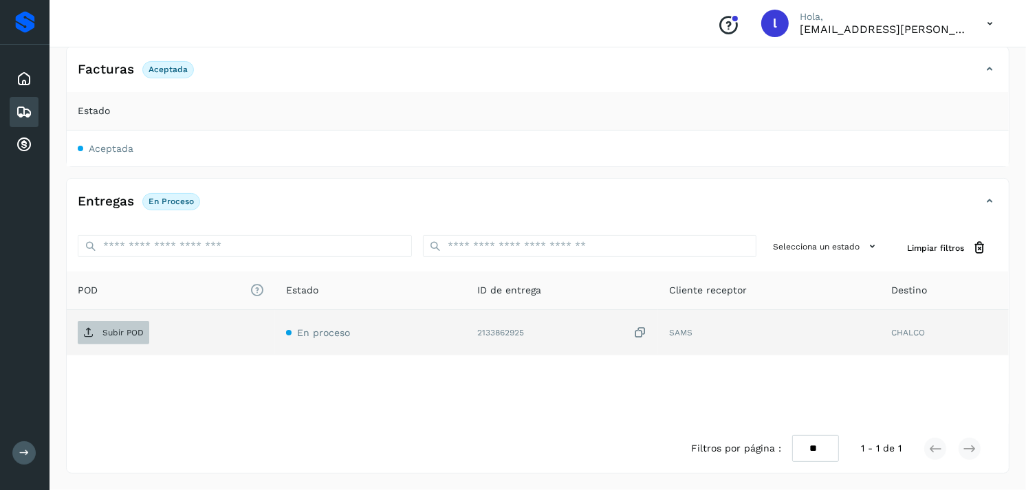
click at [113, 333] on p "Subir POD" at bounding box center [122, 333] width 41 height 10
click at [108, 330] on p "Subir POD" at bounding box center [122, 333] width 41 height 10
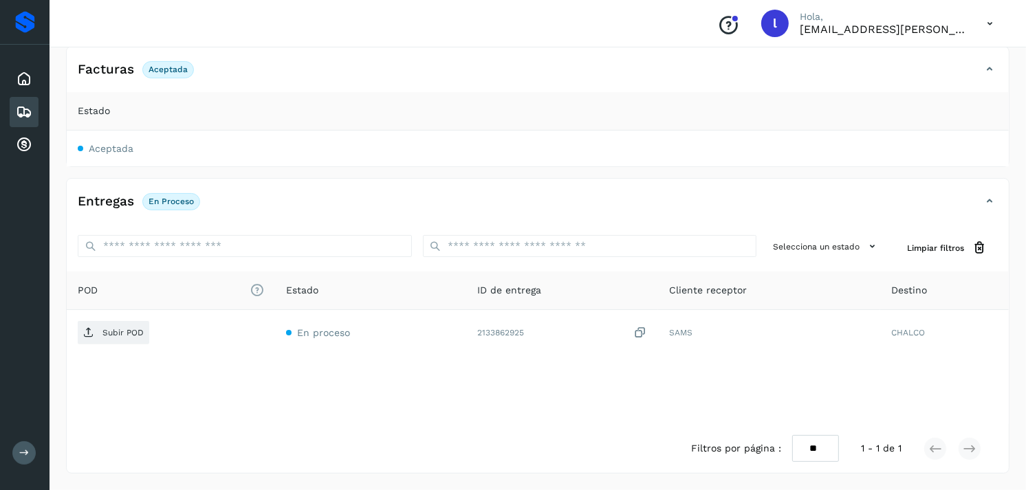
click at [32, 109] on icon at bounding box center [24, 112] width 17 height 17
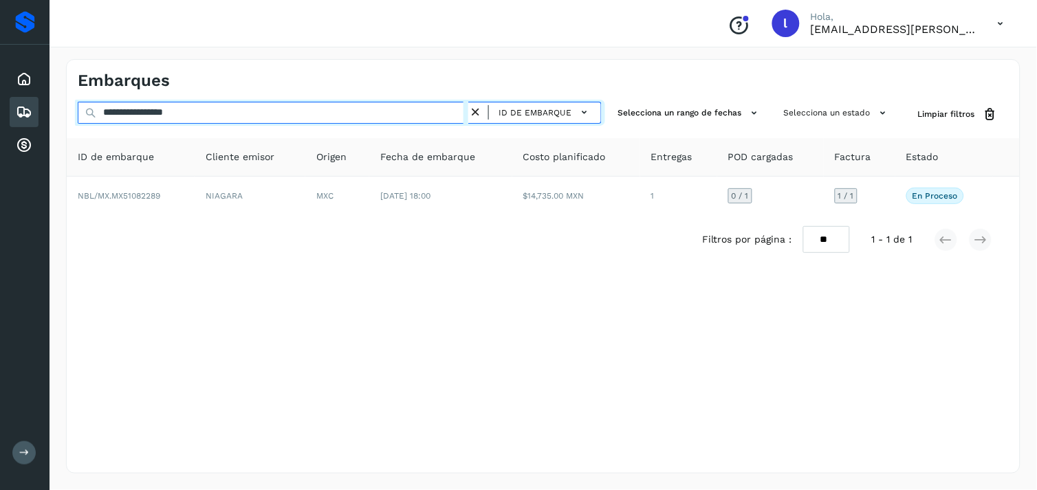
drag, startPoint x: 234, startPoint y: 114, endPoint x: -3, endPoint y: 97, distance: 237.8
click at [0, 97] on html "**********" at bounding box center [518, 245] width 1037 height 490
paste input "text"
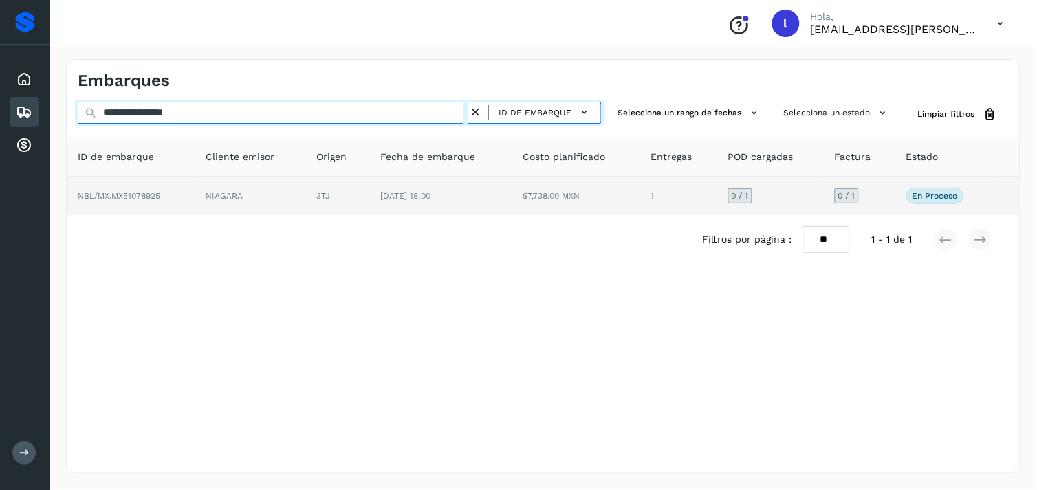
type input "**********"
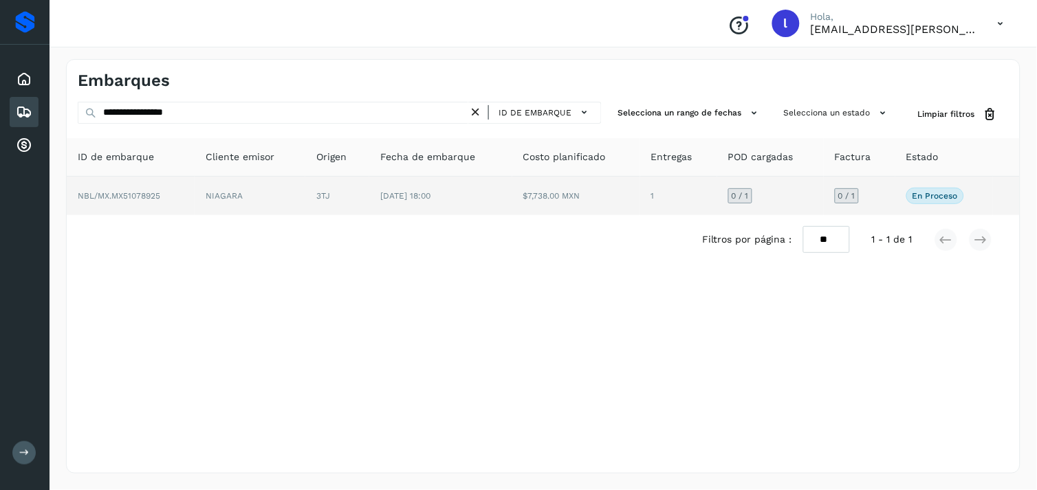
click at [119, 188] on td "NBL/MX.MX51078925" at bounding box center [131, 196] width 128 height 39
